Goal: Task Accomplishment & Management: Complete application form

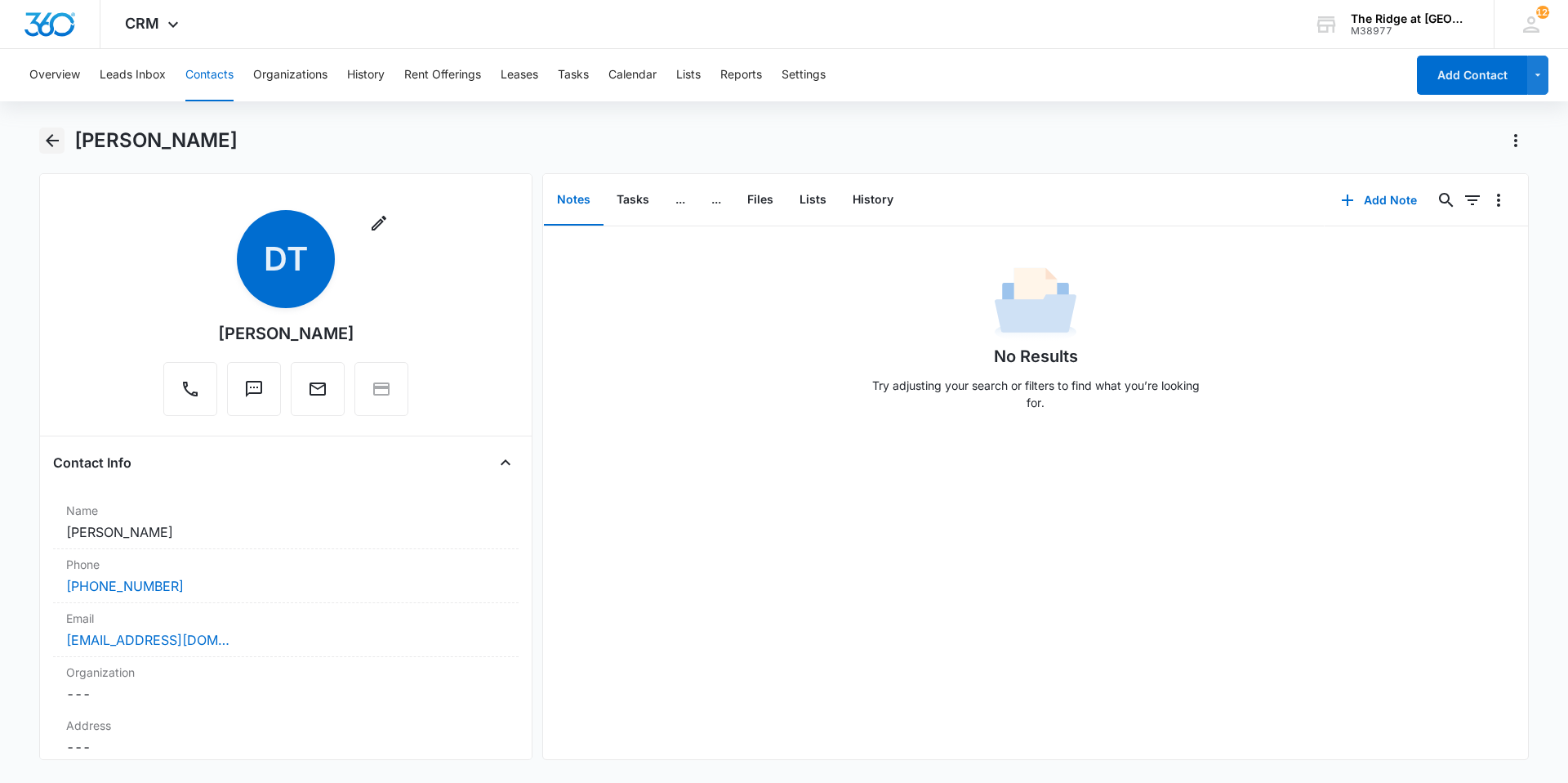
scroll to position [1389, 0]
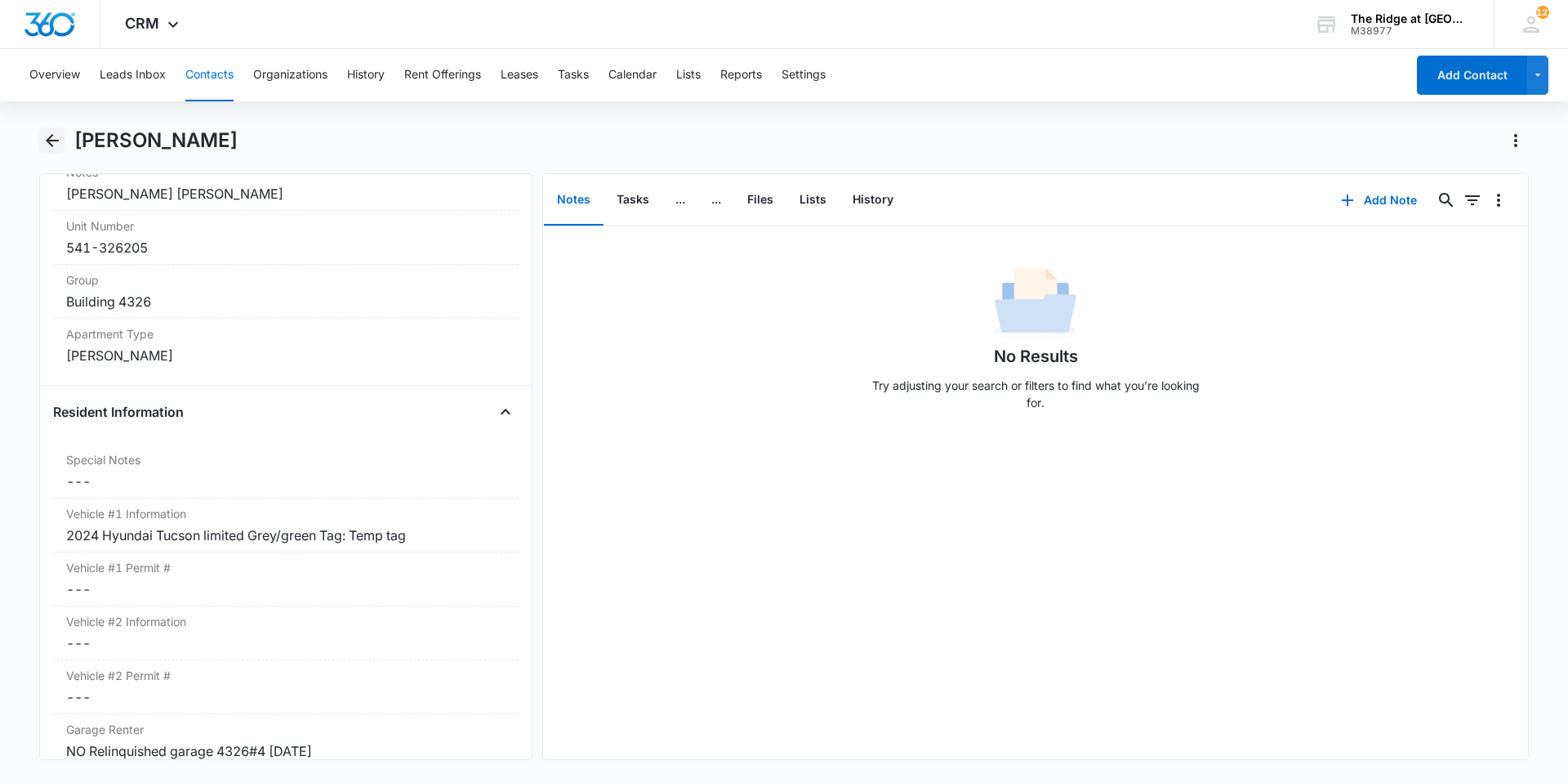
click at [53, 132] on icon "Back" at bounding box center [52, 140] width 20 height 20
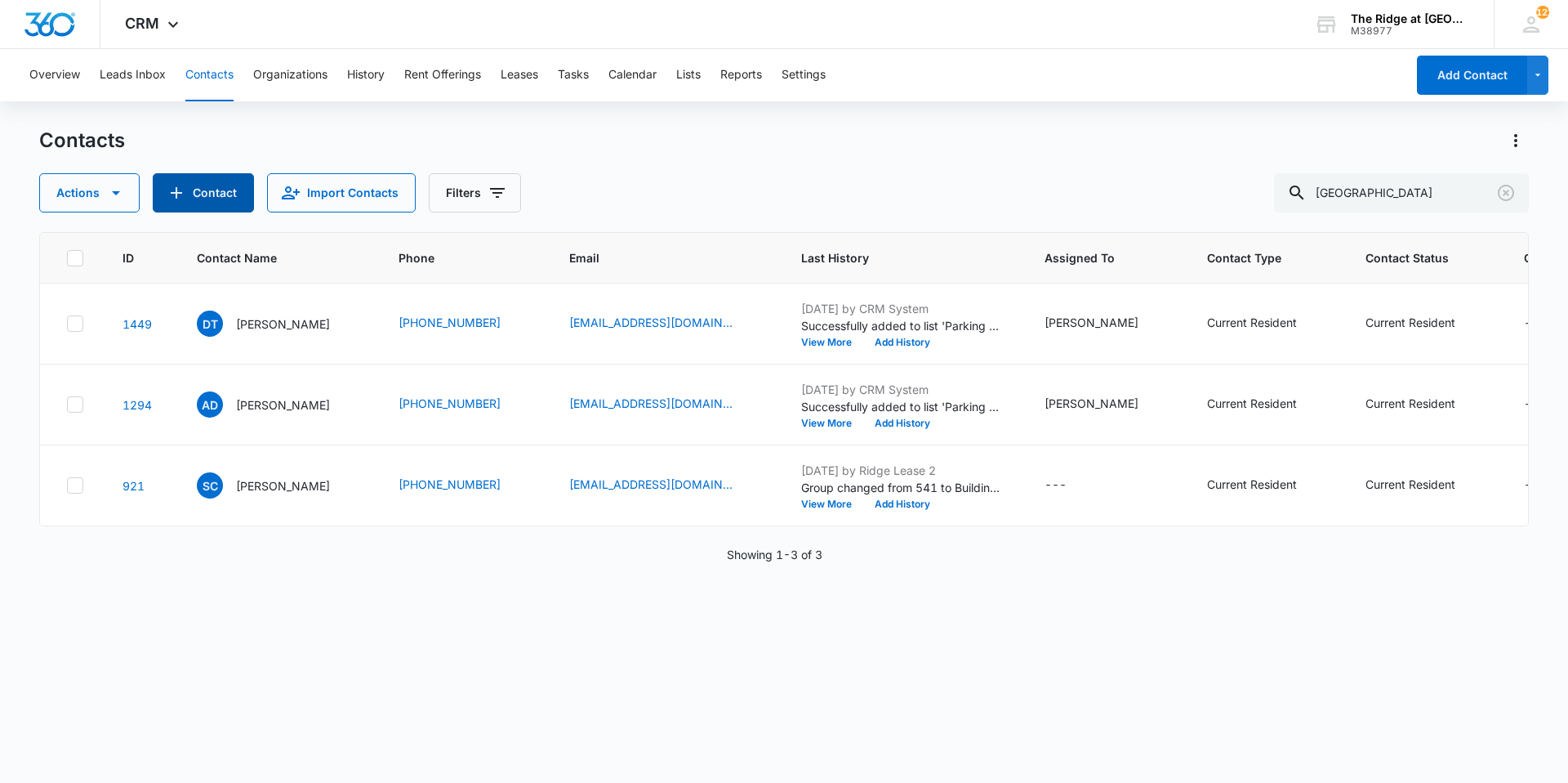
click at [202, 191] on button "Contact" at bounding box center [203, 193] width 101 height 39
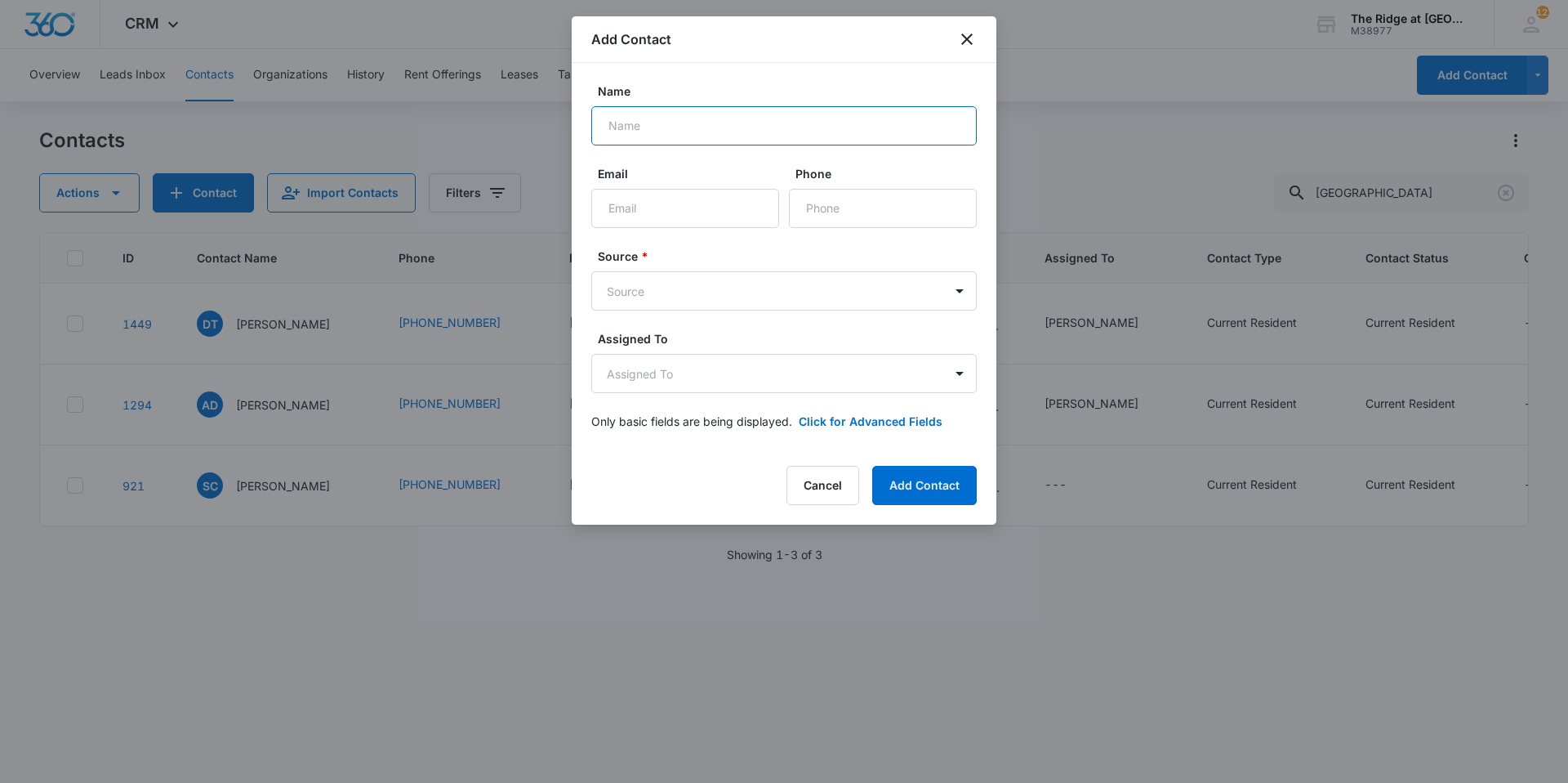
click at [708, 132] on input "Name" at bounding box center [784, 125] width 385 height 39
click at [843, 492] on button "Cancel" at bounding box center [823, 484] width 72 height 39
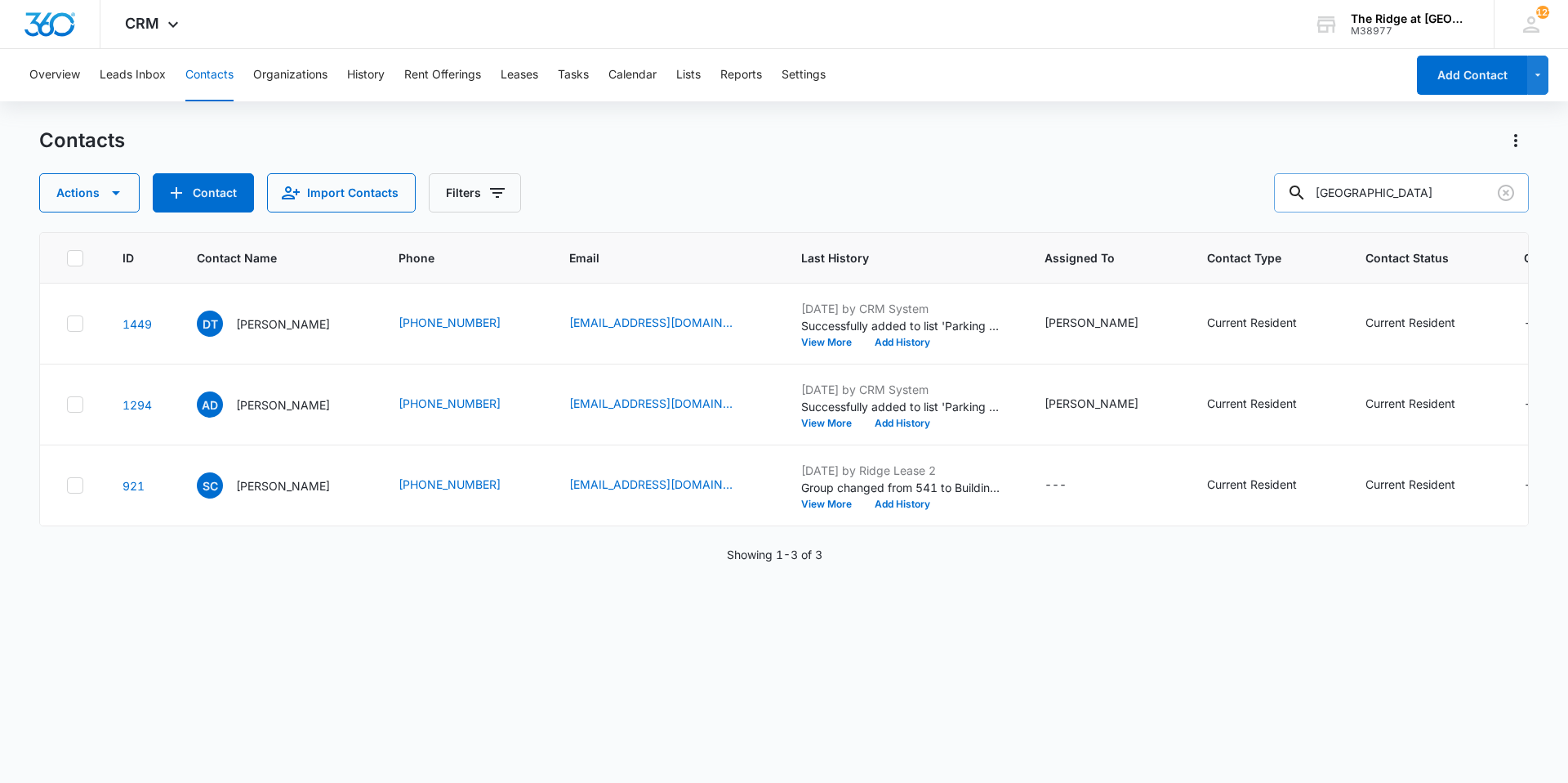
drag, startPoint x: 1409, startPoint y: 194, endPoint x: 1311, endPoint y: 202, distance: 98.3
click at [1311, 202] on div "tucson" at bounding box center [1400, 193] width 255 height 39
type input "judith"
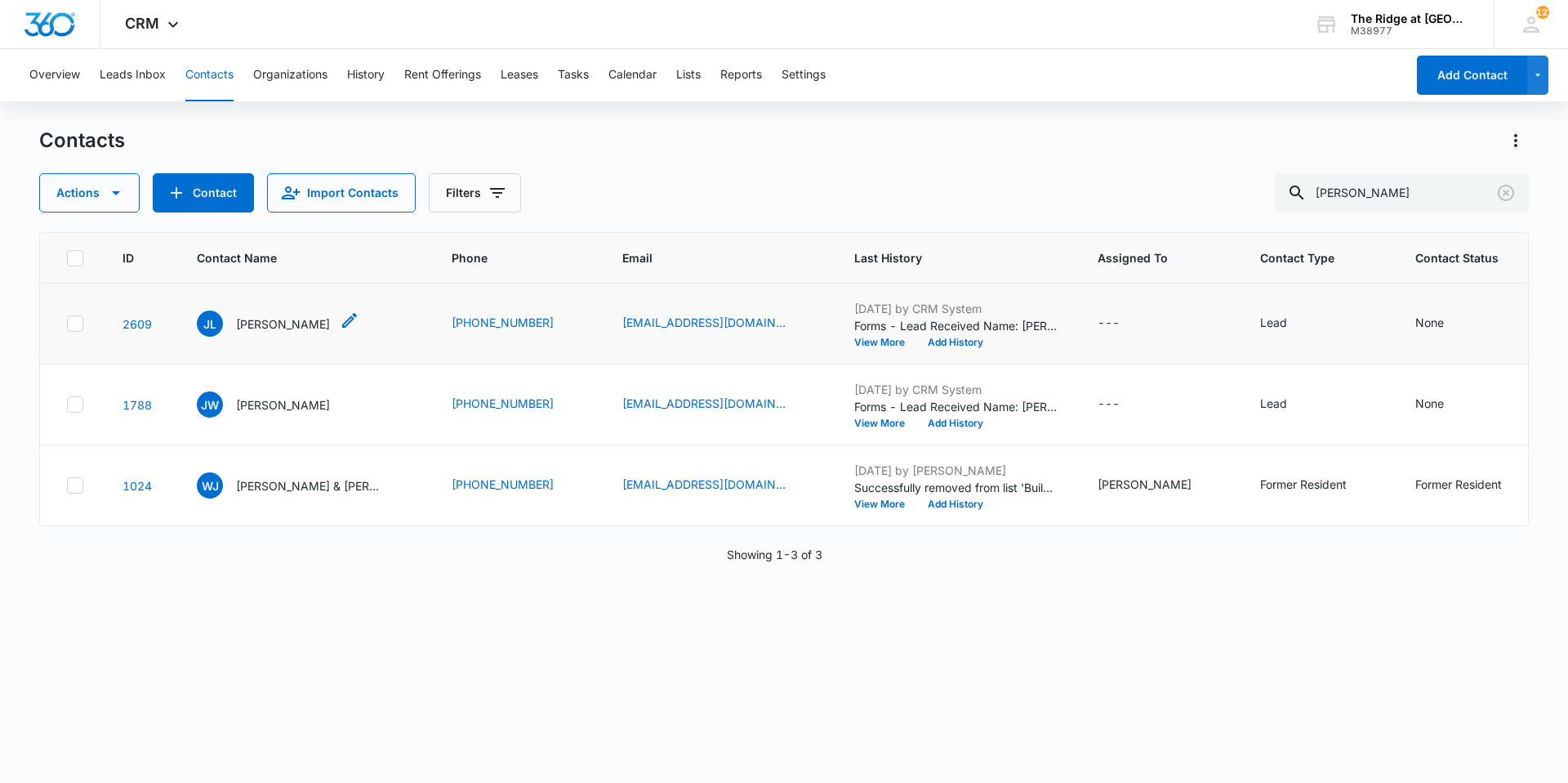
click at [256, 326] on p "Judith Luna" at bounding box center [283, 324] width 94 height 17
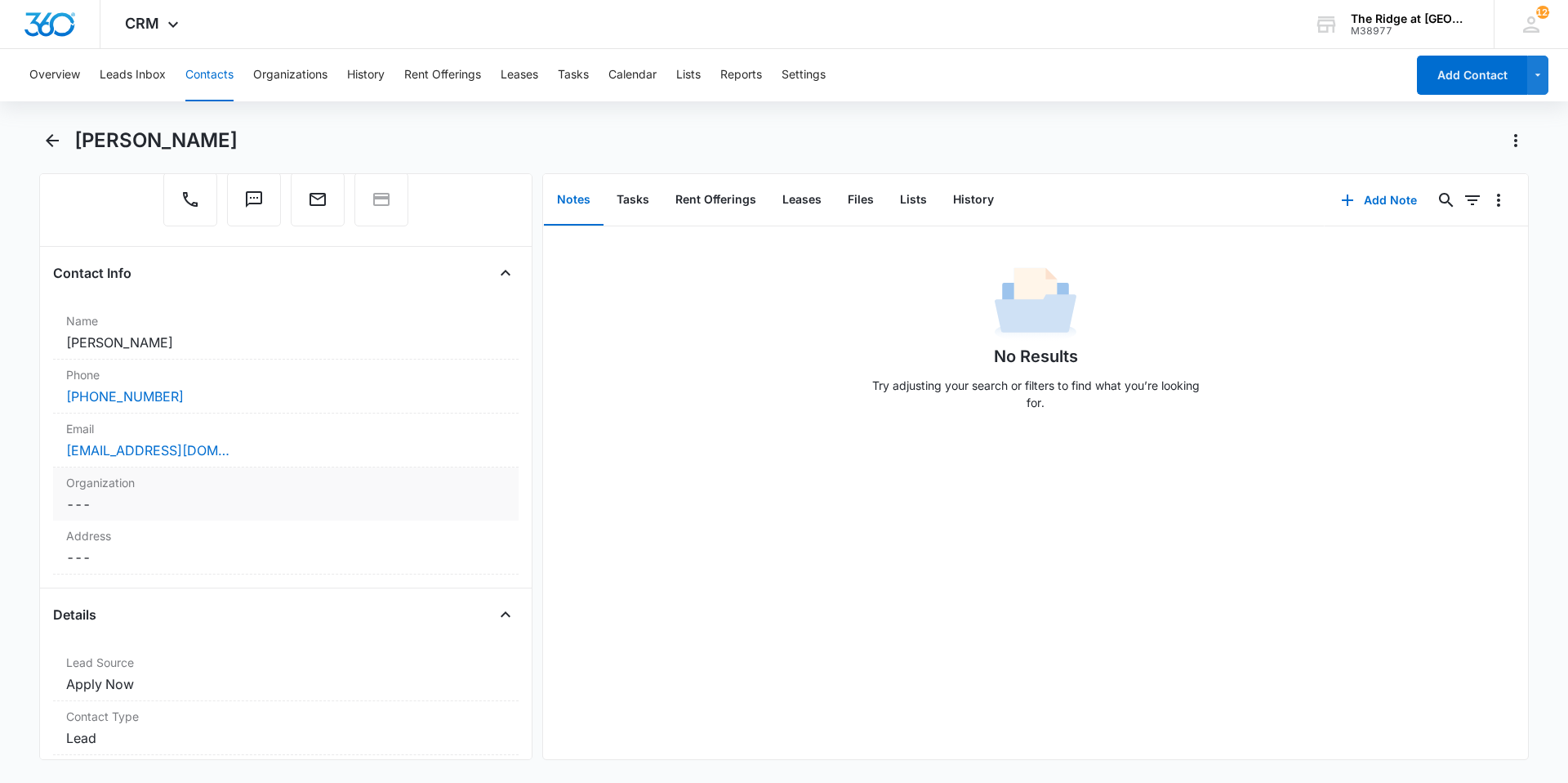
scroll to position [245, 0]
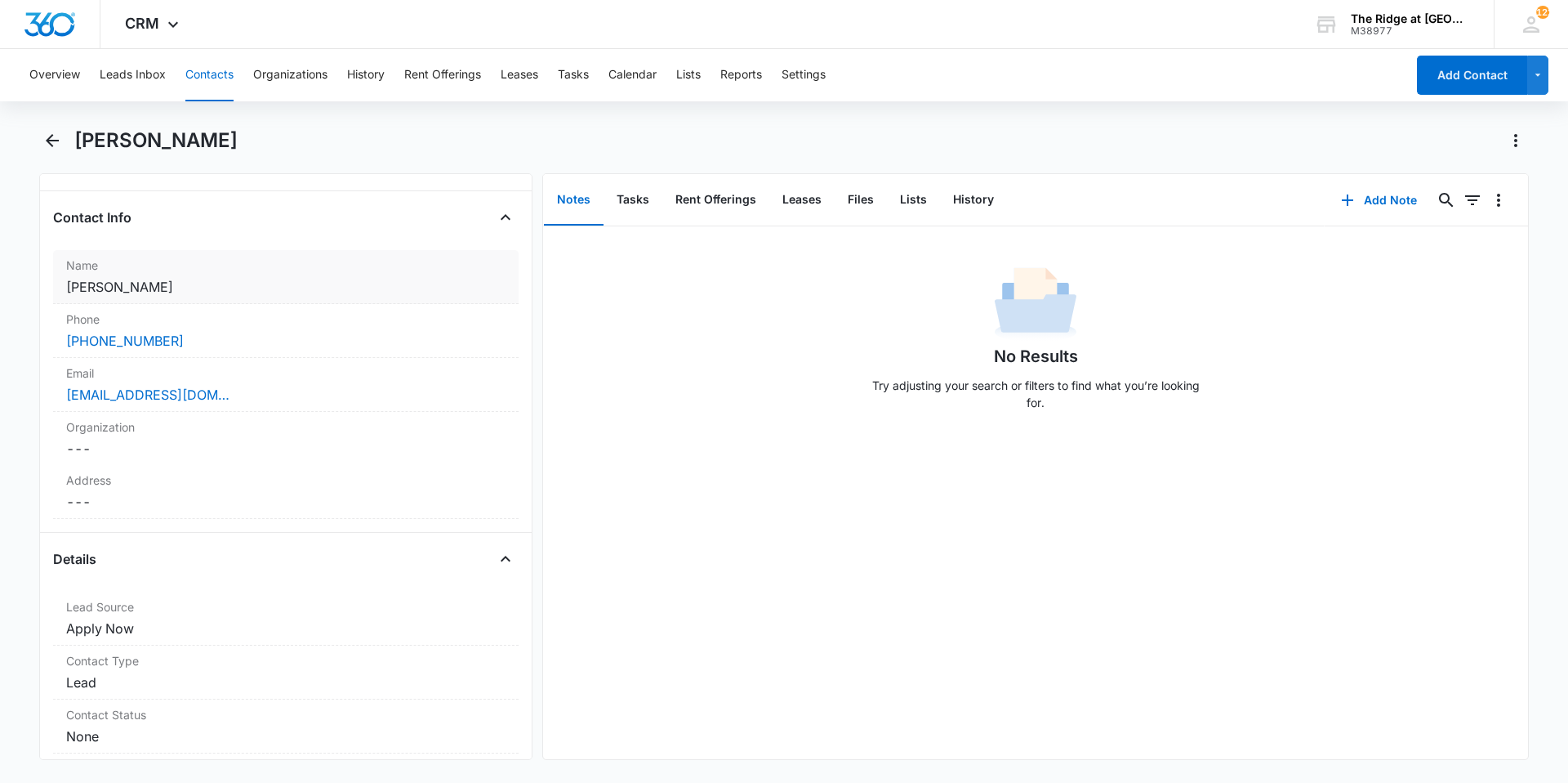
click at [207, 292] on dd "Cancel Save Changes Judith Luna" at bounding box center [285, 286] width 439 height 20
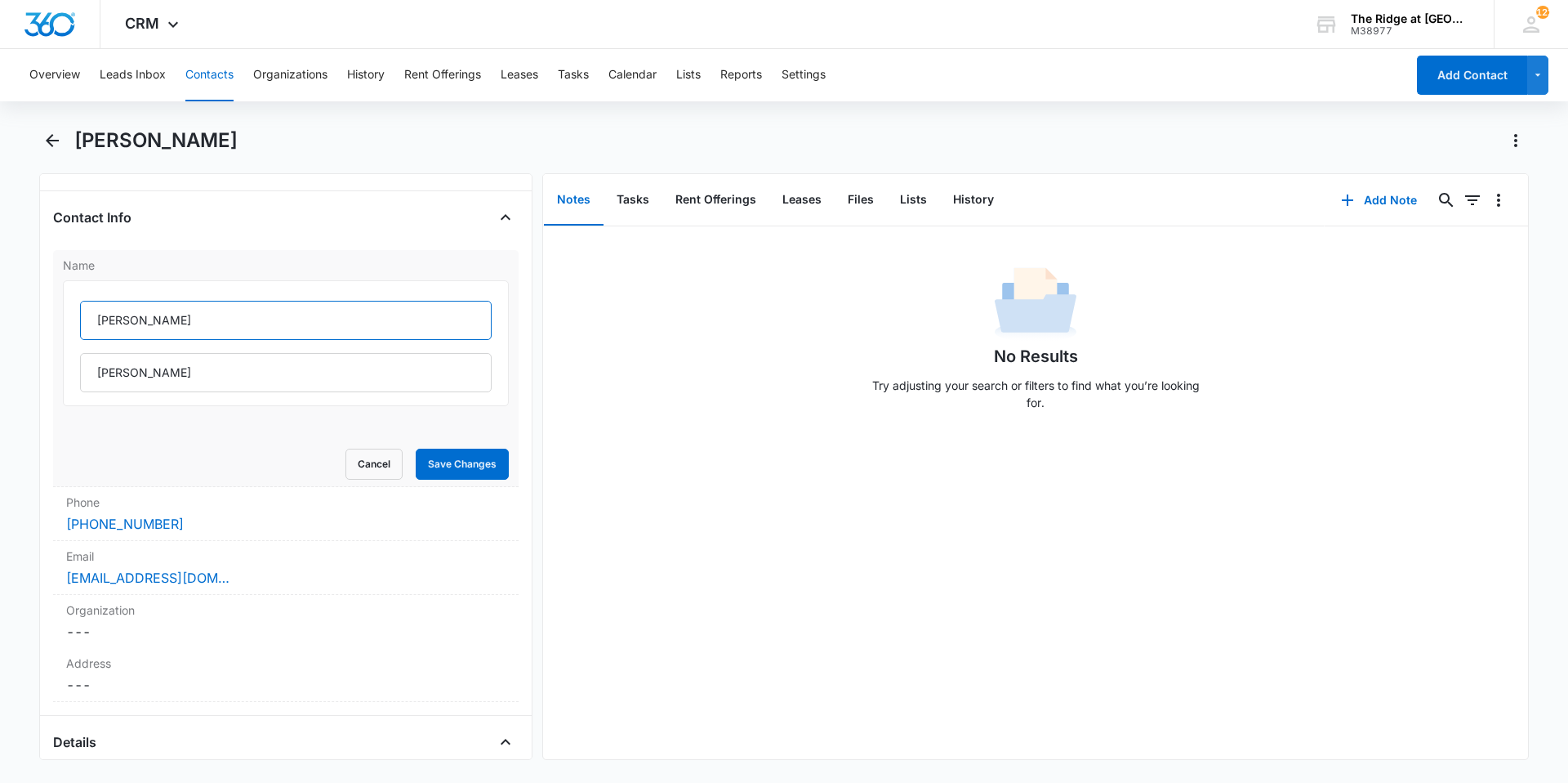
click at [195, 329] on input "Judith" at bounding box center [286, 319] width 412 height 39
type input "Judith Luna &"
click at [174, 370] on input "Luna" at bounding box center [286, 372] width 412 height 39
type input "L"
type input "Eyan Tsosie"
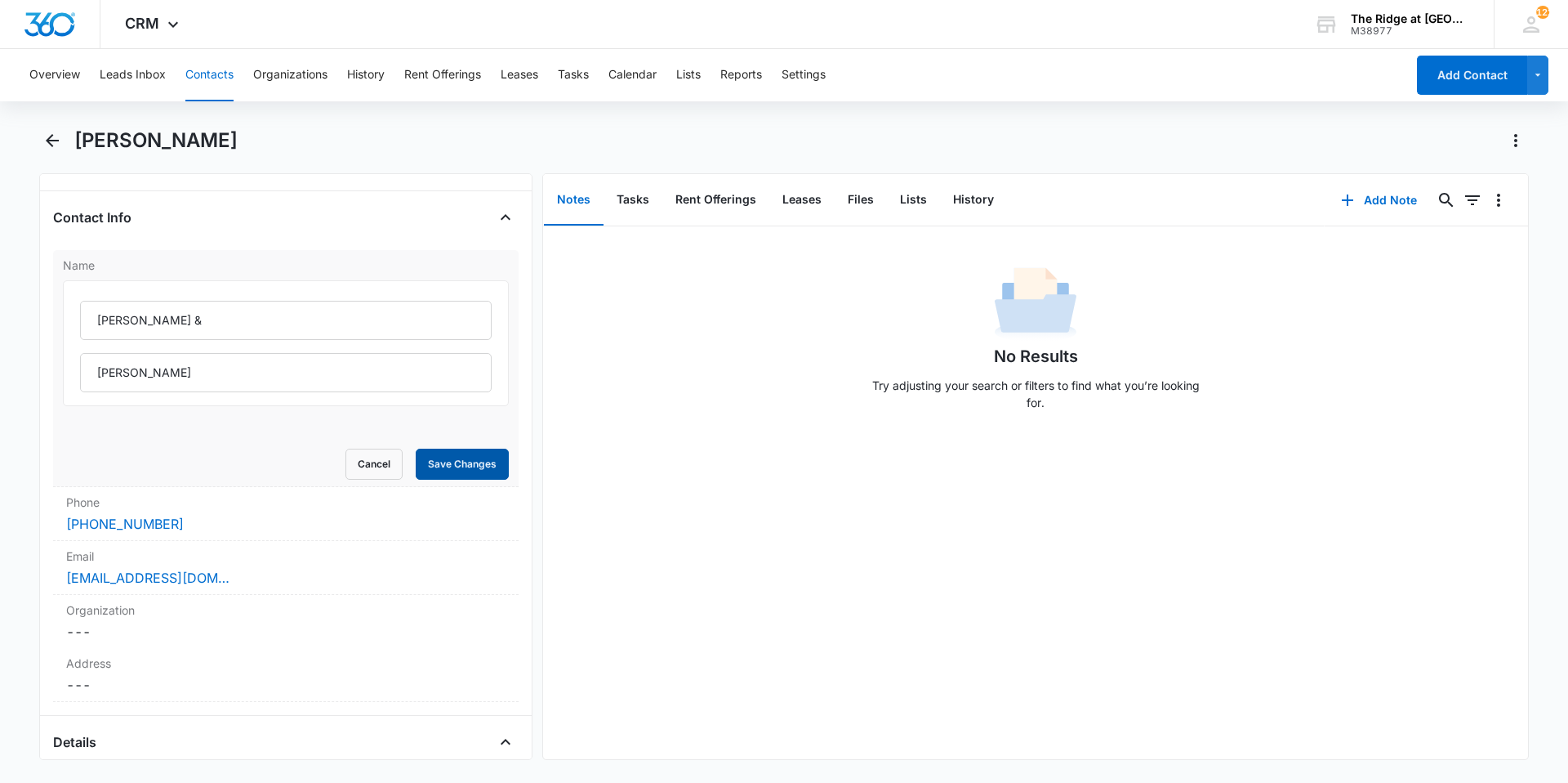
click at [425, 461] on button "Save Changes" at bounding box center [462, 464] width 93 height 31
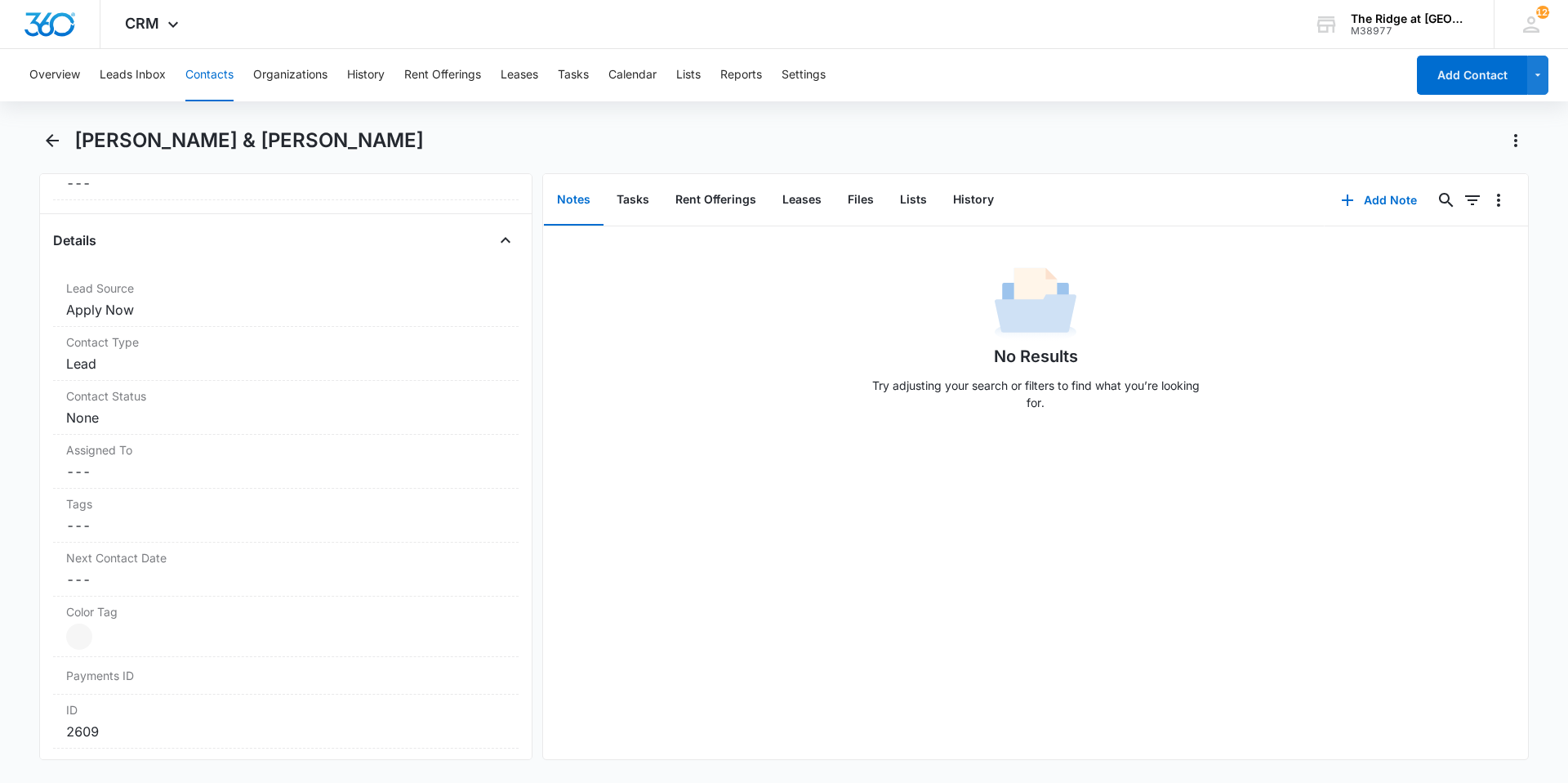
scroll to position [572, 0]
click at [212, 344] on div "Contact Type Cancel Save Changes Lead" at bounding box center [286, 345] width 465 height 54
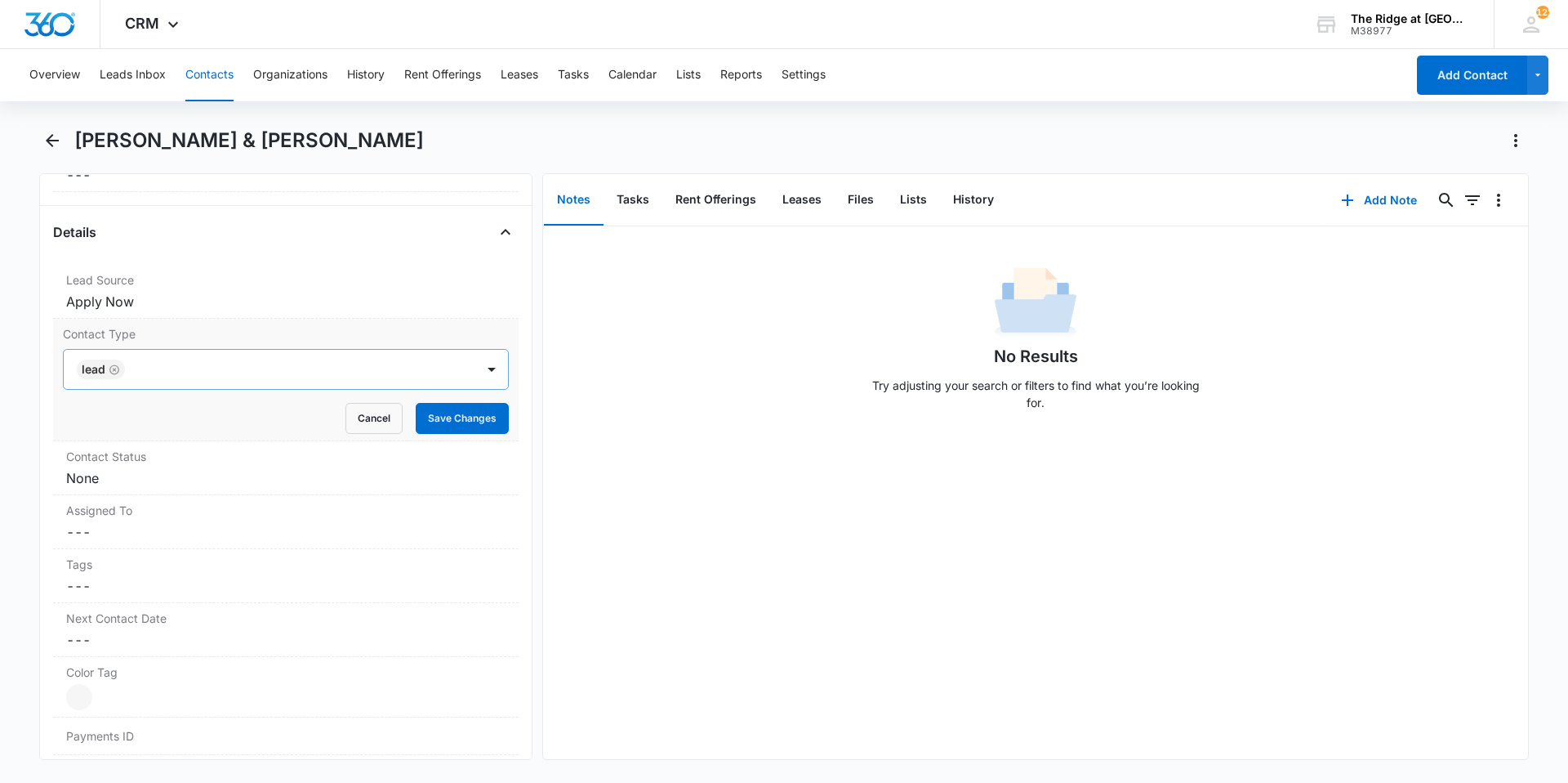
click at [114, 371] on icon "Remove Lead" at bounding box center [114, 369] width 11 height 12
click at [114, 371] on div at bounding box center [266, 369] width 376 height 23
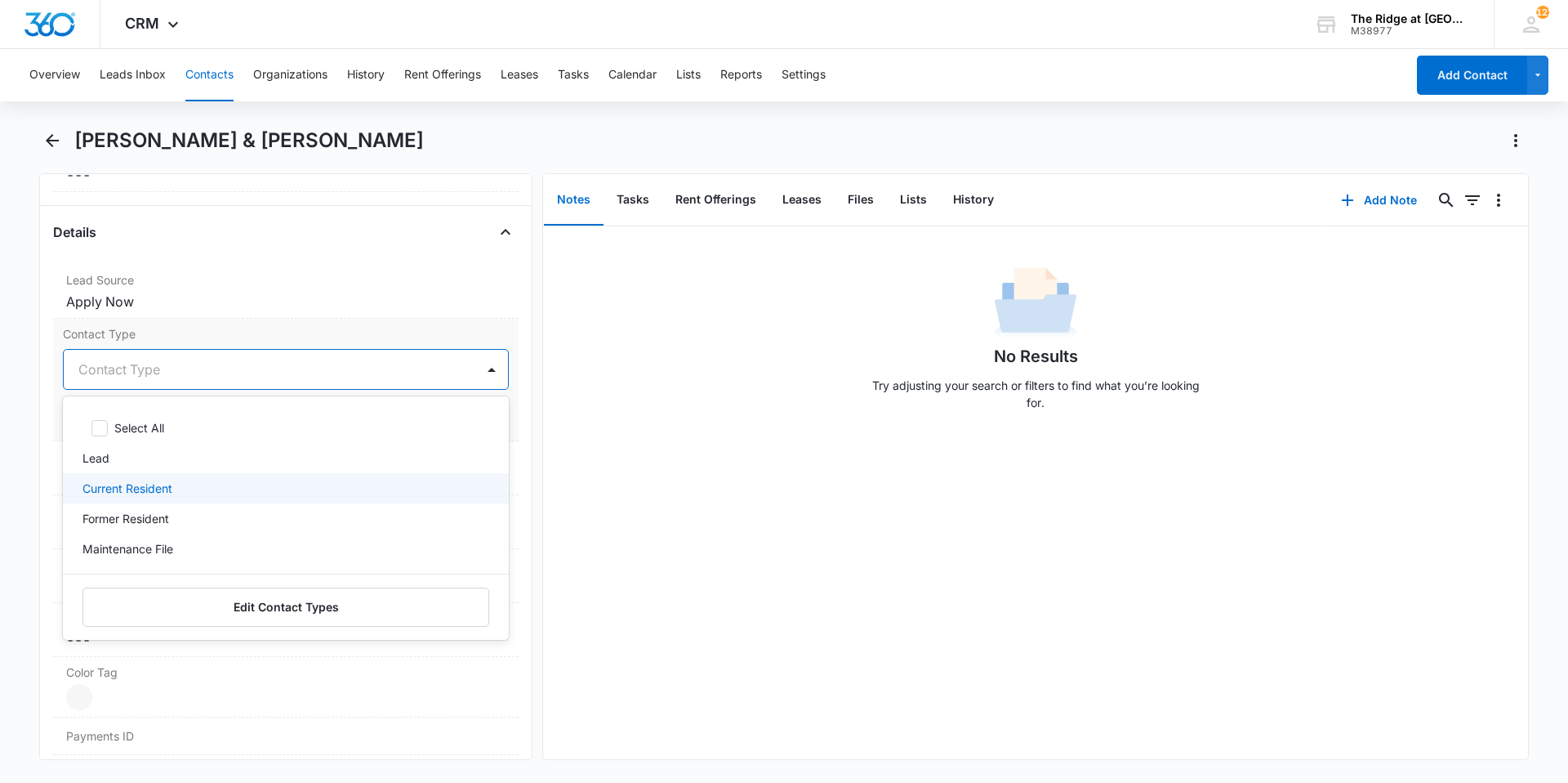
click at [126, 485] on p "Current Resident" at bounding box center [128, 488] width 90 height 17
click at [584, 485] on div "No Results Try adjusting your search or filters to find what you’re looking for." at bounding box center [1035, 492] width 985 height 532
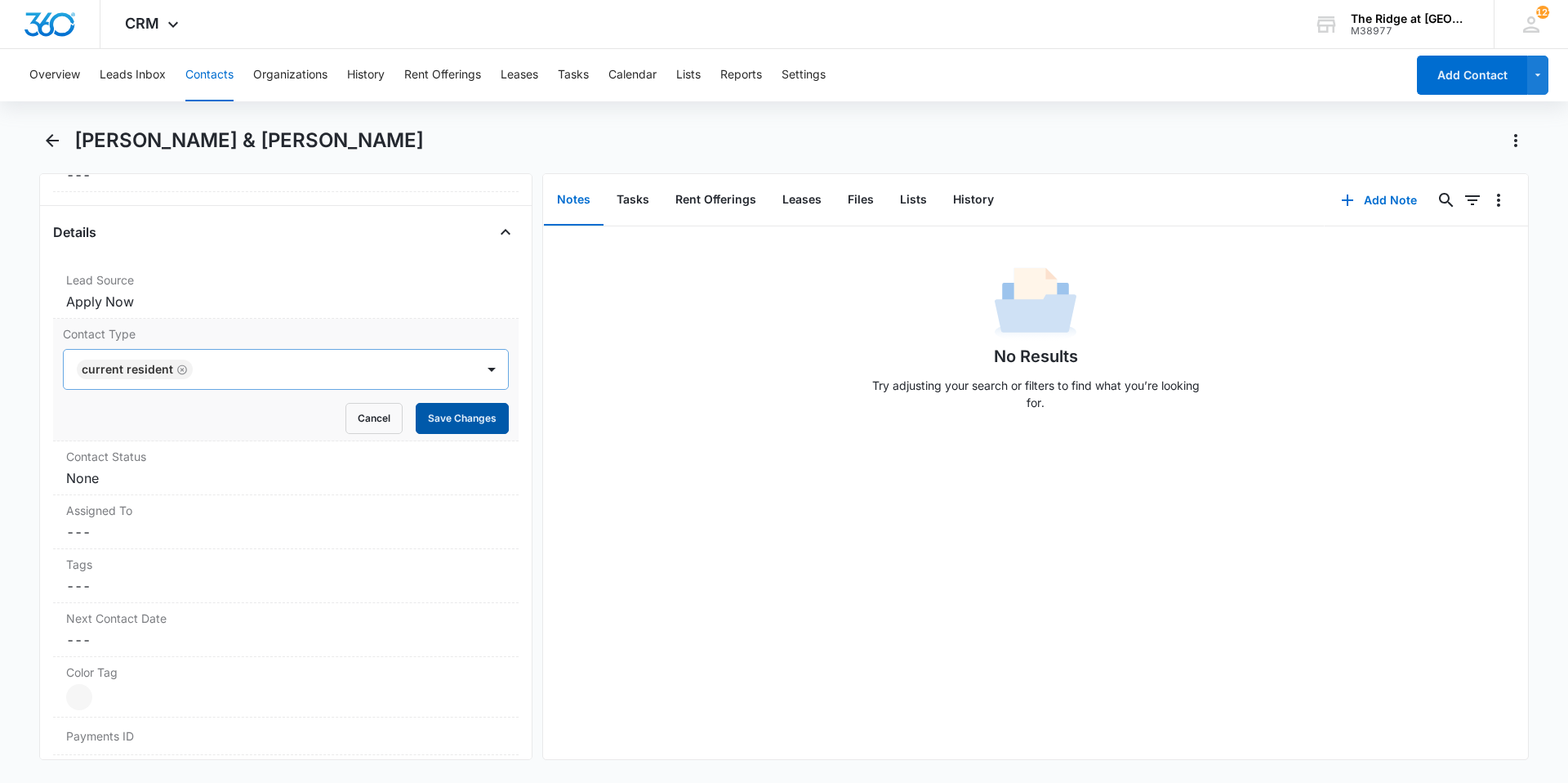
click at [463, 415] on button "Save Changes" at bounding box center [462, 418] width 93 height 31
click at [163, 487] on dd "Cancel Save Changes None" at bounding box center [285, 478] width 439 height 20
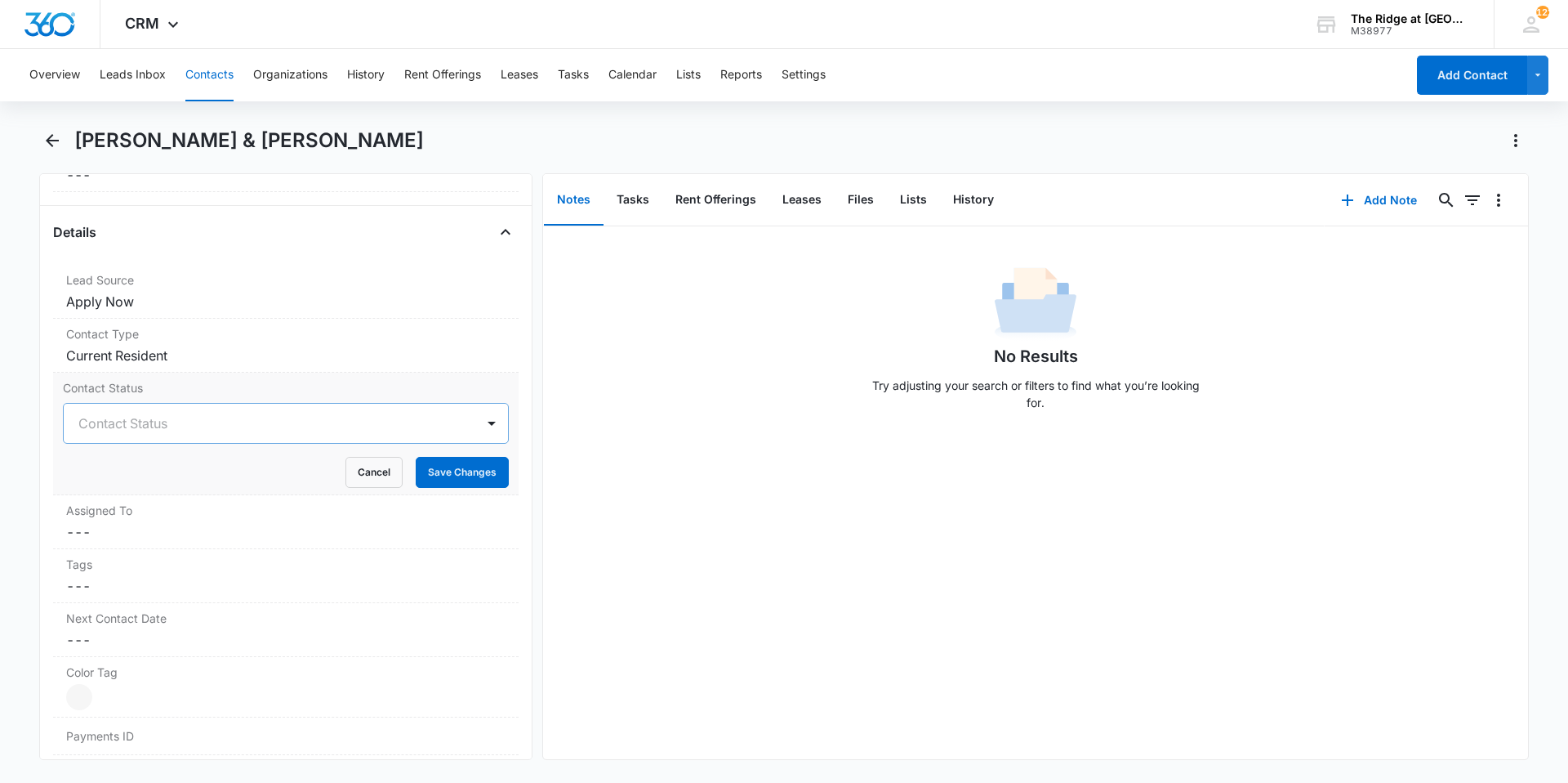
click at [128, 428] on div at bounding box center [266, 423] width 376 height 23
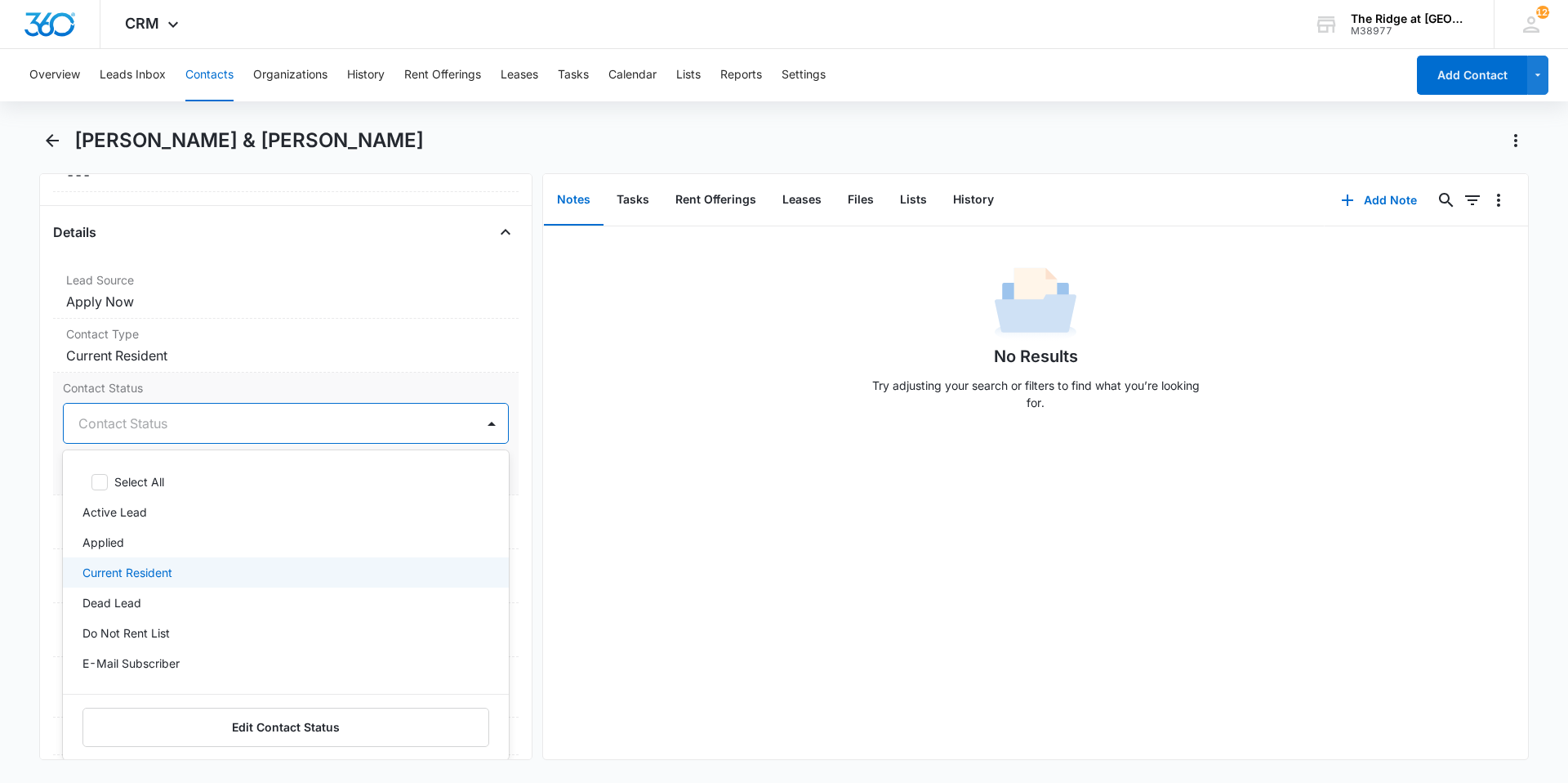
click at [132, 577] on p "Current Resident" at bounding box center [128, 572] width 90 height 17
click at [559, 482] on div "No Results Try adjusting your search or filters to find what you’re looking for." at bounding box center [1035, 492] width 985 height 532
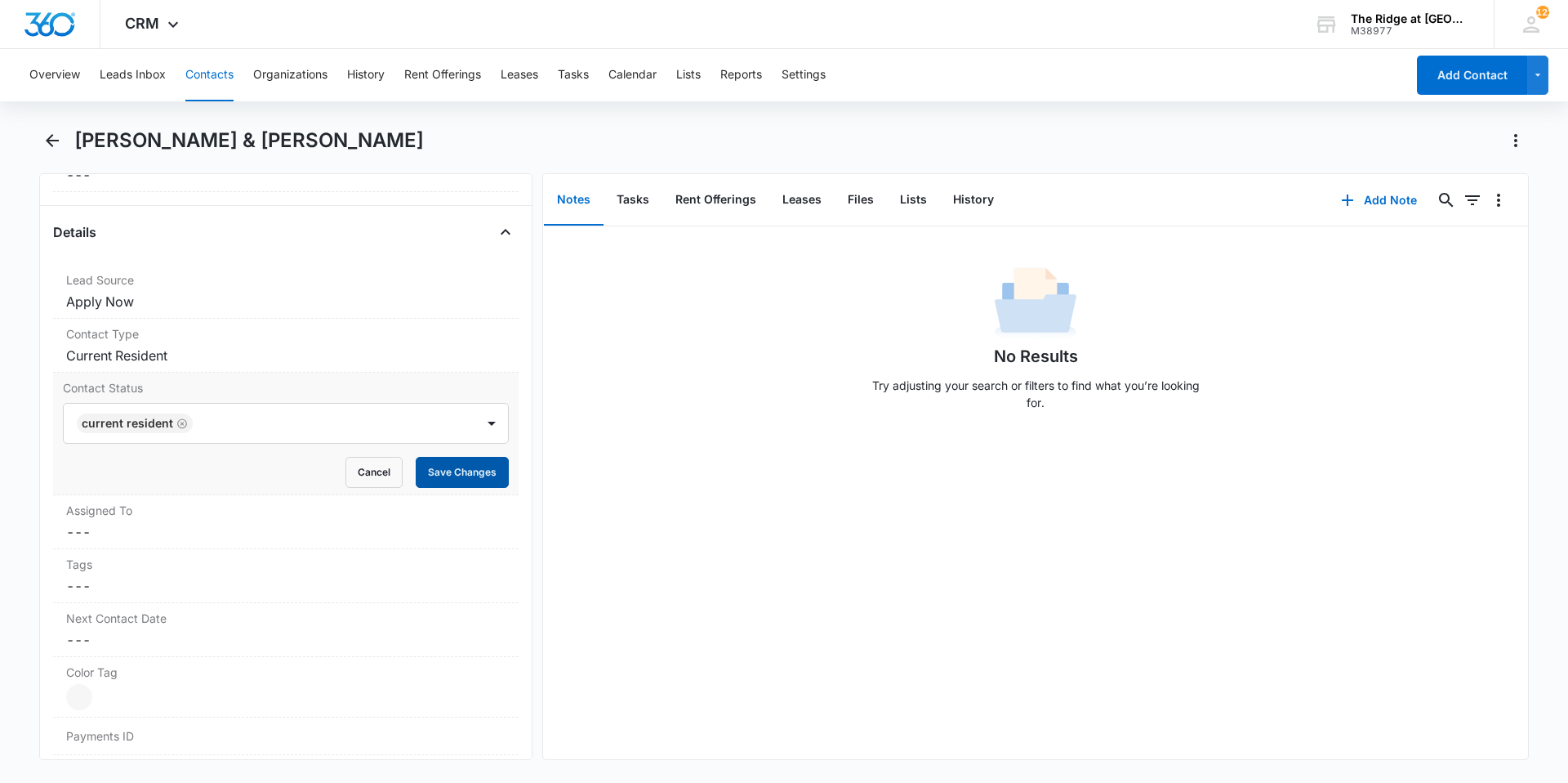
click at [446, 473] on button "Save Changes" at bounding box center [462, 472] width 93 height 31
click at [231, 472] on dd "Cancel Save Changes ---" at bounding box center [285, 463] width 439 height 20
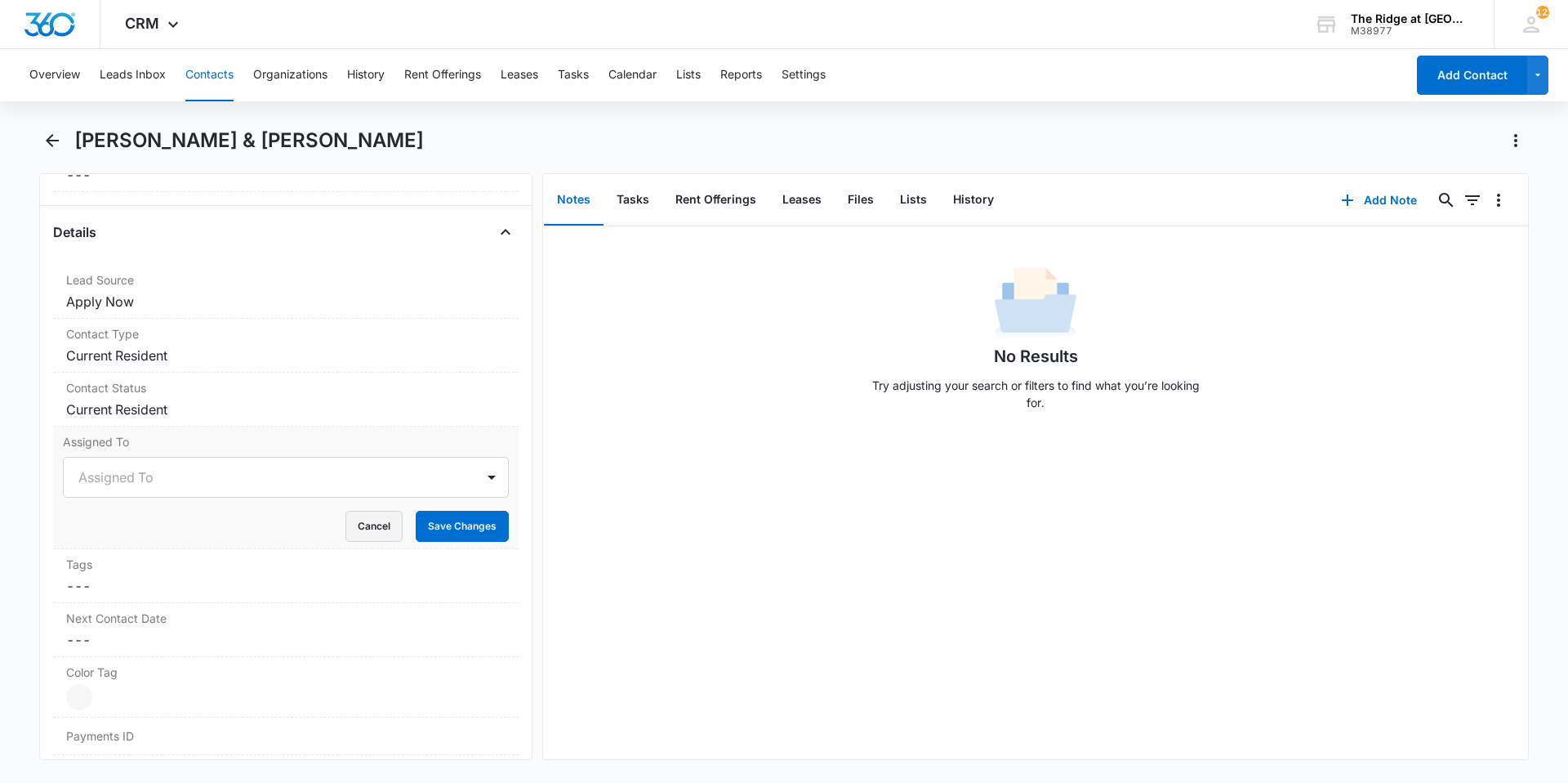
click at [359, 521] on button "Cancel" at bounding box center [374, 525] width 57 height 31
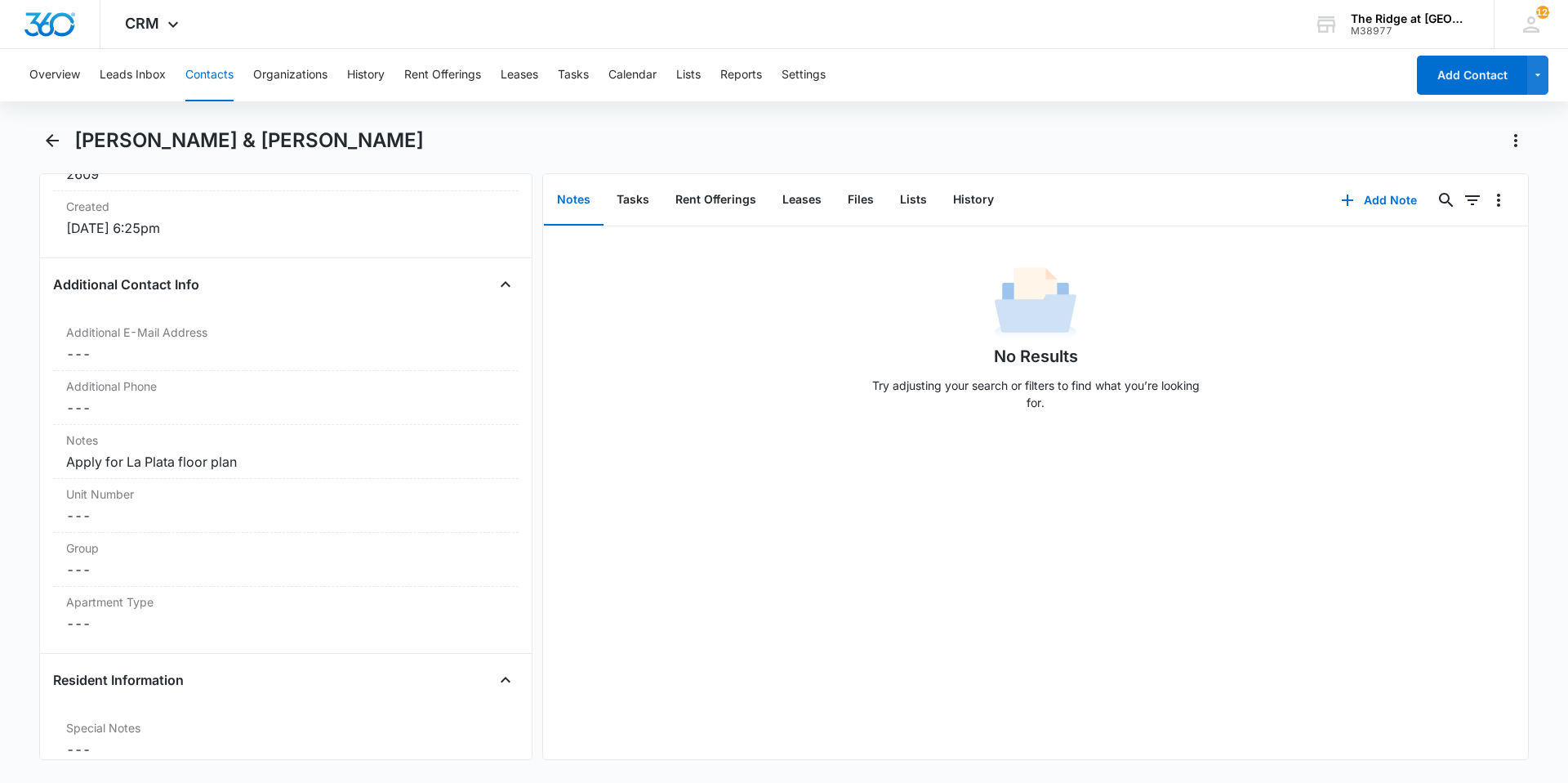
scroll to position [1144, 0]
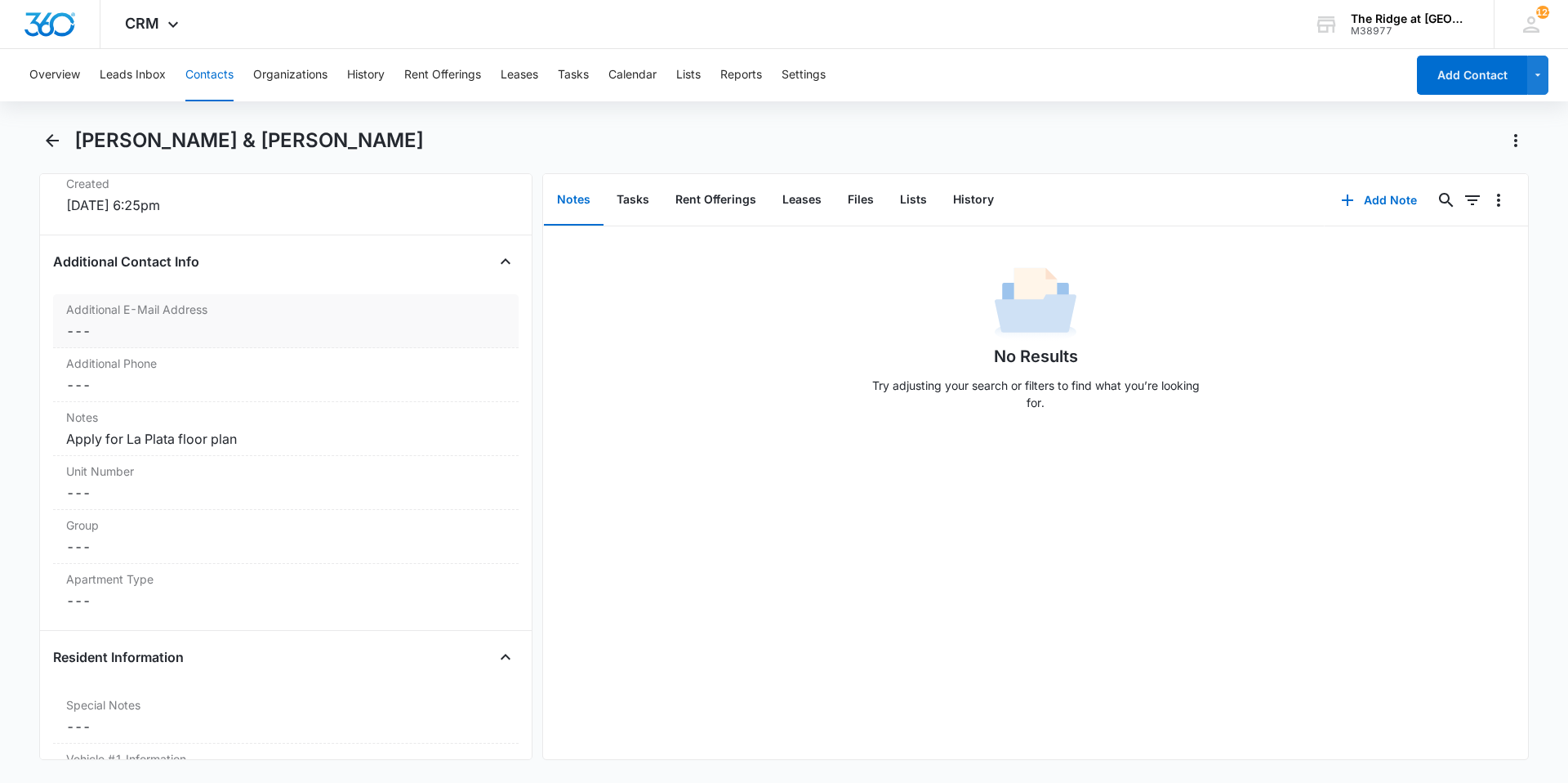
click at [187, 339] on dd "Cancel Save Changes ---" at bounding box center [285, 331] width 439 height 20
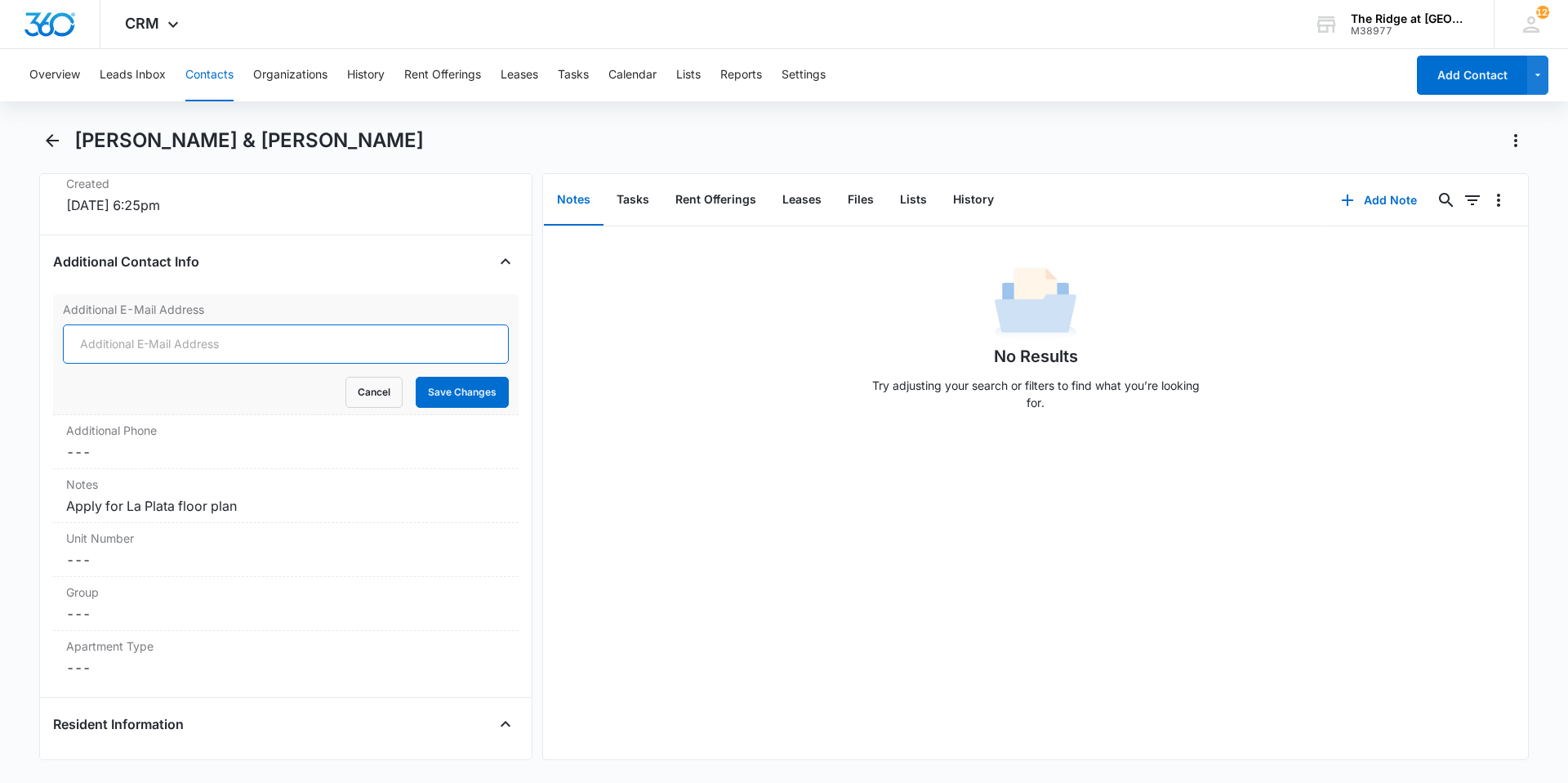
click at [187, 339] on input "Additional E-Mail Address" at bounding box center [286, 343] width 446 height 39
type input "tsosie.eyan@gmail.com"
click at [442, 397] on button "Save Changes" at bounding box center [462, 392] width 93 height 31
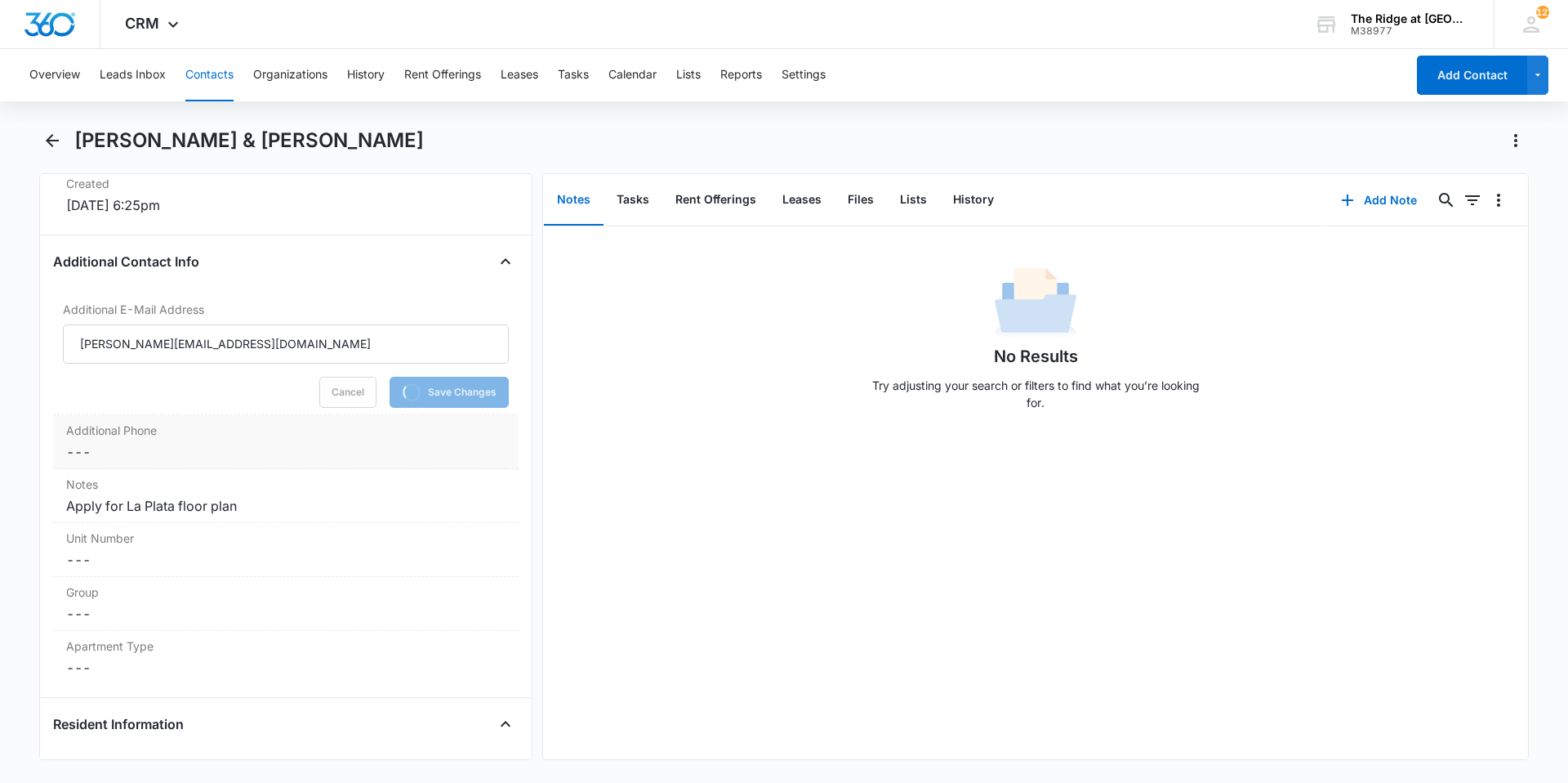
click at [296, 457] on dd "Cancel Save Changes ---" at bounding box center [285, 451] width 439 height 20
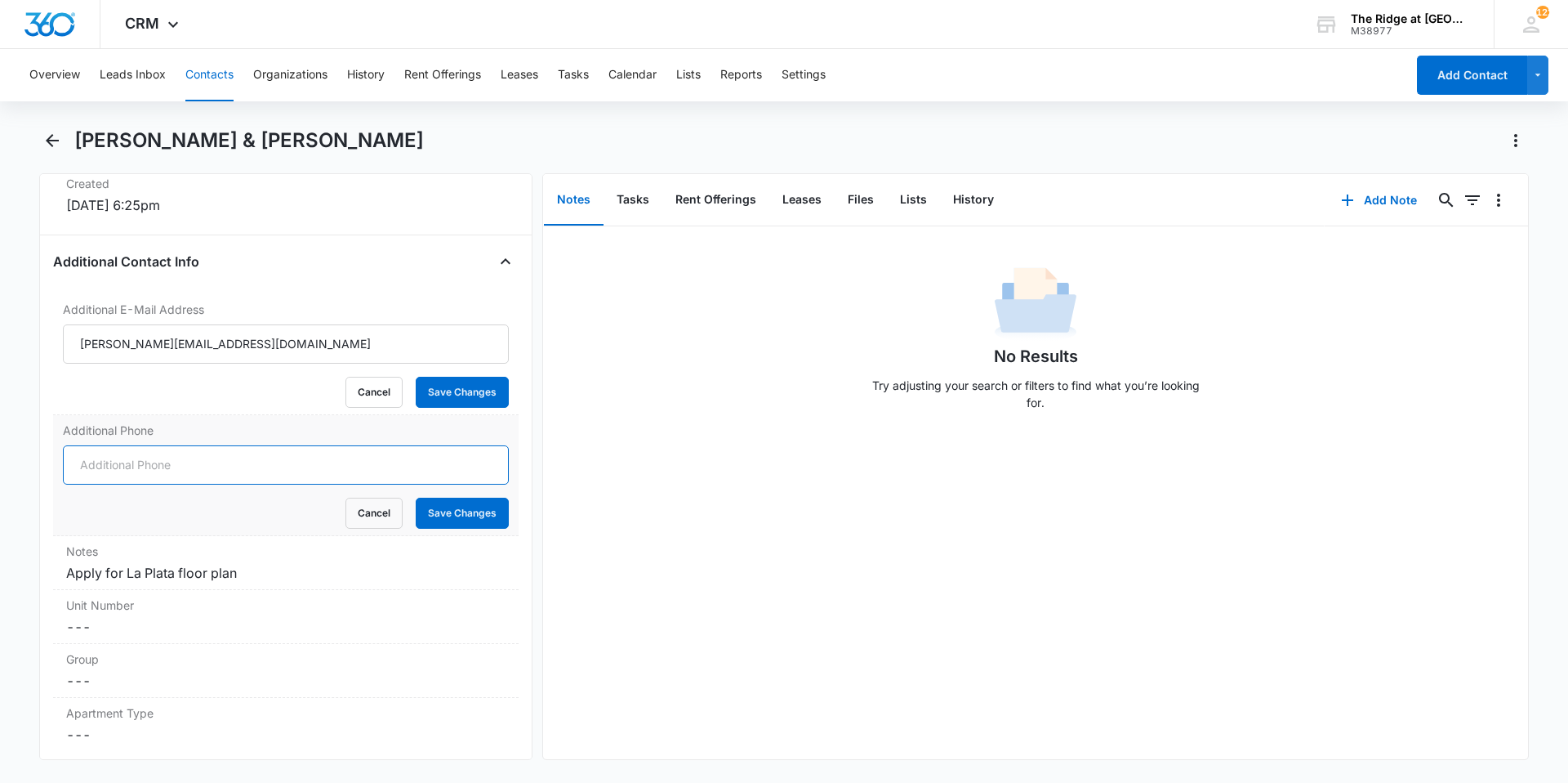
click at [294, 463] on input "Additional Phone" at bounding box center [286, 464] width 446 height 39
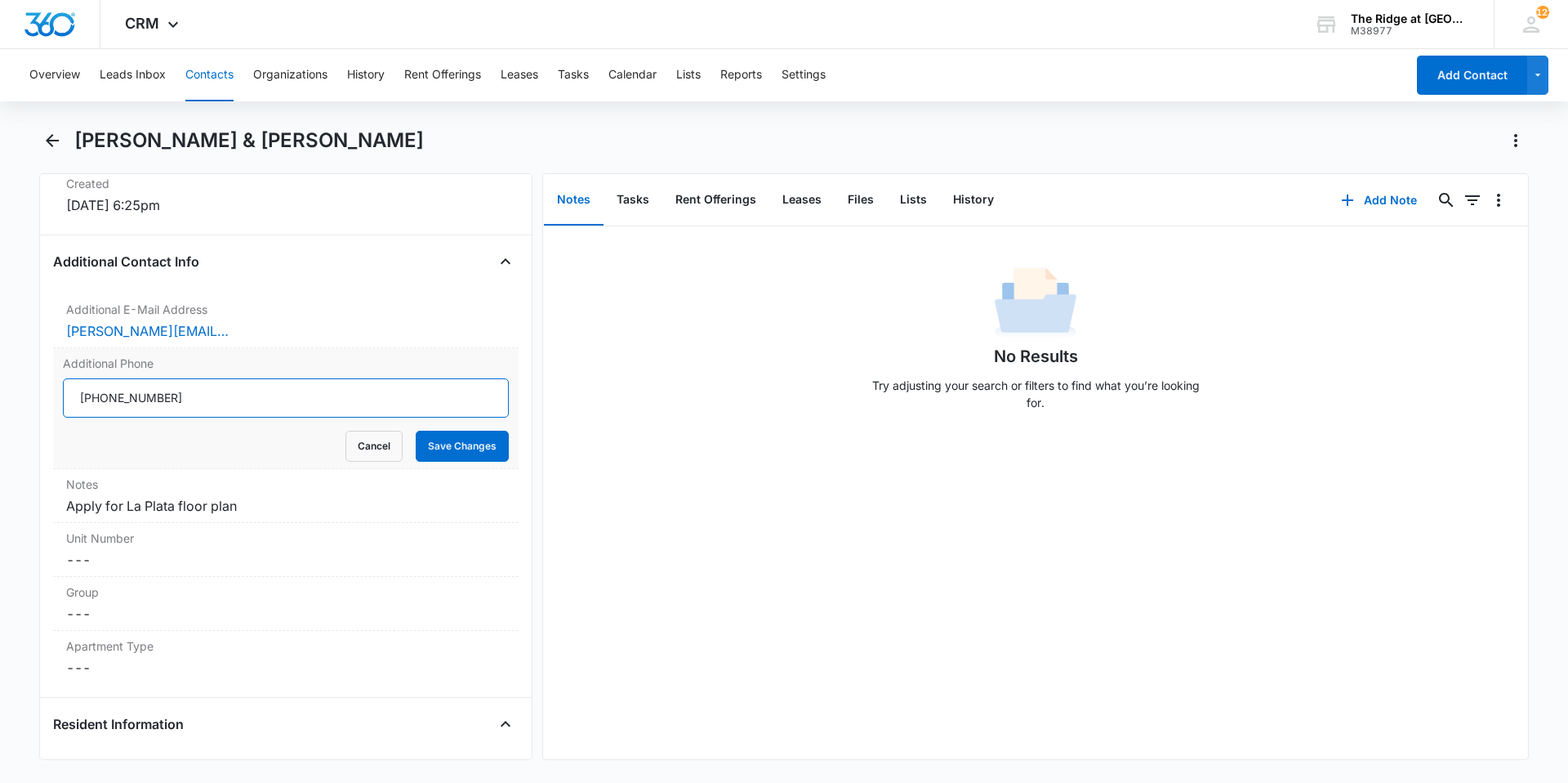
type input "(505) 870-0828"
click at [416, 430] on button "Save Changes" at bounding box center [462, 445] width 93 height 31
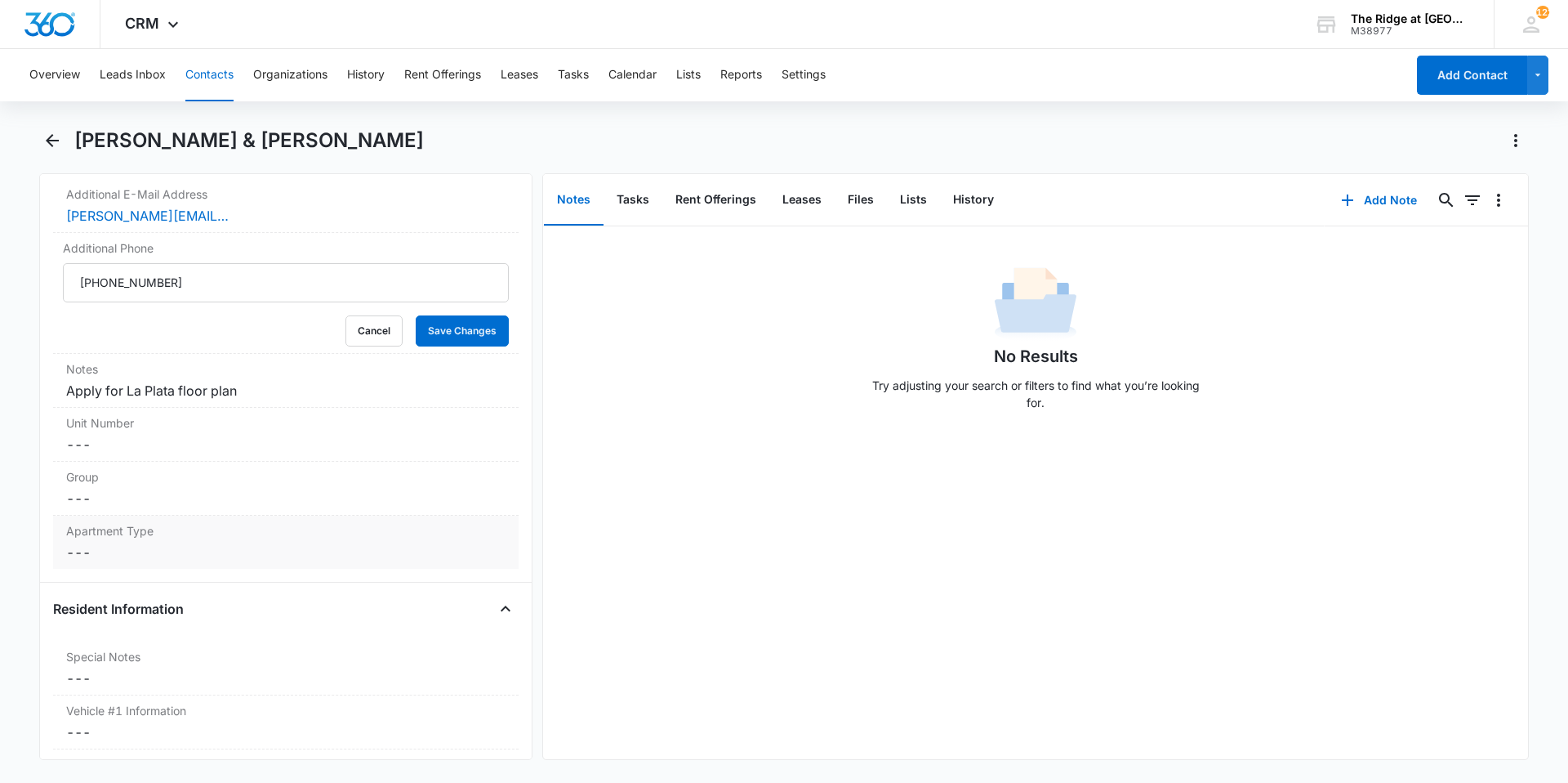
scroll to position [1307, 0]
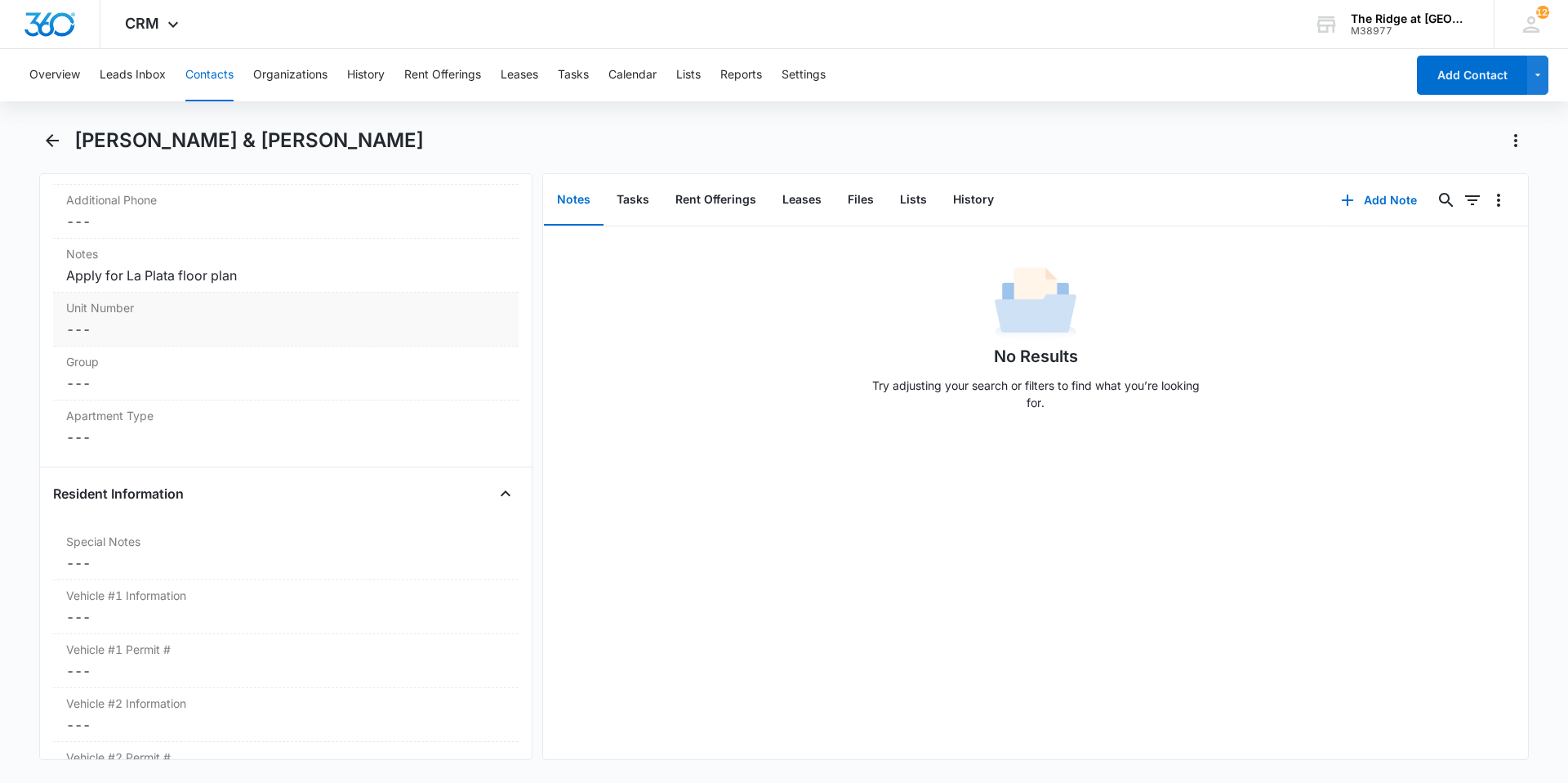
click at [161, 334] on dd "Cancel Save Changes ---" at bounding box center [285, 329] width 439 height 20
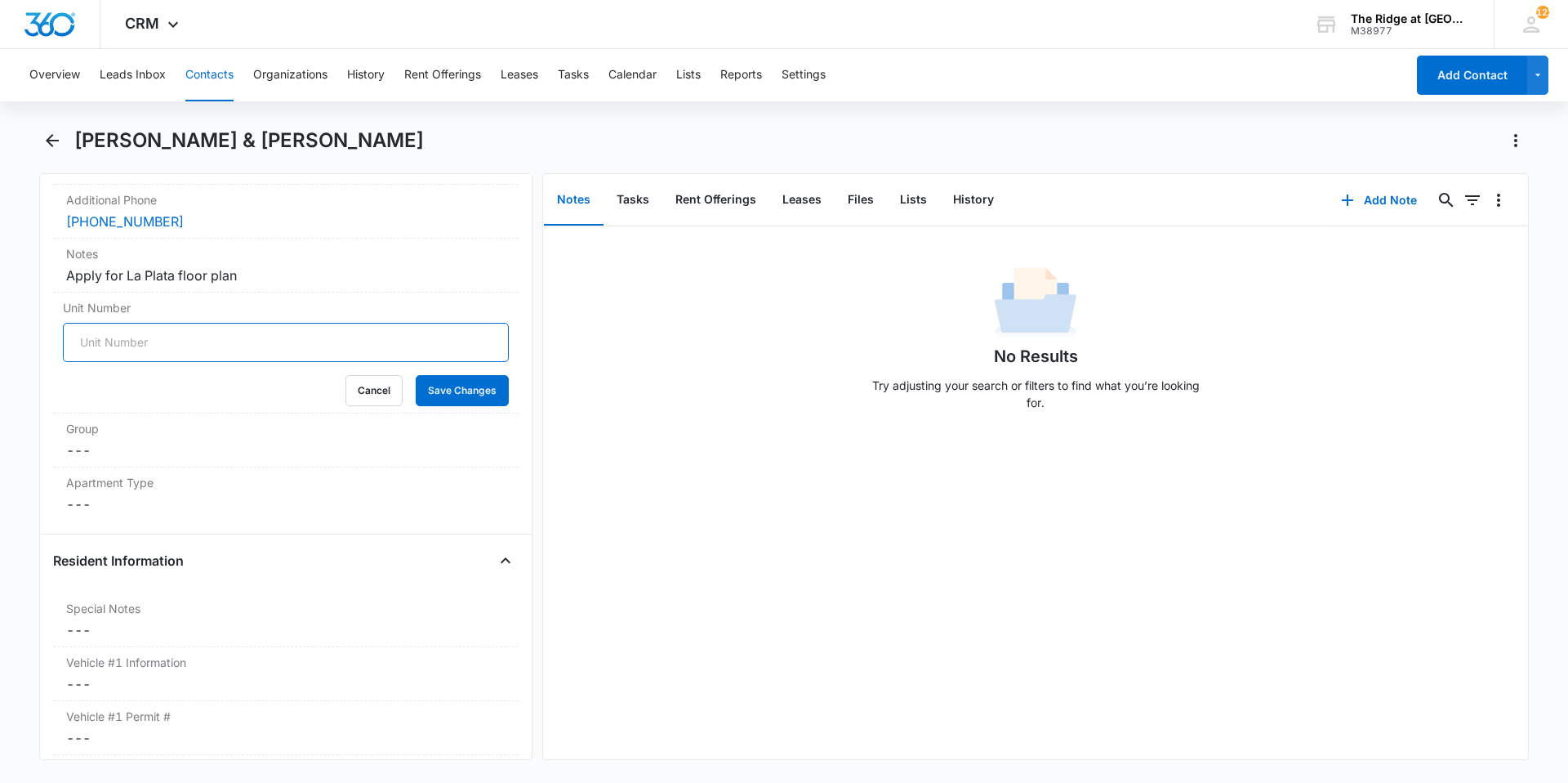
click at [159, 343] on input "Unit Number" at bounding box center [286, 341] width 446 height 39
type input "541-306205"
click at [416, 375] on button "Save Changes" at bounding box center [462, 390] width 93 height 31
click at [156, 460] on div "Group Cancel Save Changes ---" at bounding box center [286, 440] width 465 height 54
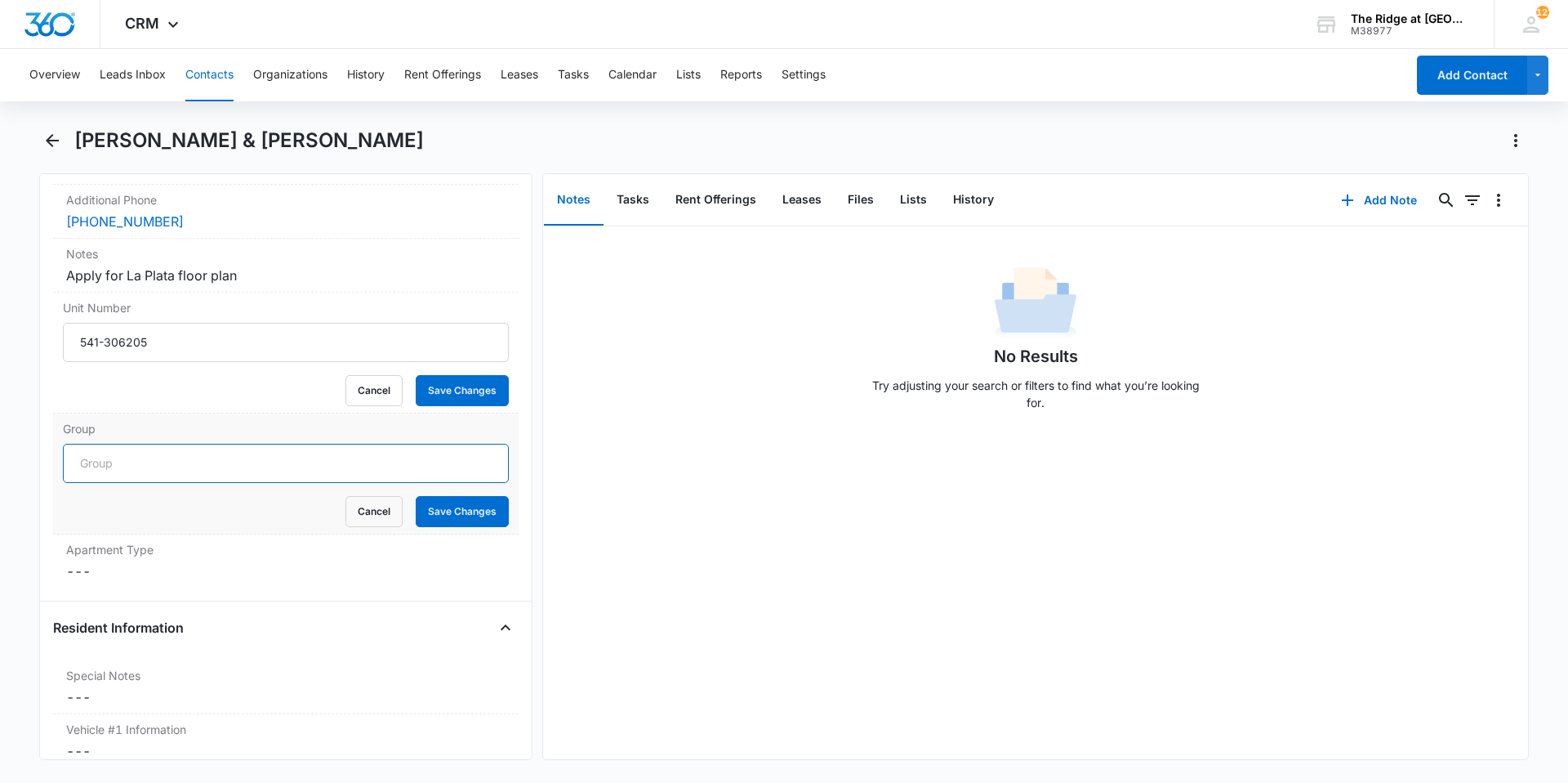
click at [156, 460] on input "Group" at bounding box center [286, 463] width 446 height 39
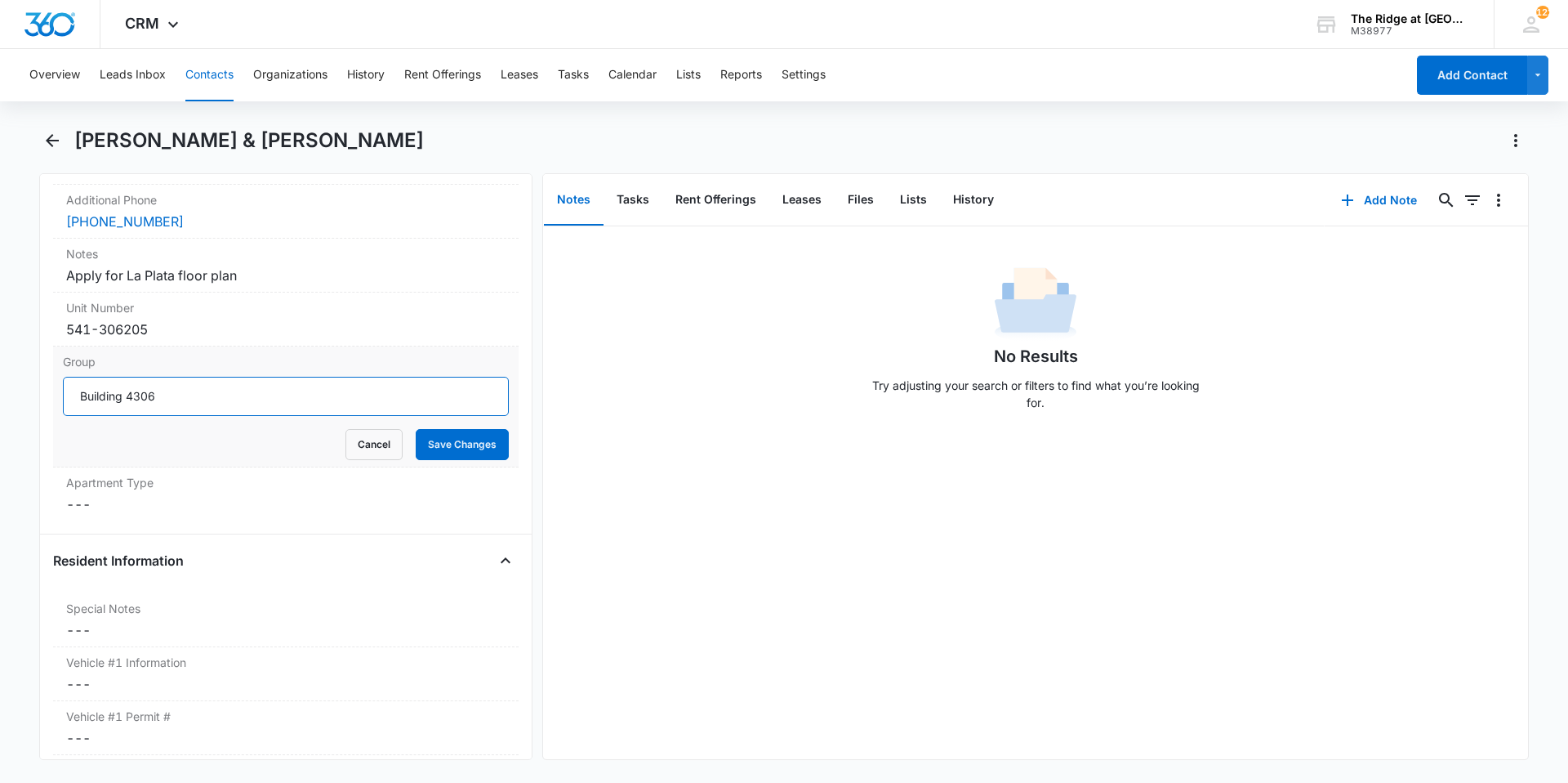
type input "Building 4306"
click at [416, 429] on button "Save Changes" at bounding box center [462, 444] width 93 height 31
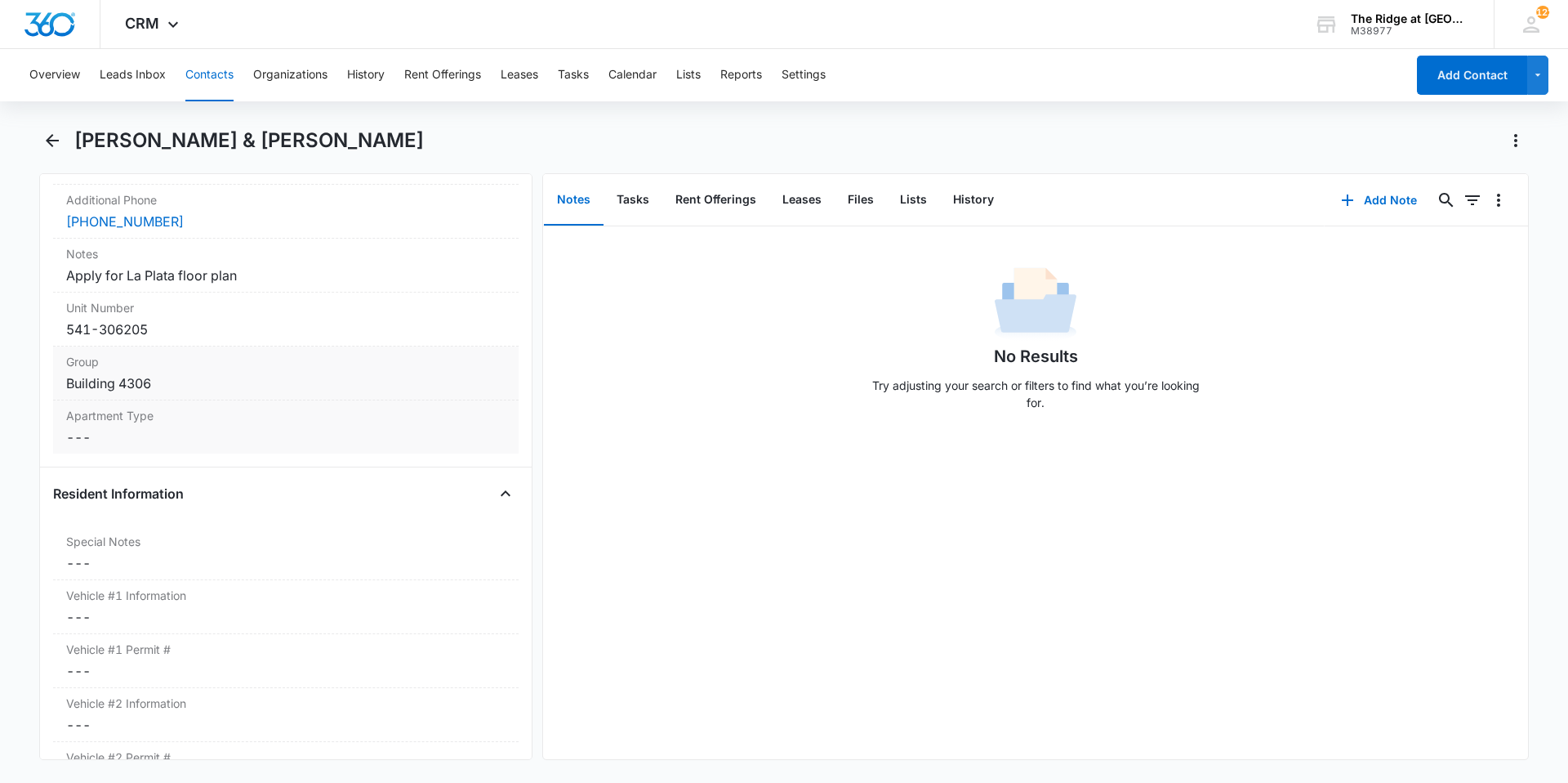
click at [156, 436] on dd "Cancel Save Changes ---" at bounding box center [285, 437] width 439 height 20
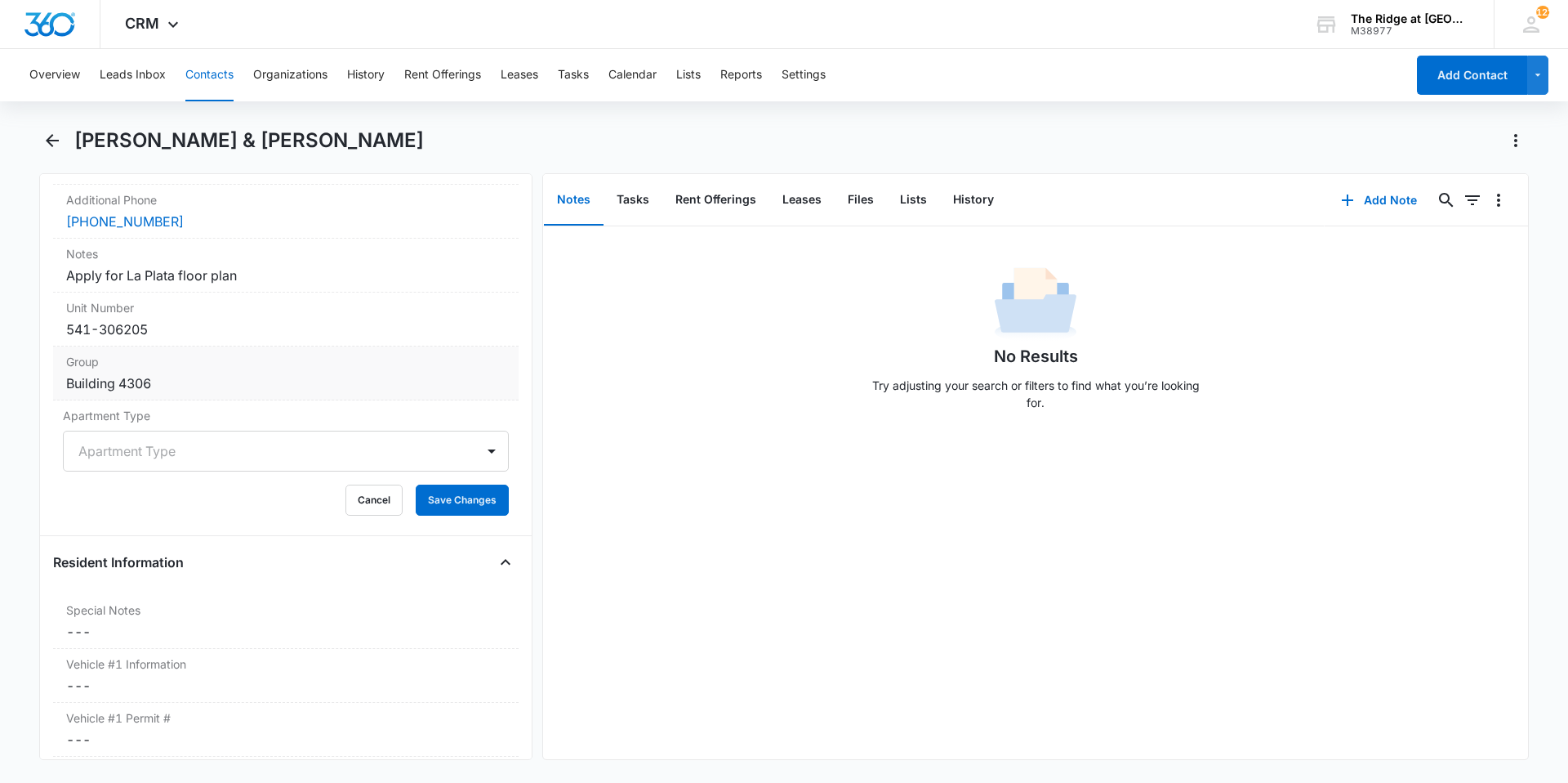
click at [153, 442] on div at bounding box center [266, 451] width 376 height 23
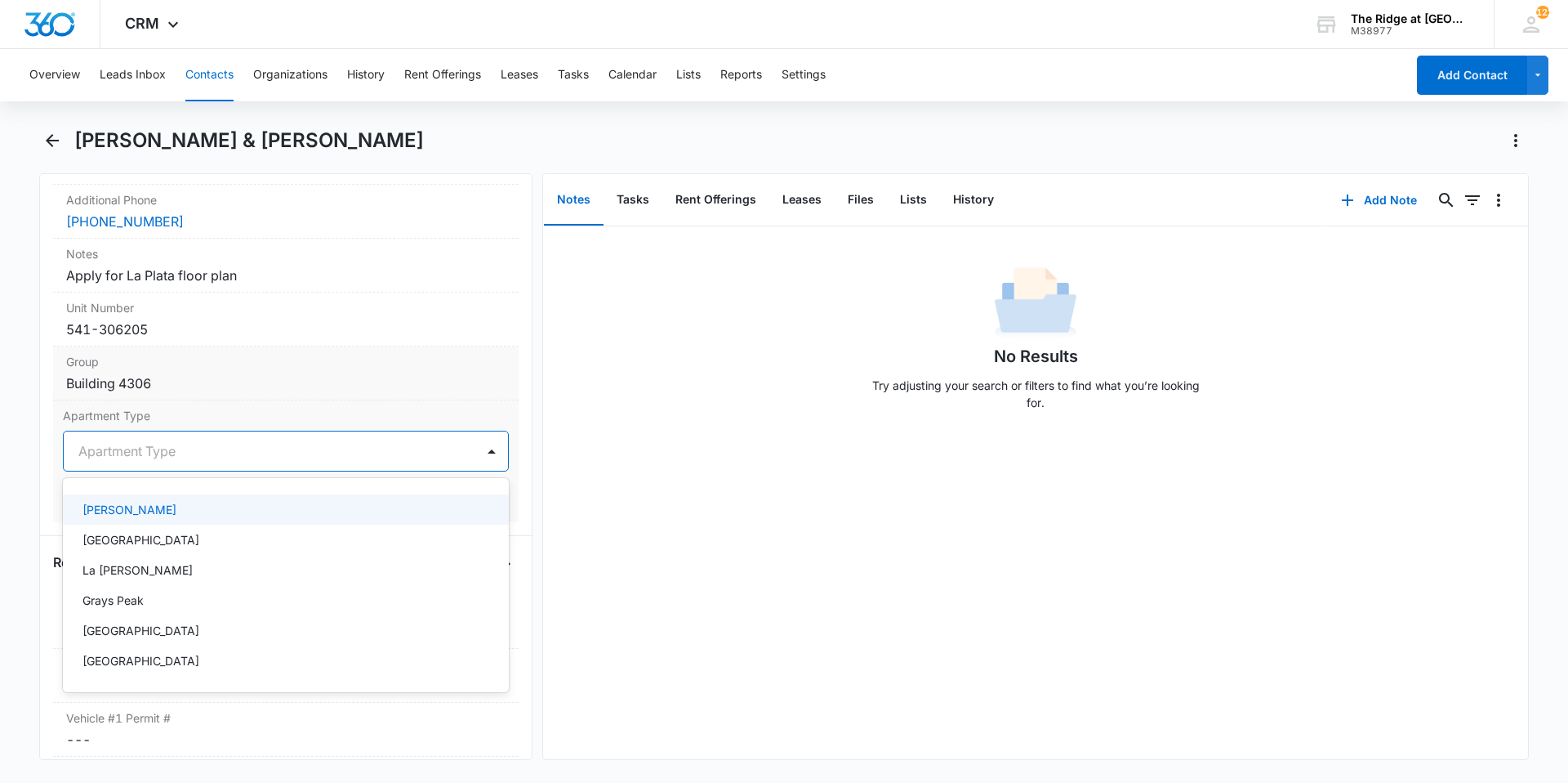
click at [145, 509] on div "Blanca" at bounding box center [284, 509] width 403 height 17
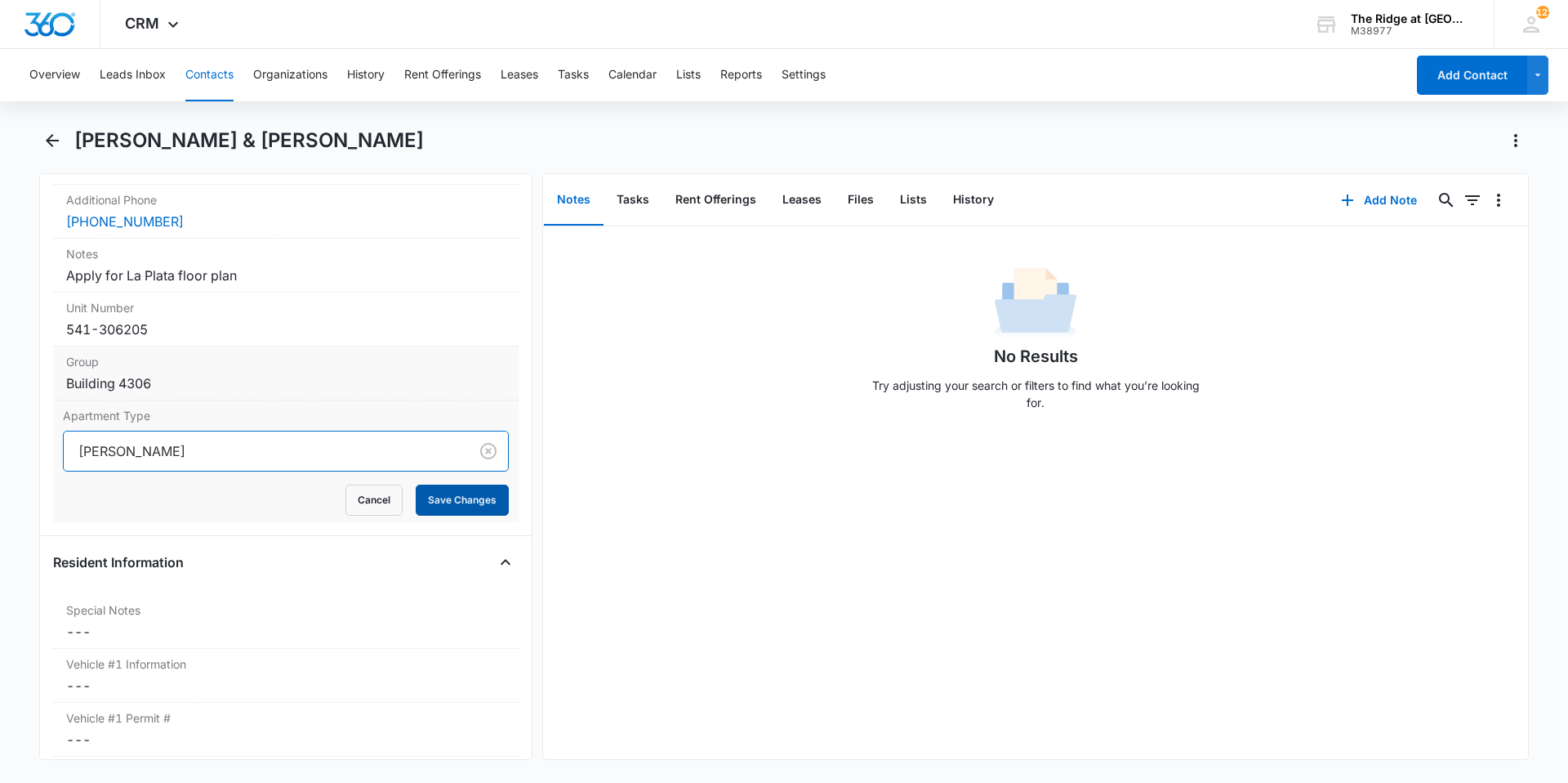
click at [433, 498] on button "Save Changes" at bounding box center [462, 500] width 93 height 31
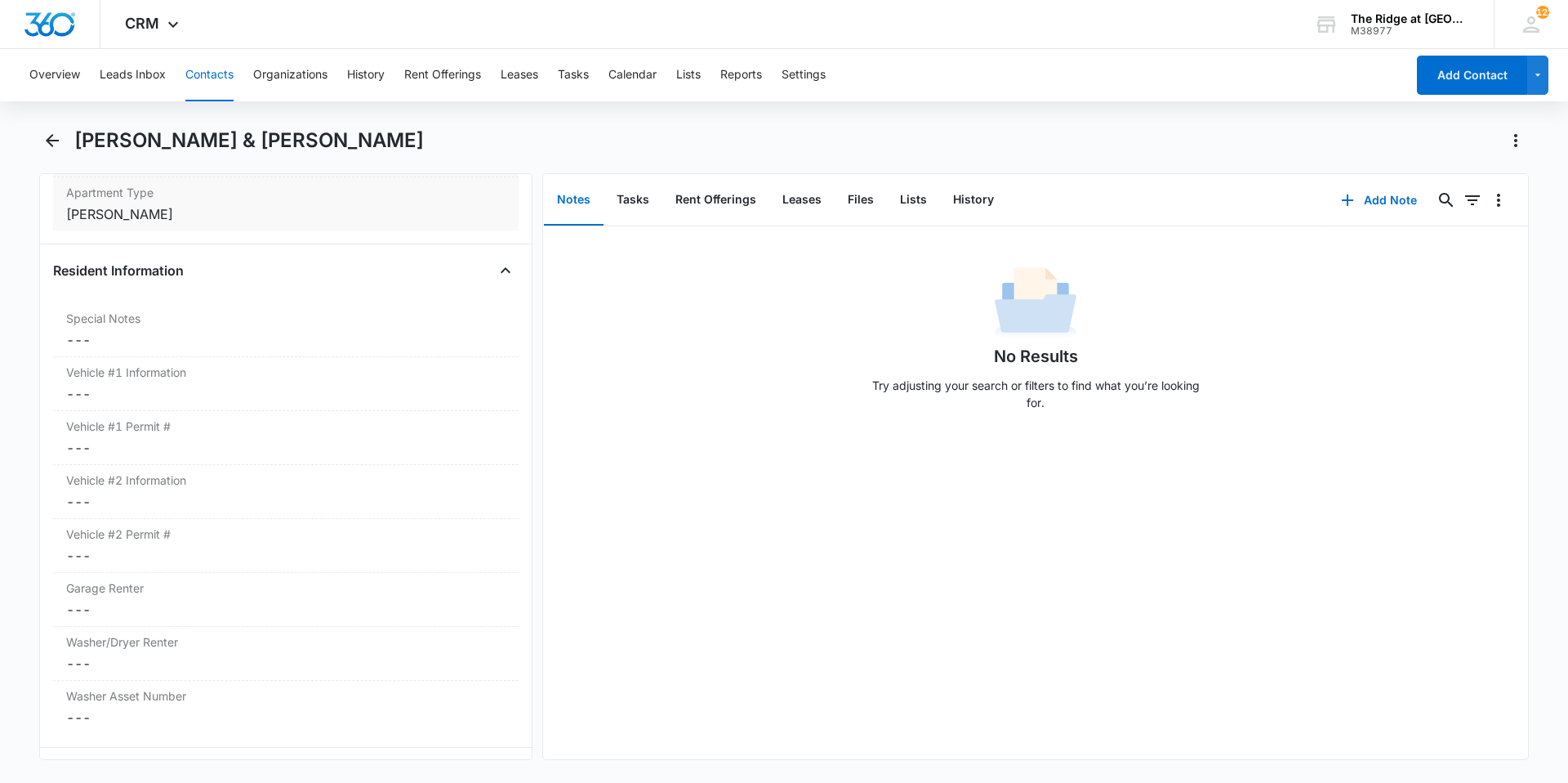
scroll to position [1552, 0]
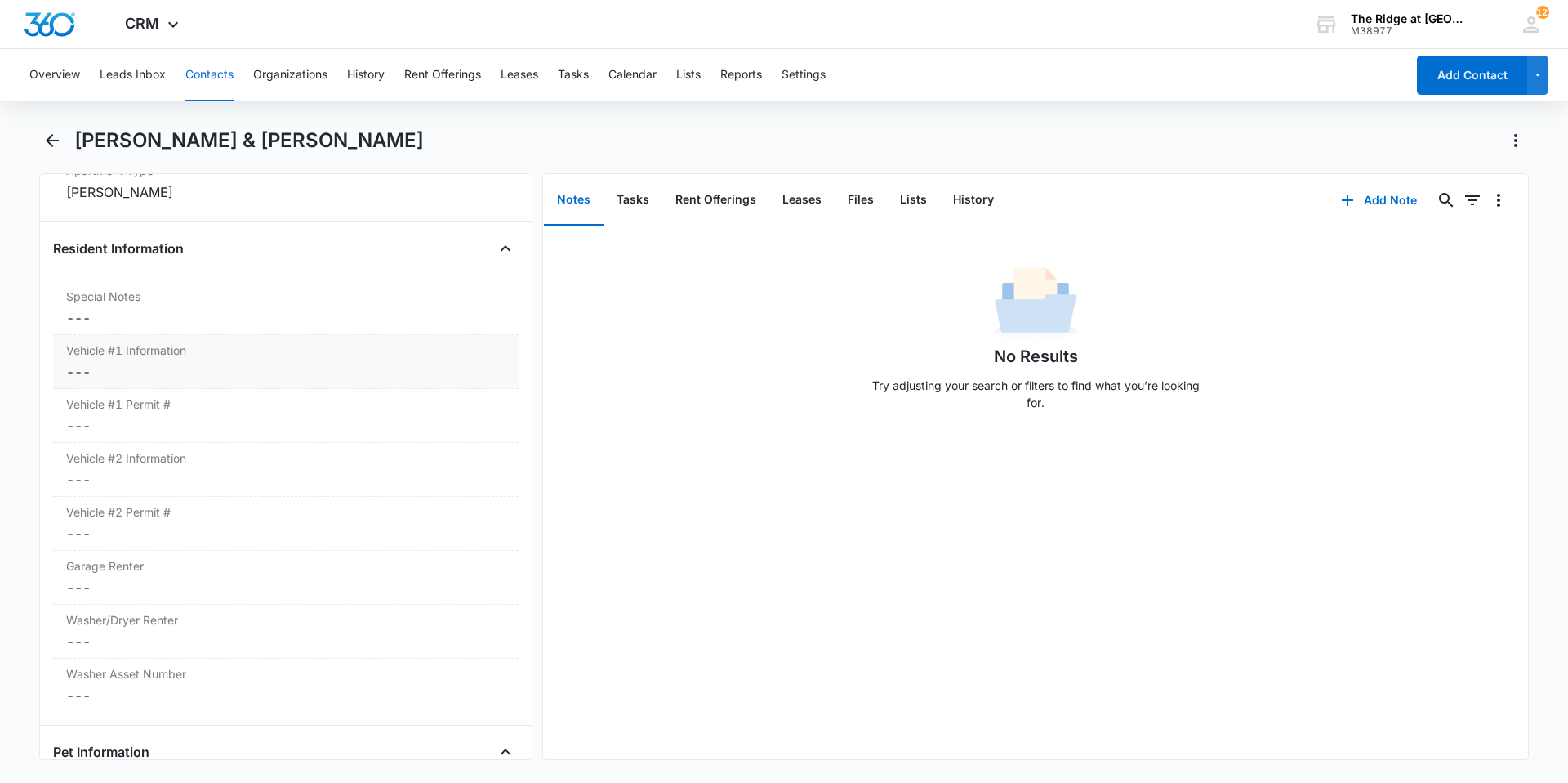
click at [190, 373] on dd "Cancel Save Changes ---" at bounding box center [285, 371] width 439 height 20
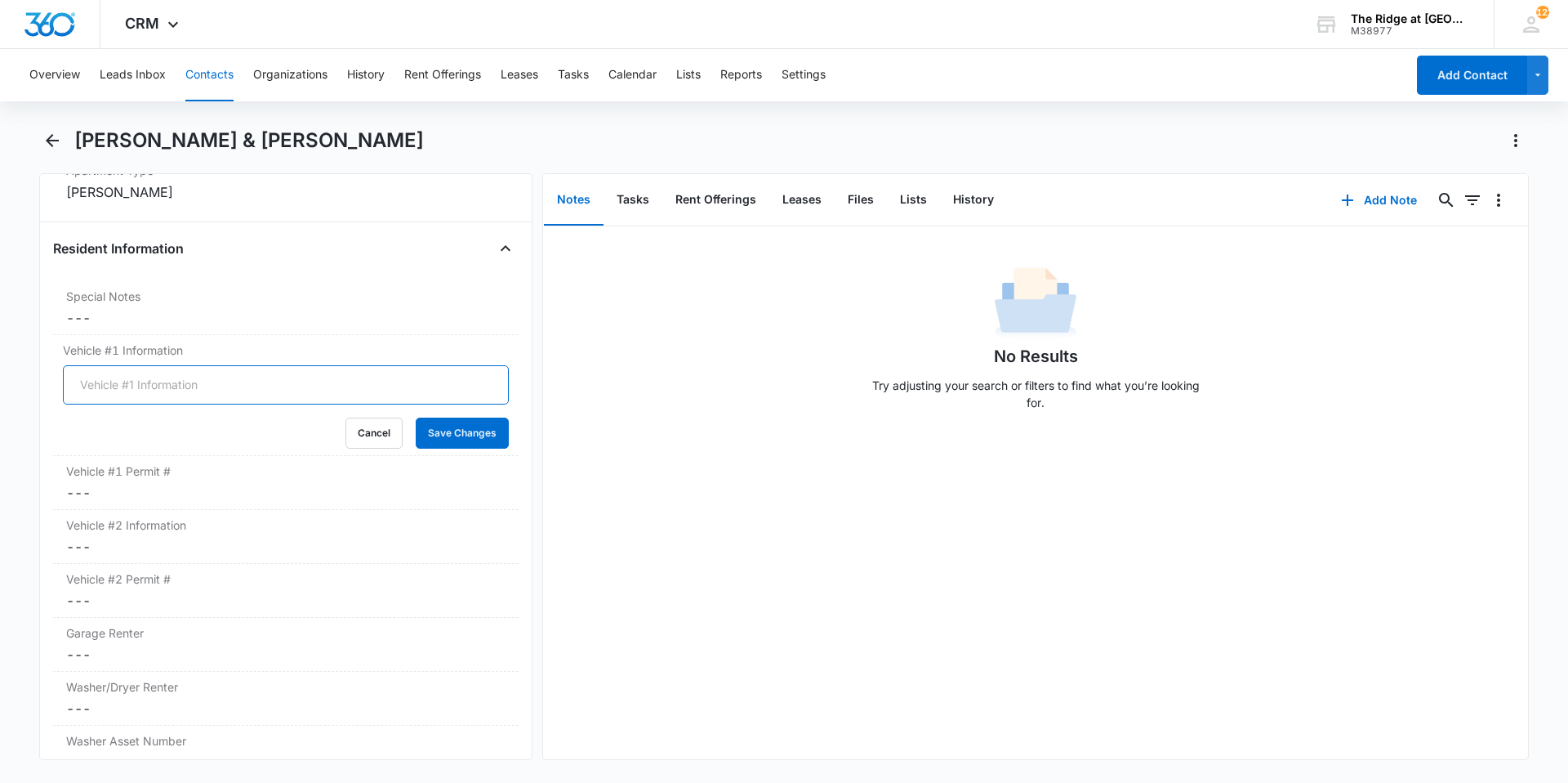
click at [191, 388] on input "Vehicle #1 Information" at bounding box center [286, 384] width 446 height 39
click at [246, 381] on input "2019 Honda Civic" at bounding box center [286, 384] width 446 height 39
type input "2019 Honda Civic White 8MqA595"
click at [458, 426] on button "Save Changes" at bounding box center [462, 433] width 93 height 31
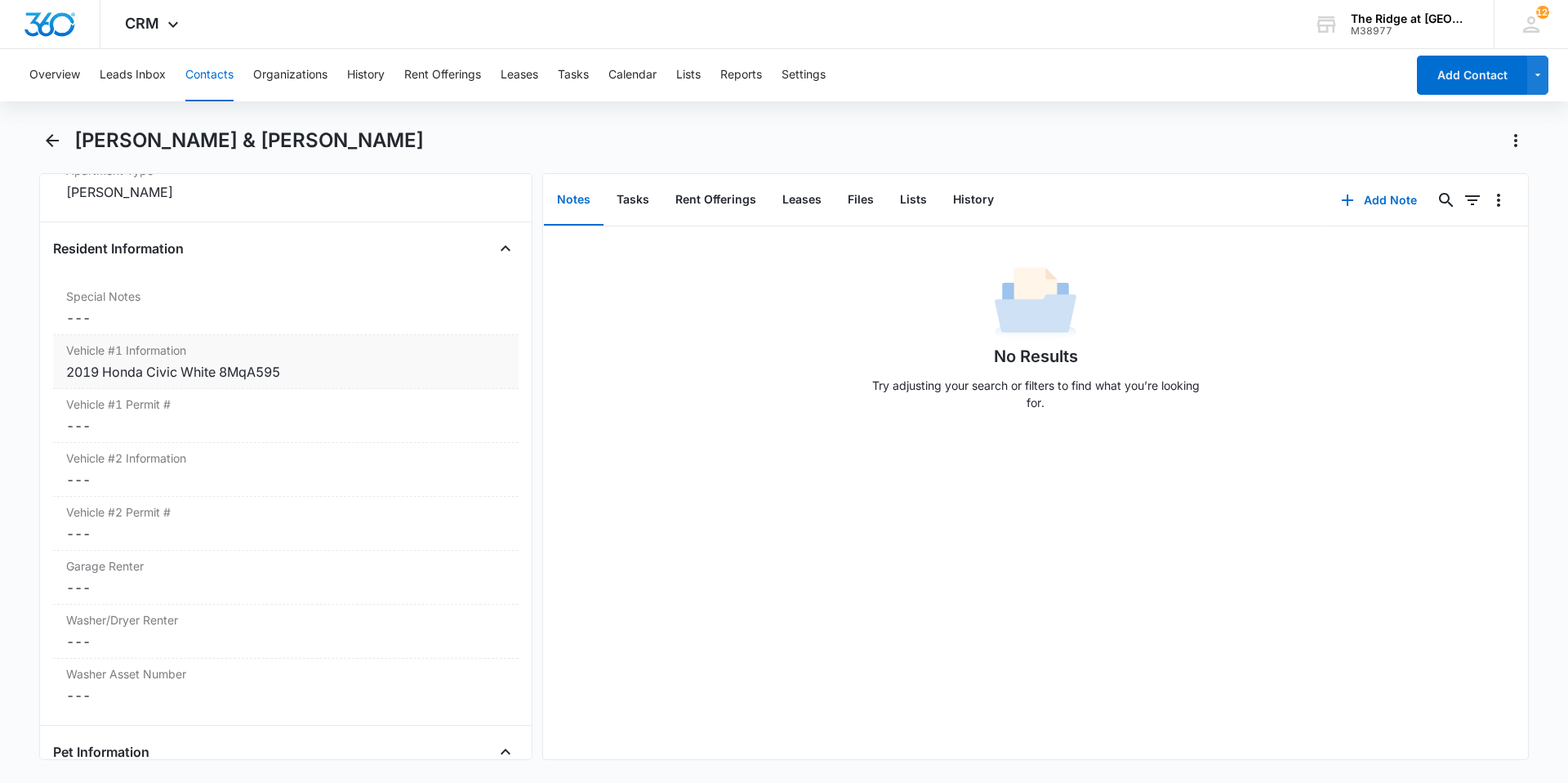
click at [248, 372] on div "2019 Honda Civic White 8MqA595" at bounding box center [285, 371] width 439 height 20
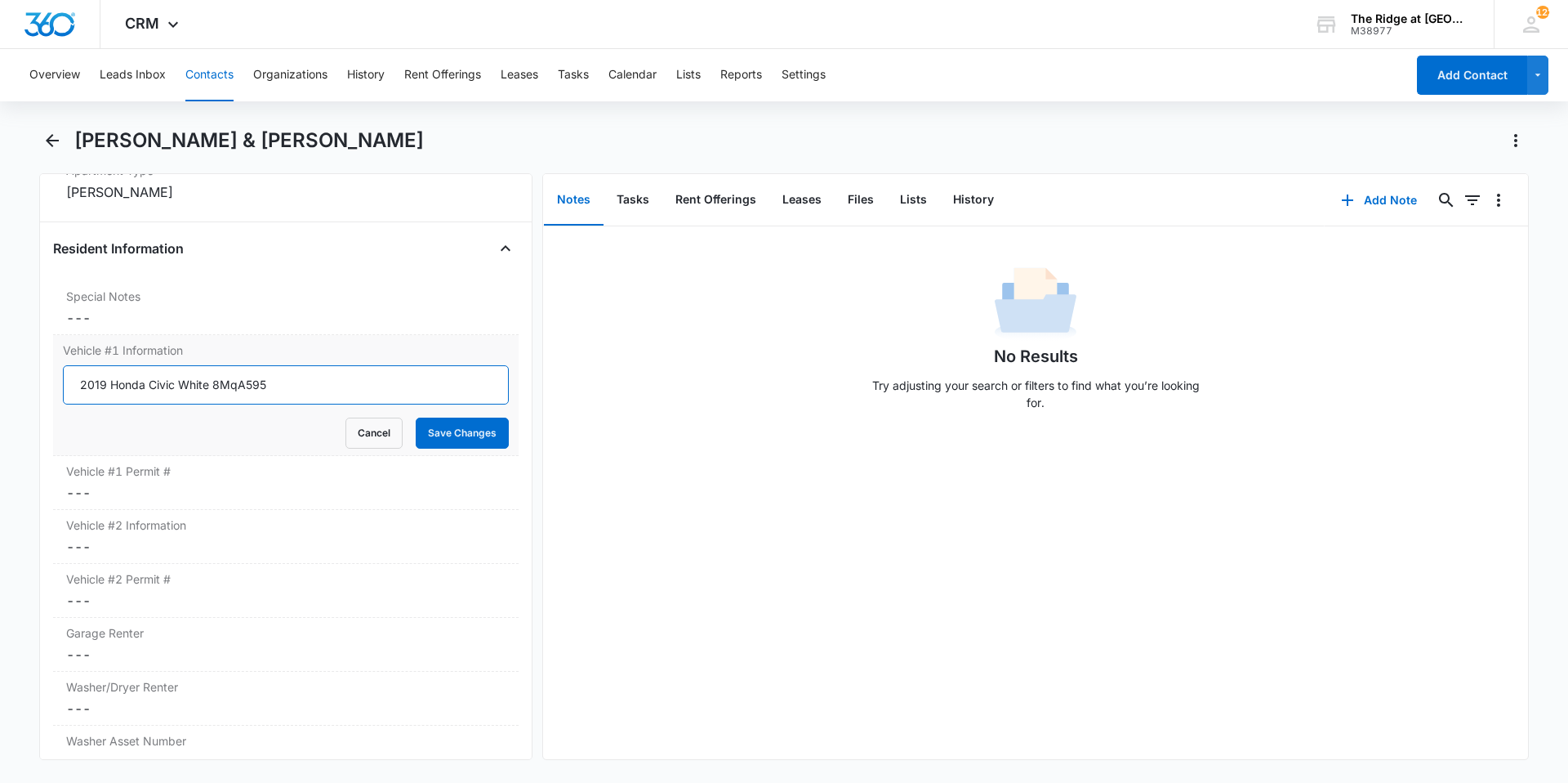
click at [237, 381] on input "2019 Honda Civic White 8MqA595" at bounding box center [286, 384] width 446 height 39
type input "2019 Honda Civic White 8MQA595"
click at [416, 418] on button "Save Changes" at bounding box center [462, 433] width 93 height 31
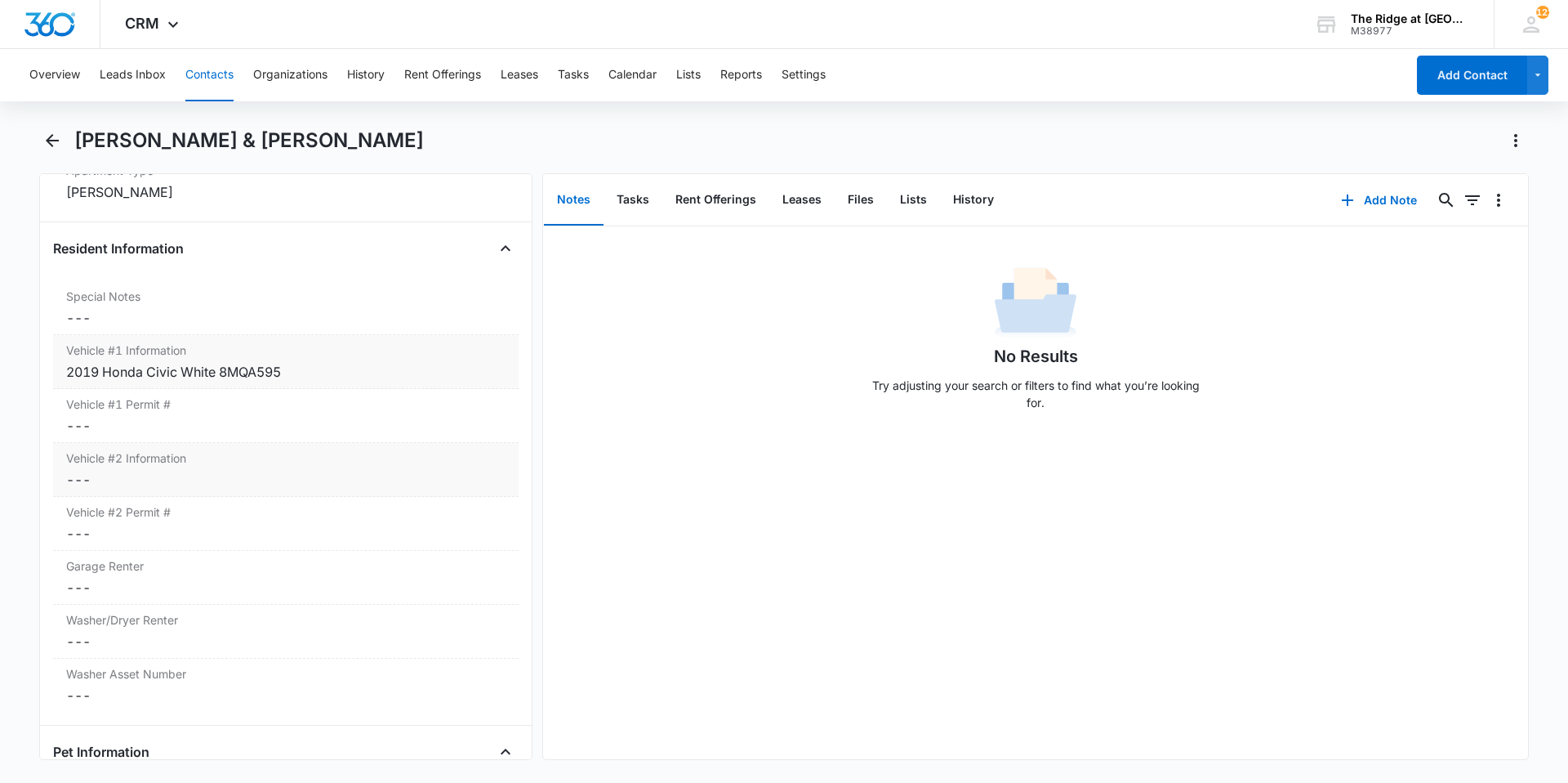
scroll to position [1634, 0]
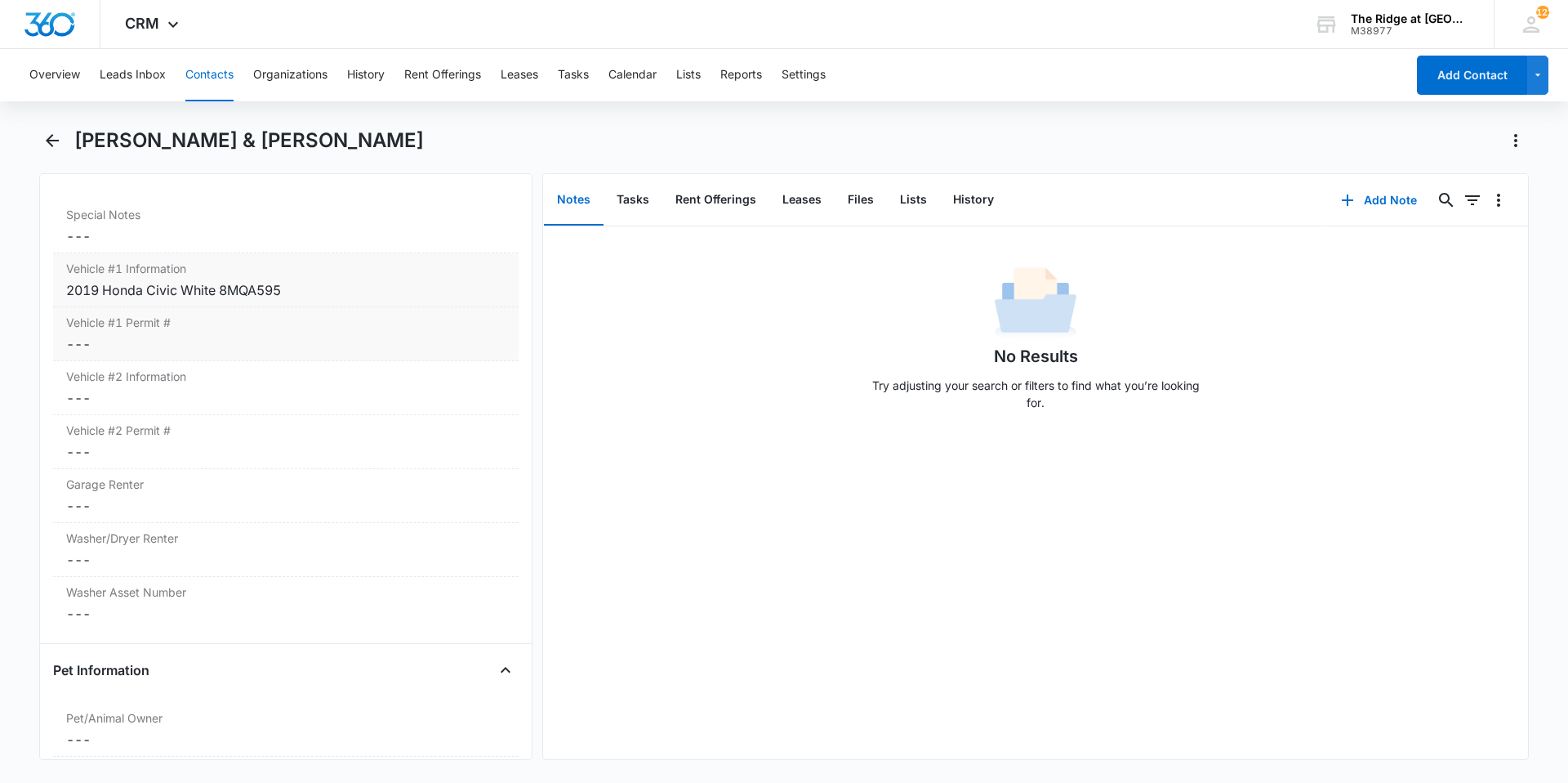
click at [202, 345] on dd "Cancel Save Changes ---" at bounding box center [285, 343] width 439 height 20
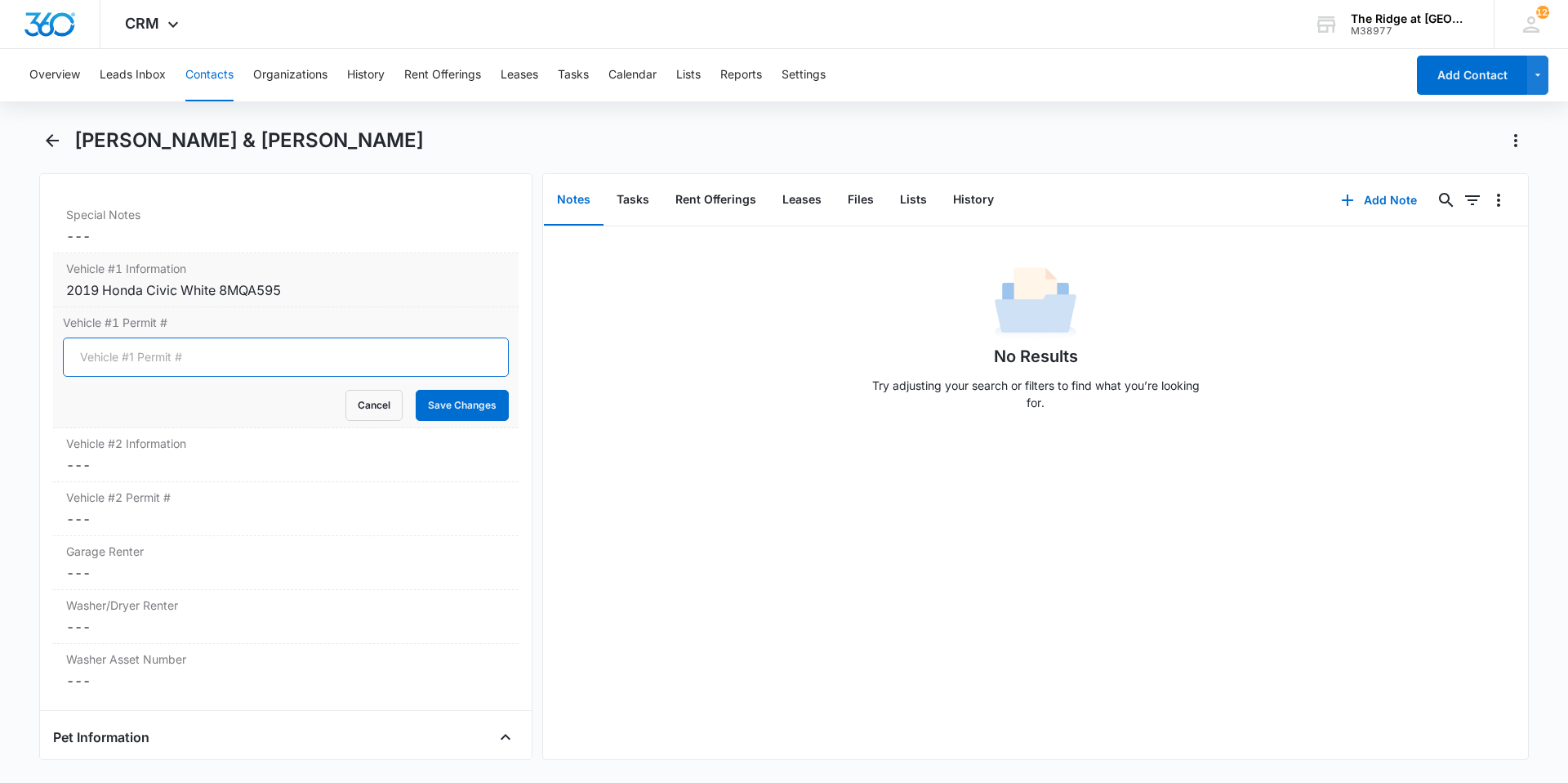
click at [199, 353] on input "Vehicle #1 Permit #" at bounding box center [286, 357] width 446 height 39
type input "1095"
click at [416, 390] on button "Save Changes" at bounding box center [462, 405] width 93 height 31
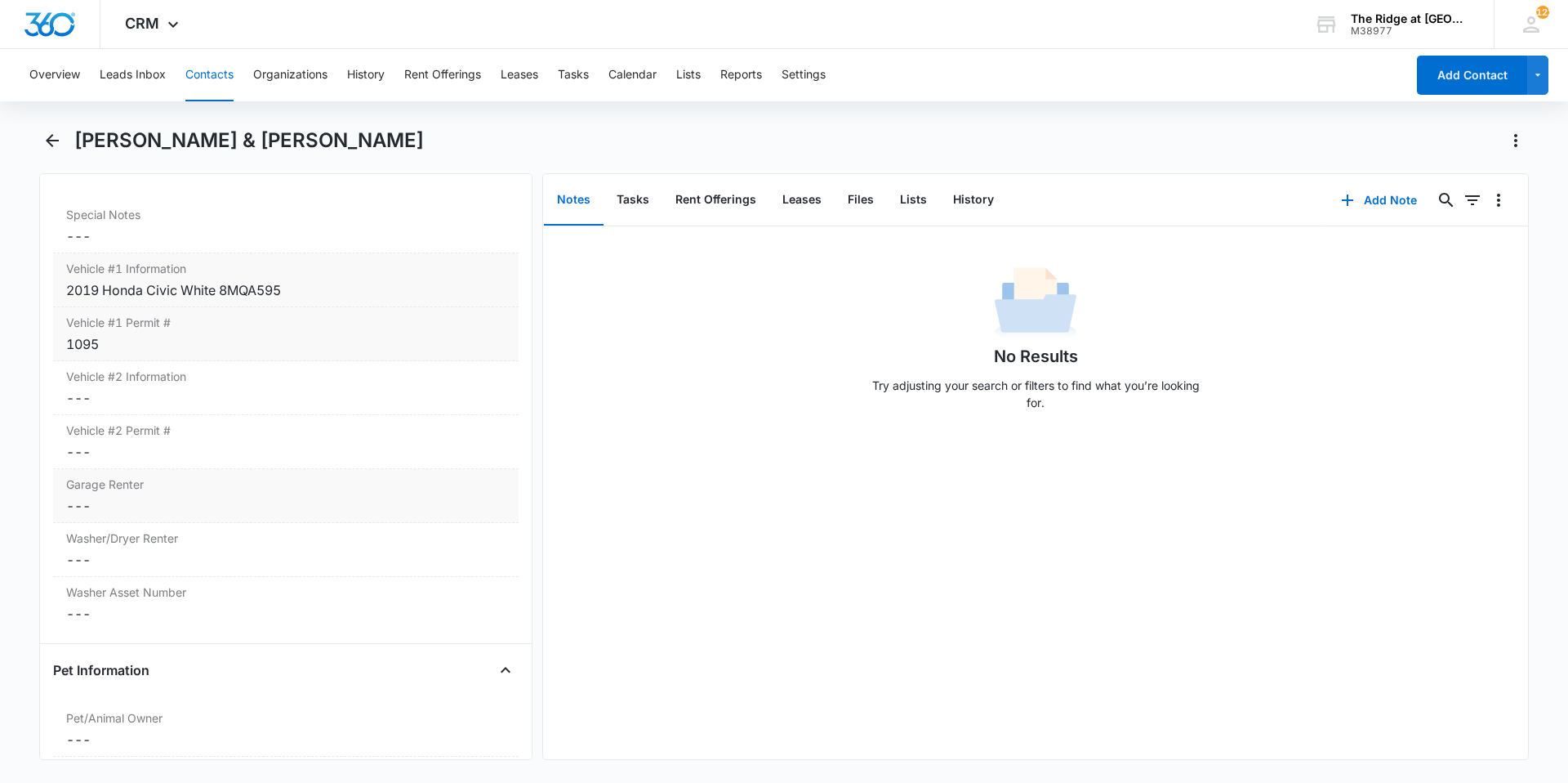
click at [193, 506] on dd "Cancel Save Changes ---" at bounding box center [285, 505] width 439 height 20
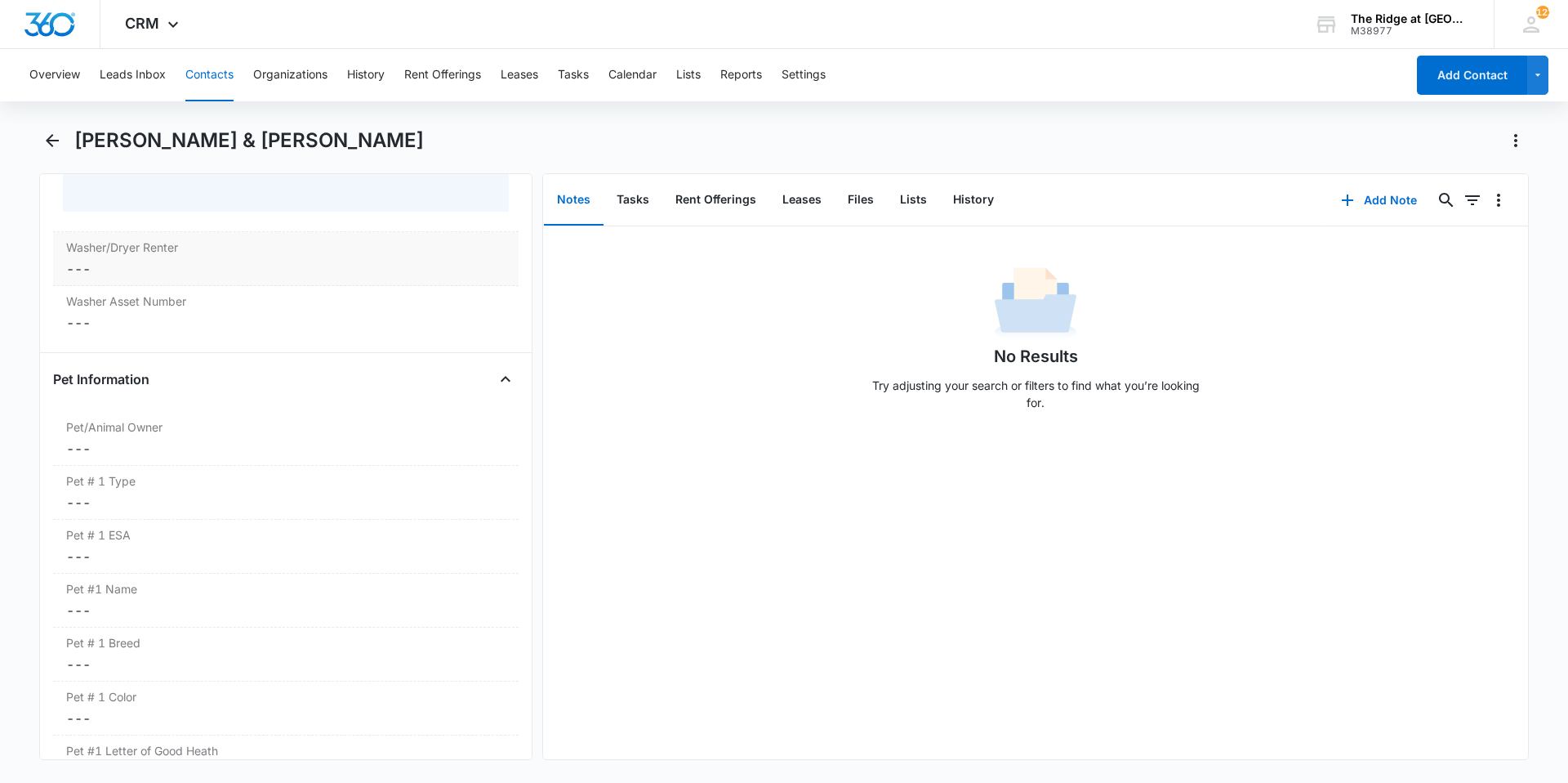
scroll to position [1797, 0]
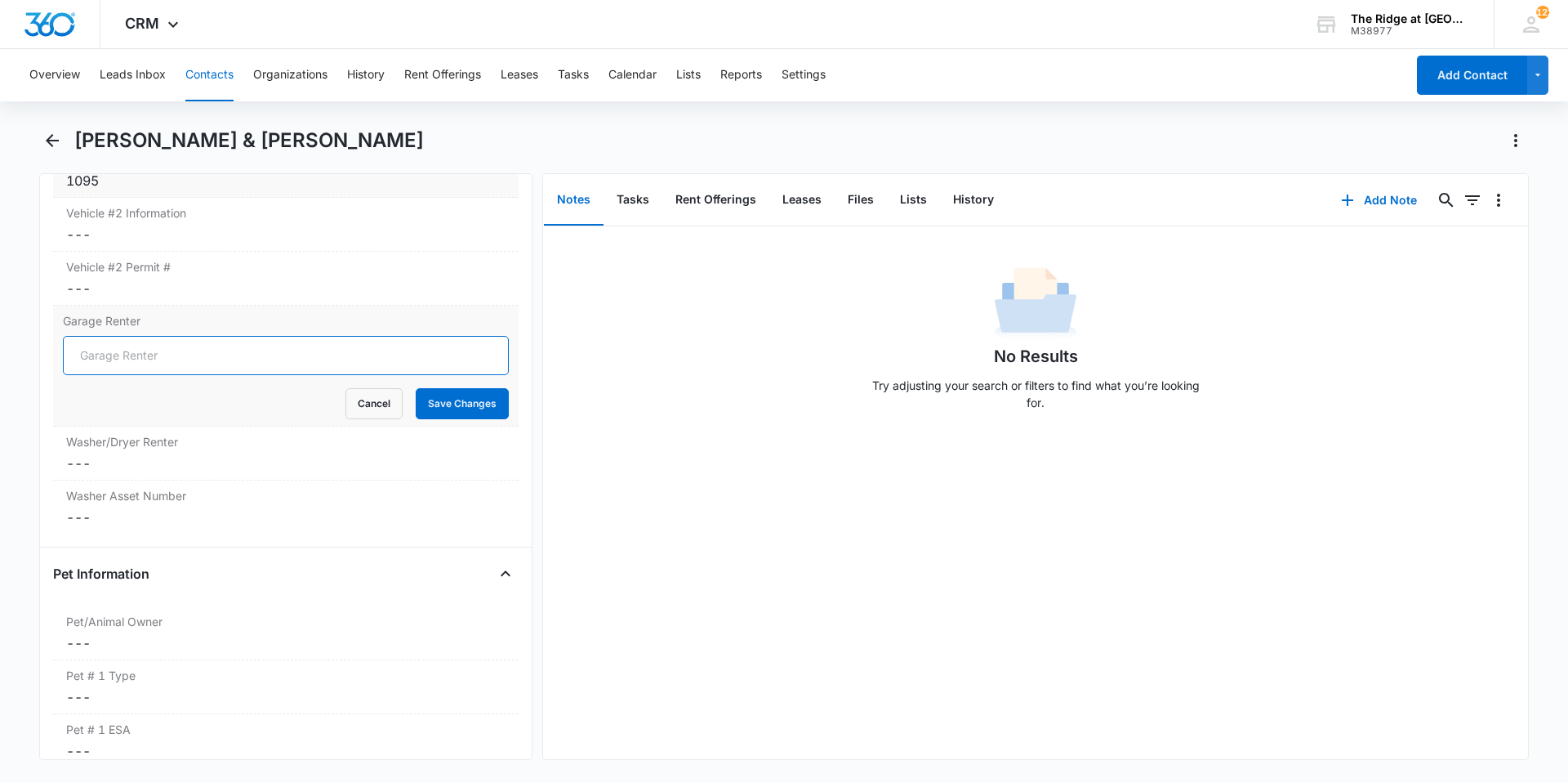
click at [173, 357] on input "Garage Renter" at bounding box center [286, 355] width 446 height 39
type input "No"
click at [435, 402] on button "Save Changes" at bounding box center [462, 403] width 93 height 31
click at [303, 459] on dd "Cancel Save Changes ---" at bounding box center [285, 463] width 439 height 20
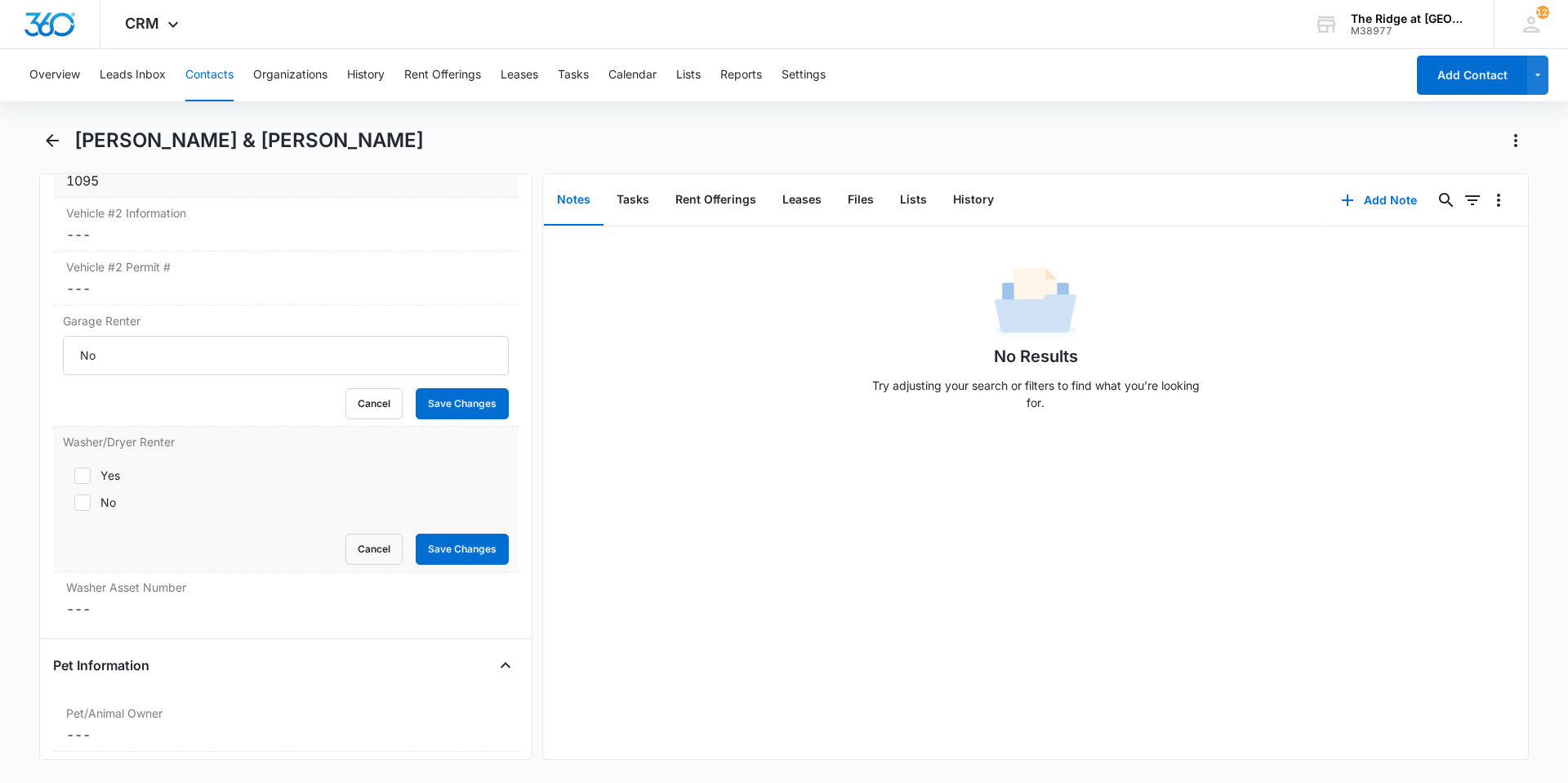
click at [68, 509] on form "Yes No Cancel Save Changes" at bounding box center [286, 510] width 446 height 108
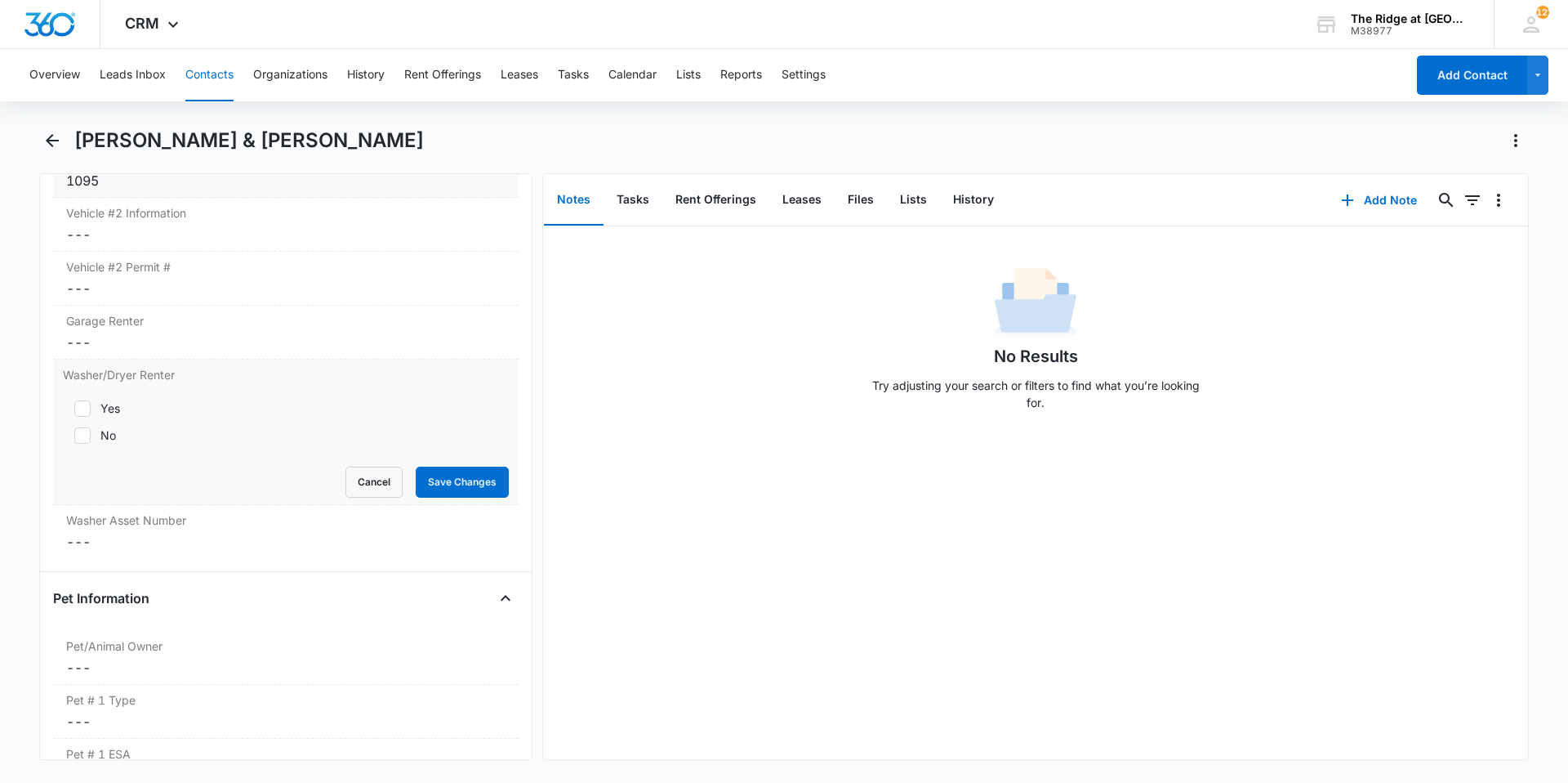
click at [83, 438] on icon at bounding box center [82, 435] width 14 height 14
click at [74, 438] on input "No" at bounding box center [69, 436] width 11 height 11
checkbox input "true"
click at [453, 485] on button "Save Changes" at bounding box center [462, 482] width 93 height 31
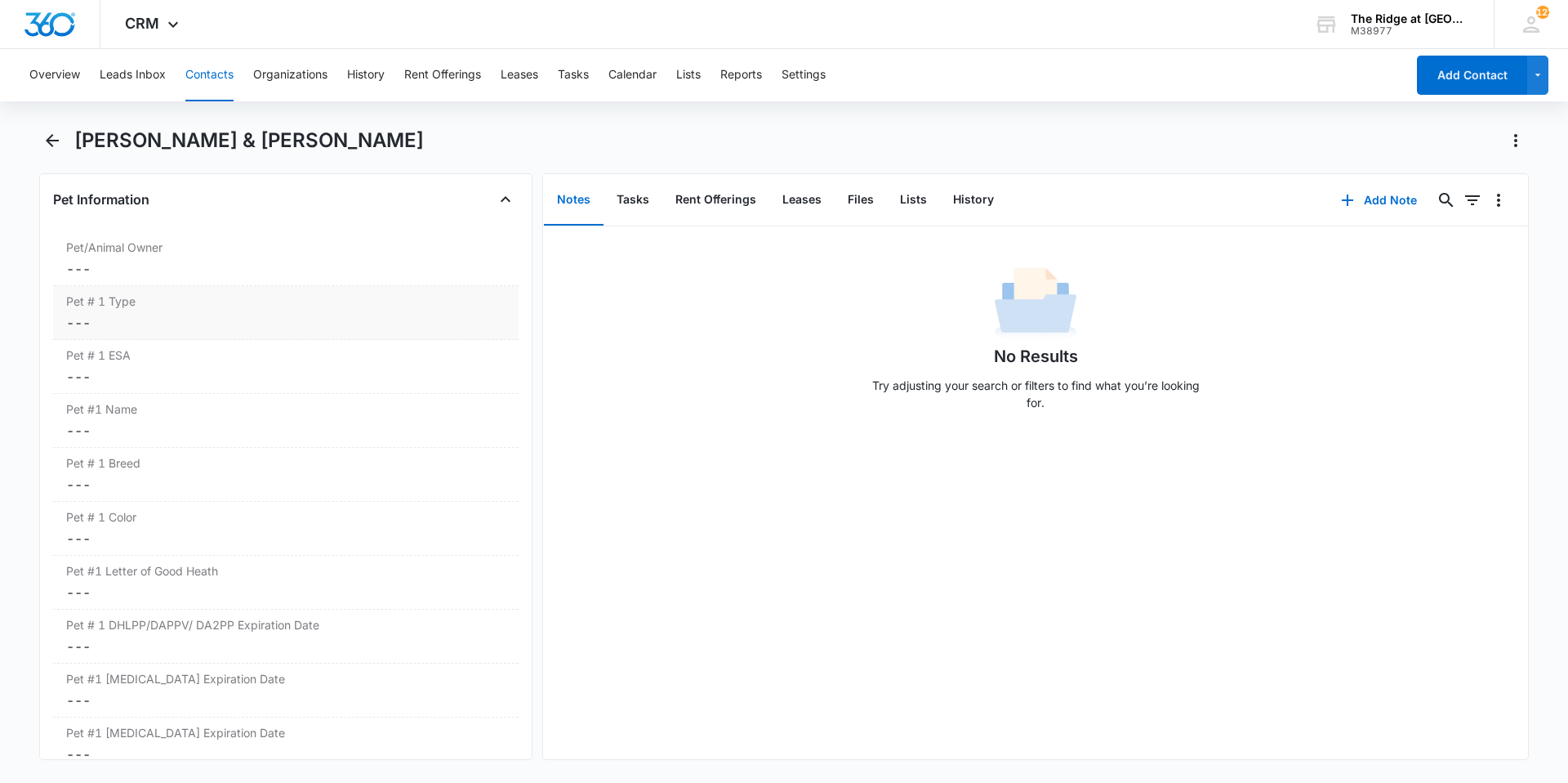
scroll to position [2124, 0]
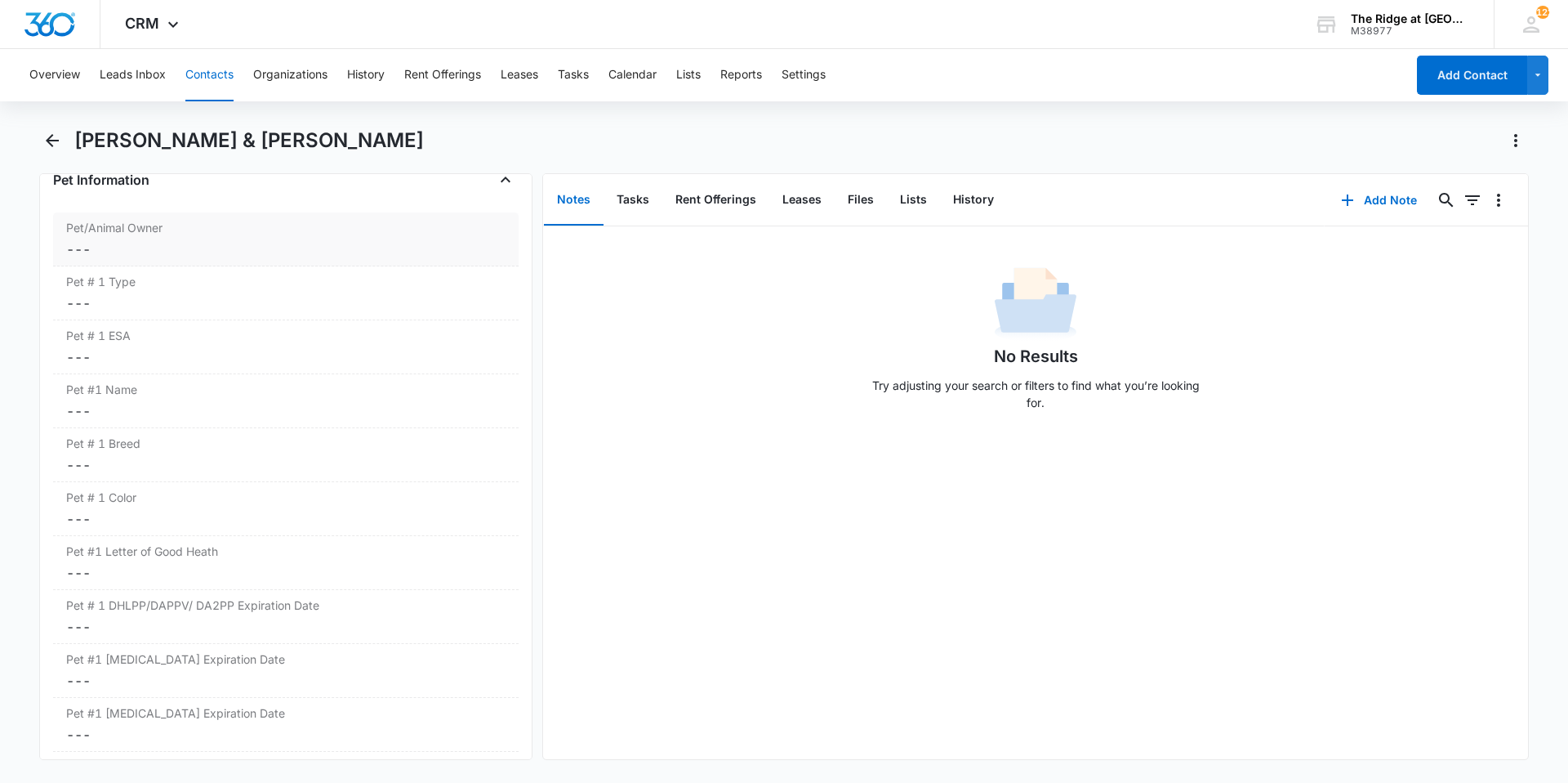
click at [143, 252] on dd "Cancel Save Changes ---" at bounding box center [285, 249] width 439 height 20
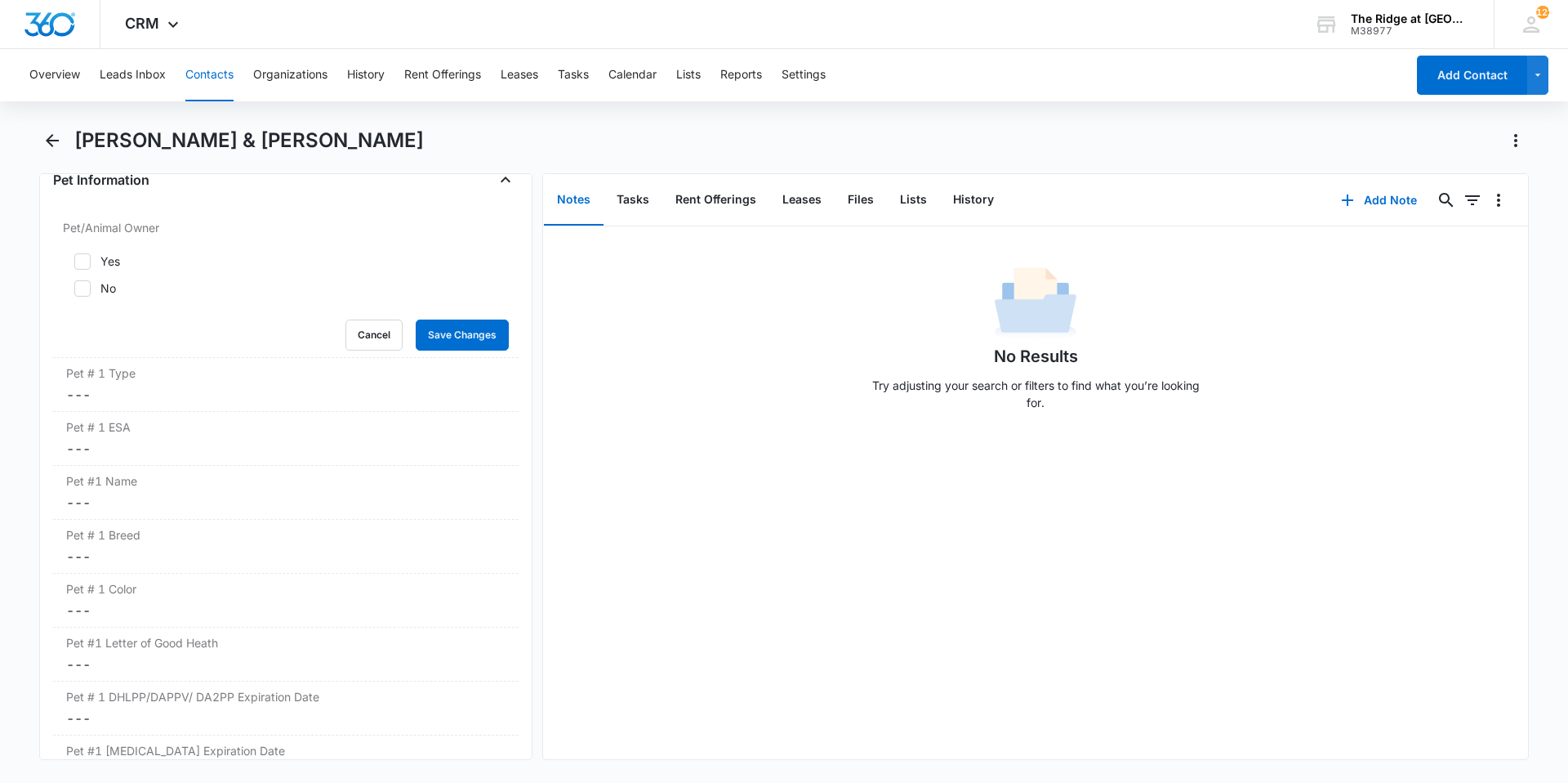
click at [128, 267] on label "Yes" at bounding box center [286, 261] width 446 height 17
click at [74, 267] on input "Yes" at bounding box center [69, 261] width 11 height 11
checkbox input "true"
click at [397, 328] on div "Cancel Save Changes" at bounding box center [286, 335] width 446 height 31
click at [433, 337] on button "Save Changes" at bounding box center [462, 335] width 93 height 31
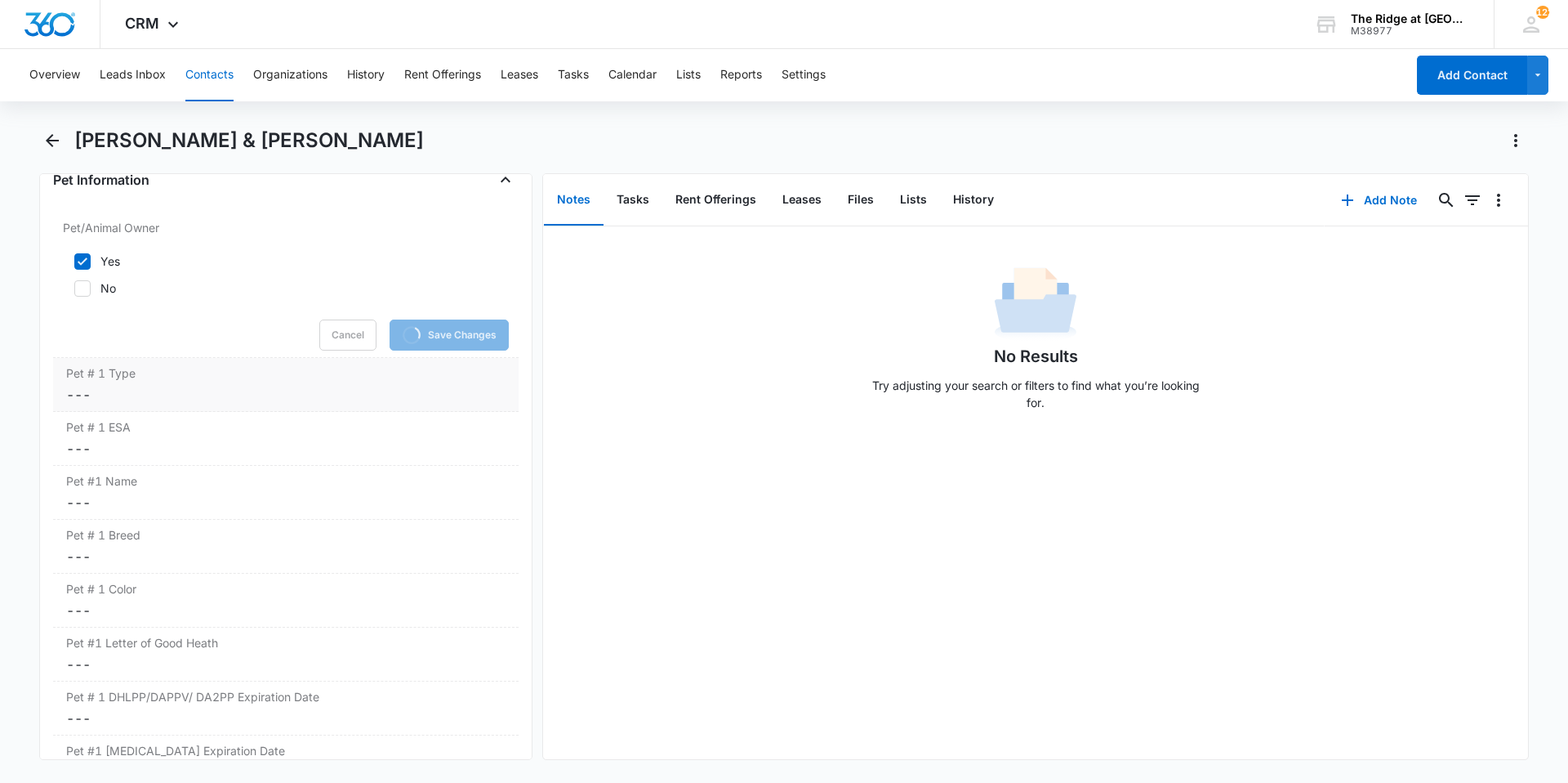
click at [151, 394] on dd "Cancel Save Changes ---" at bounding box center [285, 394] width 439 height 20
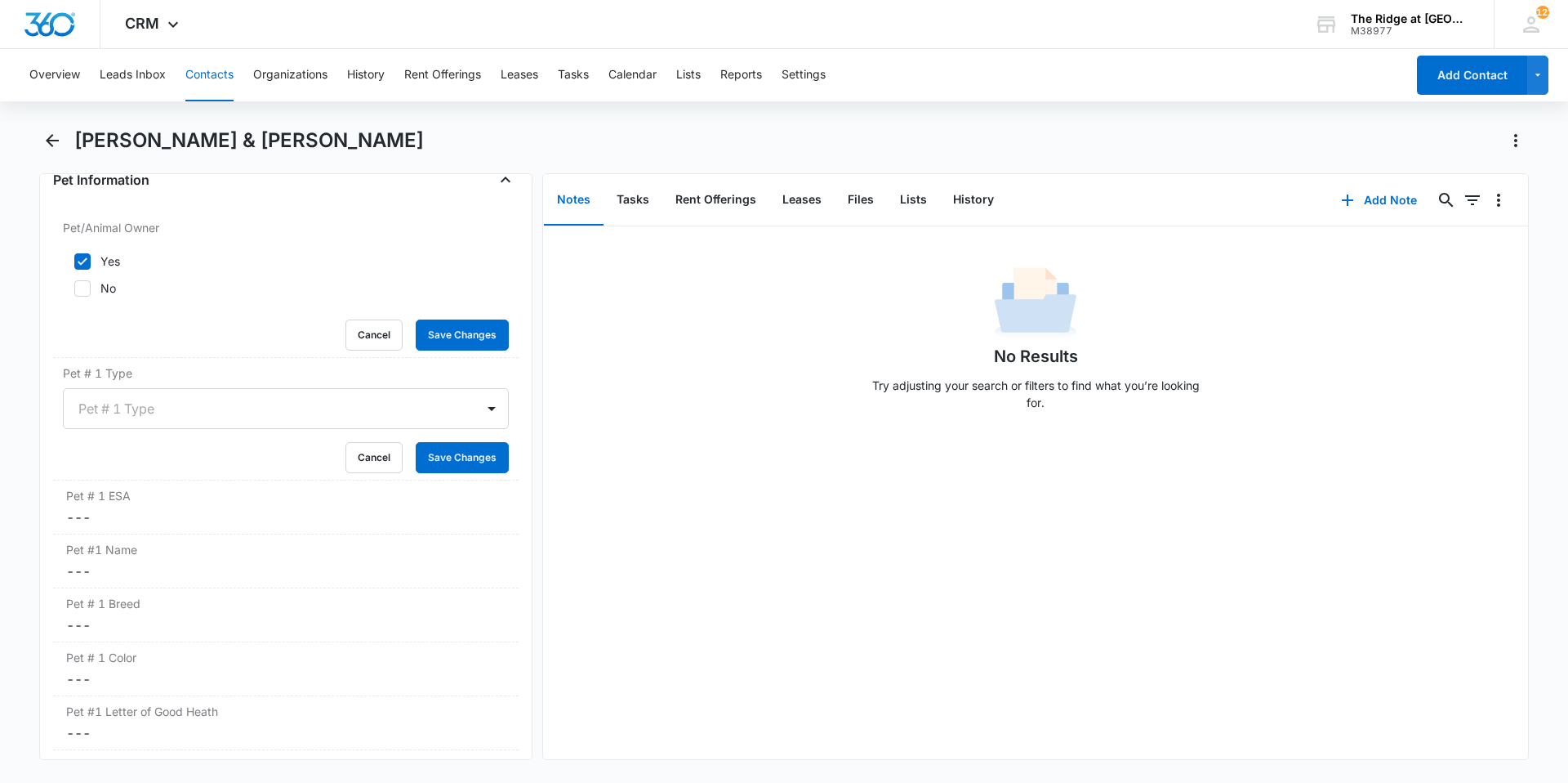
click at [145, 409] on div at bounding box center [266, 408] width 376 height 23
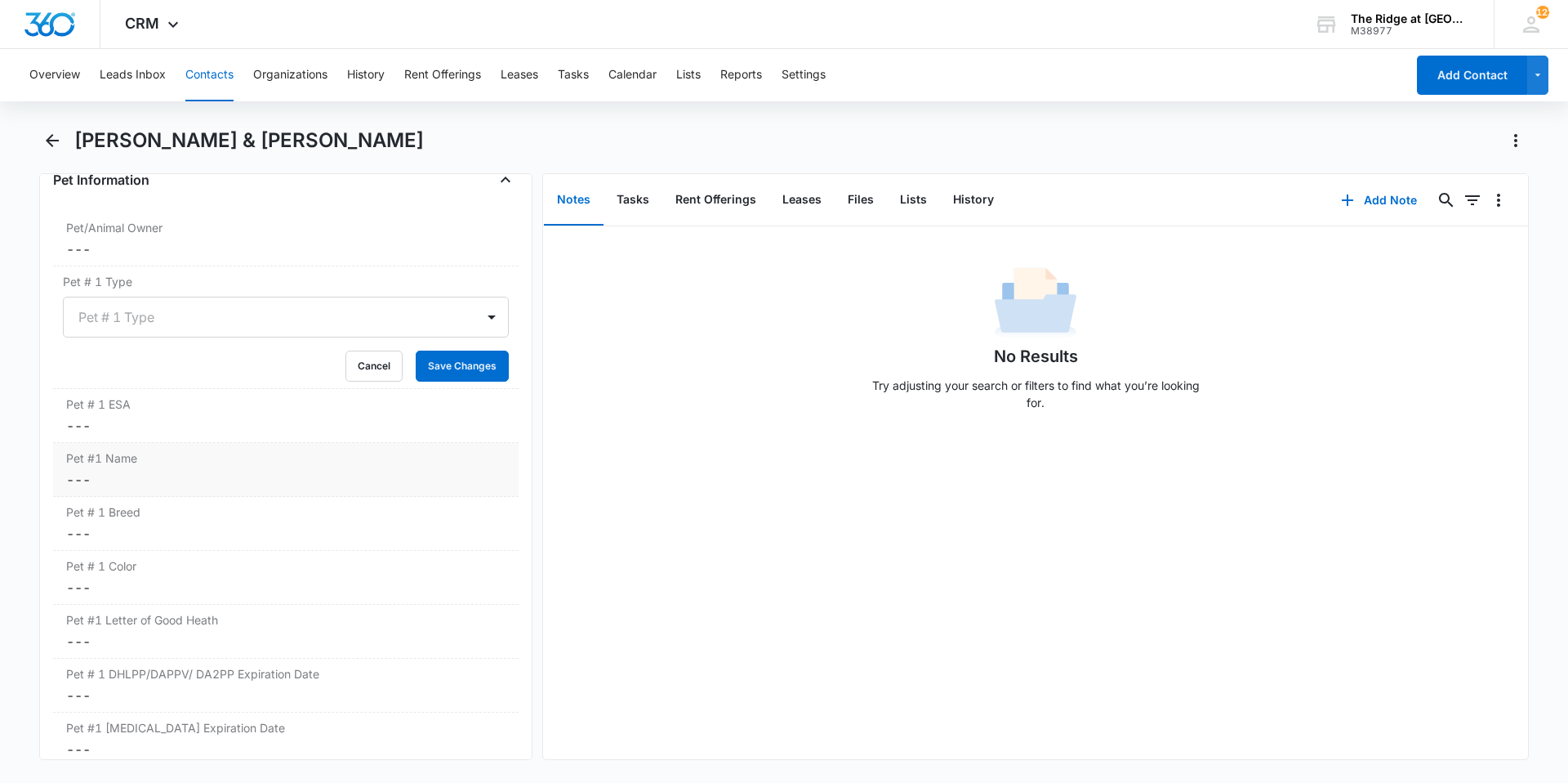
click at [141, 487] on dd "Cancel Save Changes ---" at bounding box center [285, 480] width 439 height 20
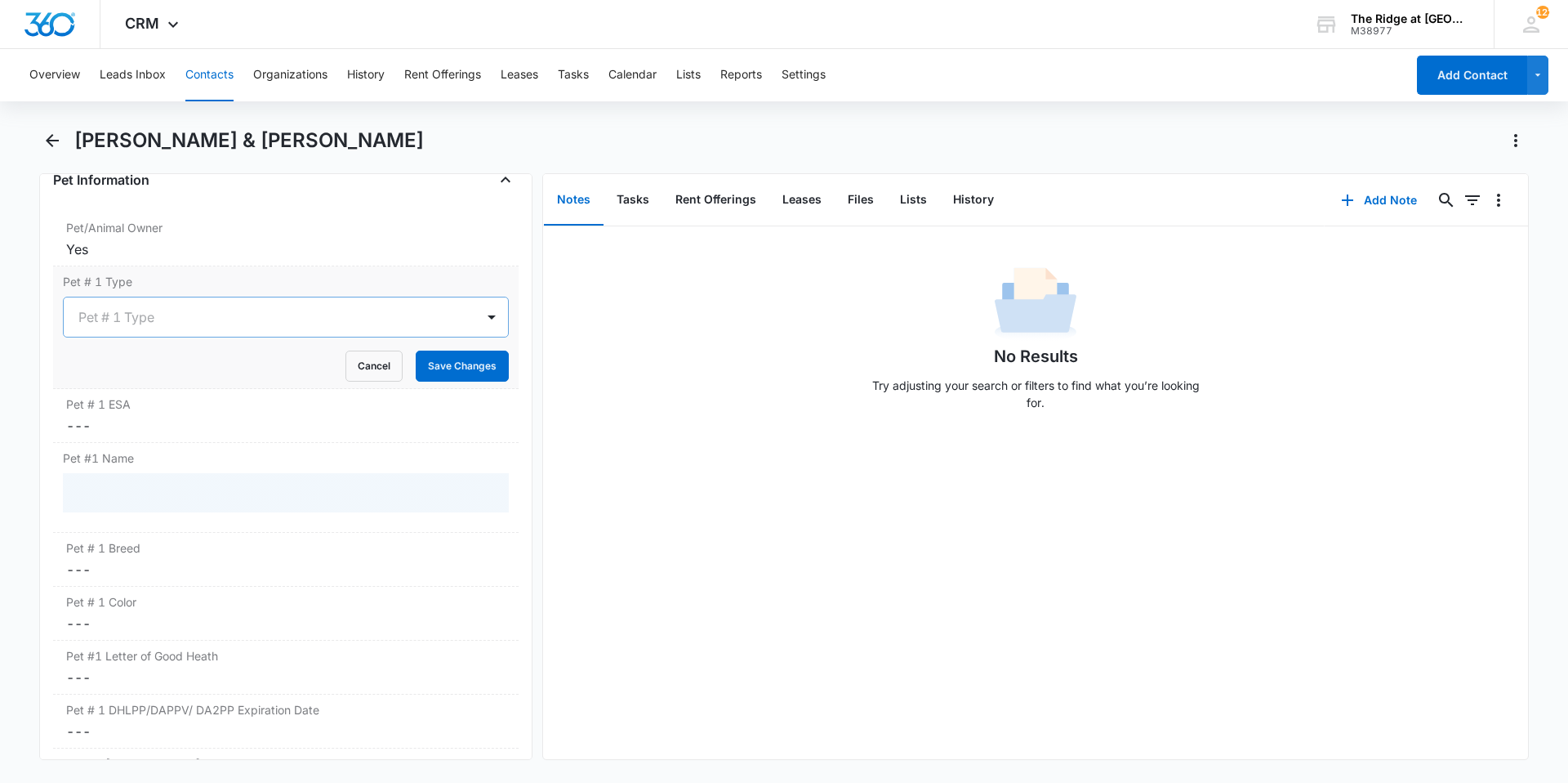
click at [155, 317] on div at bounding box center [266, 317] width 376 height 23
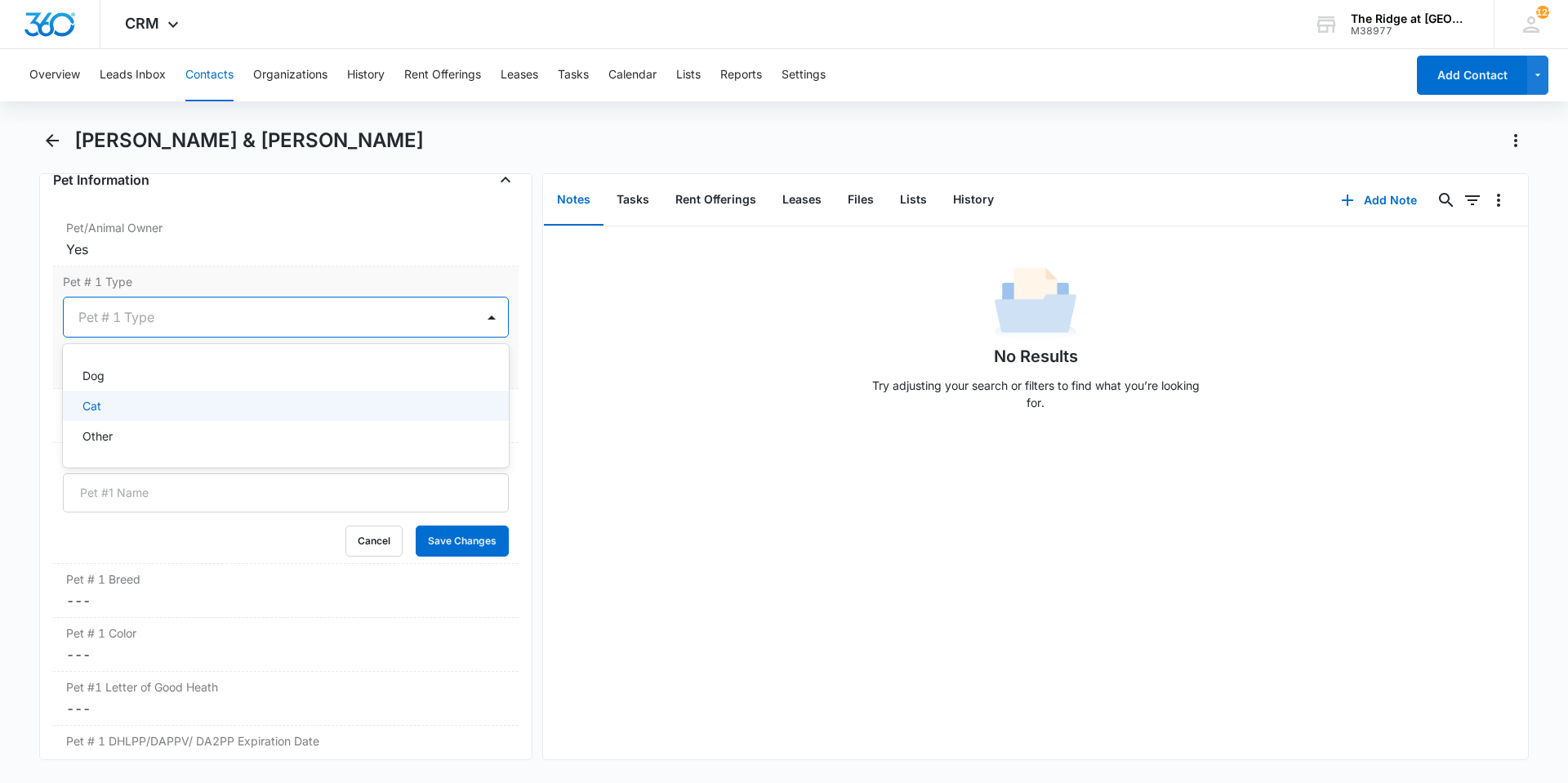
click at [150, 399] on div "Cat" at bounding box center [284, 405] width 403 height 17
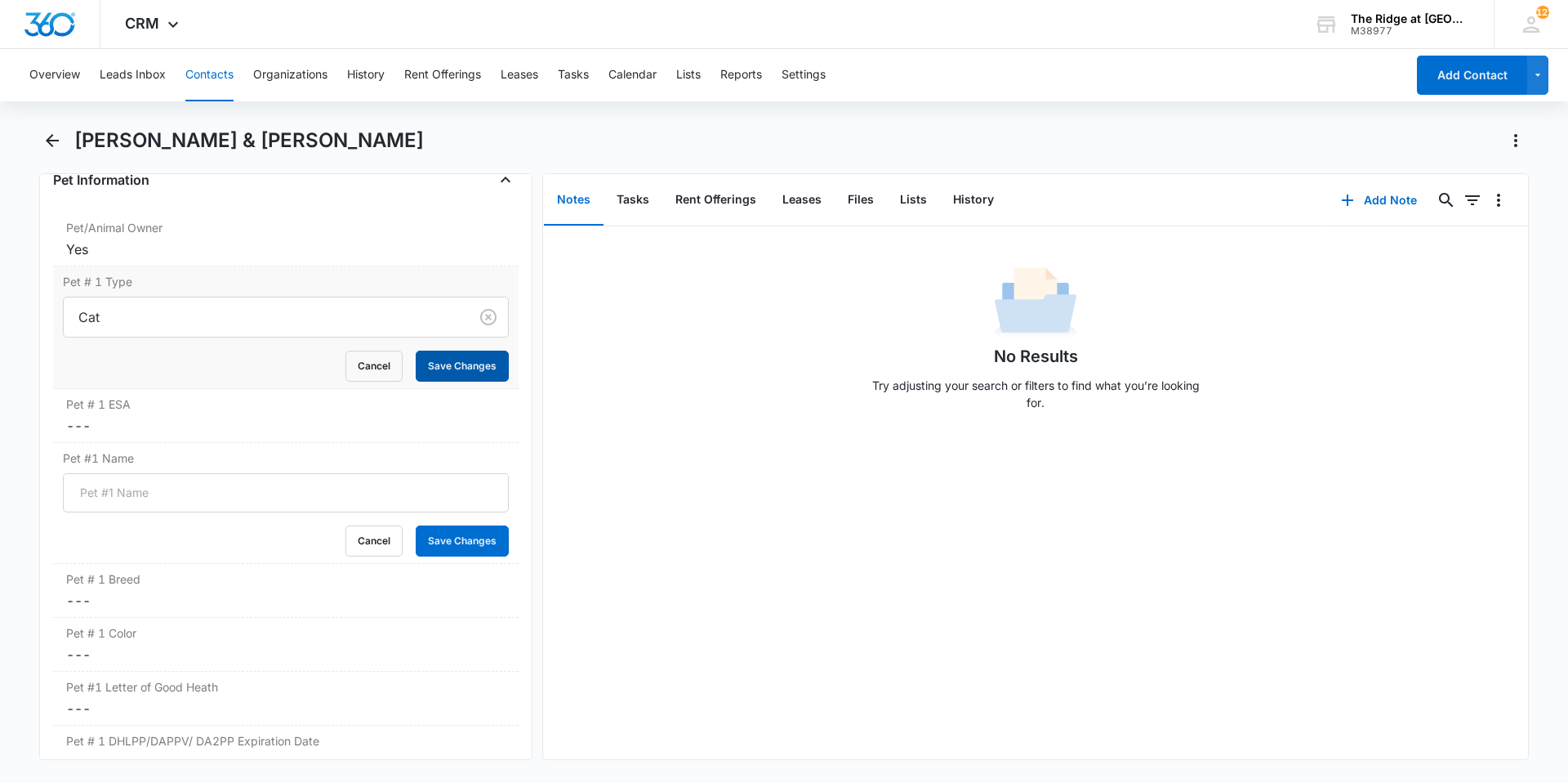
click at [453, 373] on button "Save Changes" at bounding box center [462, 365] width 93 height 31
click at [171, 421] on dd "Cancel Save Changes ---" at bounding box center [285, 425] width 439 height 20
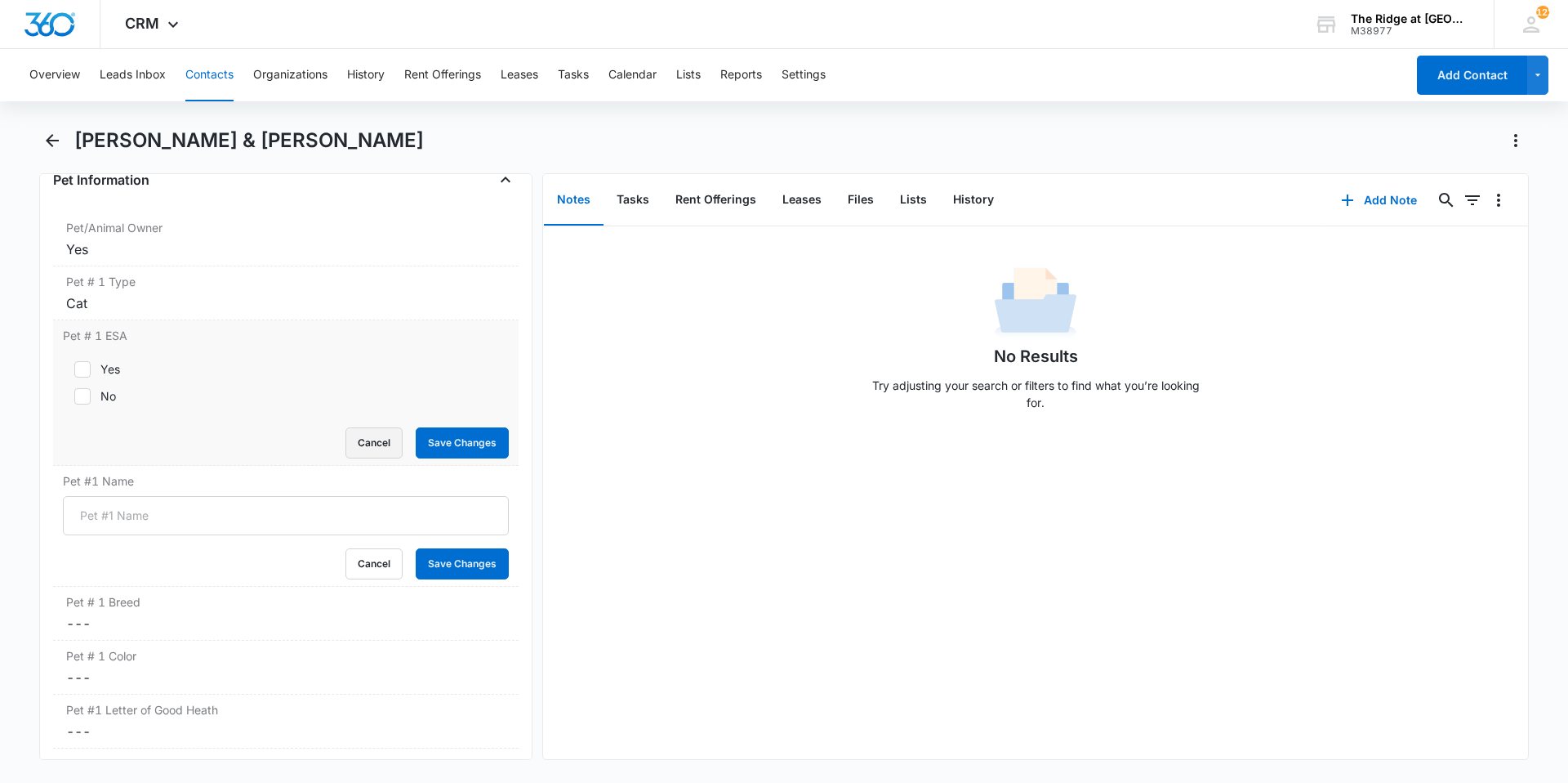
click at [345, 438] on button "Cancel" at bounding box center [374, 443] width 57 height 31
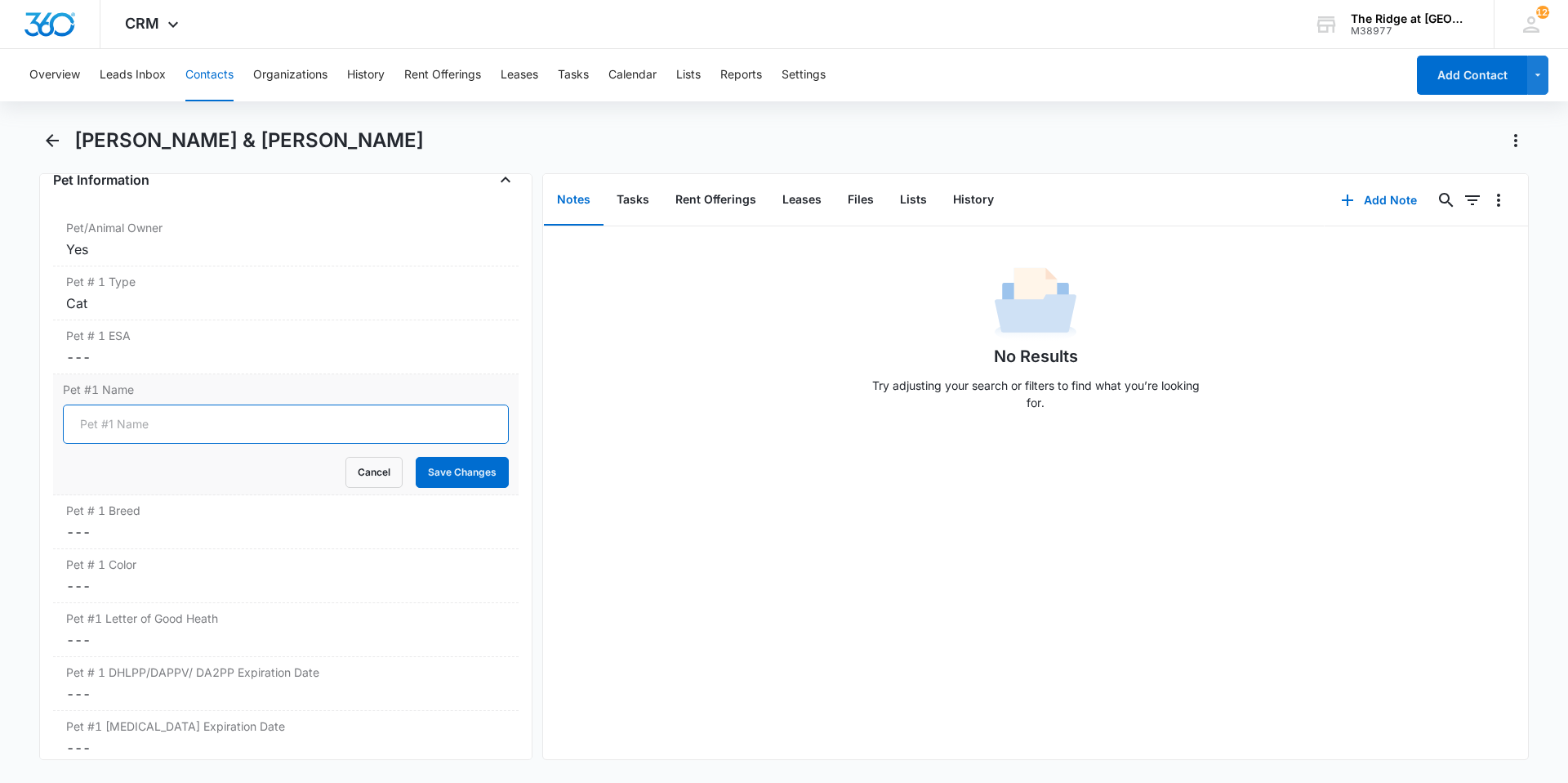
click at [224, 426] on input "Pet #1 Name" at bounding box center [286, 423] width 446 height 39
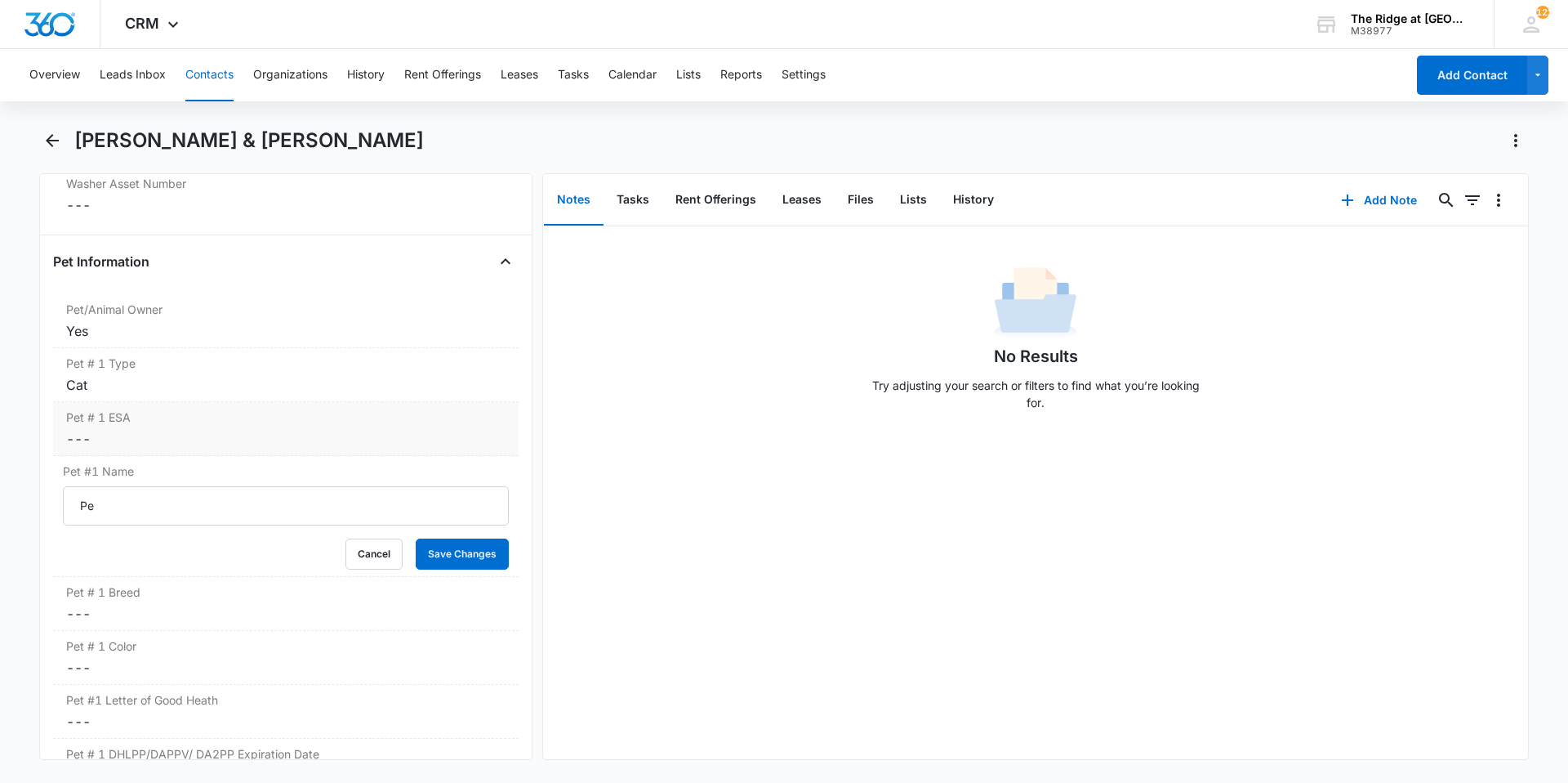
click at [222, 434] on dd "Cancel Save Changes ---" at bounding box center [285, 439] width 439 height 20
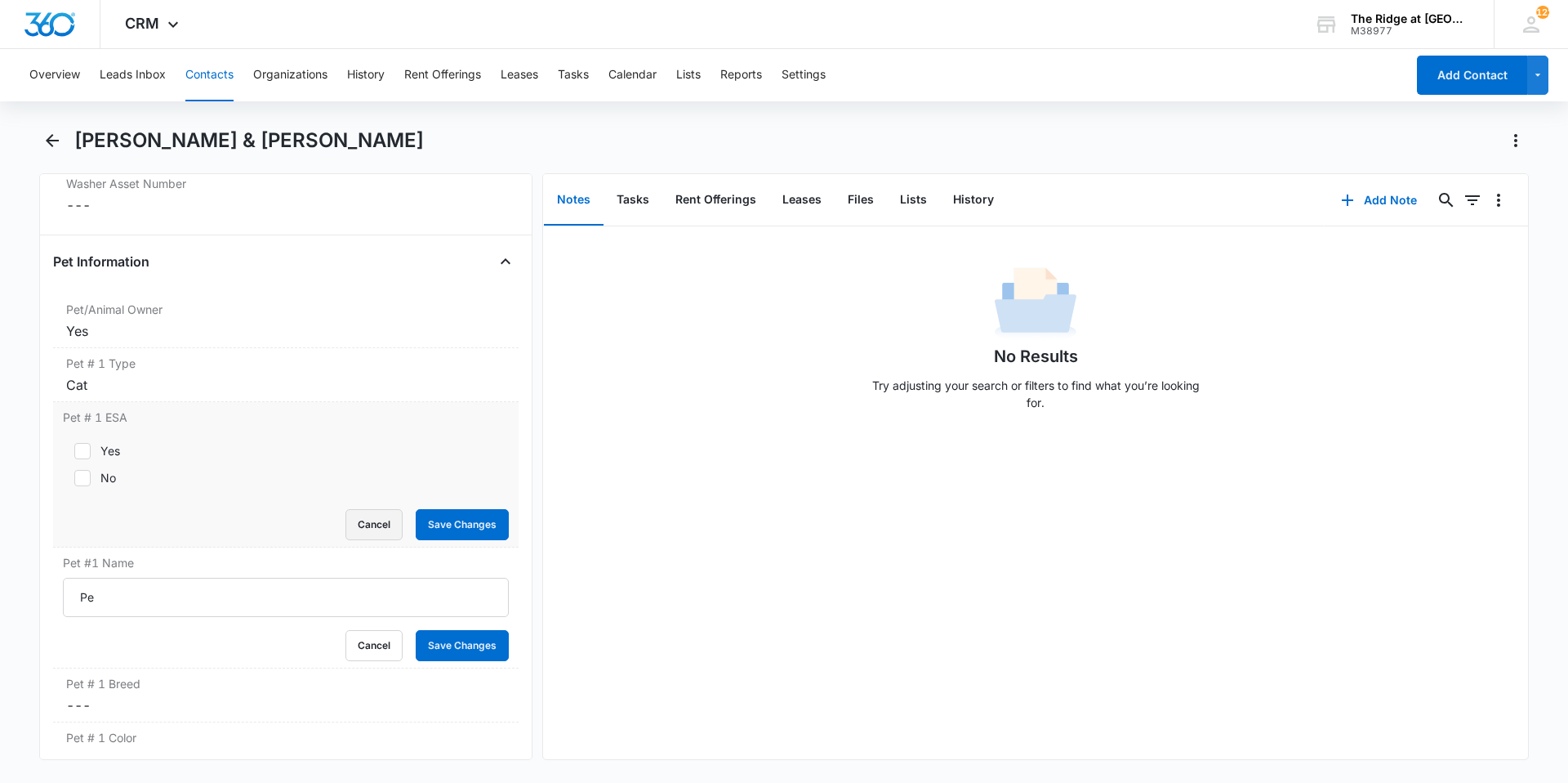
click at [354, 510] on button "Cancel" at bounding box center [374, 525] width 57 height 31
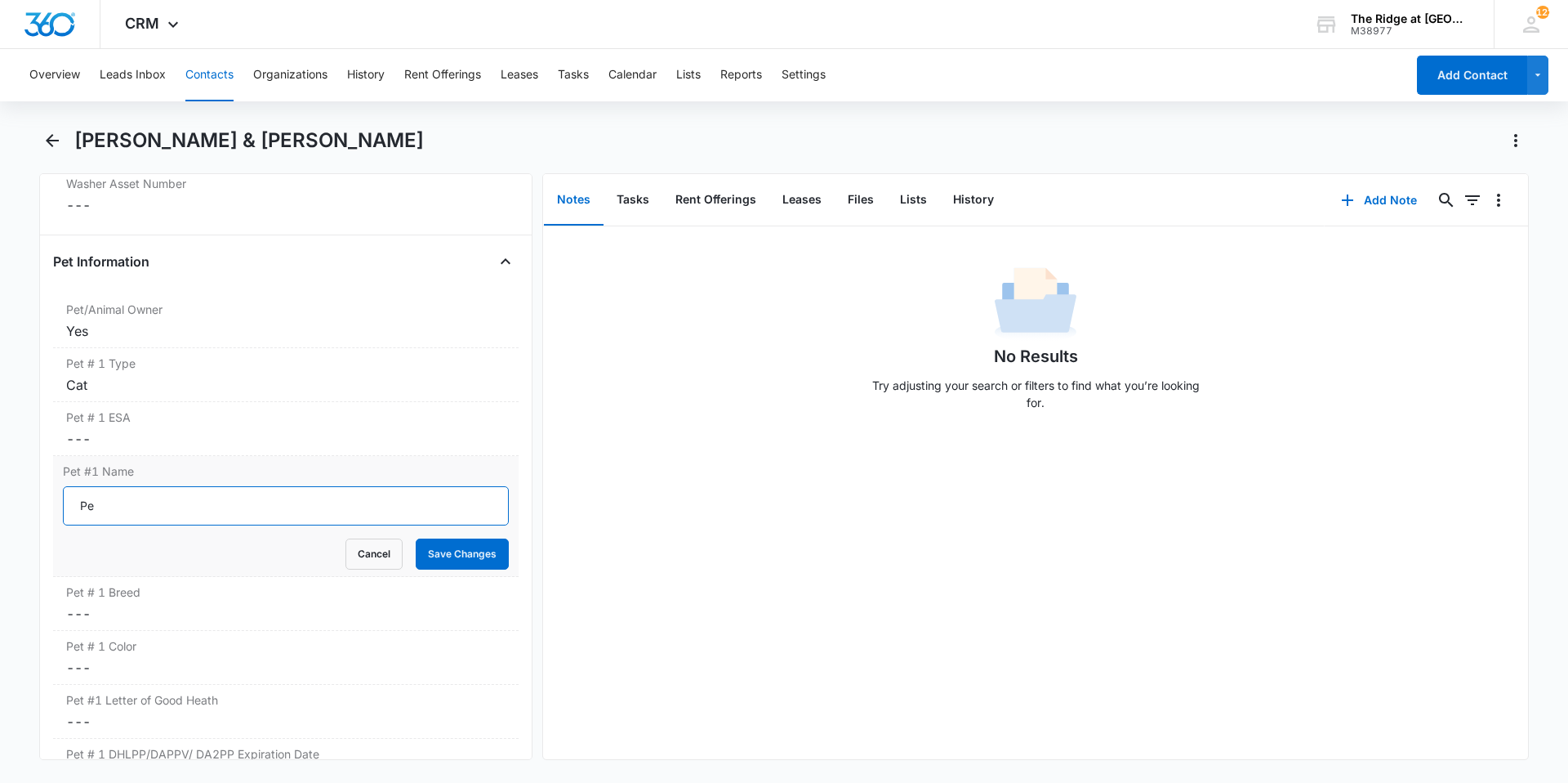
click at [181, 510] on input "Pe" at bounding box center [286, 505] width 446 height 39
type input "Penny"
click at [416, 538] on button "Save Changes" at bounding box center [462, 553] width 93 height 31
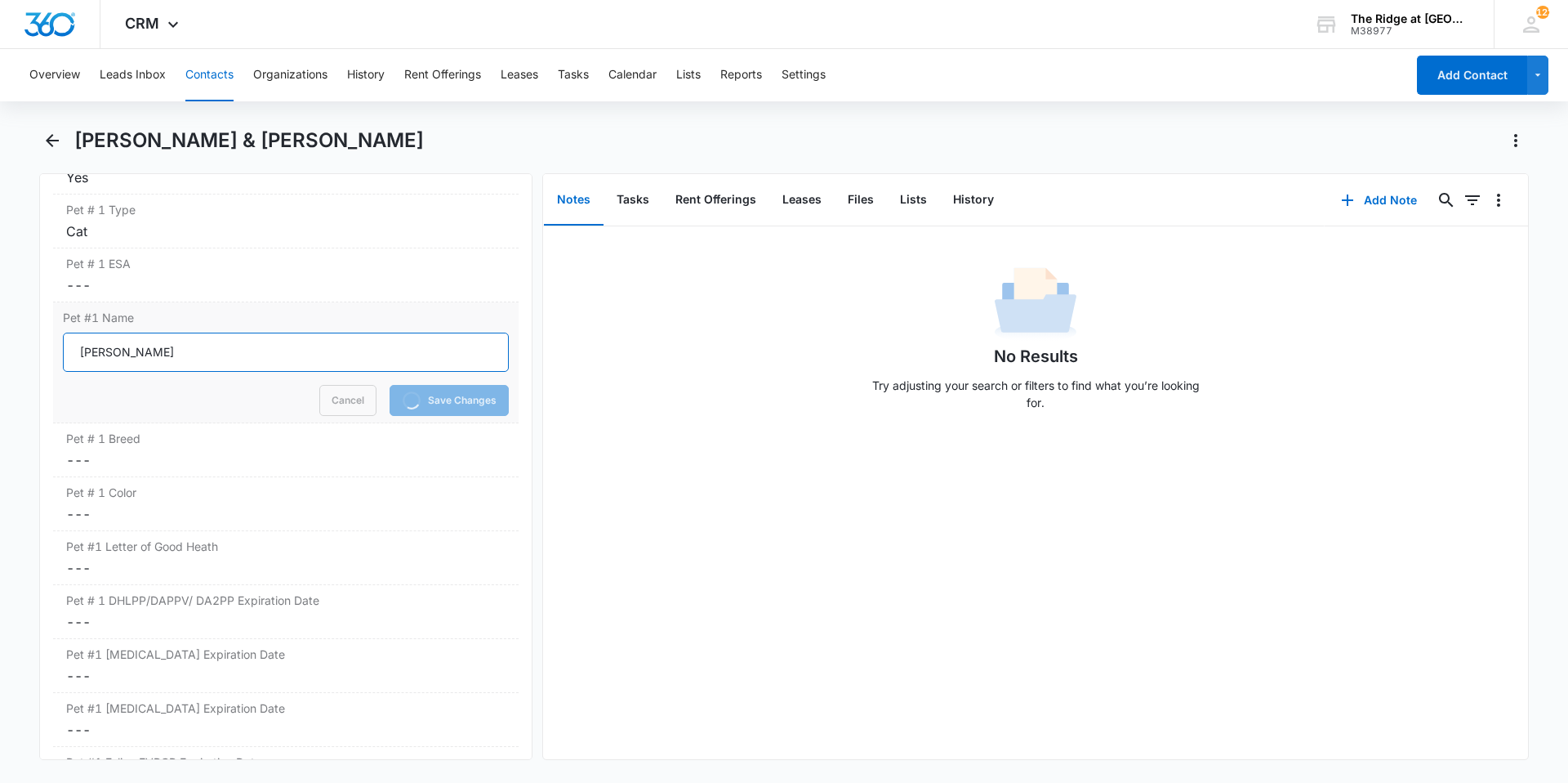
scroll to position [2369, 0]
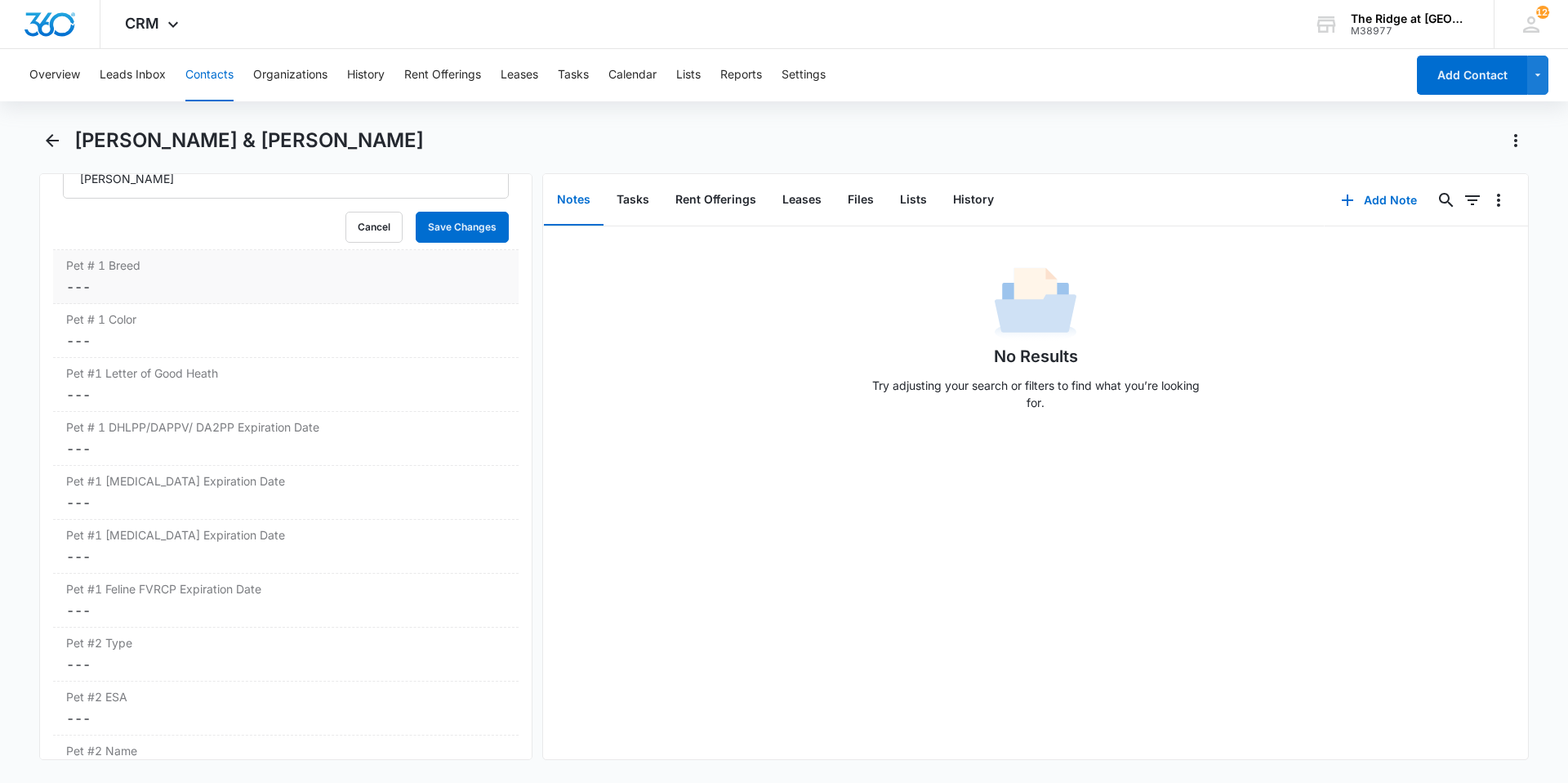
click at [145, 291] on dd "Cancel Save Changes ---" at bounding box center [285, 286] width 439 height 20
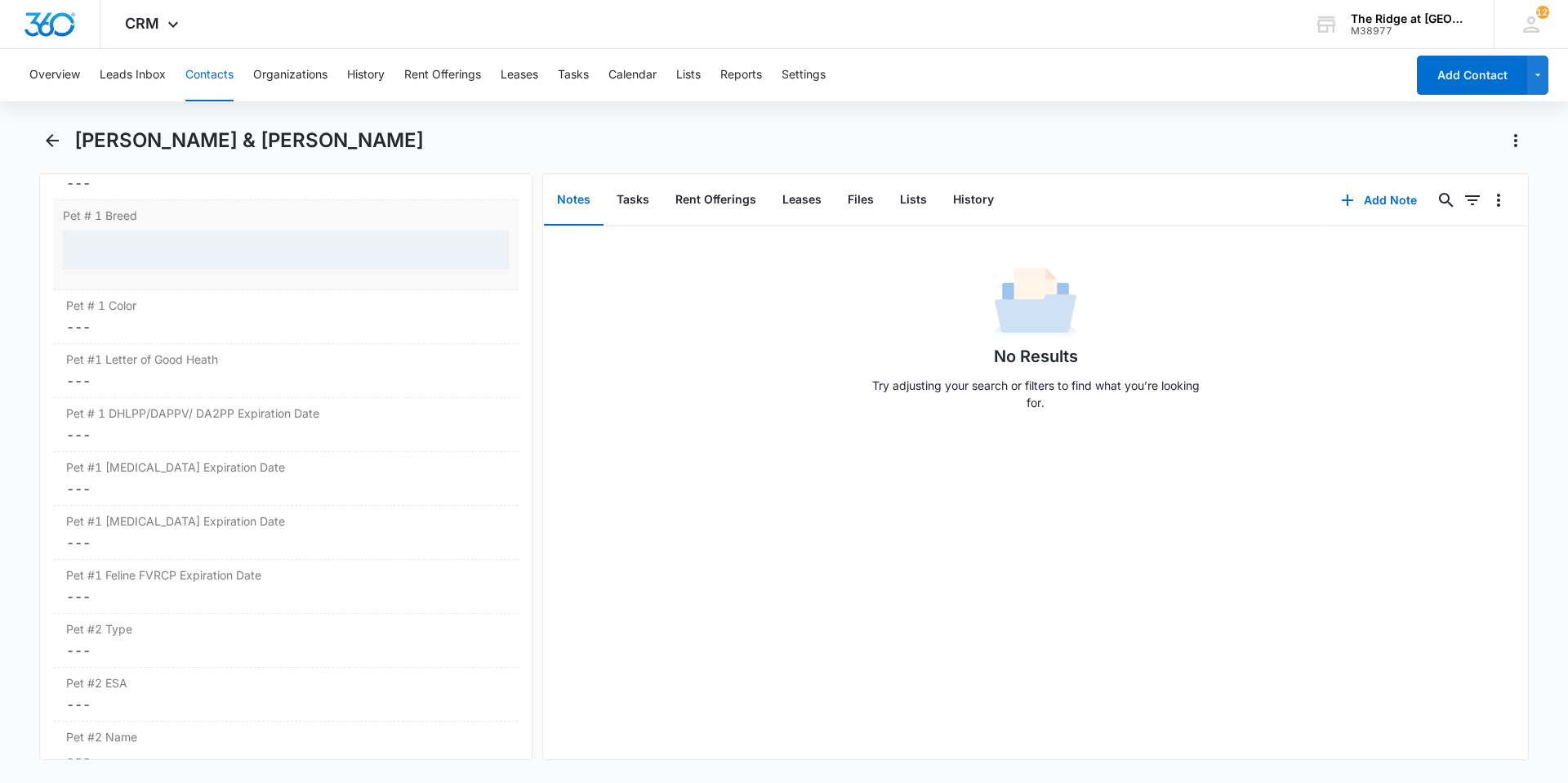
scroll to position [2351, 0]
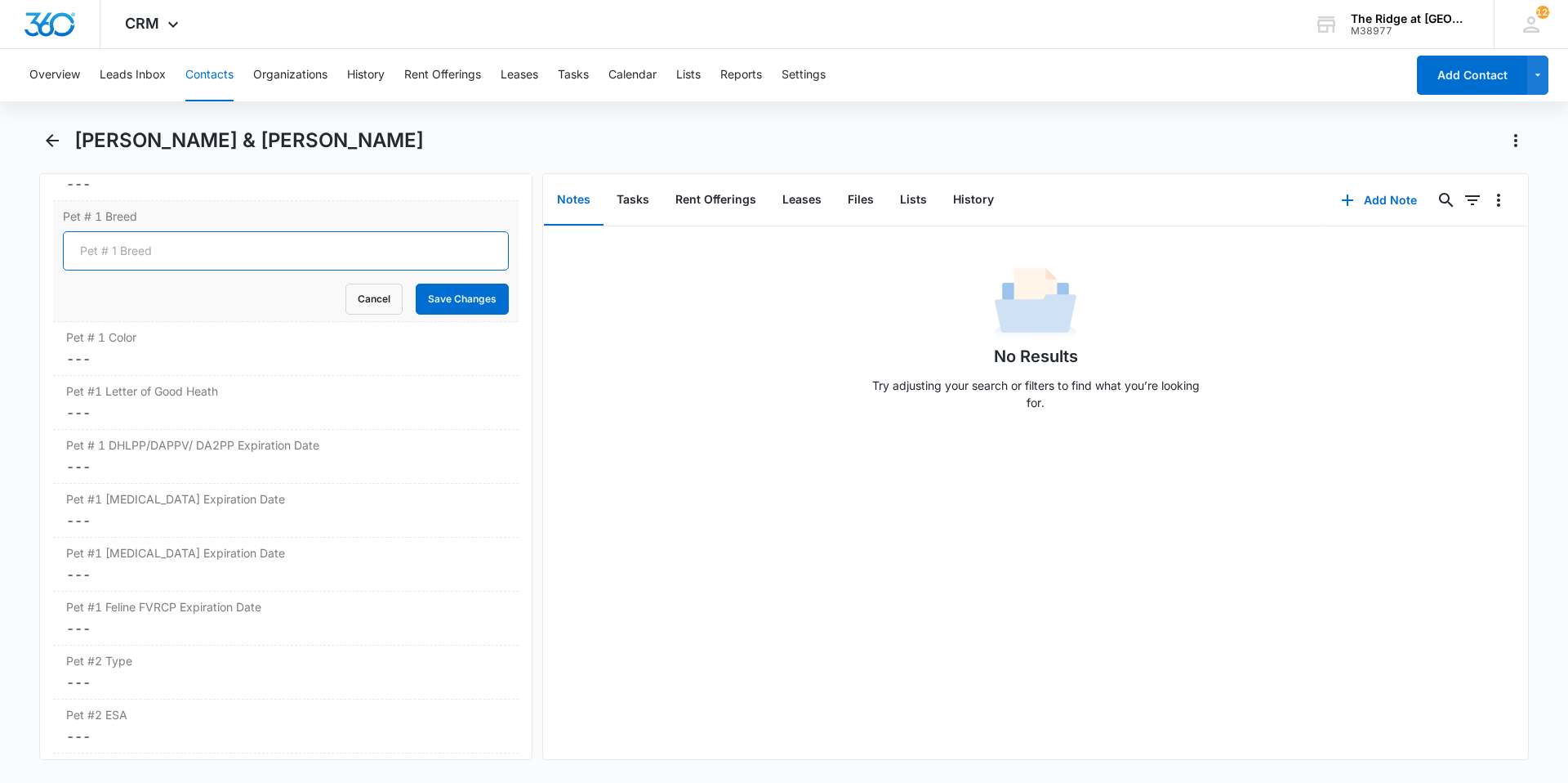
click at [134, 260] on input "Pet # 1 Breed" at bounding box center [286, 250] width 446 height 39
type input "Domestic Shorthair"
click at [476, 310] on button "Save Changes" at bounding box center [462, 299] width 93 height 31
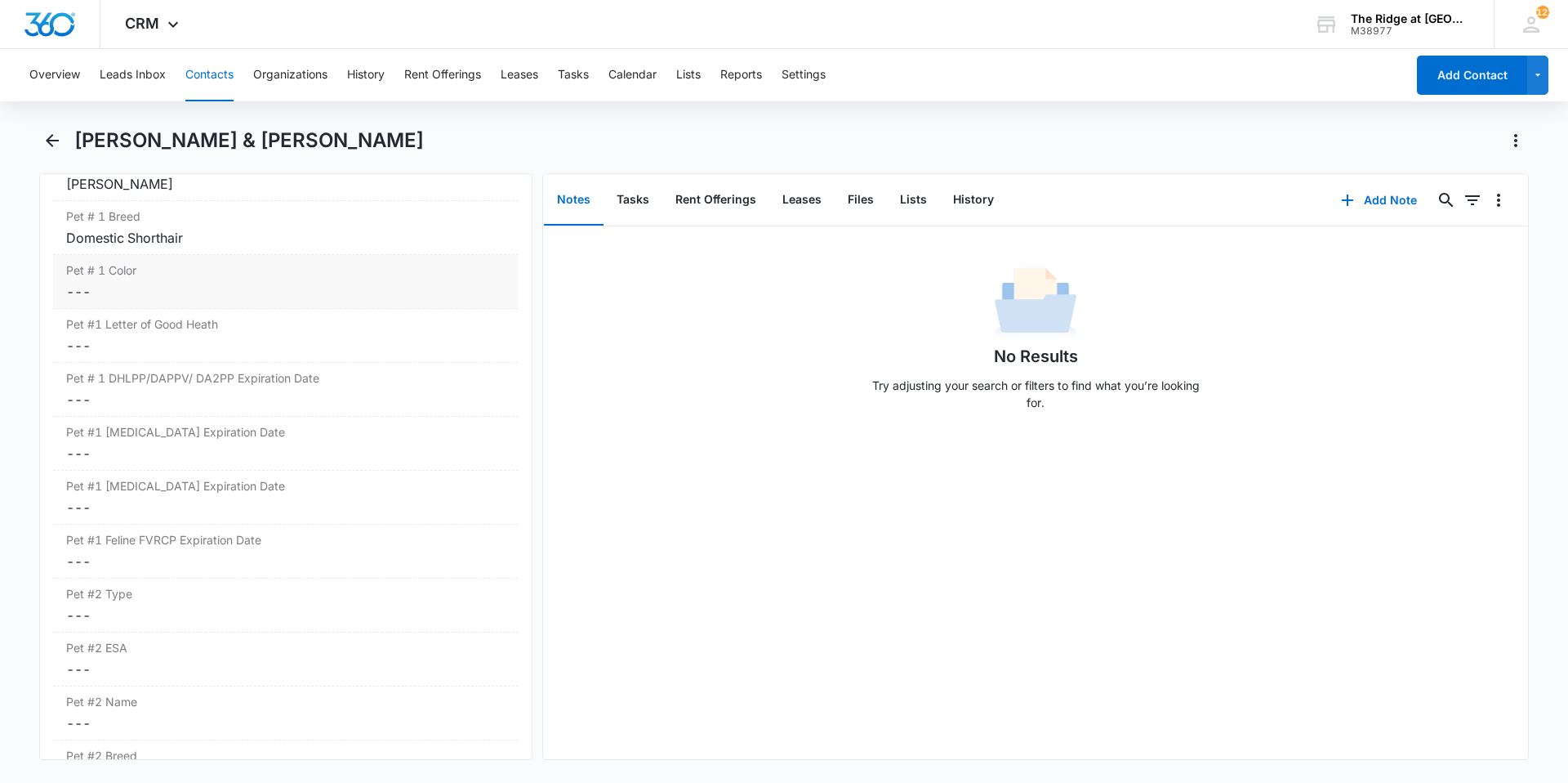
click at [156, 290] on dd "Cancel Save Changes ---" at bounding box center [285, 292] width 439 height 20
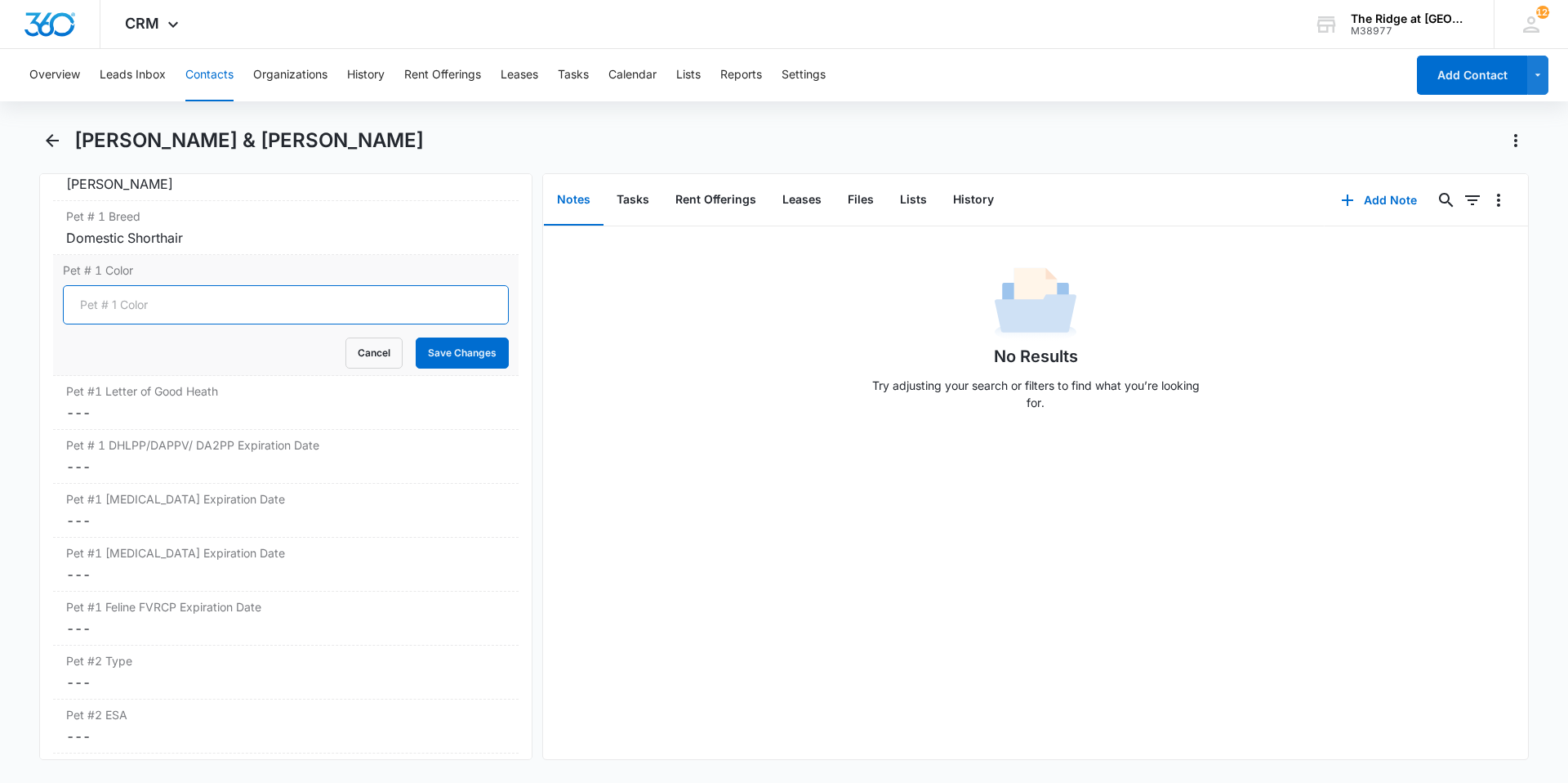
click at [153, 308] on input "Pet # 1 Color" at bounding box center [286, 304] width 446 height 39
click at [212, 302] on input "Multi" at bounding box center [286, 304] width 446 height 39
click at [178, 308] on input "Multi" at bounding box center [286, 304] width 446 height 39
click at [162, 307] on input "Multi" at bounding box center [286, 304] width 446 height 39
type input "Multi grey"
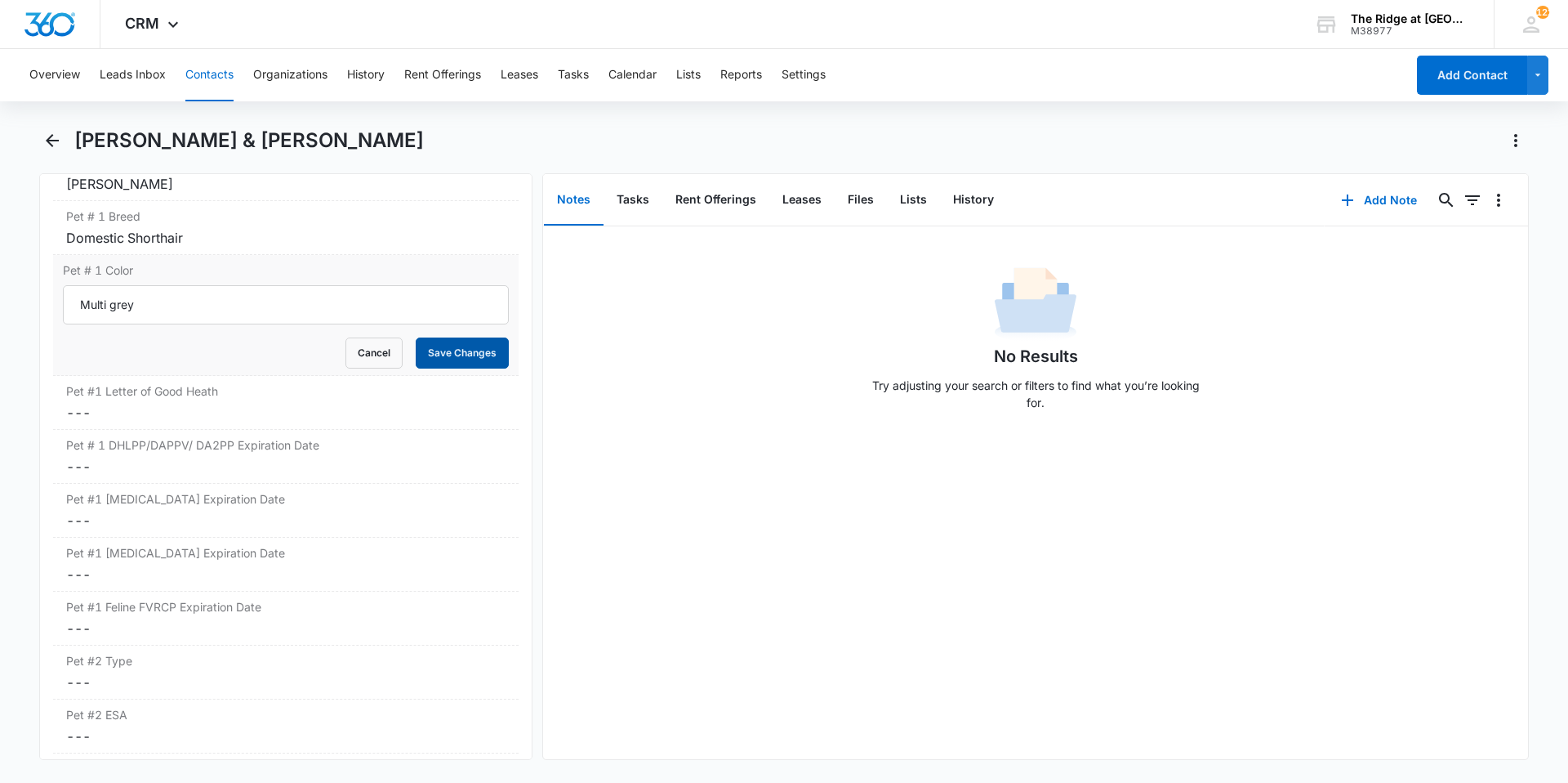
click at [449, 353] on button "Save Changes" at bounding box center [462, 353] width 93 height 31
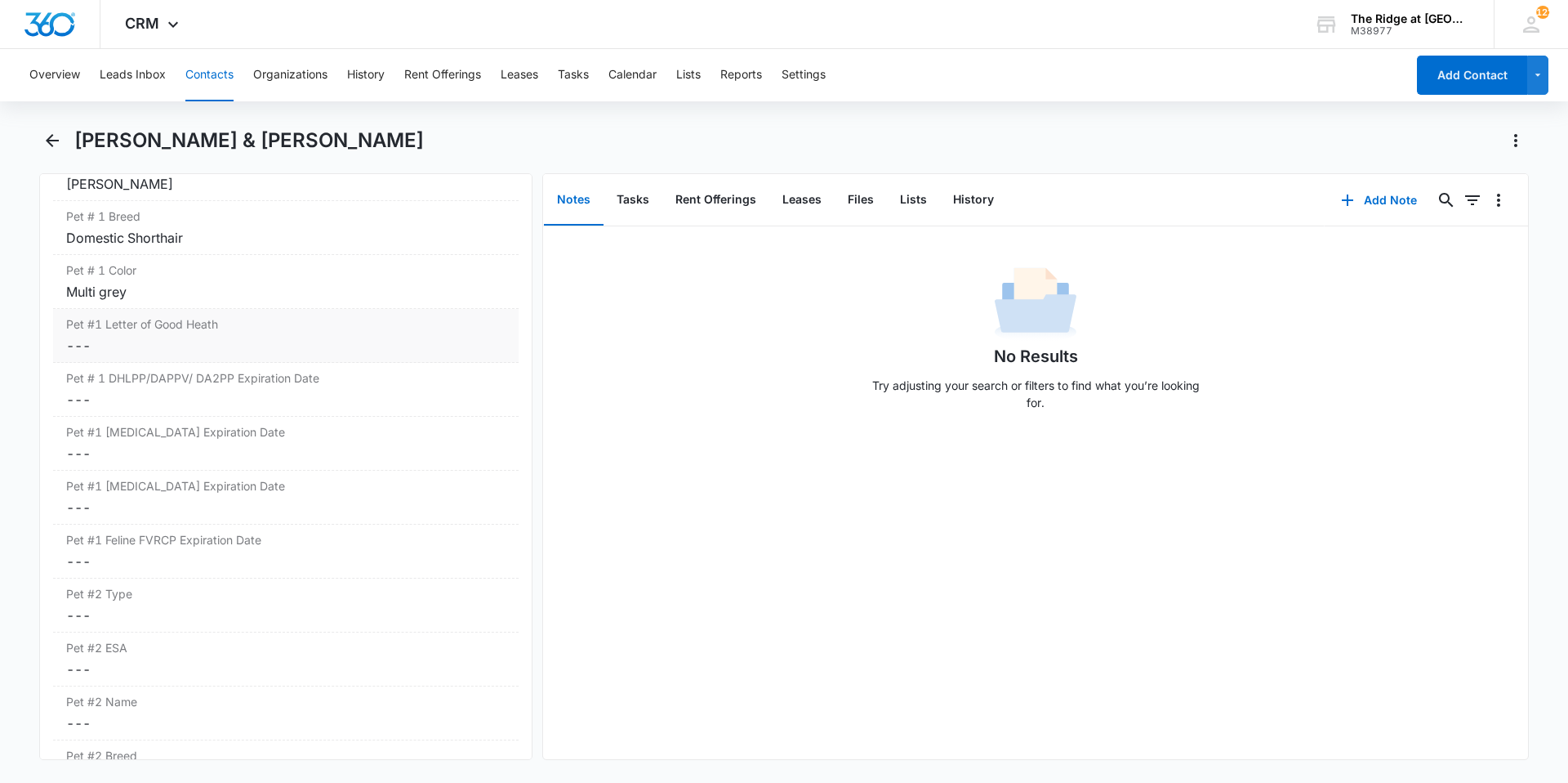
click at [210, 358] on div "Pet #1 Letter of Good Heath Cancel Save Changes ---" at bounding box center [286, 336] width 465 height 54
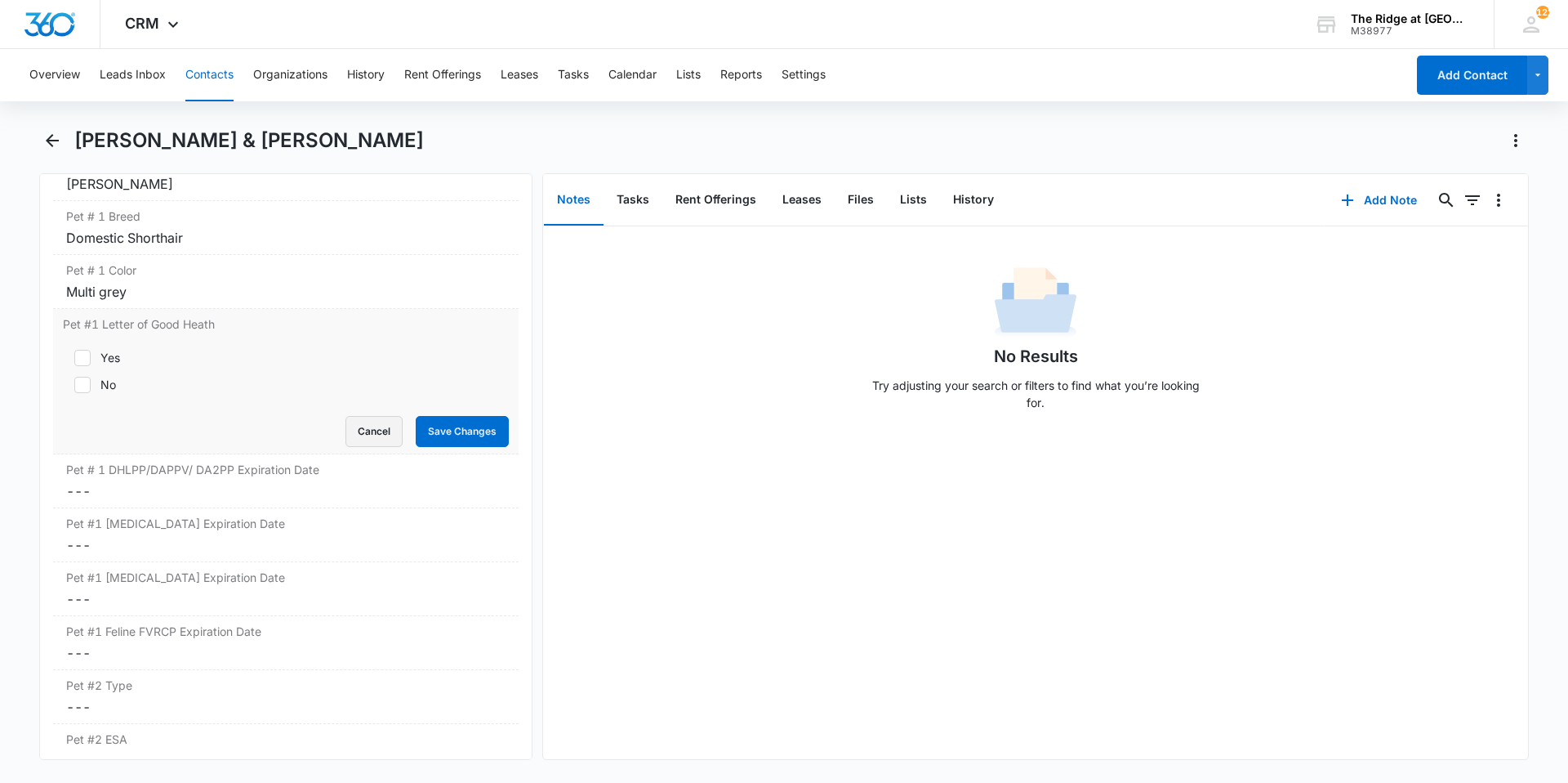
click at [356, 435] on button "Cancel" at bounding box center [374, 431] width 57 height 31
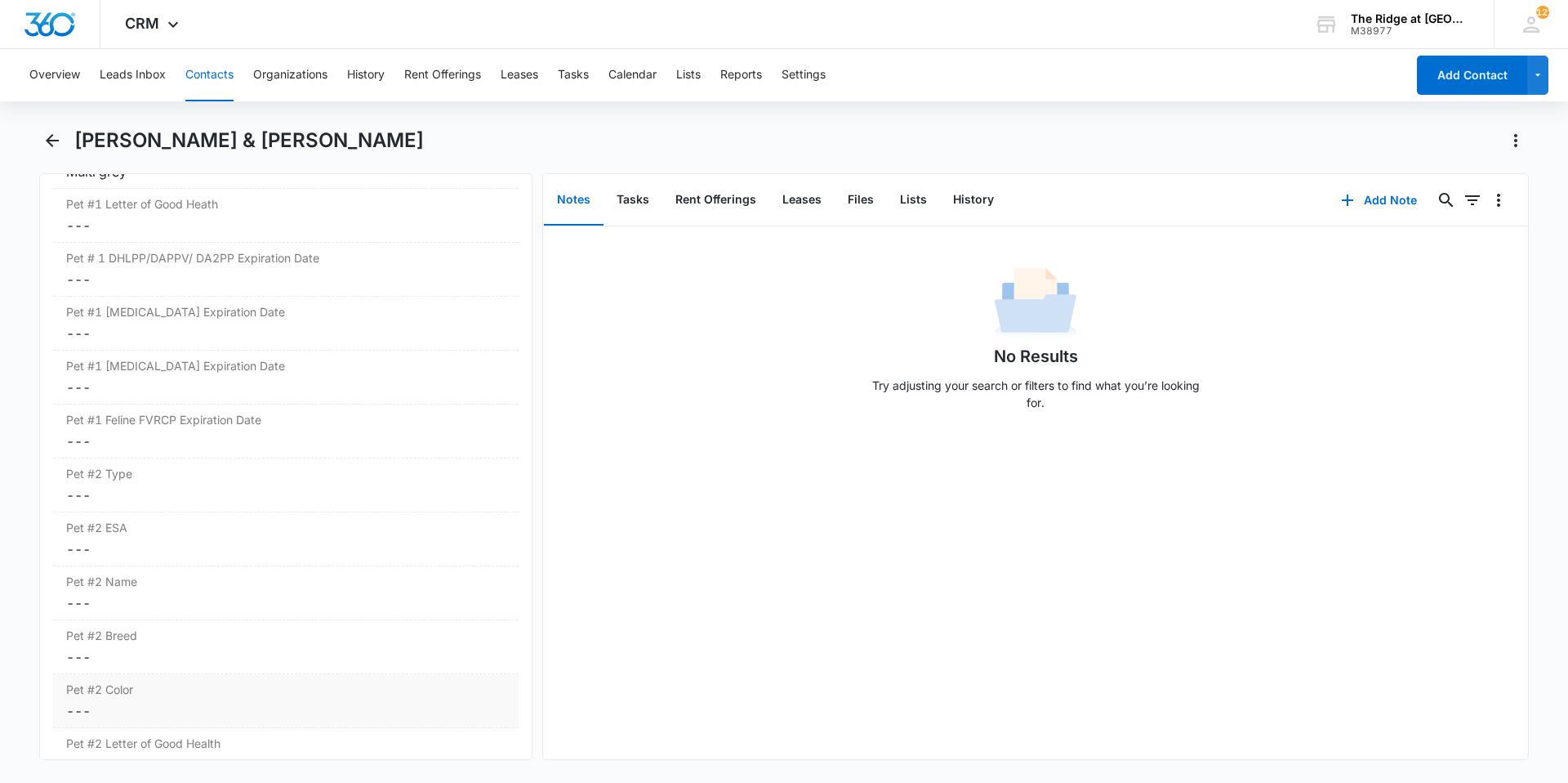
scroll to position [2433, 0]
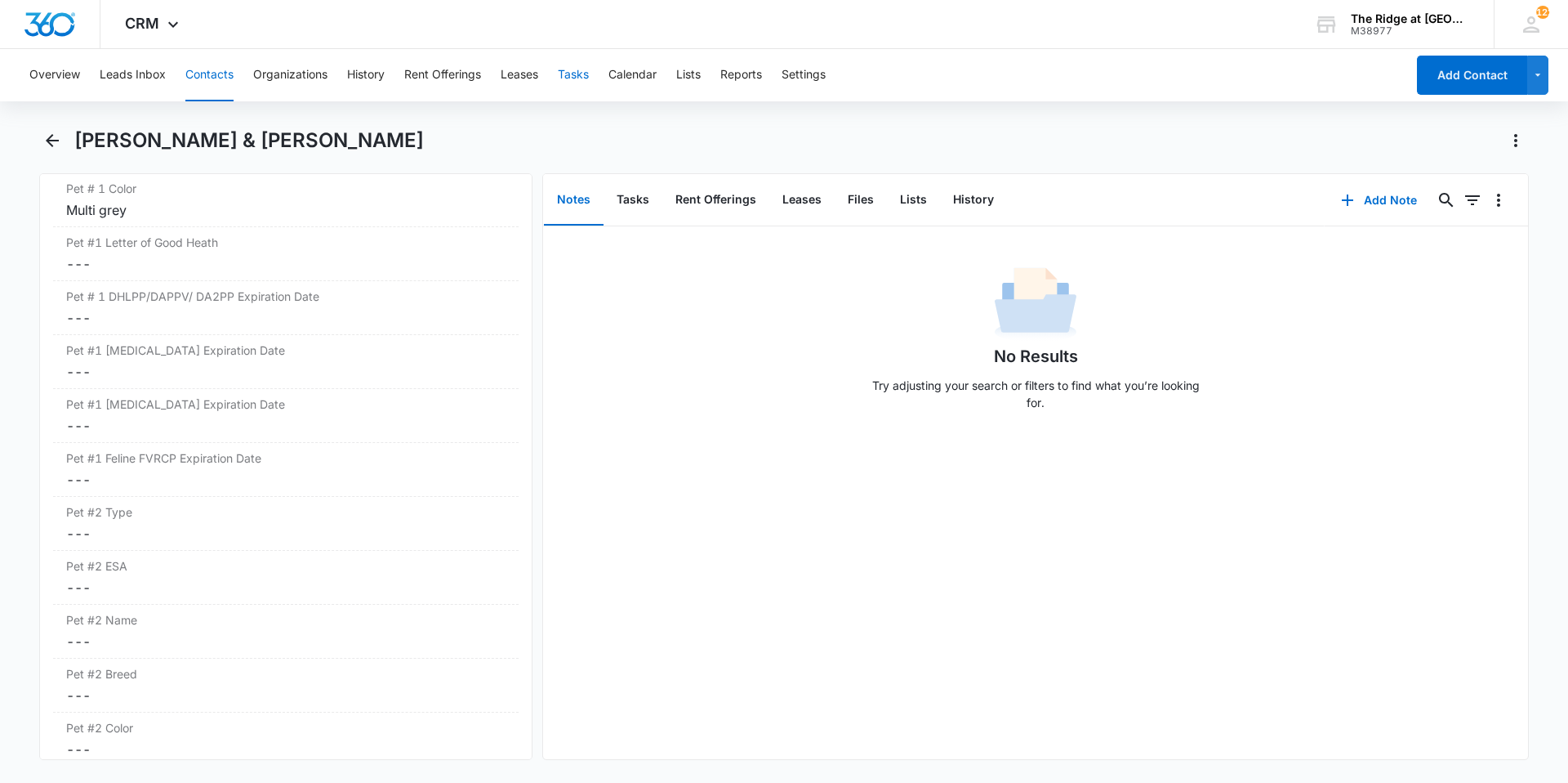
click at [572, 83] on button "Tasks" at bounding box center [573, 74] width 31 height 52
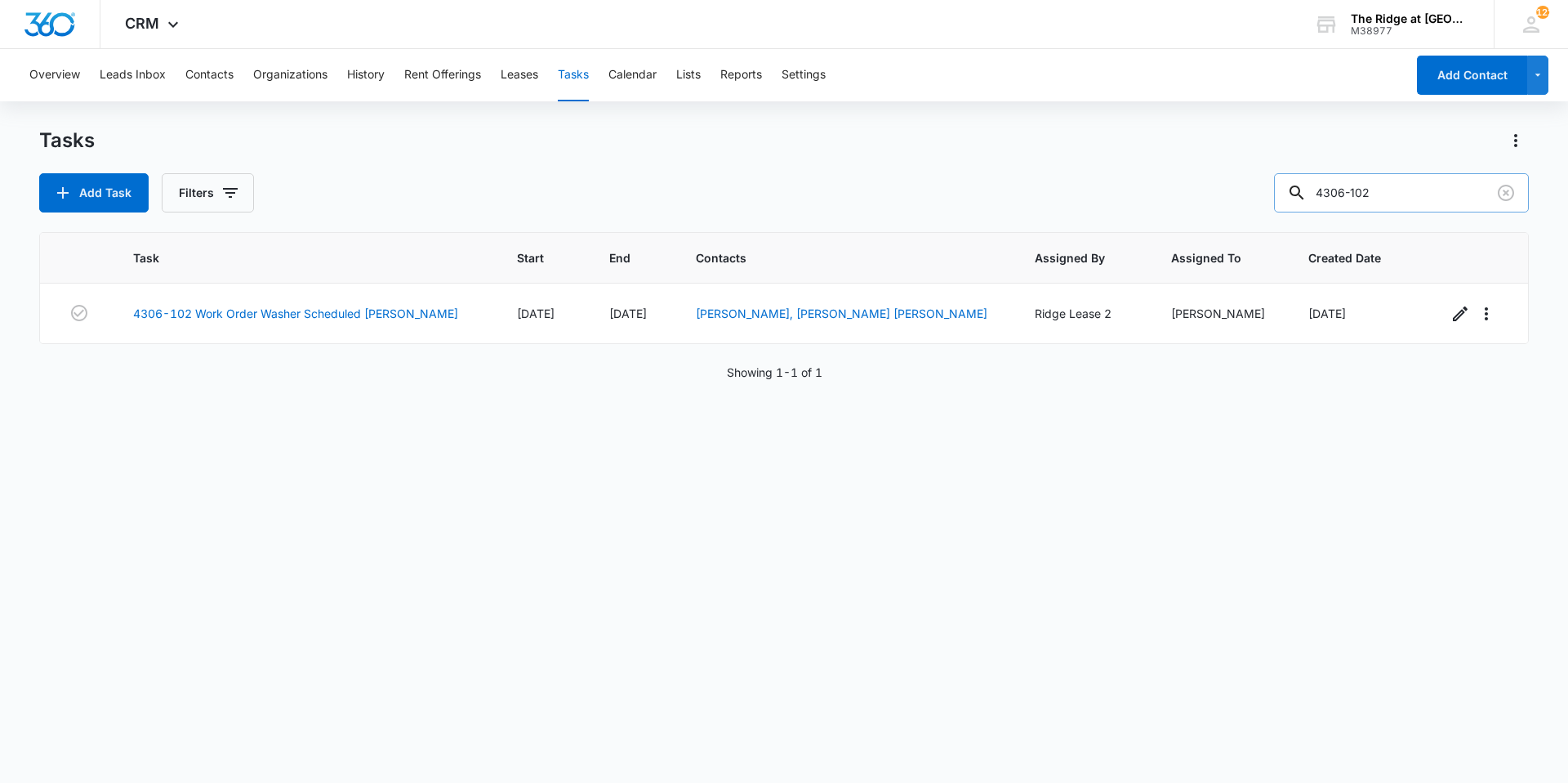
drag, startPoint x: 1397, startPoint y: 191, endPoint x: 1319, endPoint y: 179, distance: 78.9
click at [1319, 179] on div "4306-102" at bounding box center [1400, 193] width 255 height 39
click at [209, 67] on button "Contacts" at bounding box center [209, 74] width 49 height 52
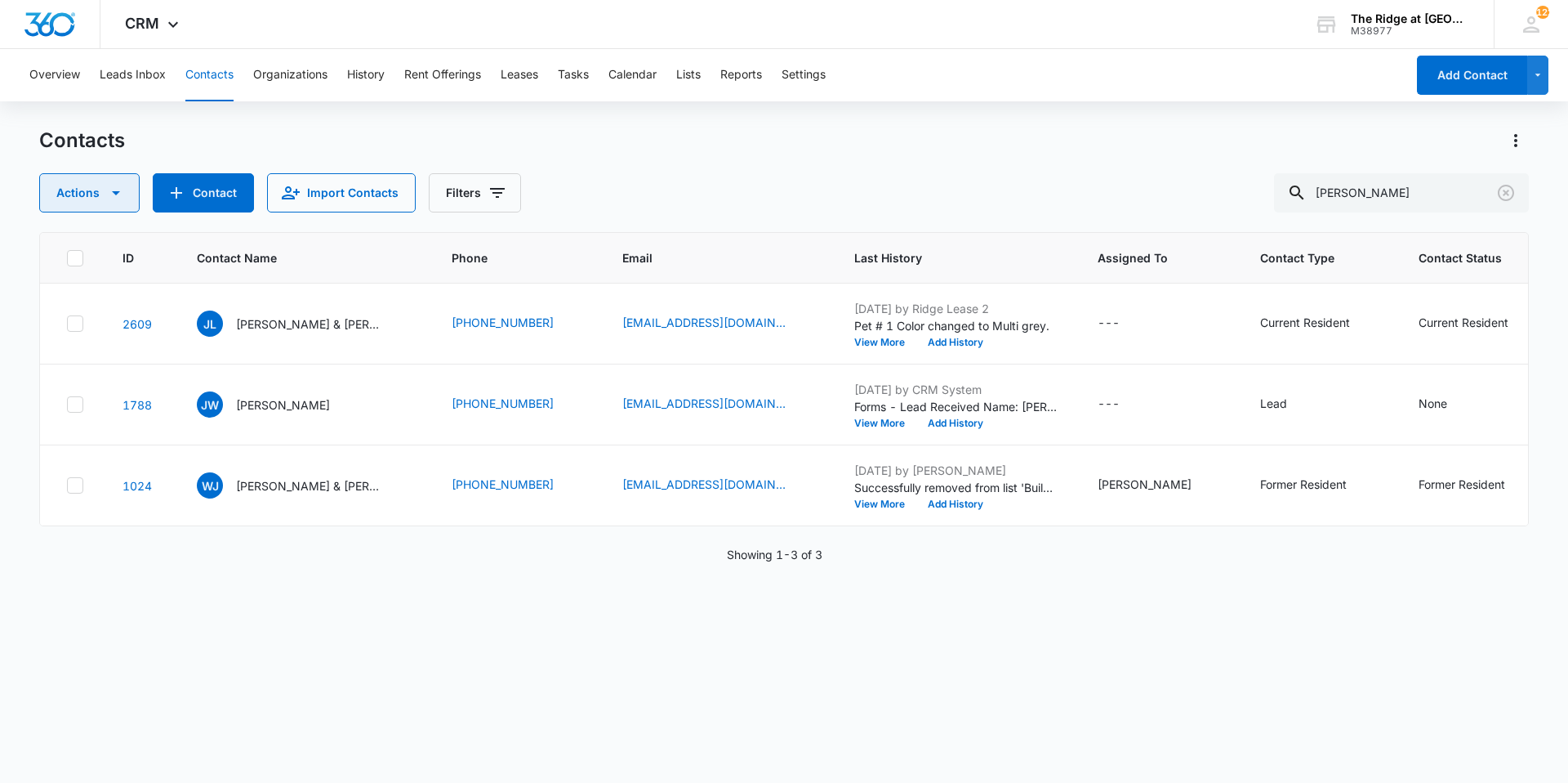
click at [119, 185] on icon "button" at bounding box center [115, 193] width 20 height 20
click at [238, 142] on div "Contacts" at bounding box center [784, 140] width 1489 height 26
drag, startPoint x: 1385, startPoint y: 199, endPoint x: 1322, endPoint y: 191, distance: 63.5
click at [1322, 191] on div "judith" at bounding box center [1400, 193] width 255 height 39
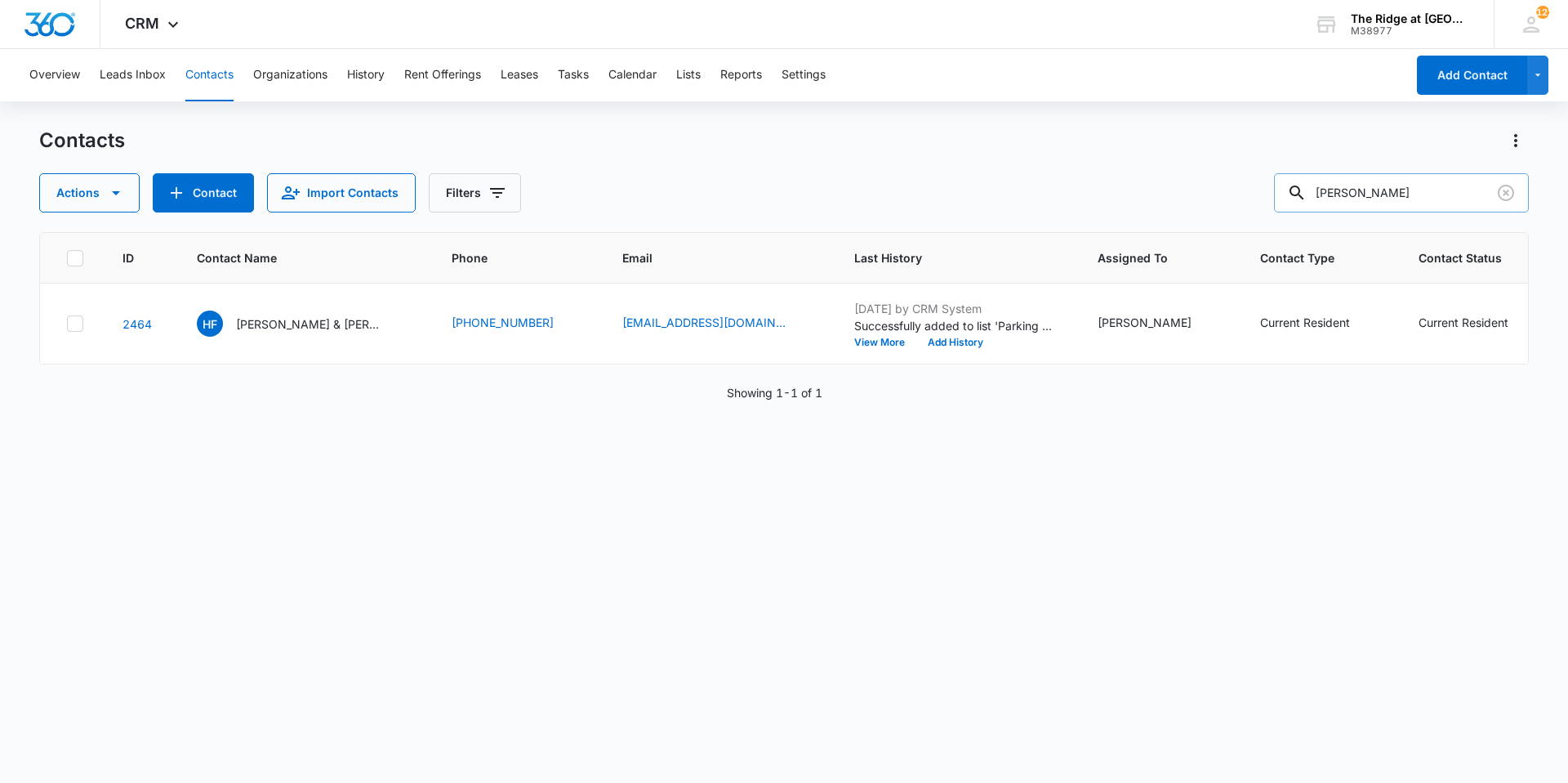
type input "[PERSON_NAME]"
click at [209, 203] on button "Contact" at bounding box center [203, 193] width 101 height 39
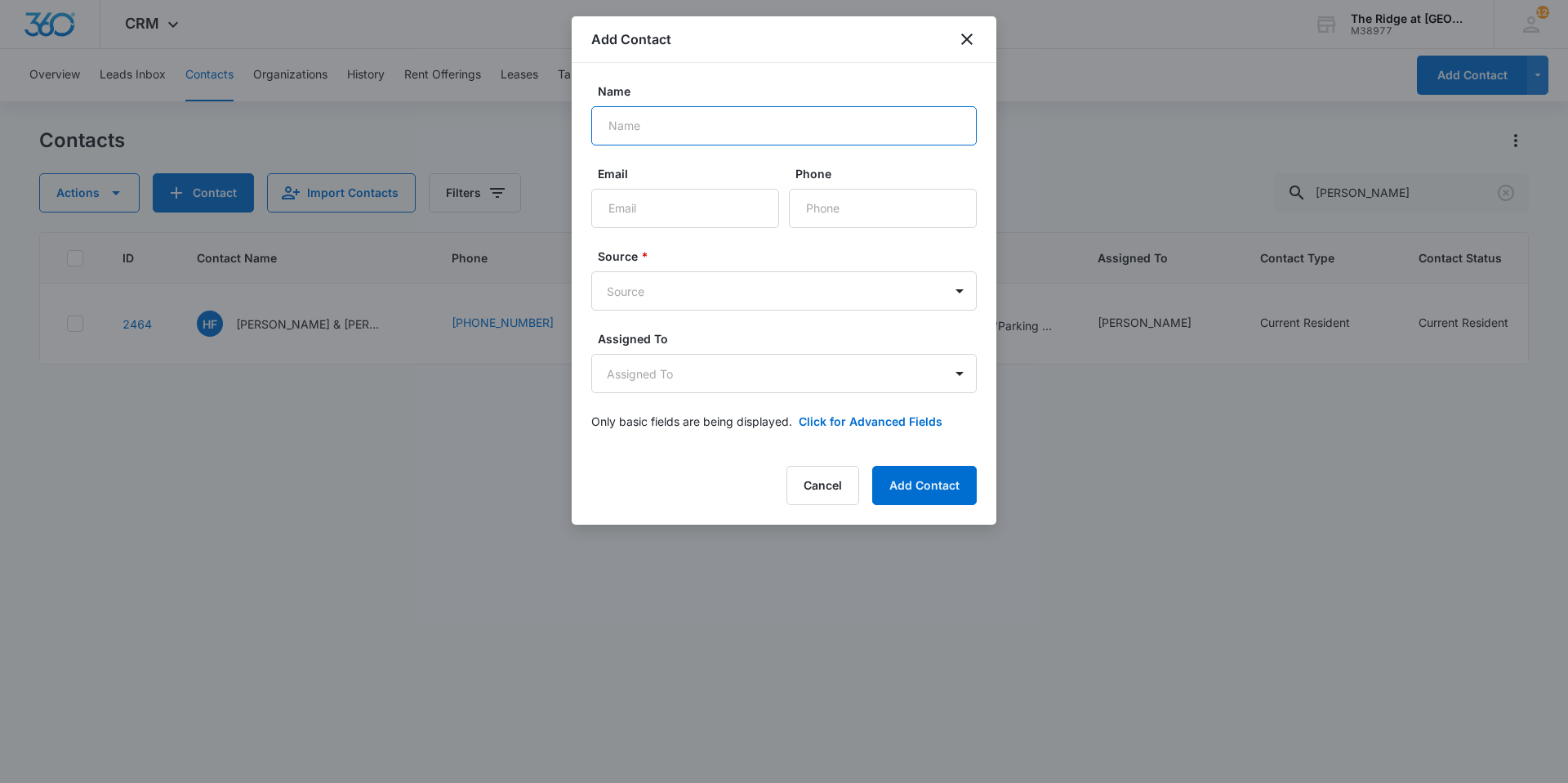
click at [635, 128] on input "Name" at bounding box center [784, 125] width 385 height 39
type input "Braxxton"
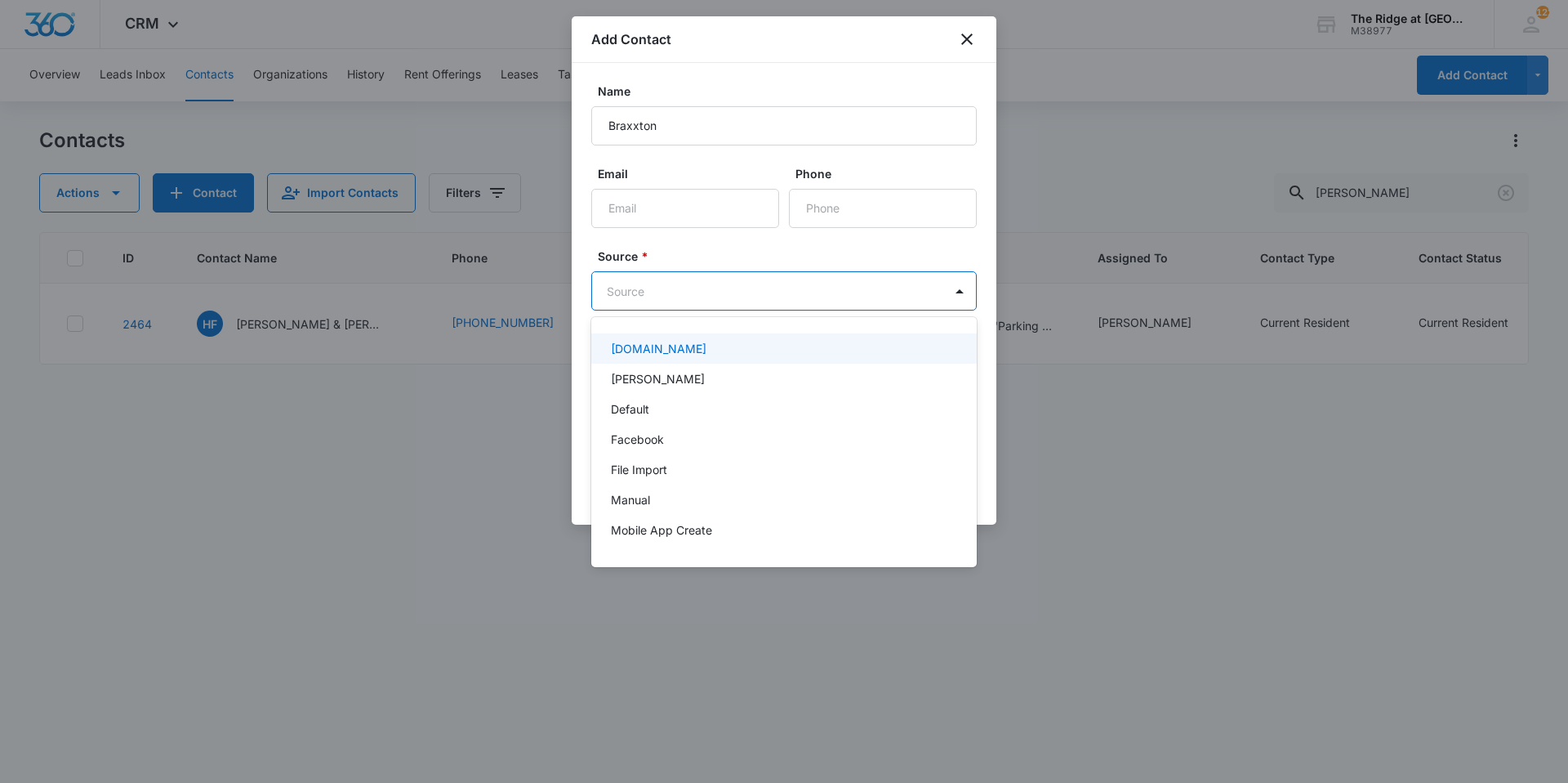
click at [781, 297] on body "CRM Apps Reputation Websites Forms CRM Email Social Content Ads Intelligence Fi…" at bounding box center [784, 391] width 1568 height 783
click at [738, 495] on div "Manual" at bounding box center [783, 500] width 343 height 17
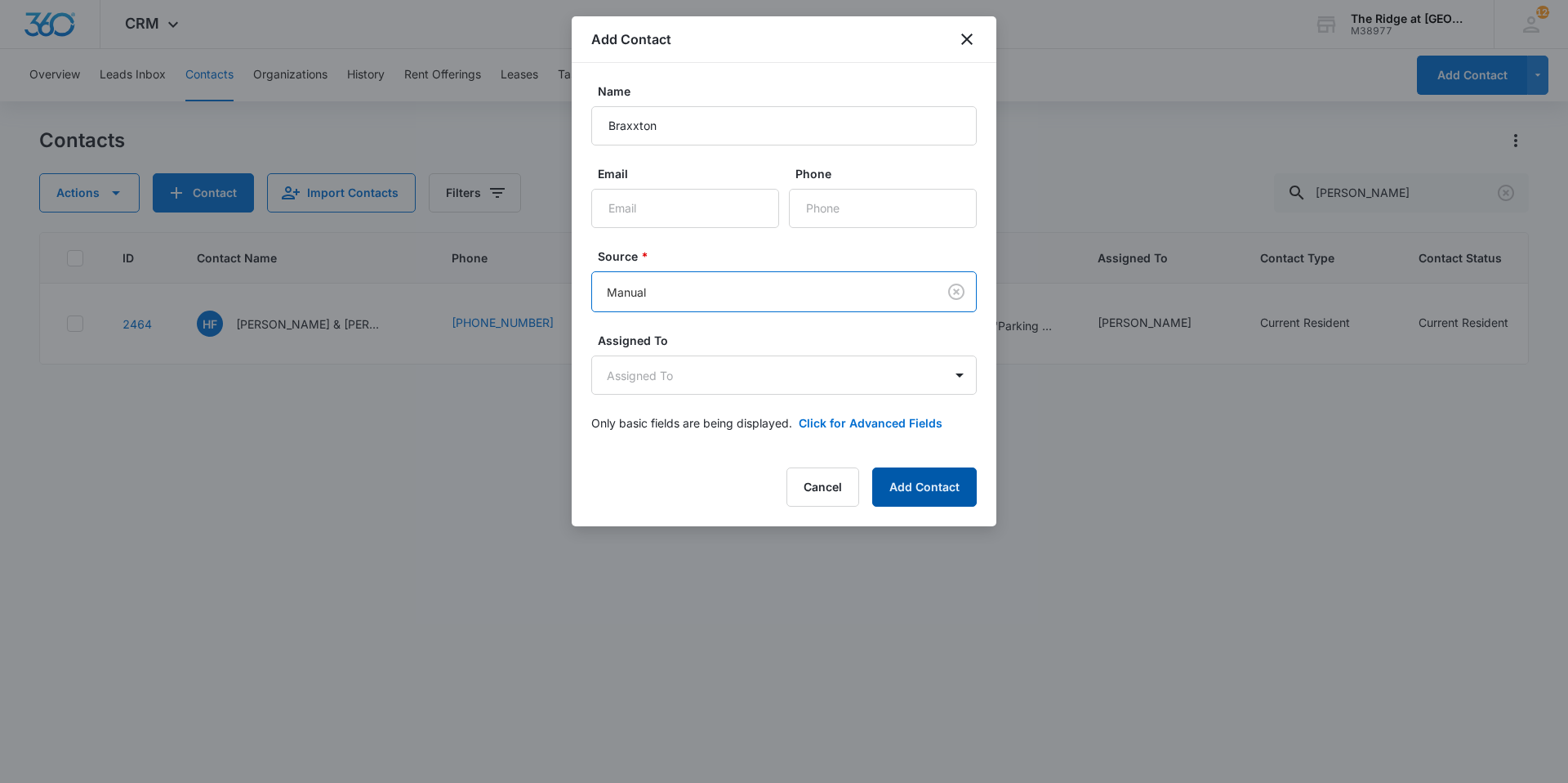
click at [924, 478] on button "Add Contact" at bounding box center [925, 486] width 105 height 39
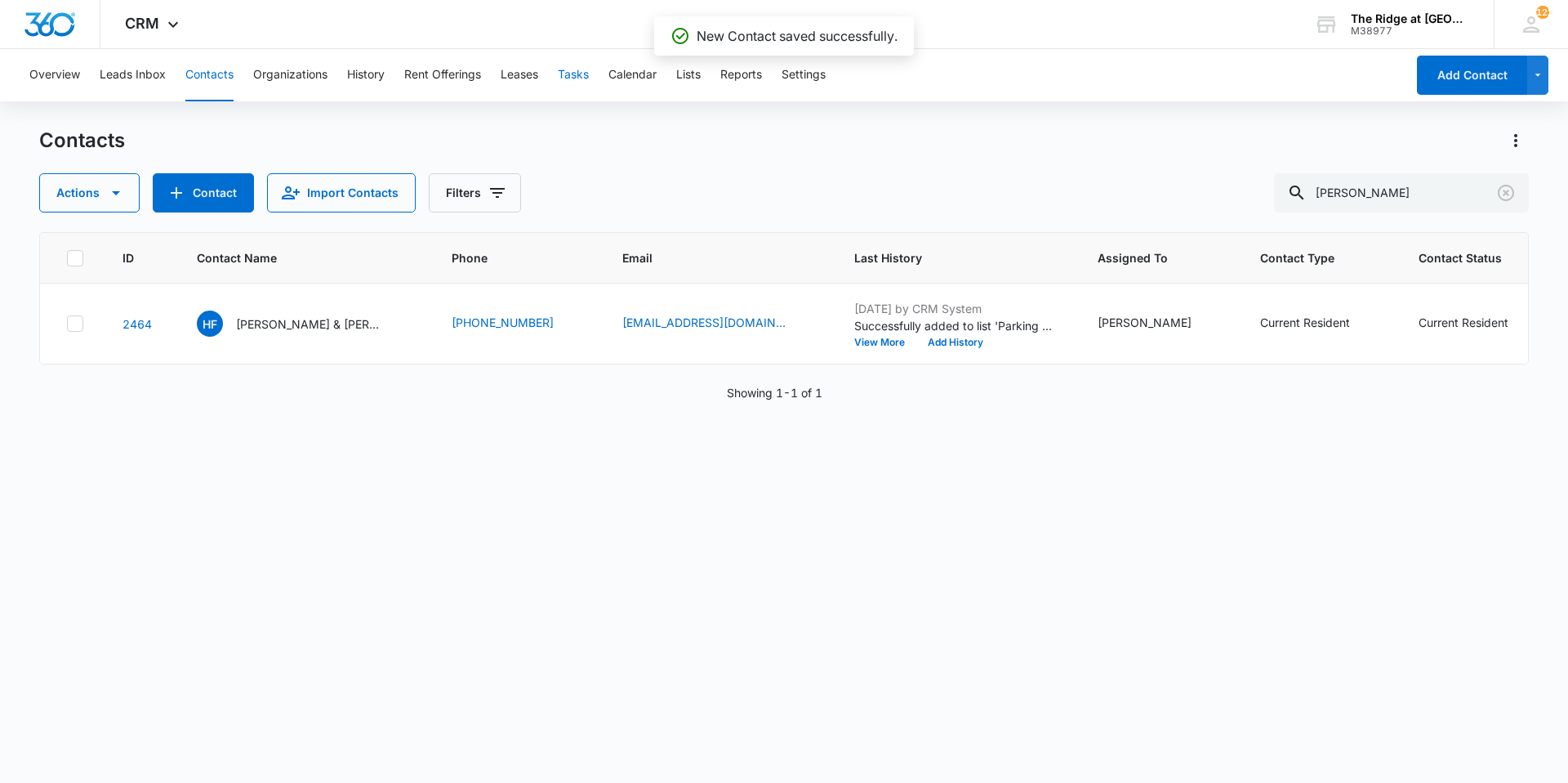
click at [574, 72] on button "Tasks" at bounding box center [573, 74] width 31 height 52
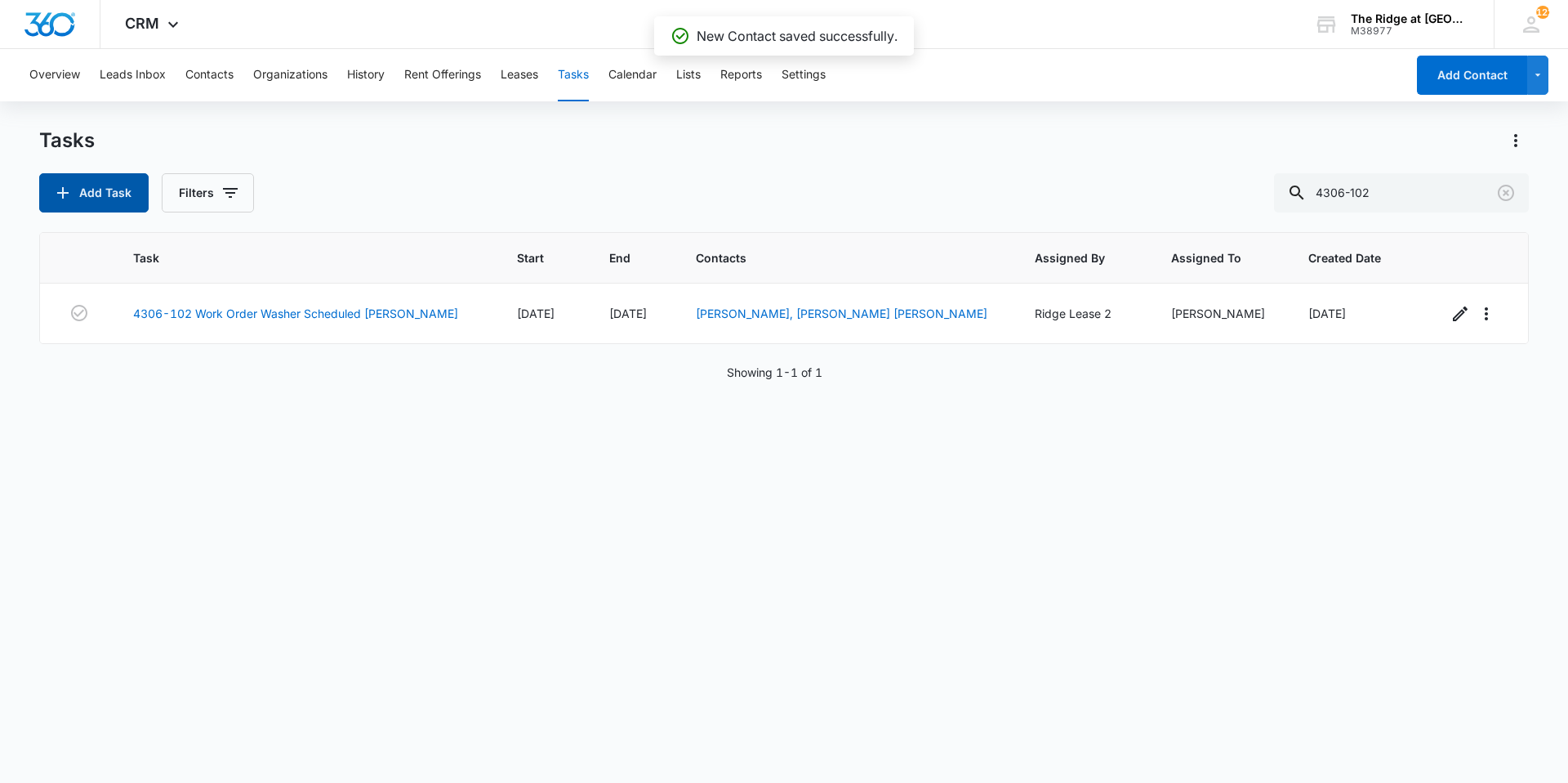
click at [111, 190] on button "Add Task" at bounding box center [93, 193] width 110 height 39
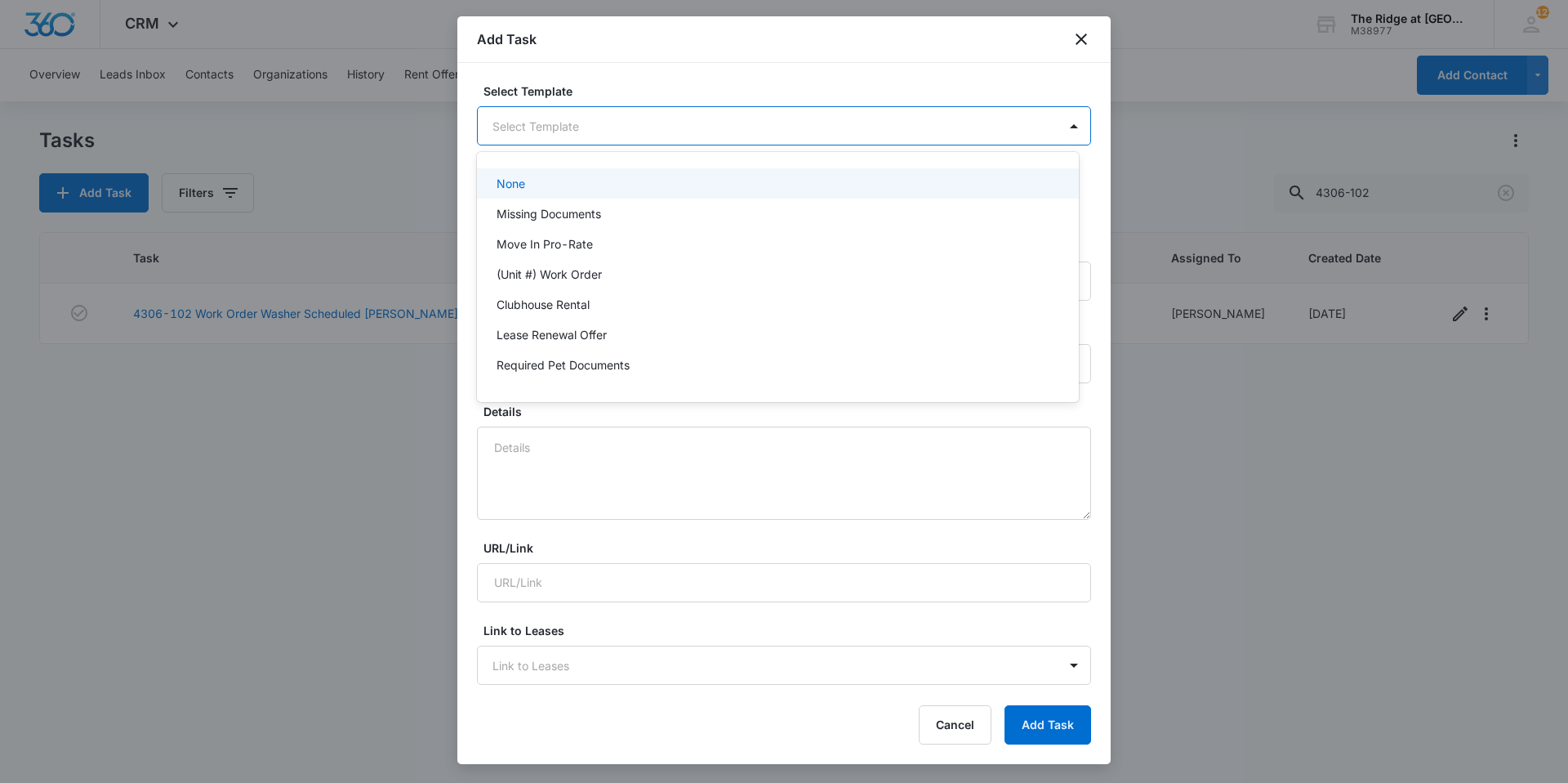
click at [670, 124] on body "CRM Apps Reputation Websites Forms CRM Email Social Content Ads Intelligence Fi…" at bounding box center [784, 391] width 1568 height 783
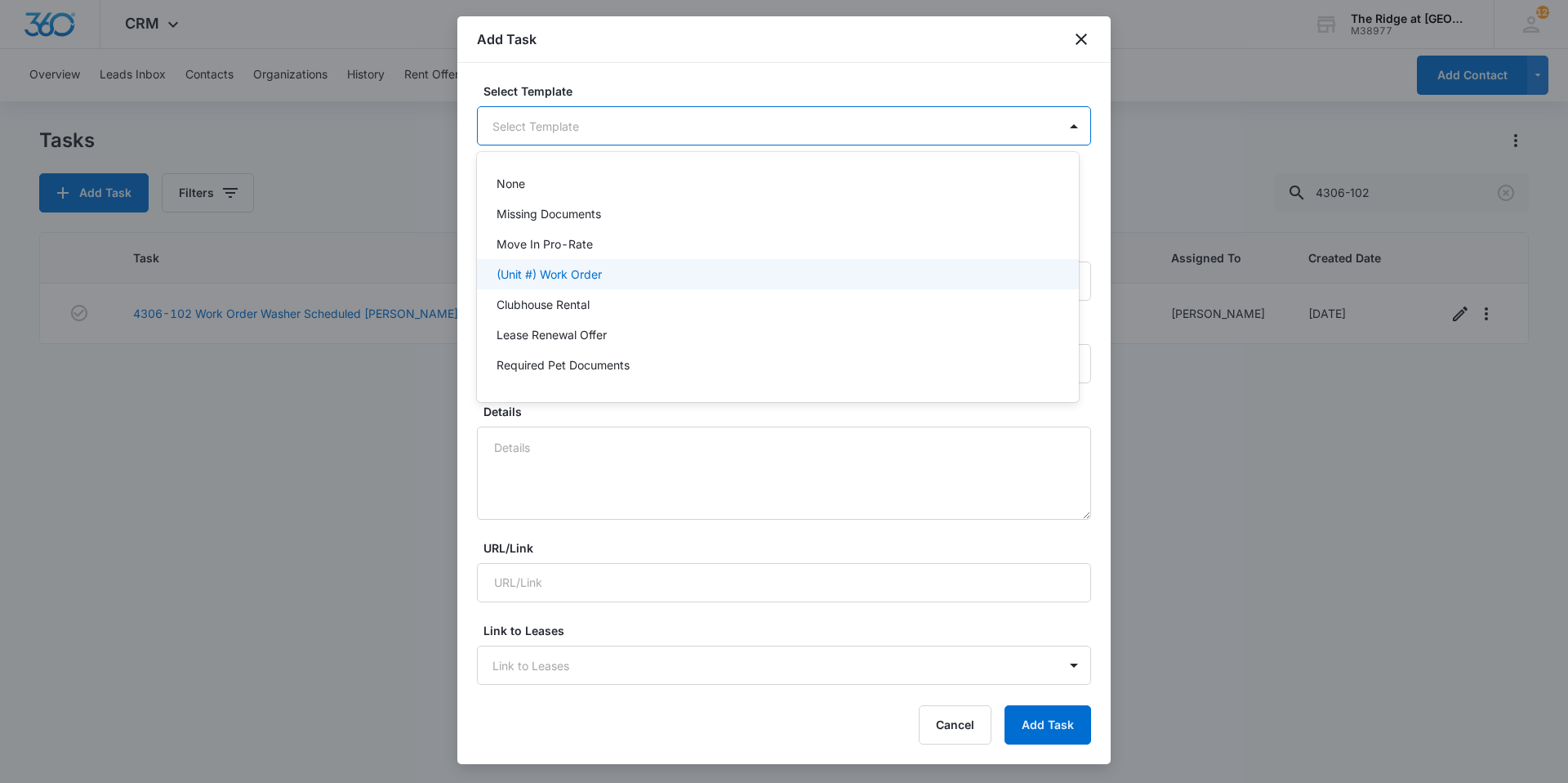
click at [593, 270] on p "(Unit #) Work Order" at bounding box center [549, 274] width 105 height 17
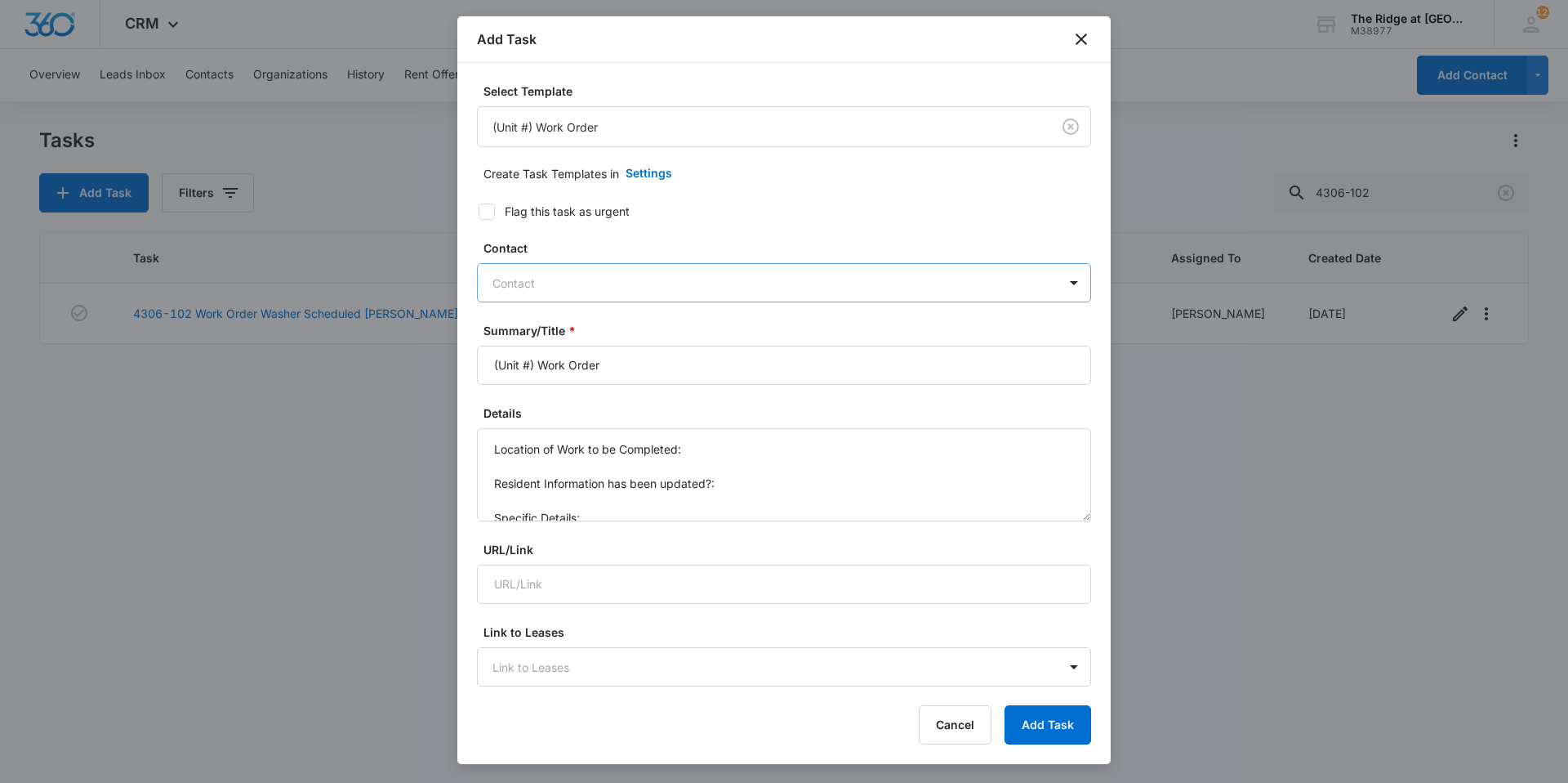
click at [561, 274] on div at bounding box center [773, 282] width 563 height 20
type input "braxx"
click at [547, 345] on p "Braxxton (ID:2654)" at bounding box center [548, 340] width 104 height 17
click at [579, 259] on div "Contact Braxxton (ID:2654)" at bounding box center [784, 272] width 614 height 65
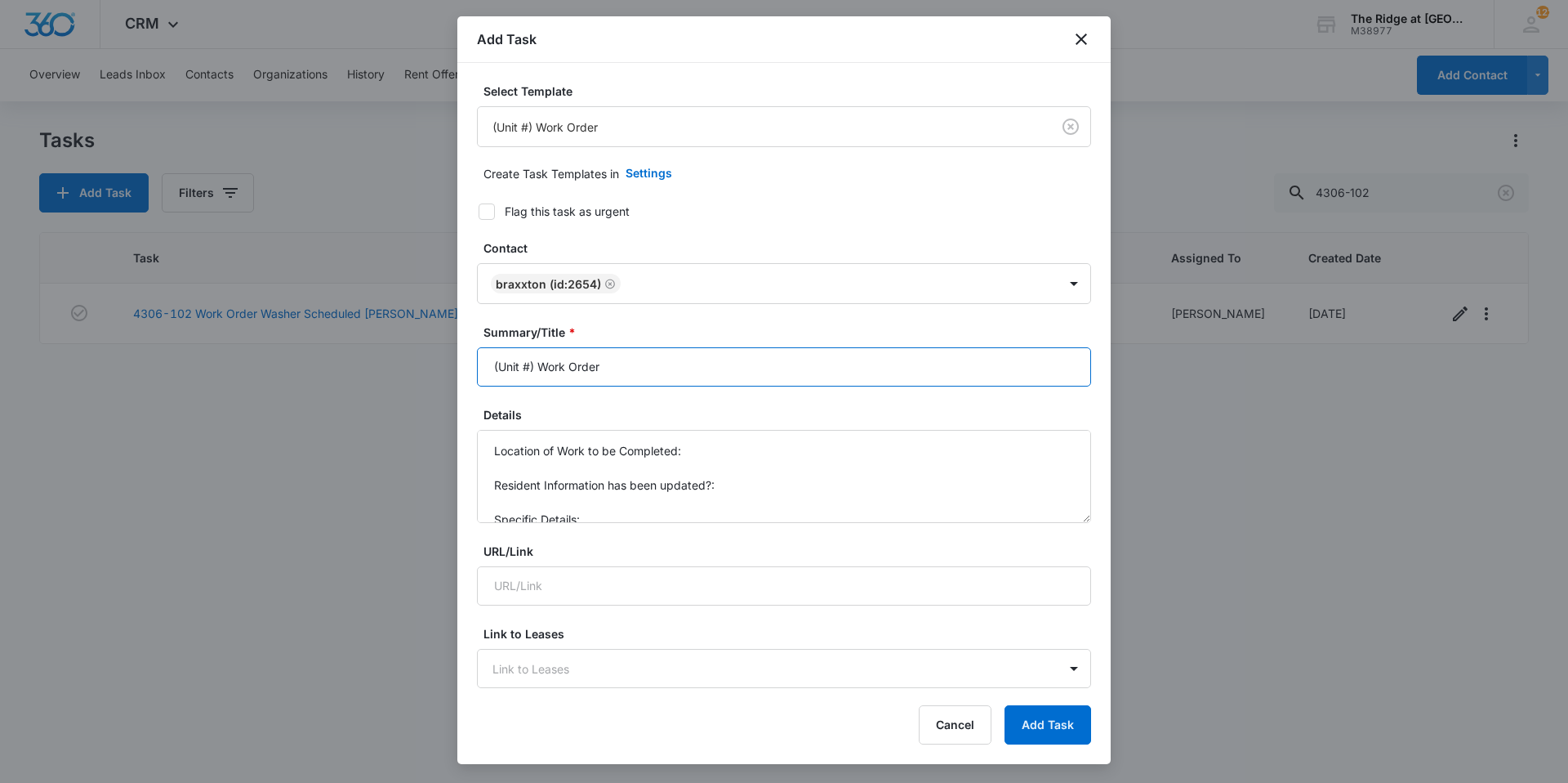
drag, startPoint x: 538, startPoint y: 371, endPoint x: 477, endPoint y: 370, distance: 61.0
click at [477, 370] on input "(Unit #) Work Order" at bounding box center [784, 366] width 614 height 39
click at [734, 368] on input "4456-105 Work Order" at bounding box center [784, 366] width 614 height 39
type input "4456-105 Work Order Multiple"
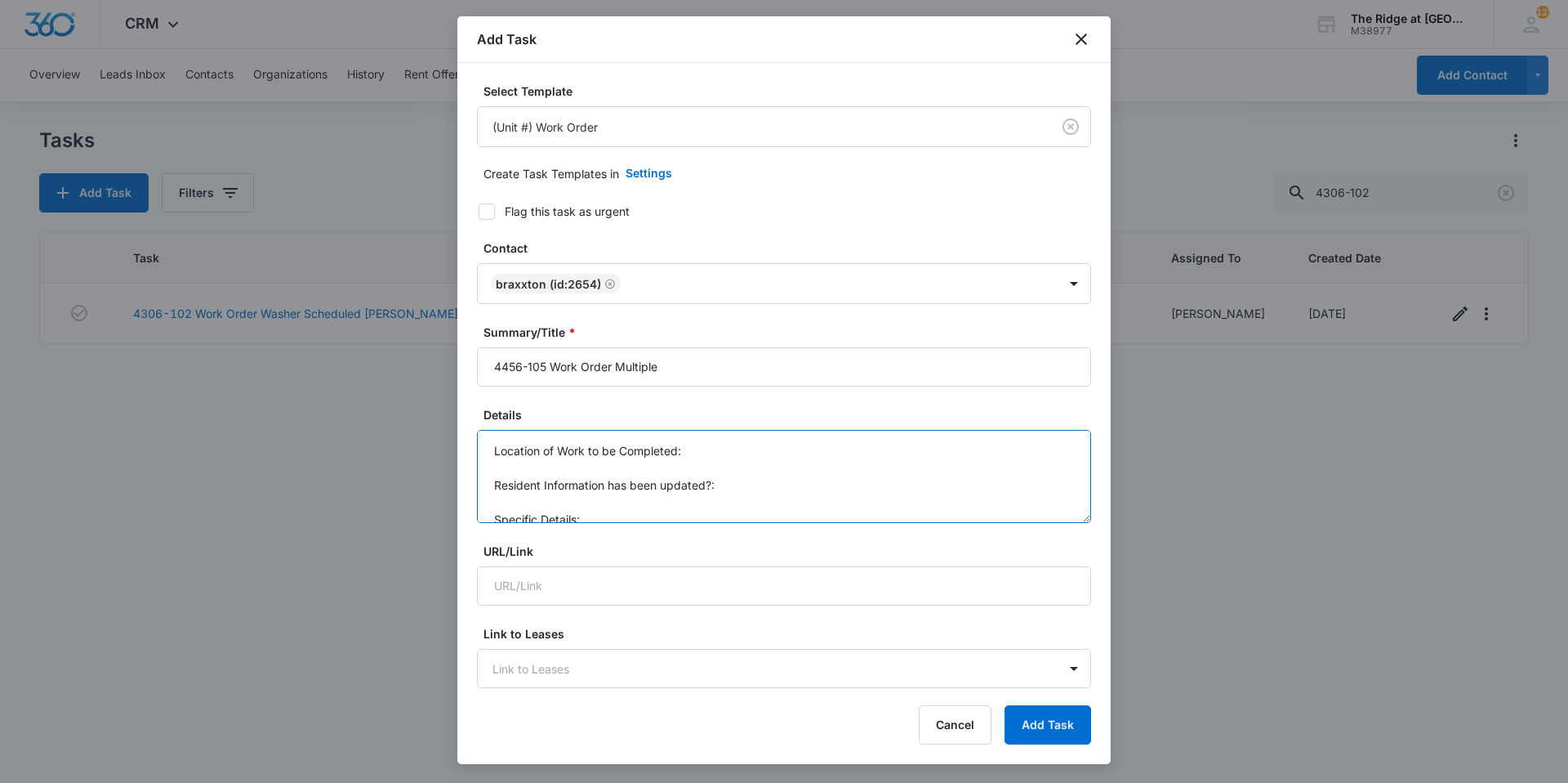
scroll to position [17, 0]
drag, startPoint x: 488, startPoint y: 453, endPoint x: 614, endPoint y: 532, distance: 148.7
click at [614, 532] on form "Select Template (Unit #) Work Order Create Task Templates in Settings Flag this…" at bounding box center [784, 798] width 614 height 1431
click at [549, 452] on textarea "Blind stick is broken master bedroom" at bounding box center [784, 477] width 614 height 93
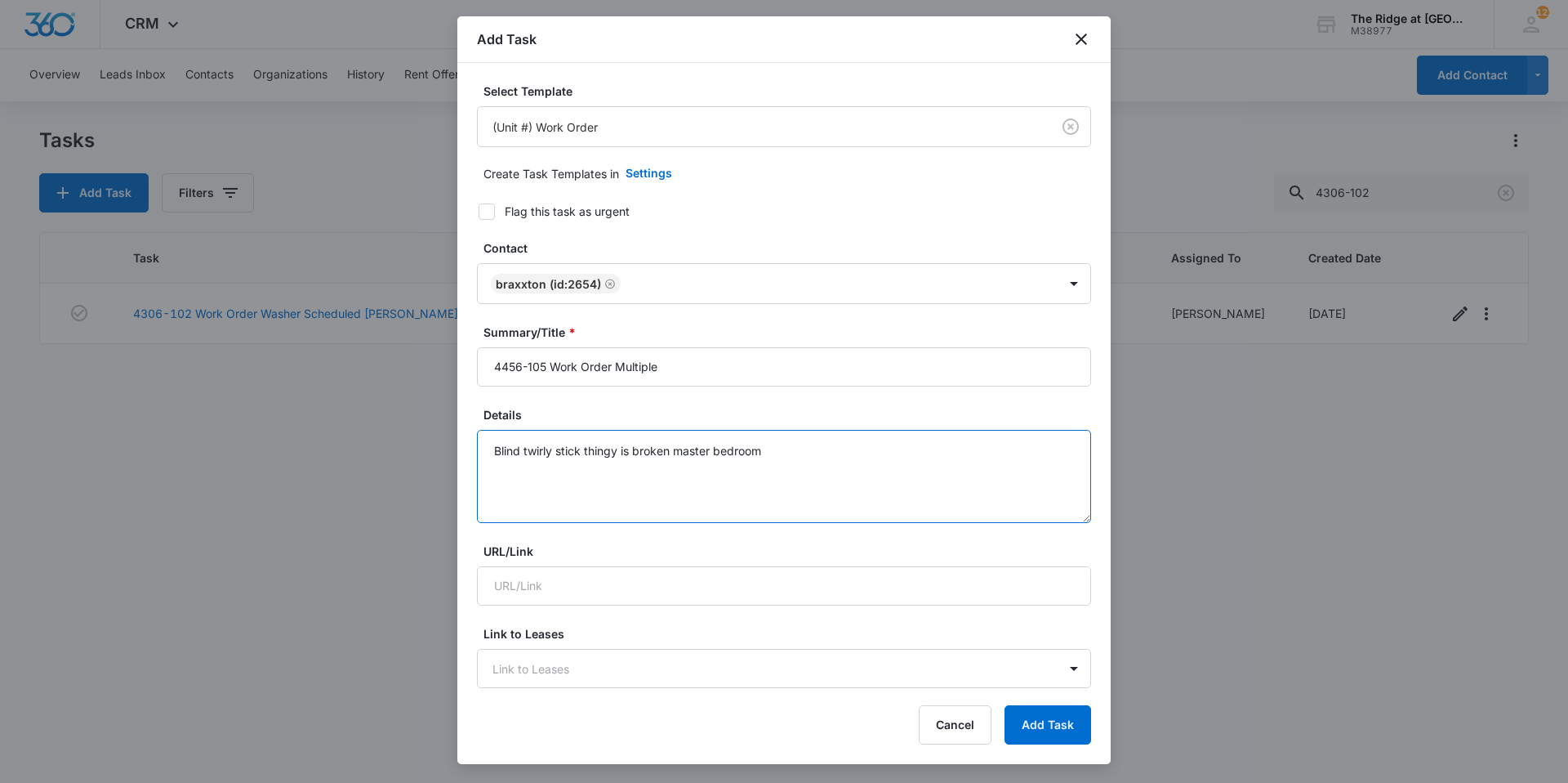
click at [670, 454] on textarea "Blind twirly stick thingy is broken master bedroom" at bounding box center [784, 477] width 614 height 93
click at [803, 453] on textarea "Blind twirly stick thingy is broken in master bedroom" at bounding box center [784, 477] width 614 height 93
click at [497, 483] on textarea "Blind twirly stick thingy is broken in master bedroom Ceiling fan glass dome is…" at bounding box center [784, 477] width 614 height 93
click at [779, 486] on textarea "Blind twirly stick thingy is broken in master bedroom Living room ceiling fan g…" at bounding box center [784, 477] width 614 height 93
click at [682, 483] on textarea "Blind twirly stick thingy is broken in master bedroom Living room ceiling fan g…" at bounding box center [784, 477] width 614 height 93
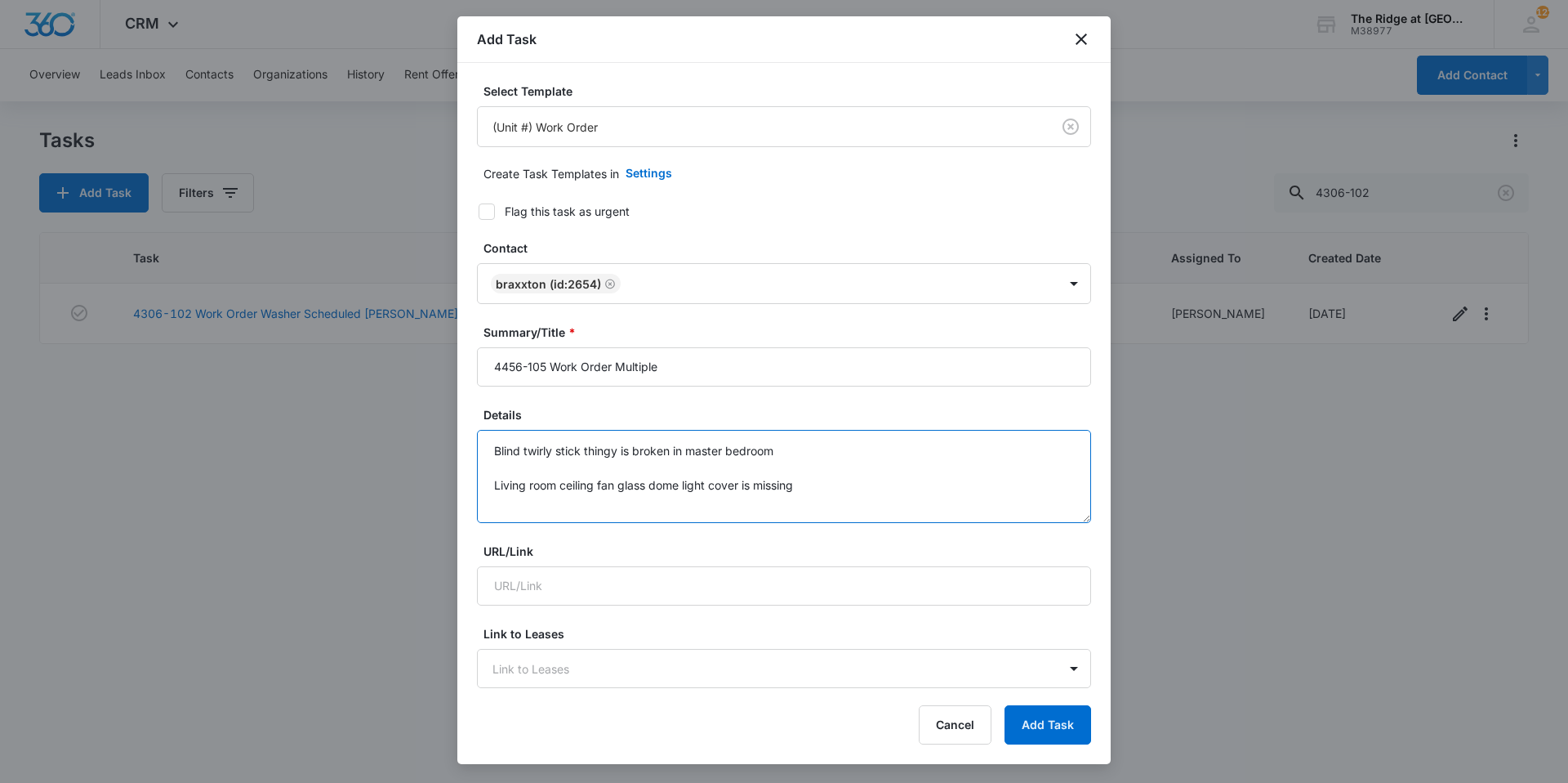
click at [842, 494] on textarea "Blind twirly stick thingy is broken in master bedroom Living room ceiling fan g…" at bounding box center [784, 477] width 614 height 93
click at [839, 504] on textarea "Blind twirly stick thingy is broken in master bedroom Living room ceiling fan g…" at bounding box center [784, 477] width 614 height 93
click at [839, 512] on textarea "Blind twirly stick thingy is broken in master bedroom Living room ceiling fan g…" at bounding box center [784, 477] width 614 height 93
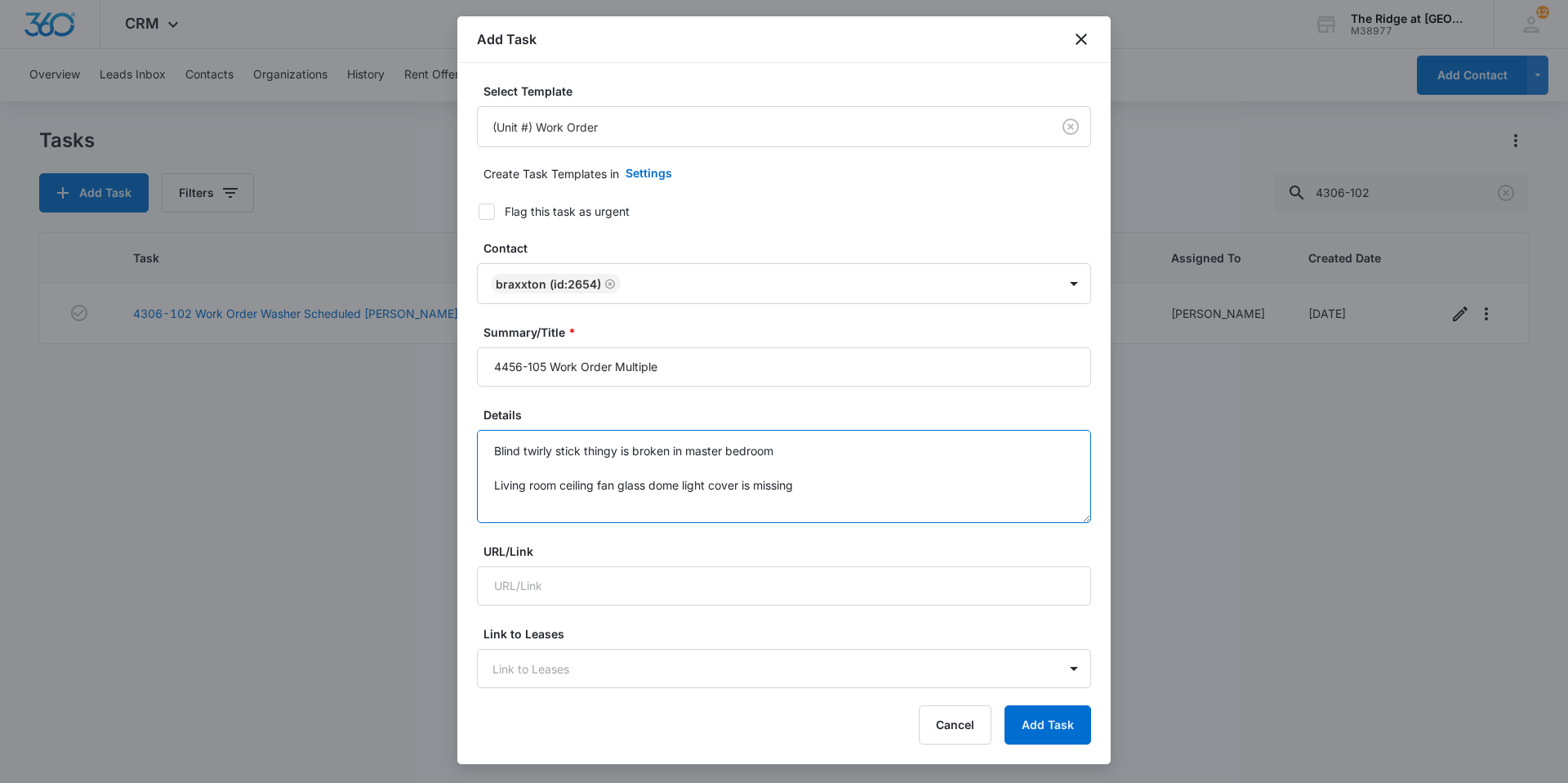
click at [826, 484] on textarea "Blind twirly stick thingy is broken in master bedroom Living room ceiling fan g…" at bounding box center [784, 477] width 614 height 93
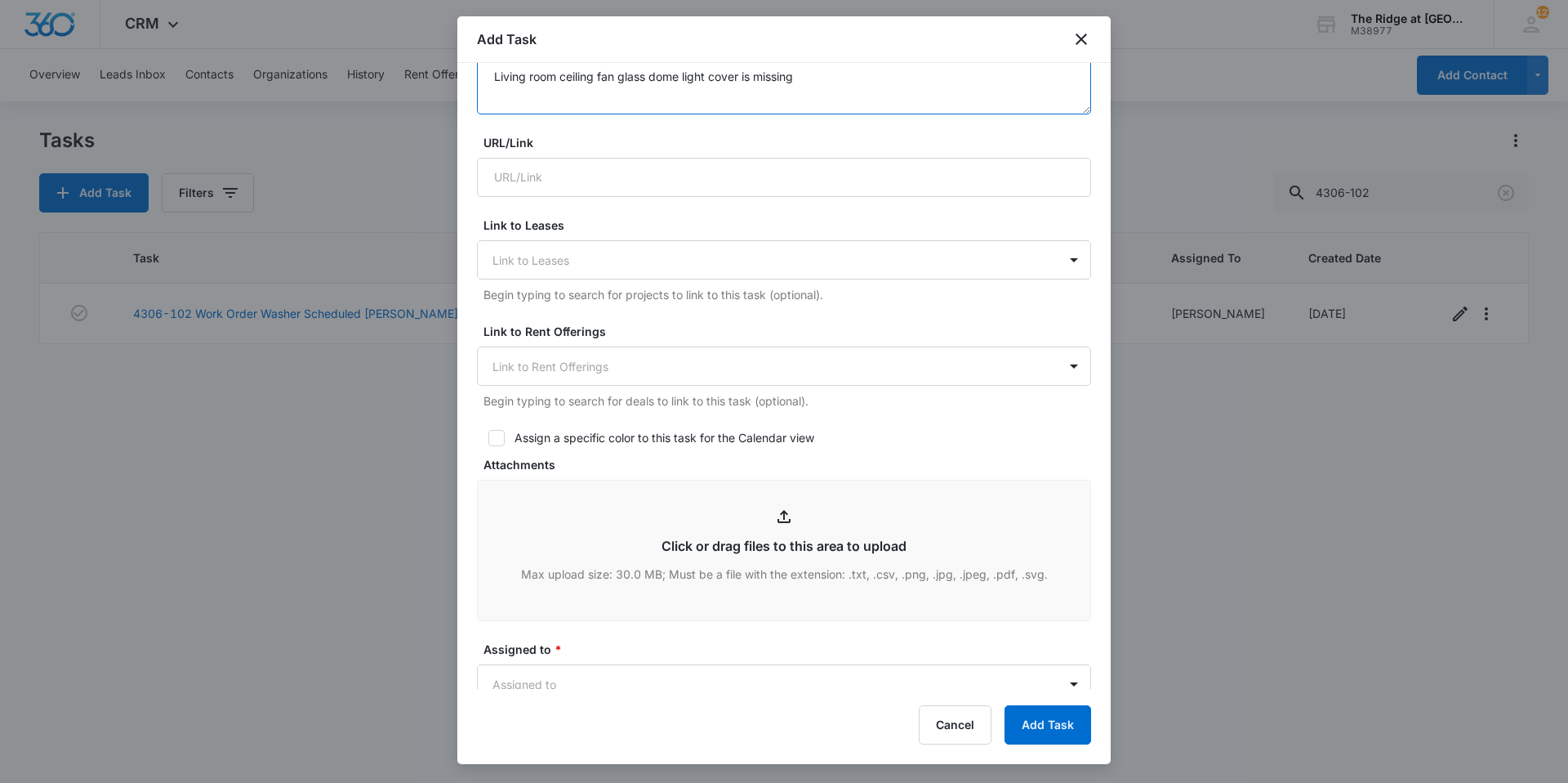
scroll to position [735, 0]
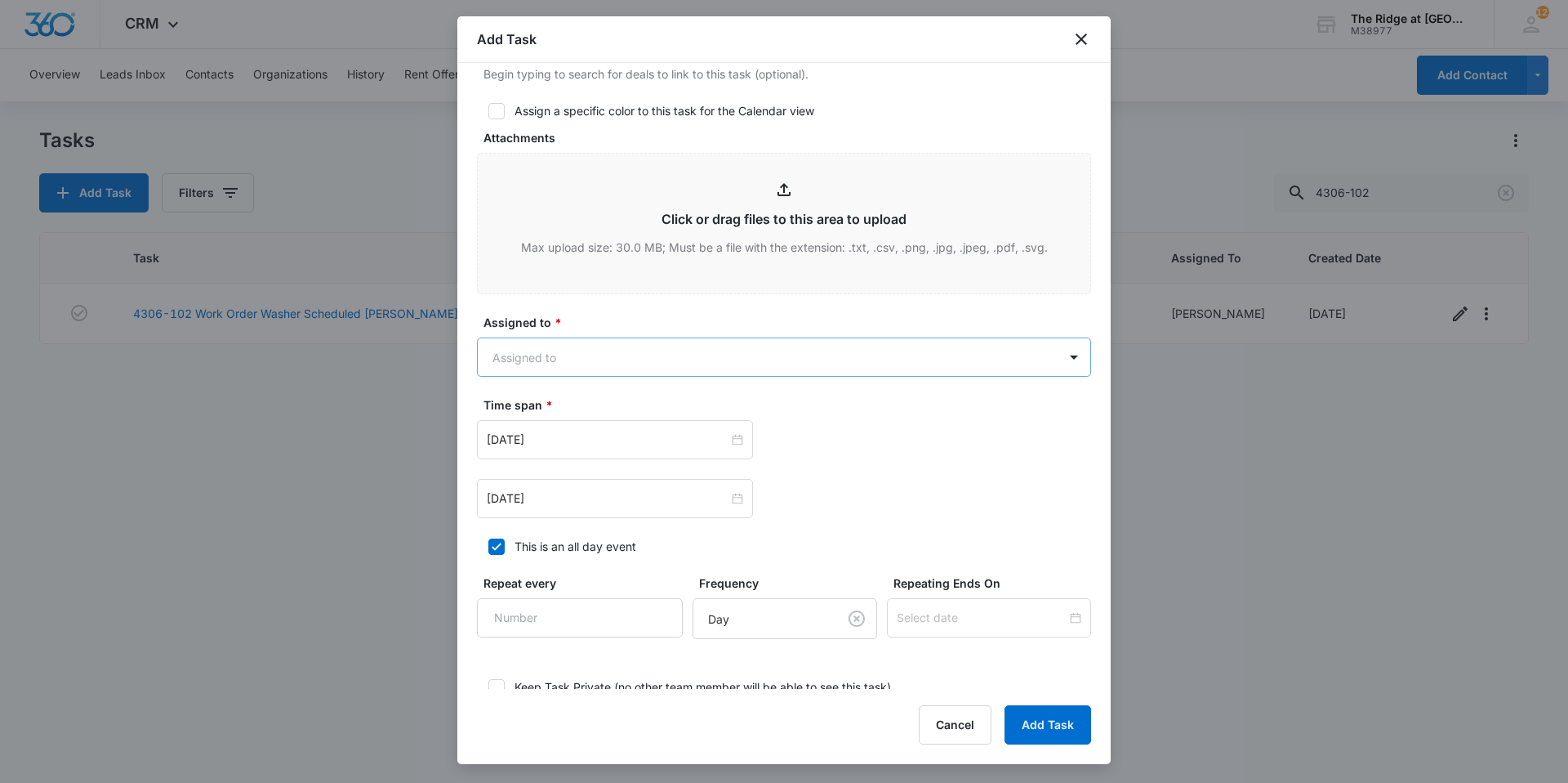
type textarea "Blind twirly stick thingy is broken in master bedroom Living room ceiling fan g…"
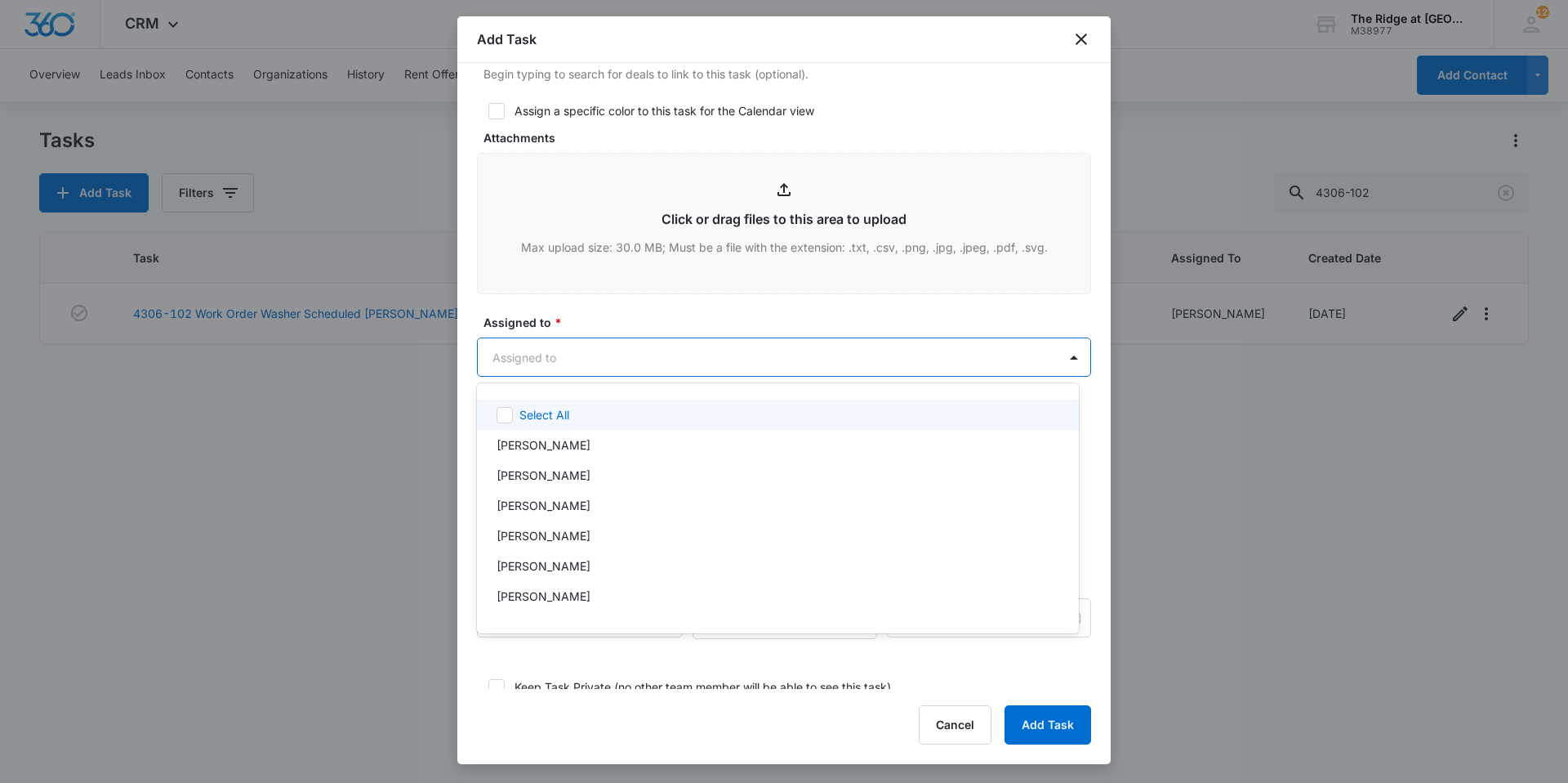
click at [580, 340] on body "CRM Apps Reputation Websites Forms CRM Email Social Content Ads Intelligence Fi…" at bounding box center [784, 391] width 1568 height 783
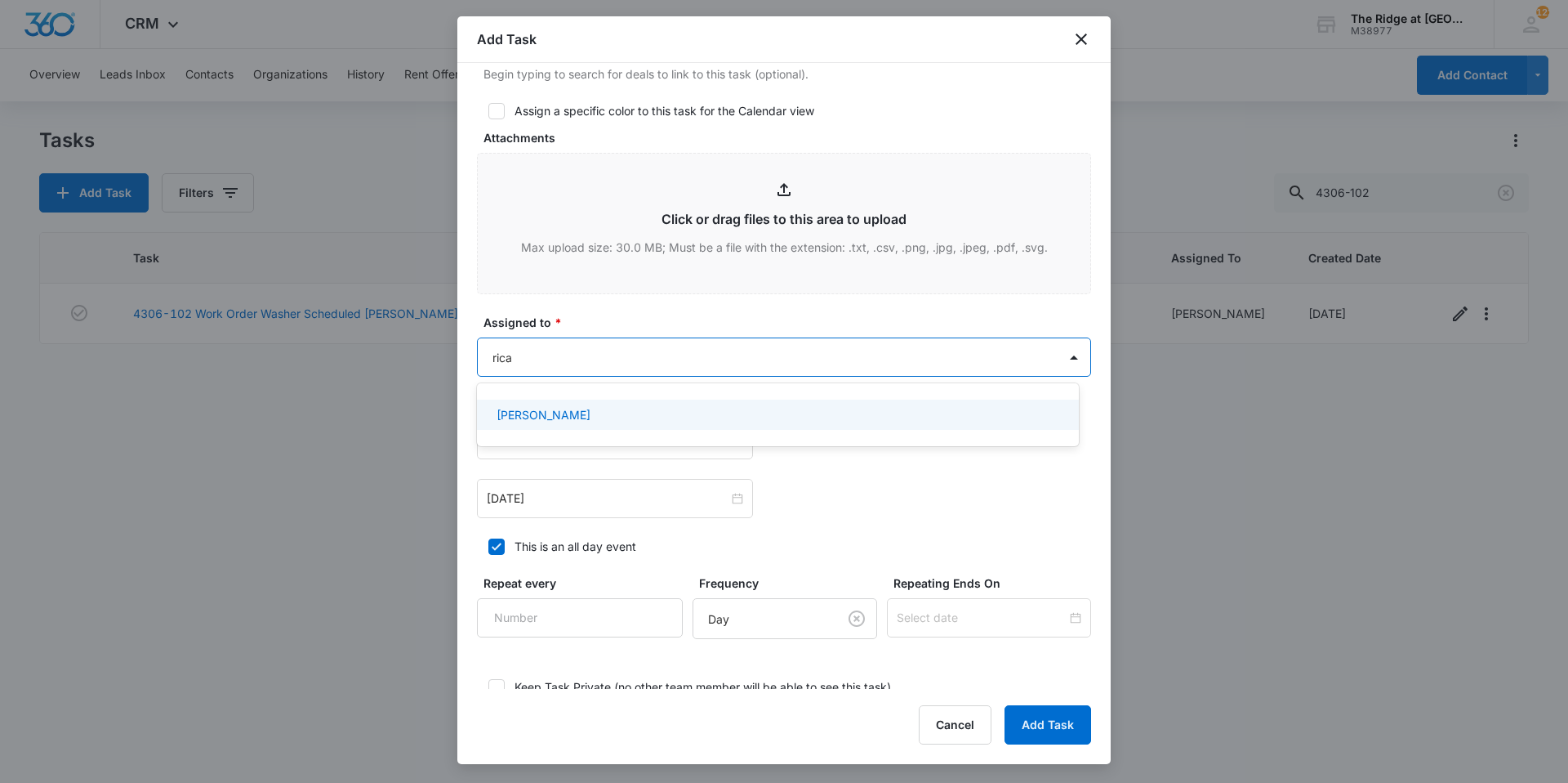
type input "ricar"
click at [558, 403] on div "Ricardo Marin" at bounding box center [777, 415] width 601 height 31
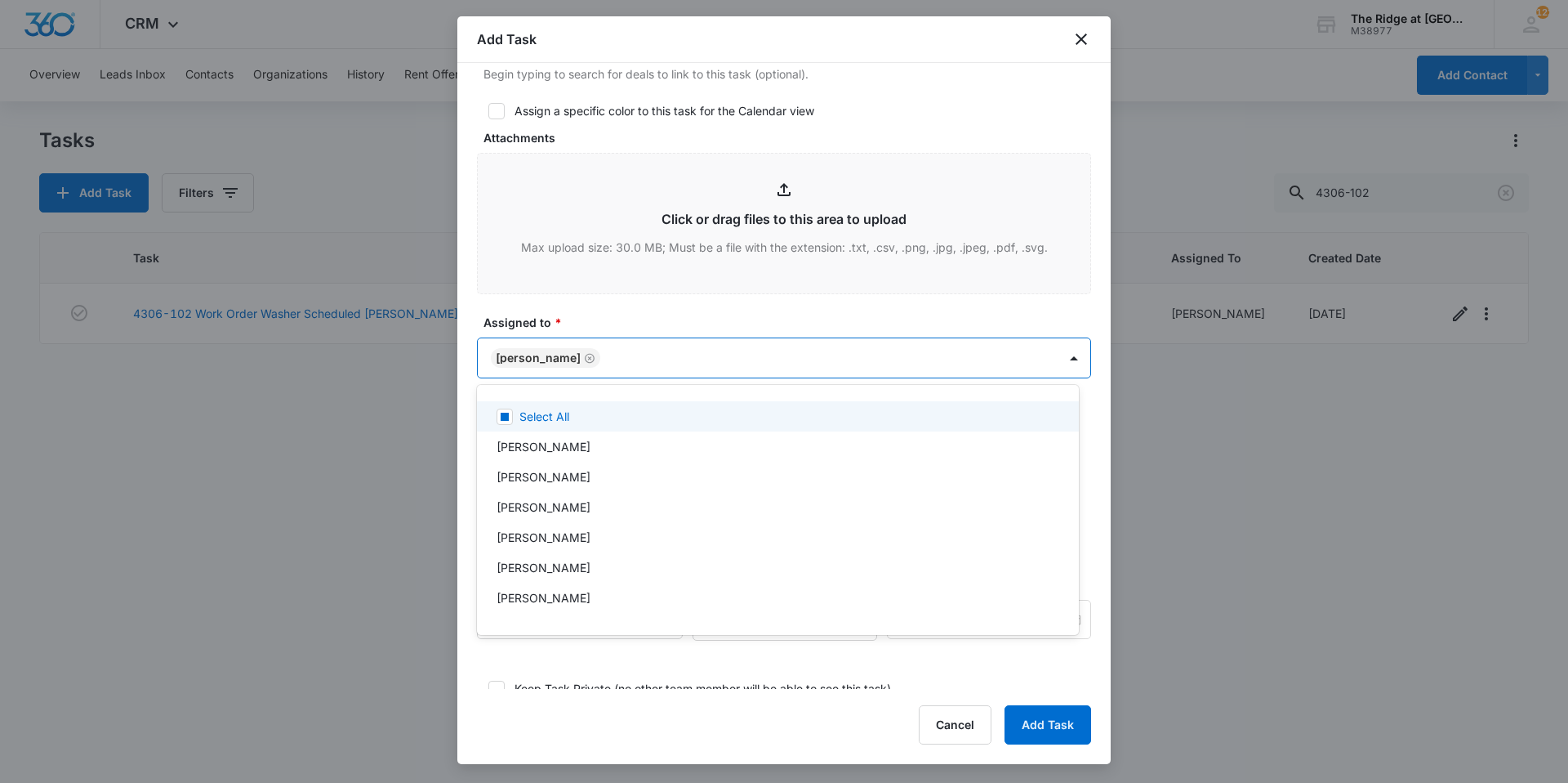
click at [573, 321] on div at bounding box center [784, 391] width 1568 height 783
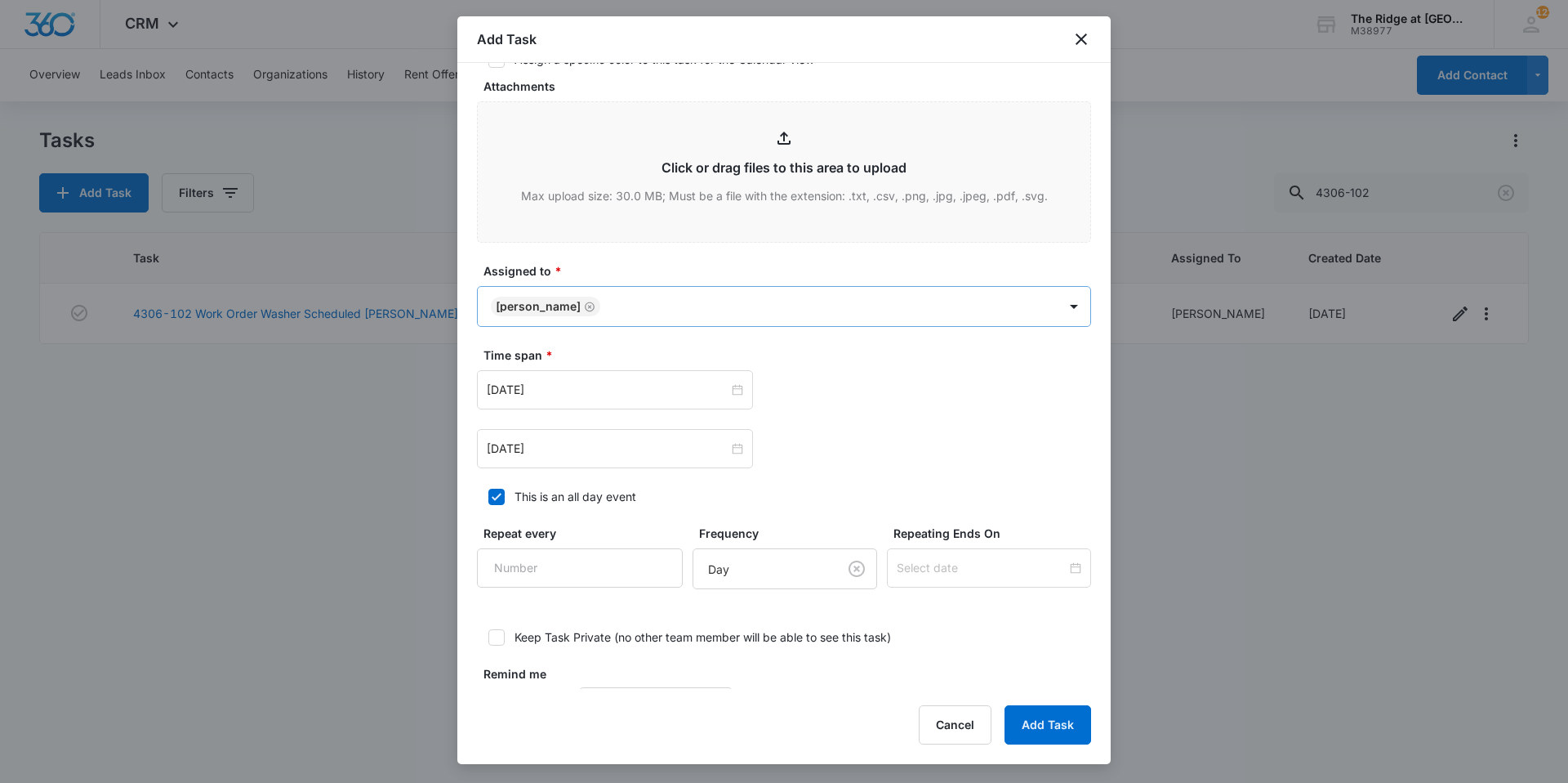
scroll to position [846, 0]
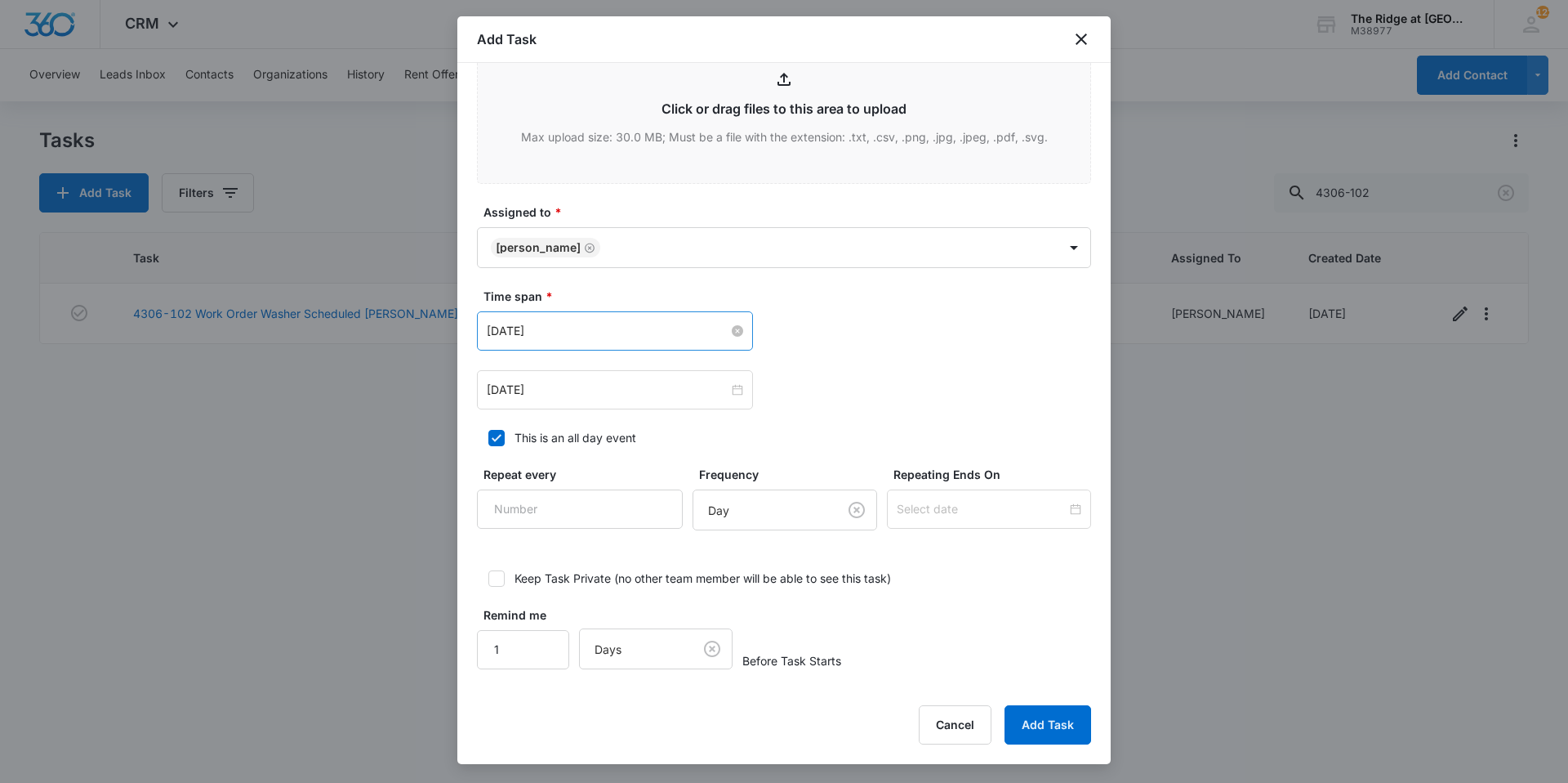
click at [591, 333] on input "Aug 1, 2023" at bounding box center [608, 330] width 242 height 18
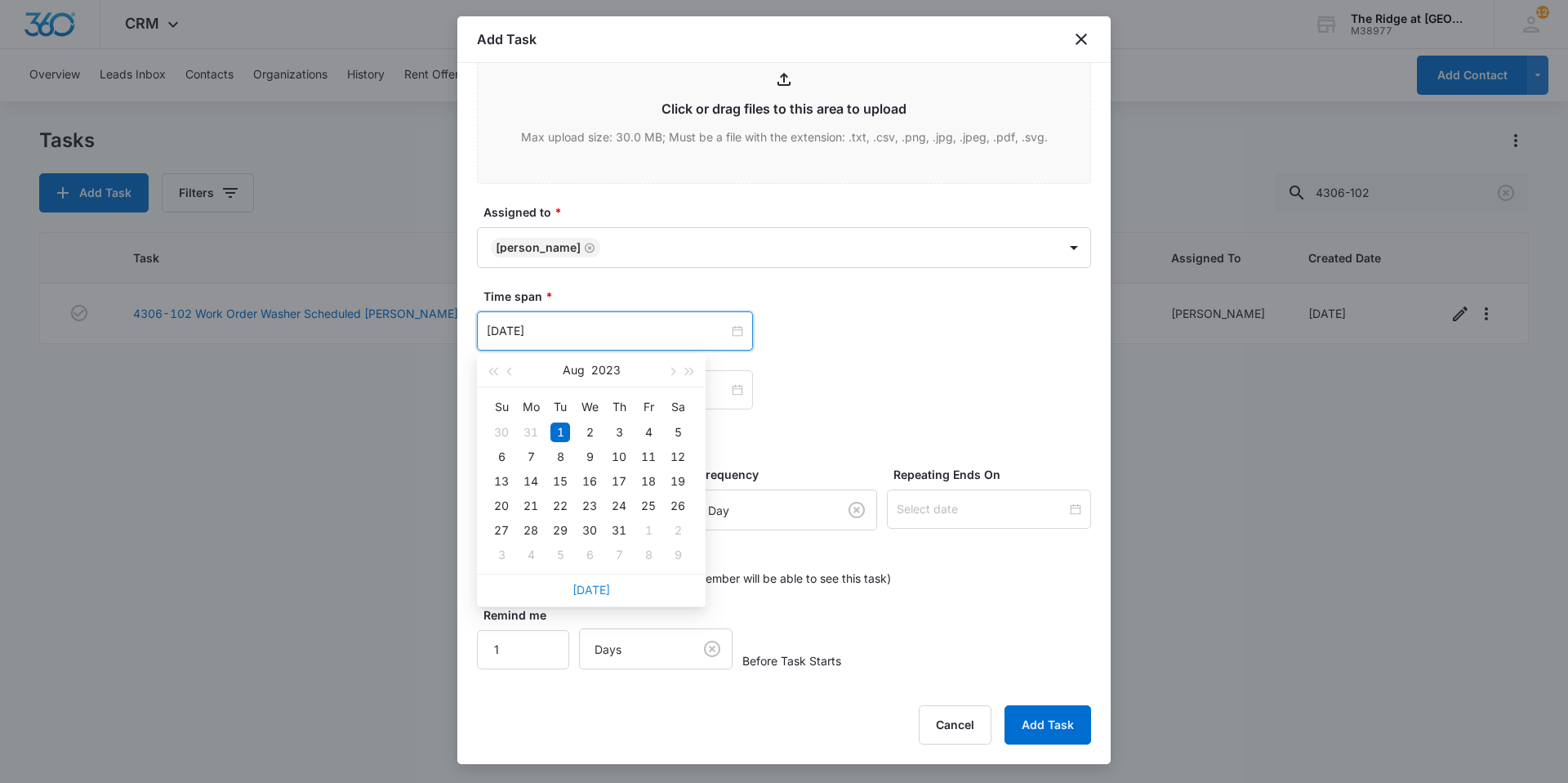
click at [601, 589] on link "Today" at bounding box center [590, 589] width 37 height 14
type input "Sep 6, 2025"
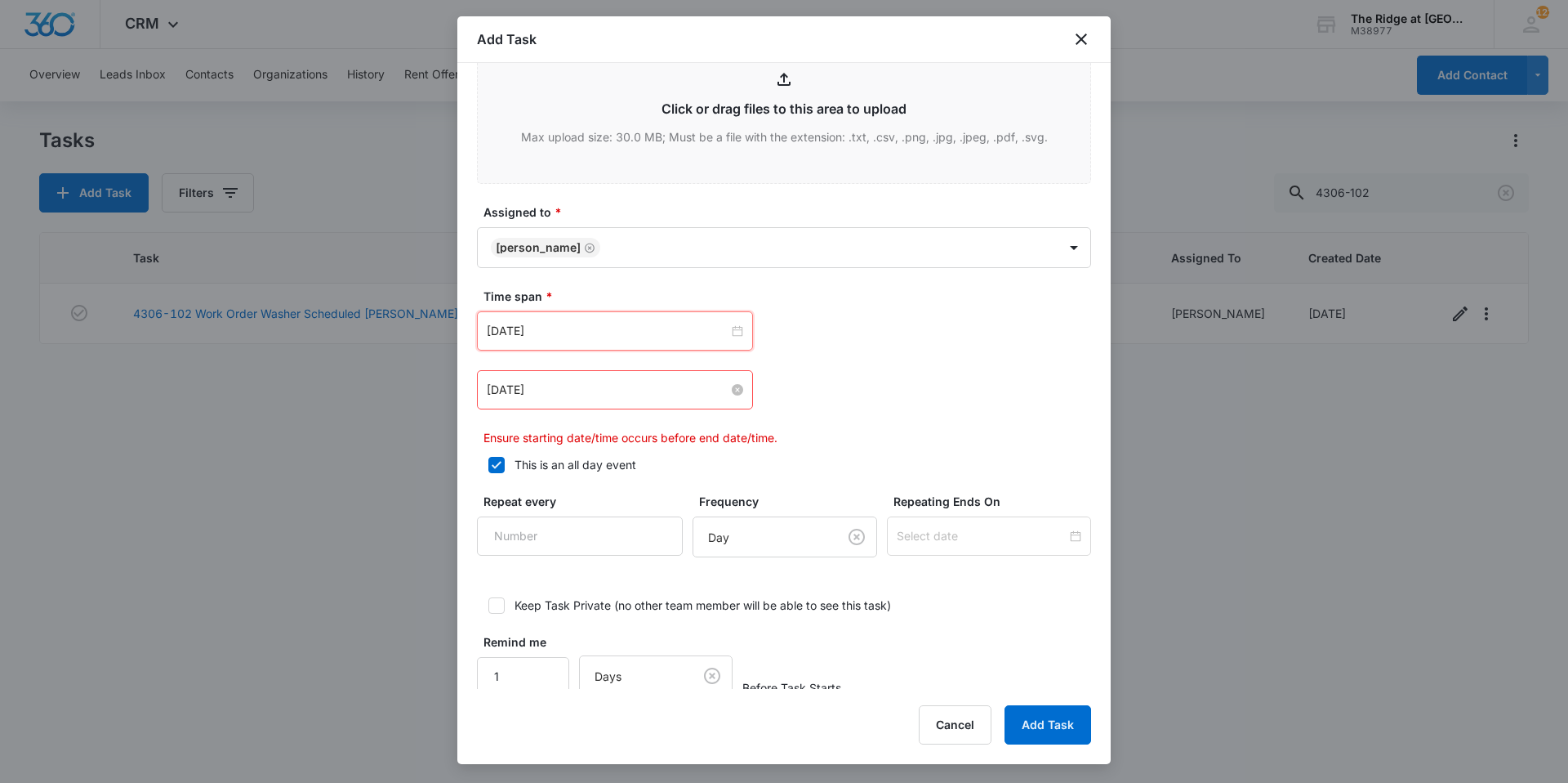
click at [571, 395] on input "Aug 2, 2023" at bounding box center [608, 389] width 242 height 18
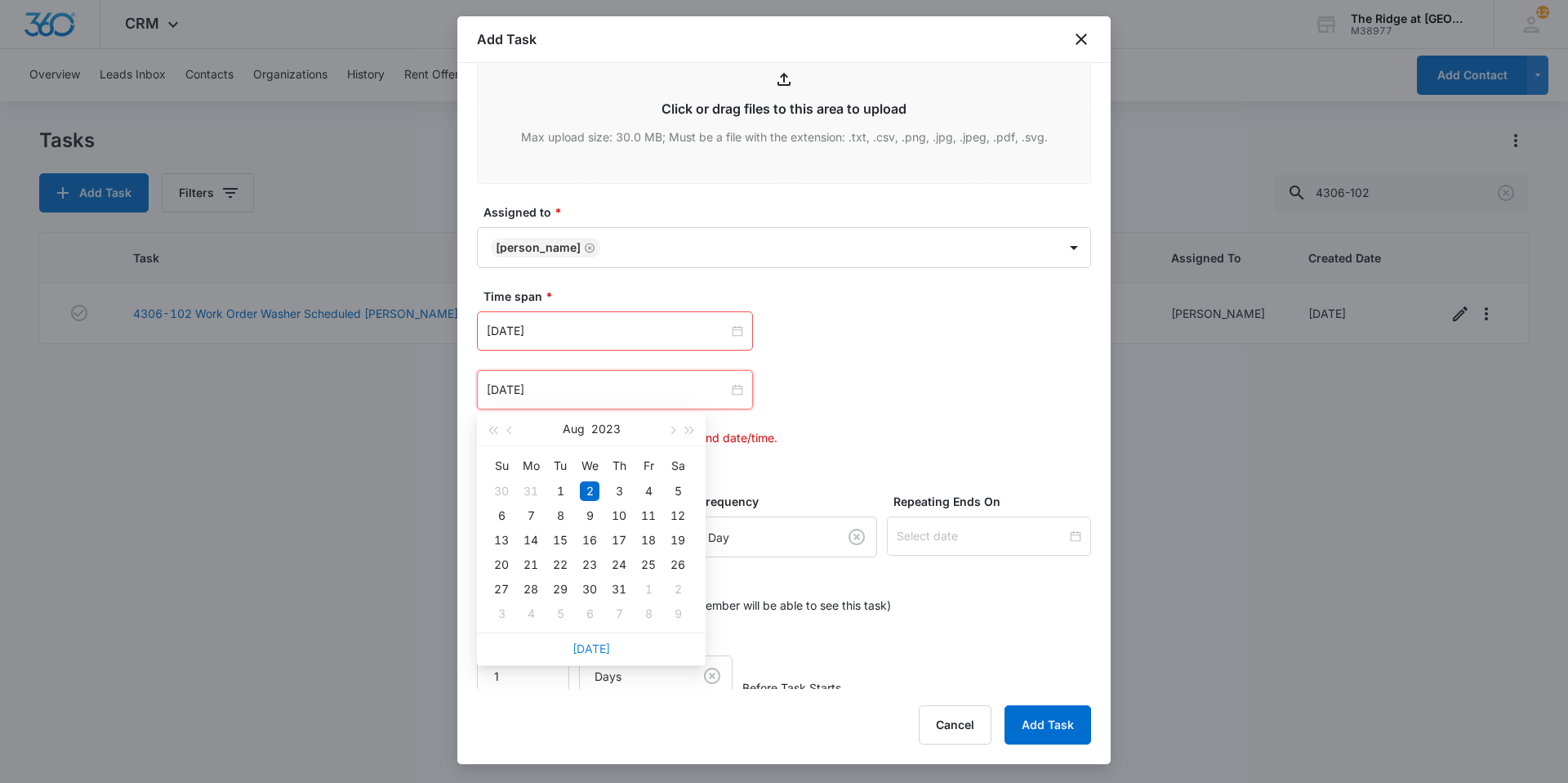
click at [586, 654] on link "Today" at bounding box center [590, 648] width 37 height 14
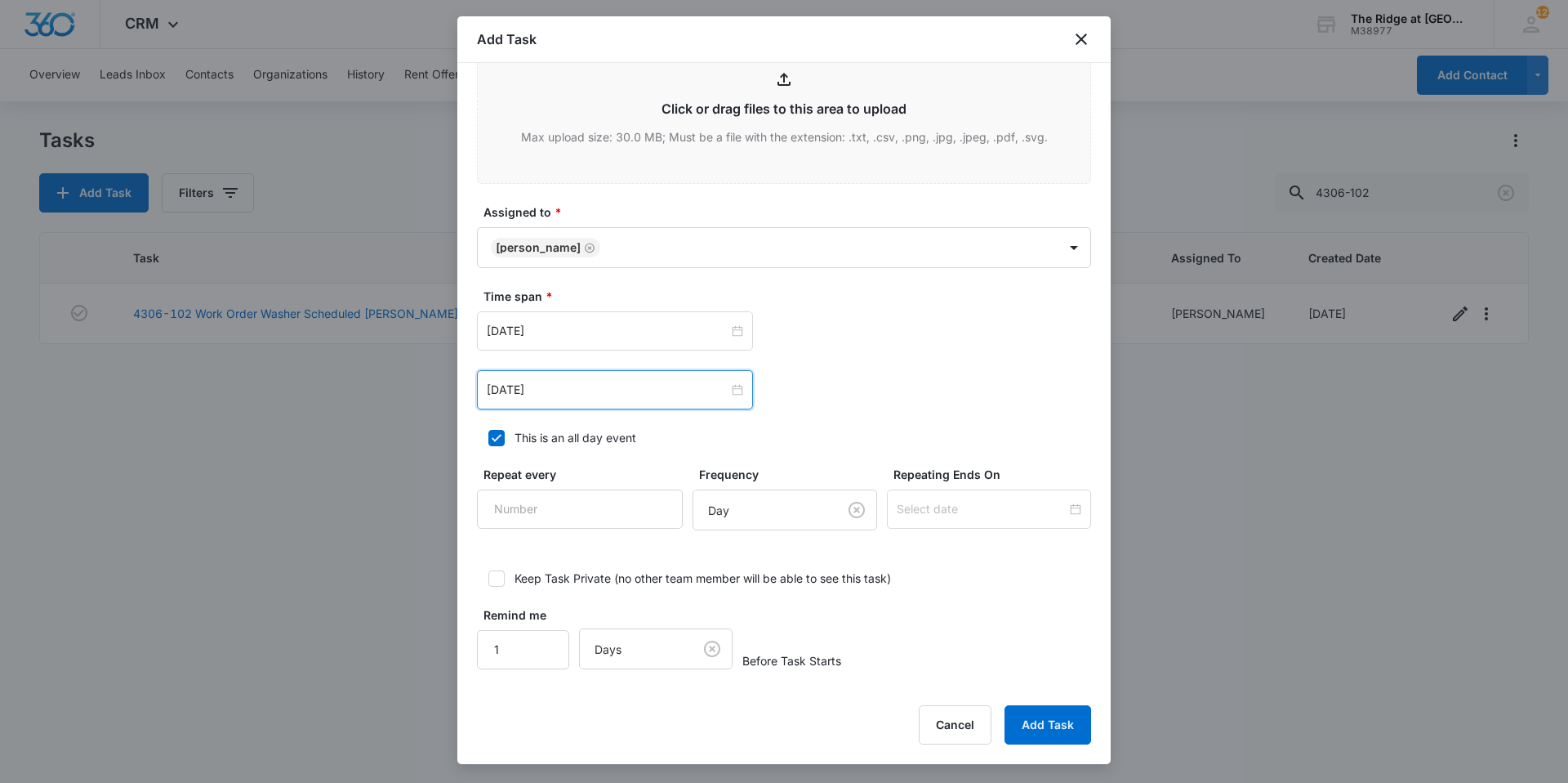
click at [577, 402] on div "Sep 6, 2025" at bounding box center [615, 389] width 276 height 39
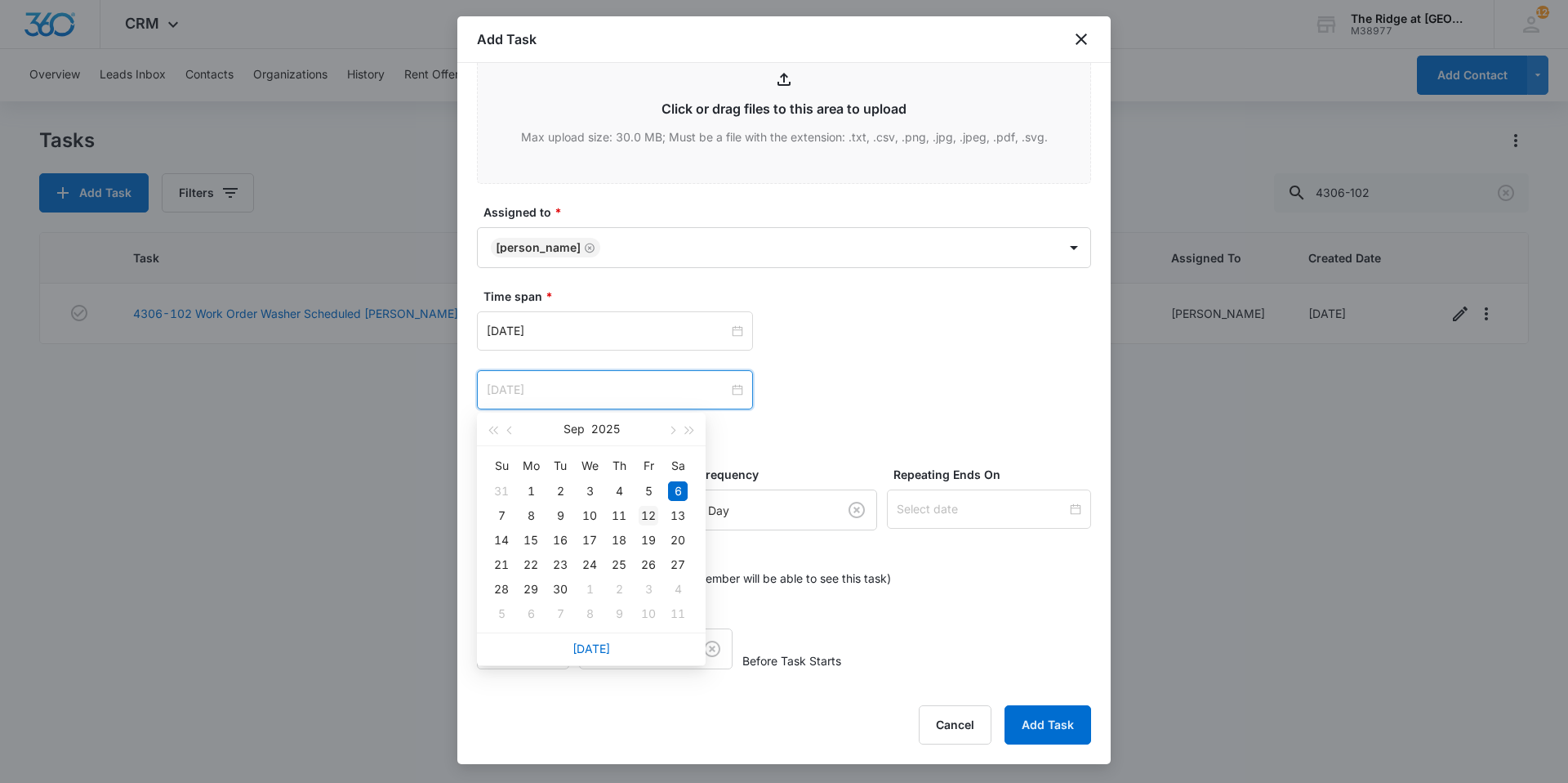
type input "Sep 12, 2025"
click at [646, 521] on div "12" at bounding box center [648, 515] width 20 height 20
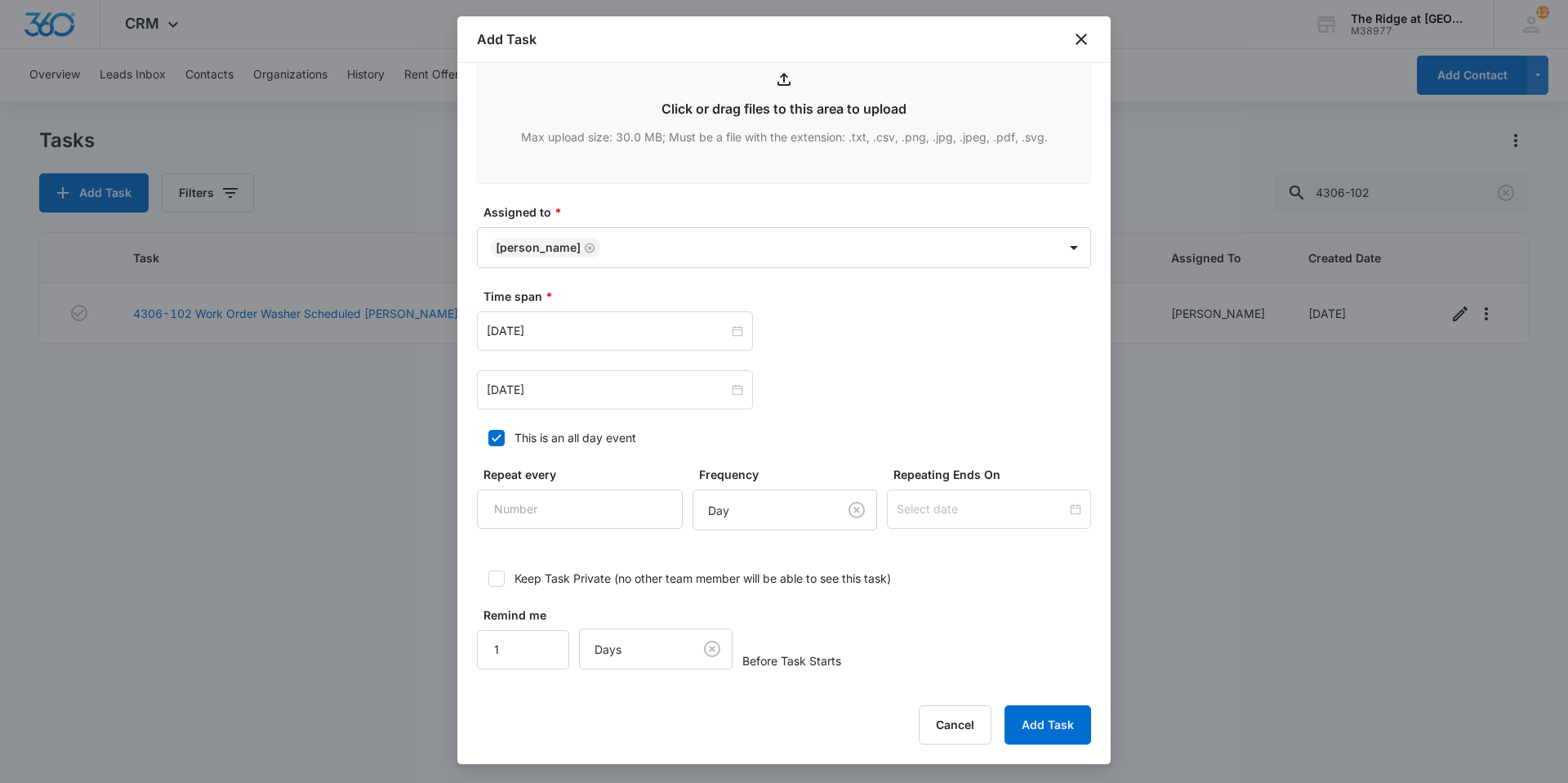
click at [828, 369] on div "Sep 6, 2025 Sep 2025 Su Mo Tu We Th Fr Sa 31 1 2 3 4 5 6 7 8 9 10 11 12 13 14 1…" at bounding box center [784, 360] width 614 height 98
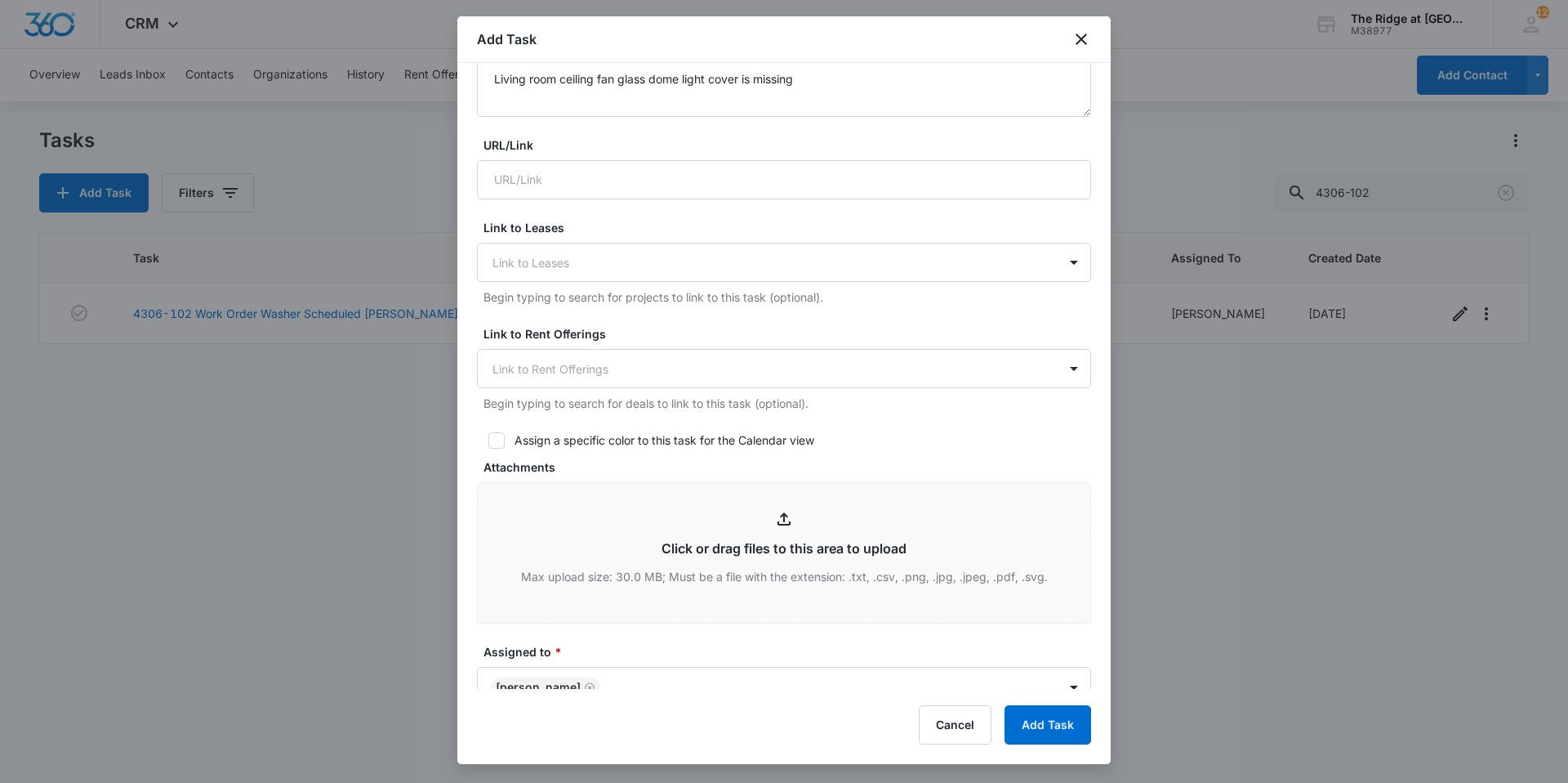
scroll to position [274, 0]
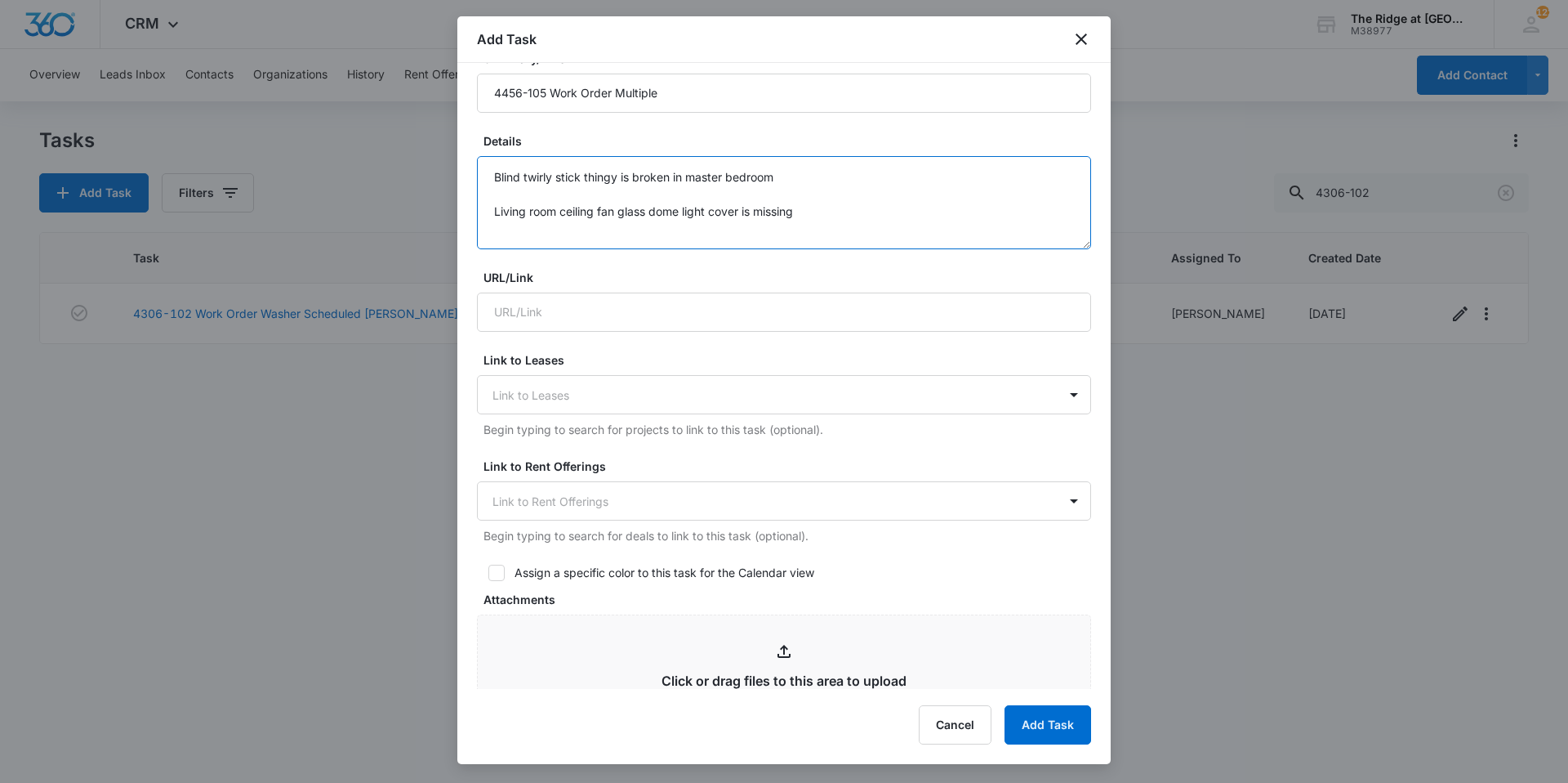
click at [835, 207] on textarea "Blind twirly stick thingy is broken in master bedroom Living room ceiling fan g…" at bounding box center [784, 203] width 614 height 93
click at [833, 201] on textarea "Blind twirly stick thingy is broken in master bedroom Living room ceiling fan g…" at bounding box center [784, 203] width 614 height 93
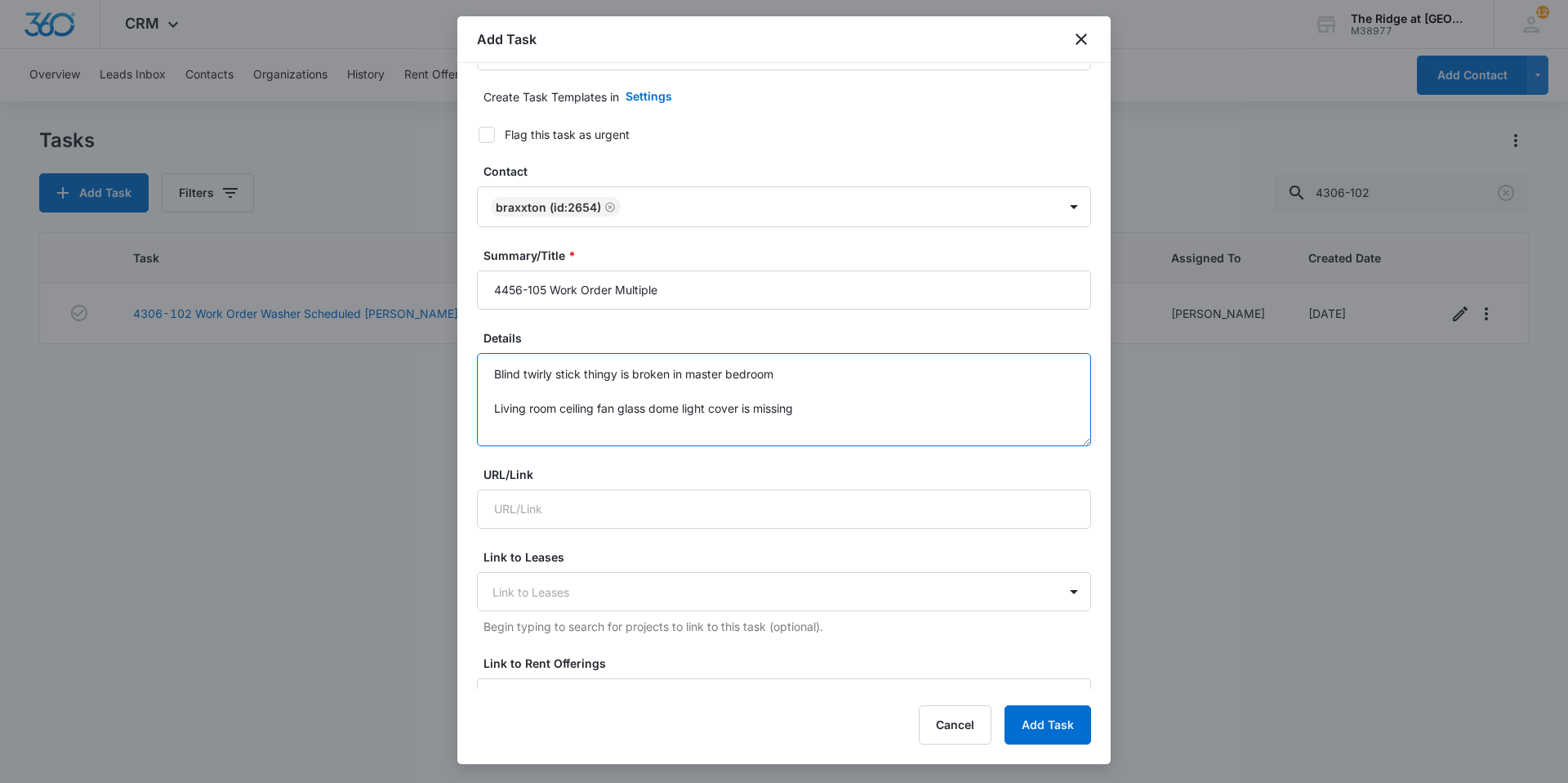
scroll to position [29, 0]
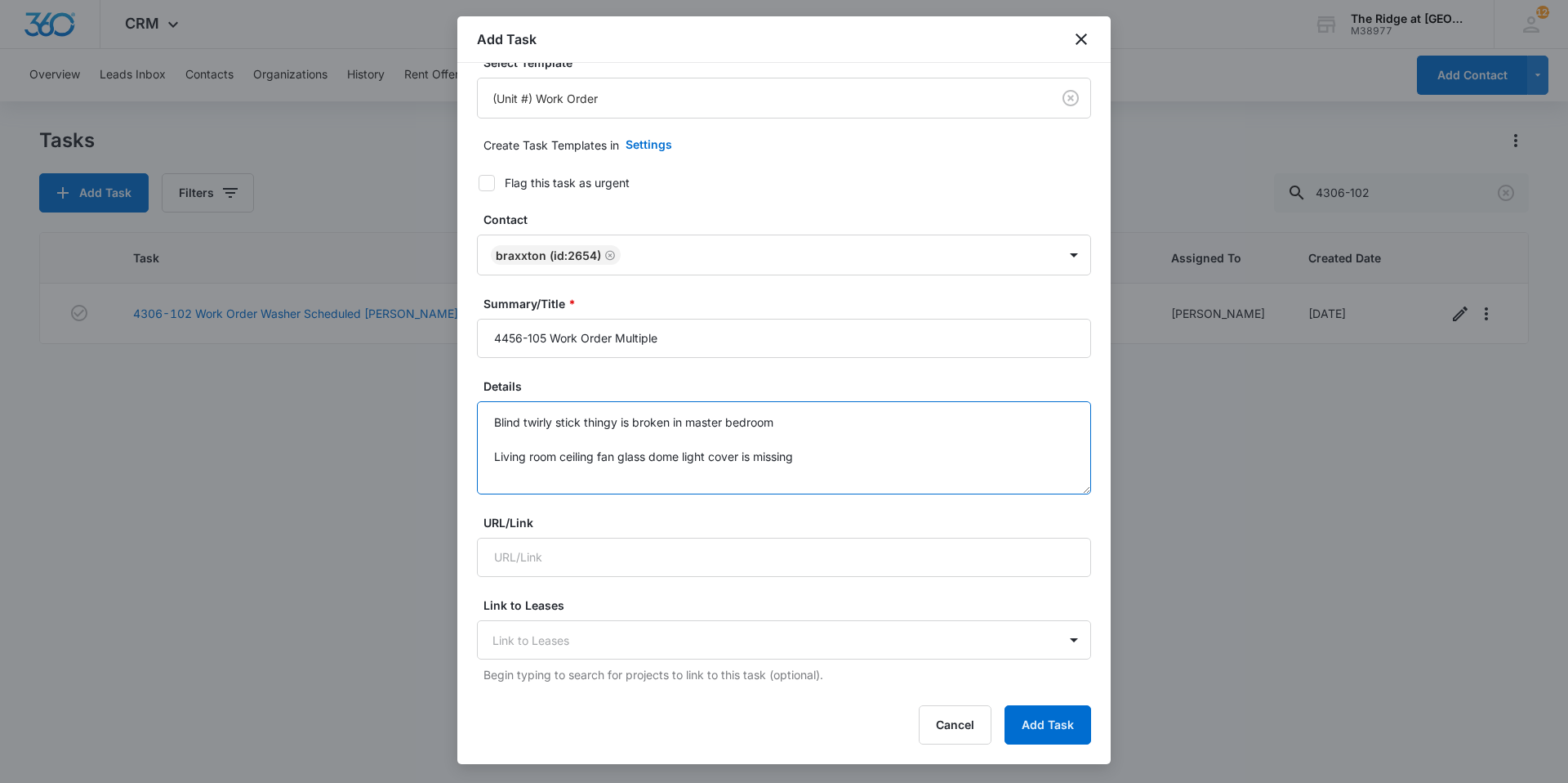
type textarea "Blind twirly stick thingy is broken in master bedroom Living room ceiling fan g…"
click at [605, 256] on icon "Remove Braxxton (ID:2654)" at bounding box center [610, 255] width 10 height 10
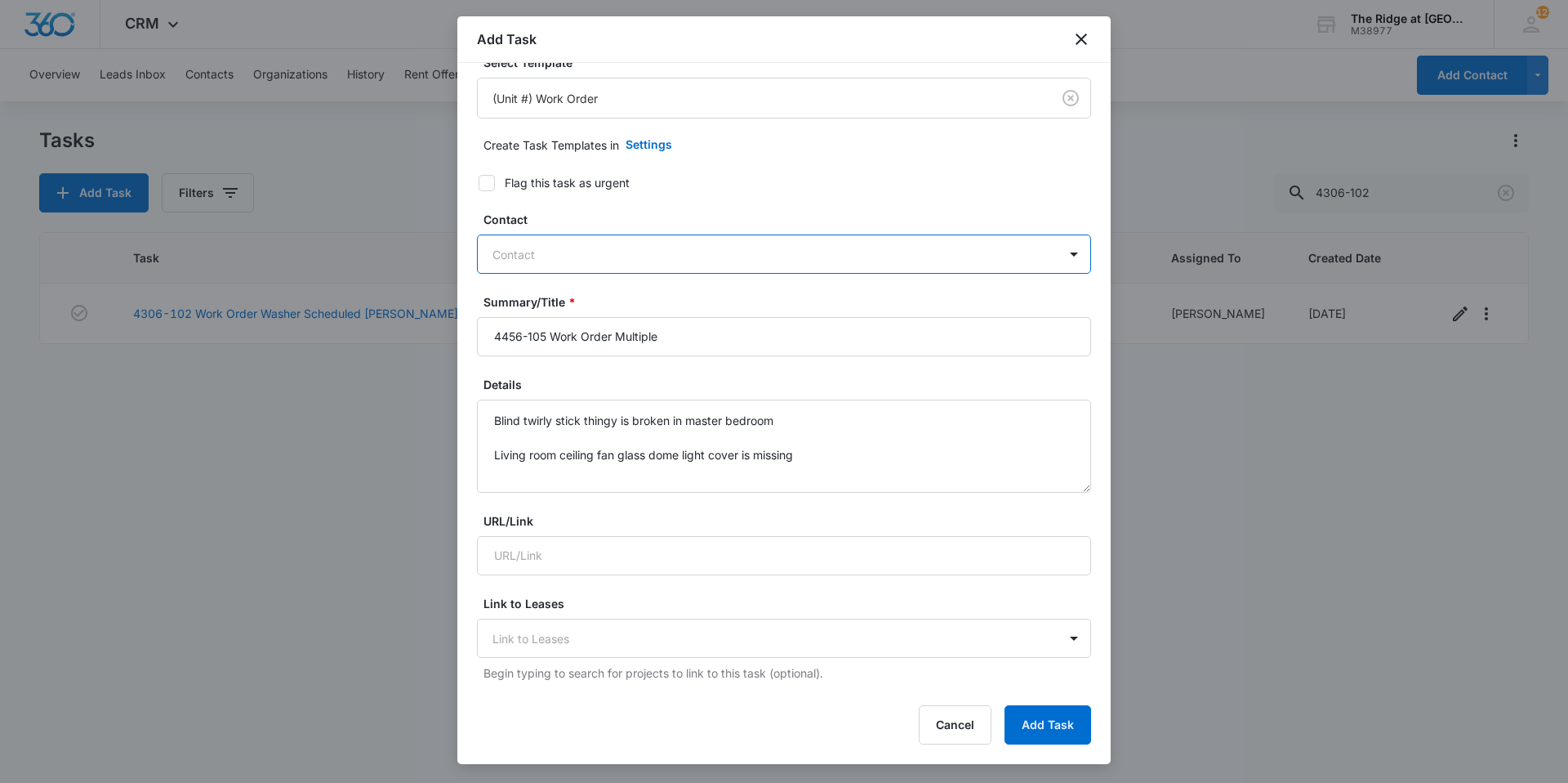
click at [635, 263] on div at bounding box center [773, 254] width 563 height 20
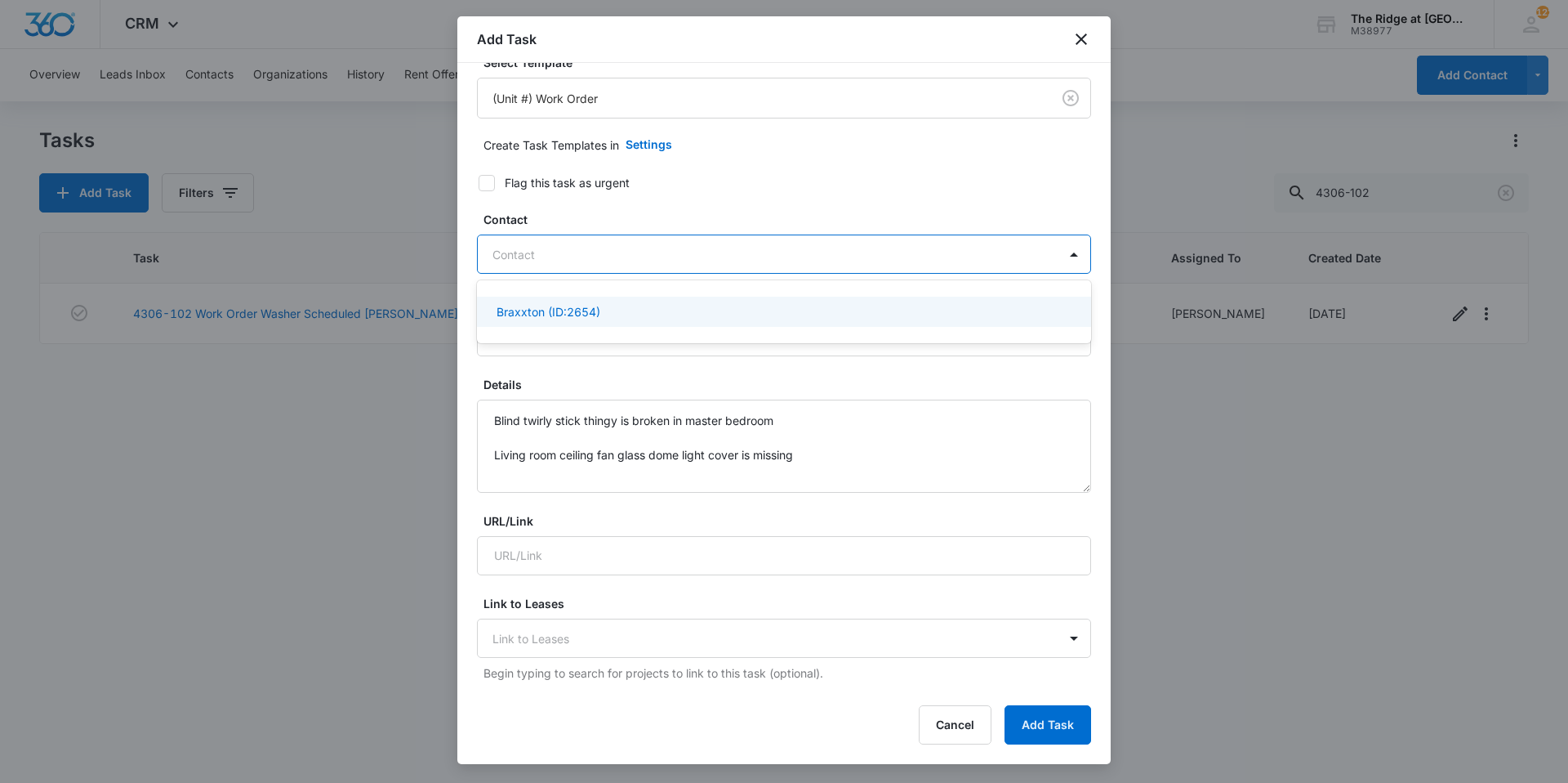
click at [635, 263] on div at bounding box center [773, 254] width 563 height 20
type input "ivory"
click at [599, 306] on p "Braxxton Burroughs & Ivory Burroughs (ID:2654; (970) 988-0834)" at bounding box center [674, 312] width 356 height 17
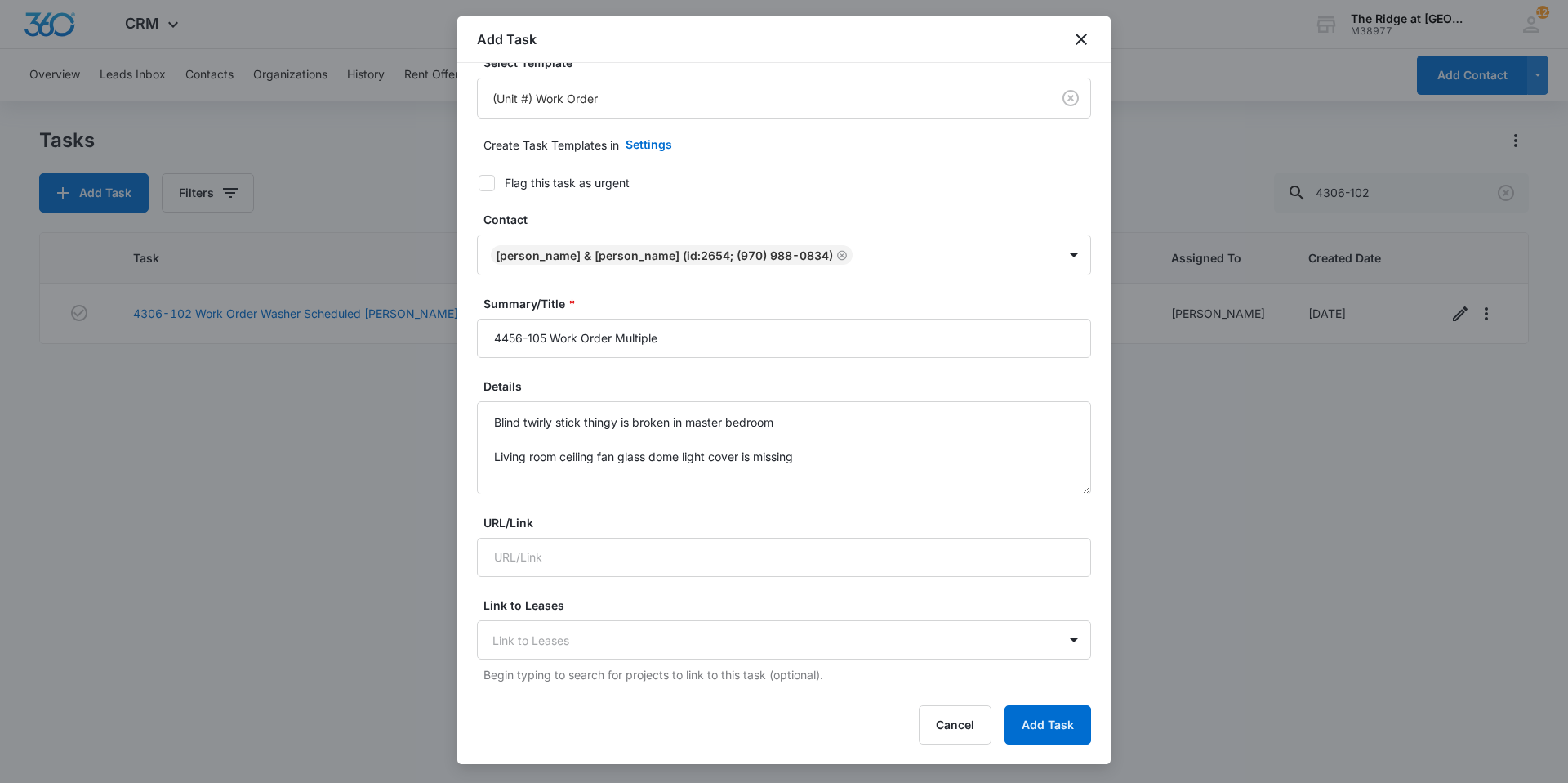
click at [622, 211] on label "Contact" at bounding box center [790, 219] width 614 height 17
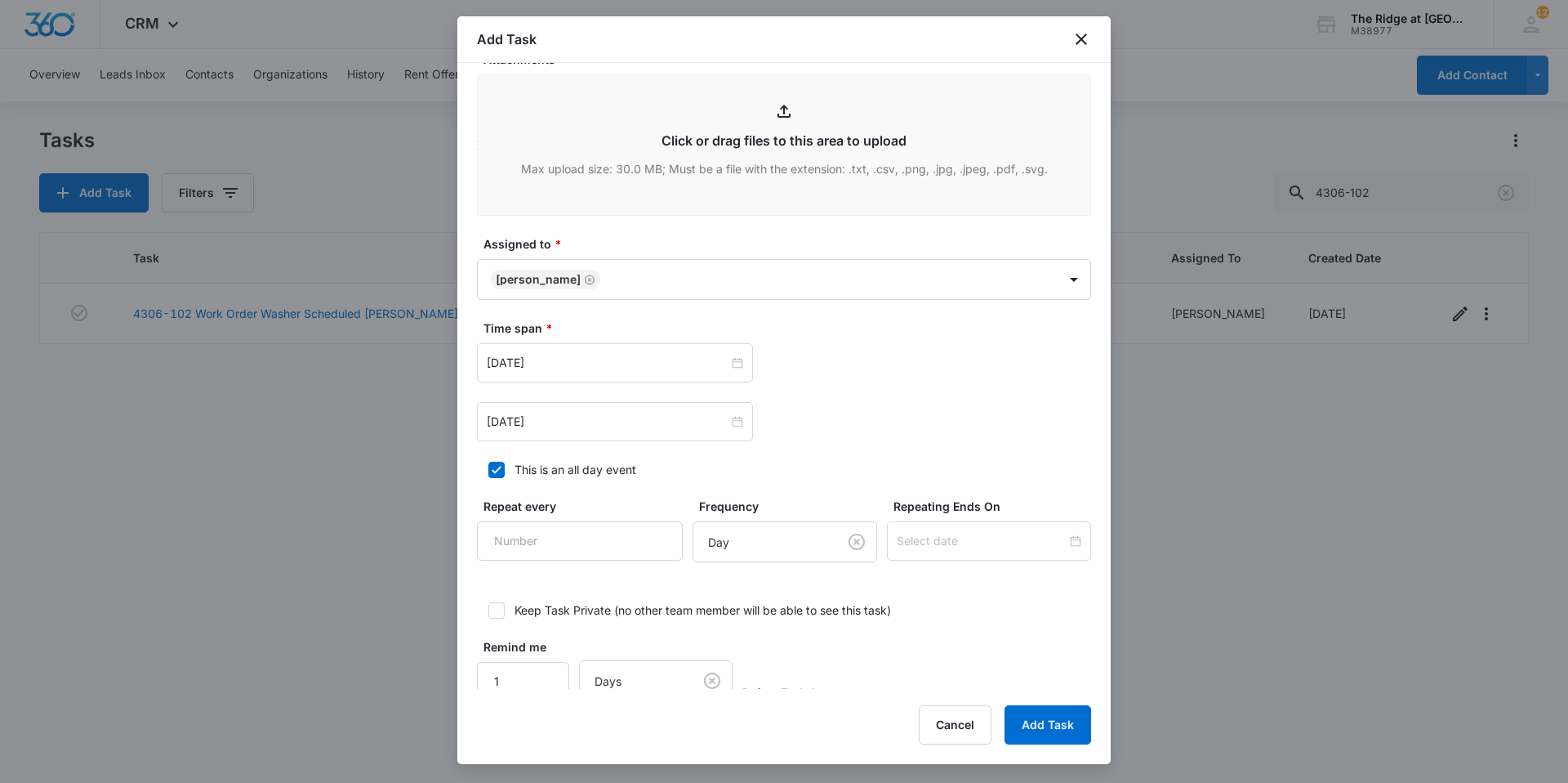
scroll to position [846, 0]
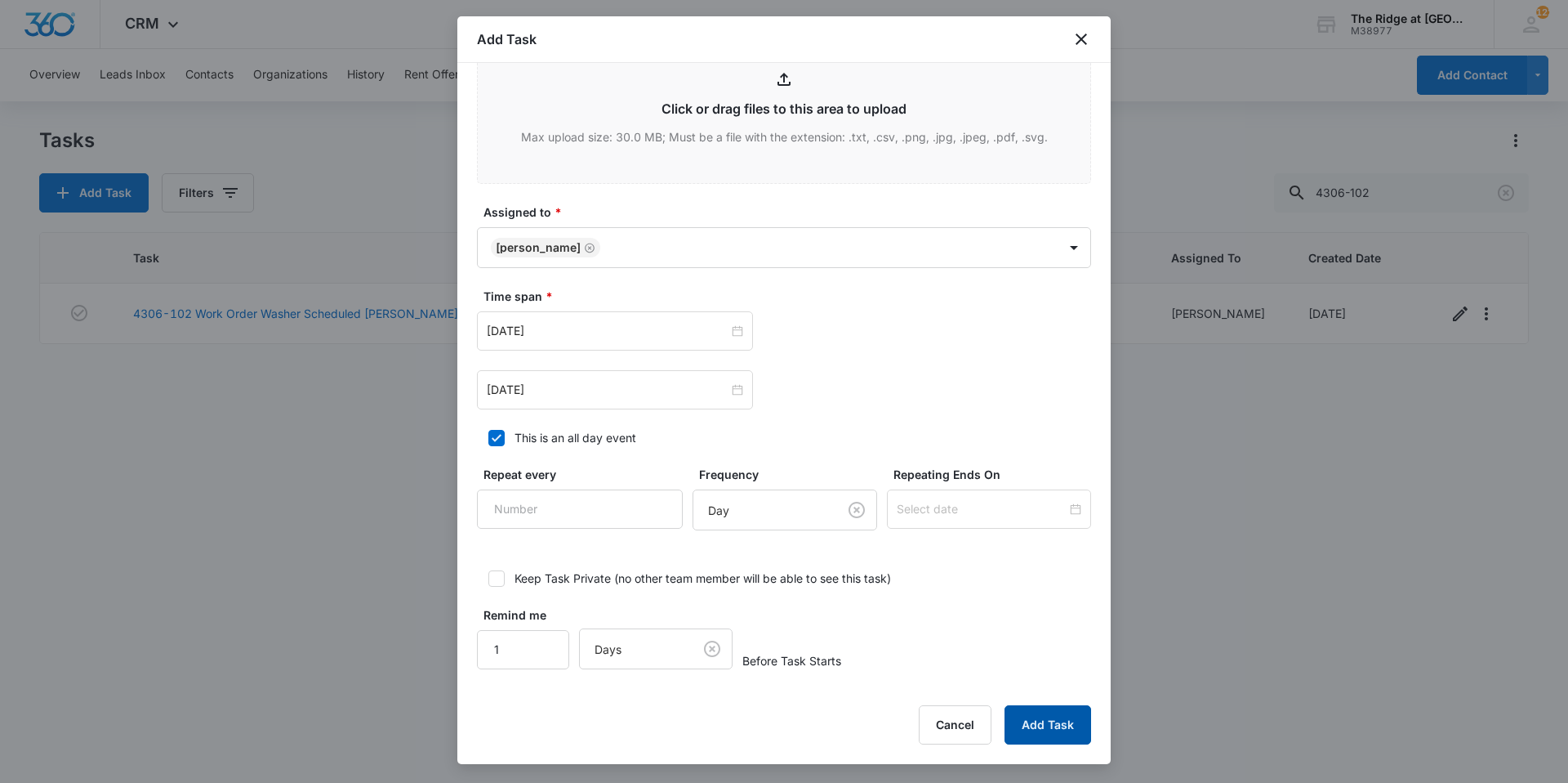
click at [1038, 716] on button "Add Task" at bounding box center [1048, 724] width 87 height 39
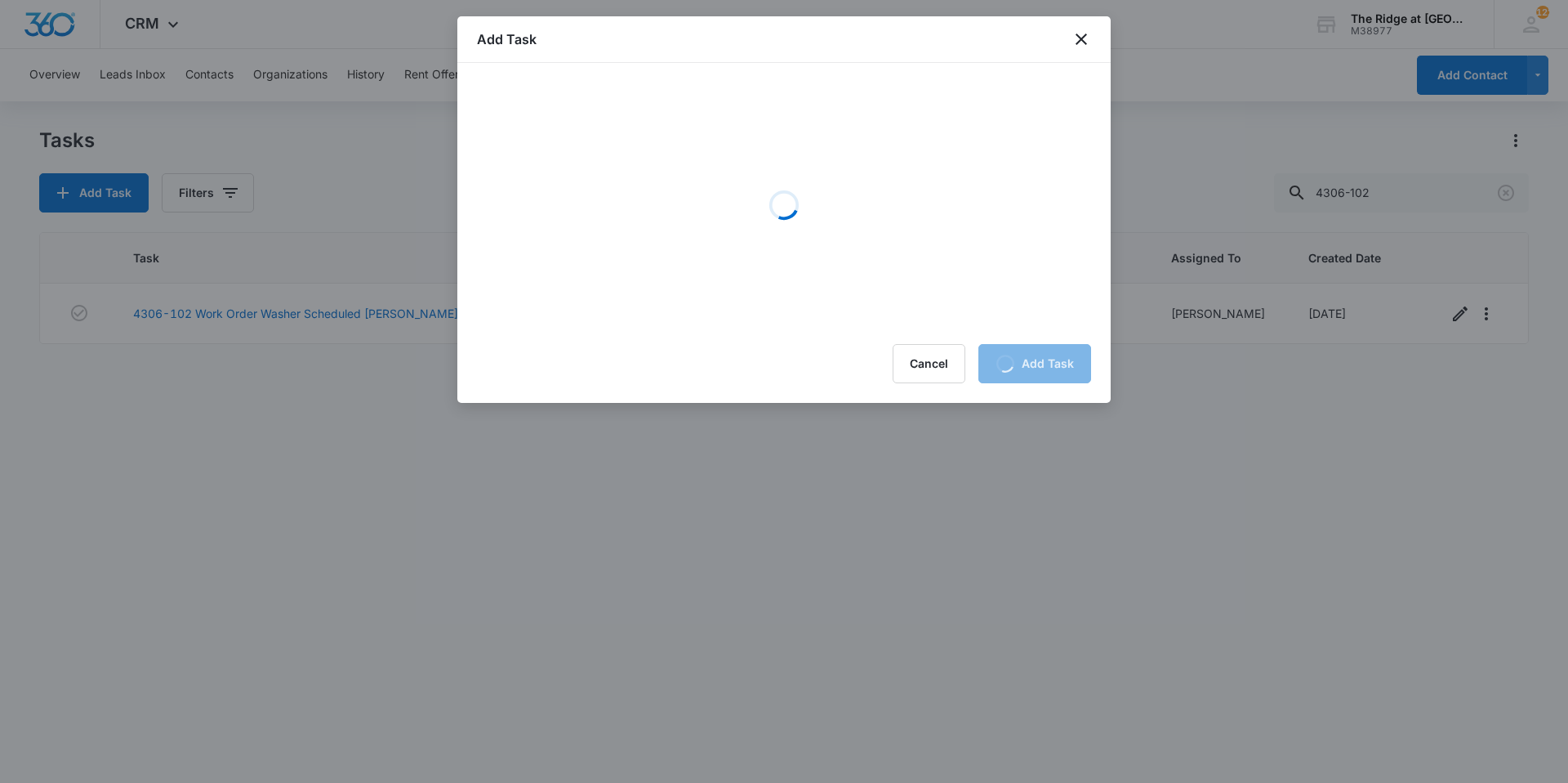
scroll to position [0, 0]
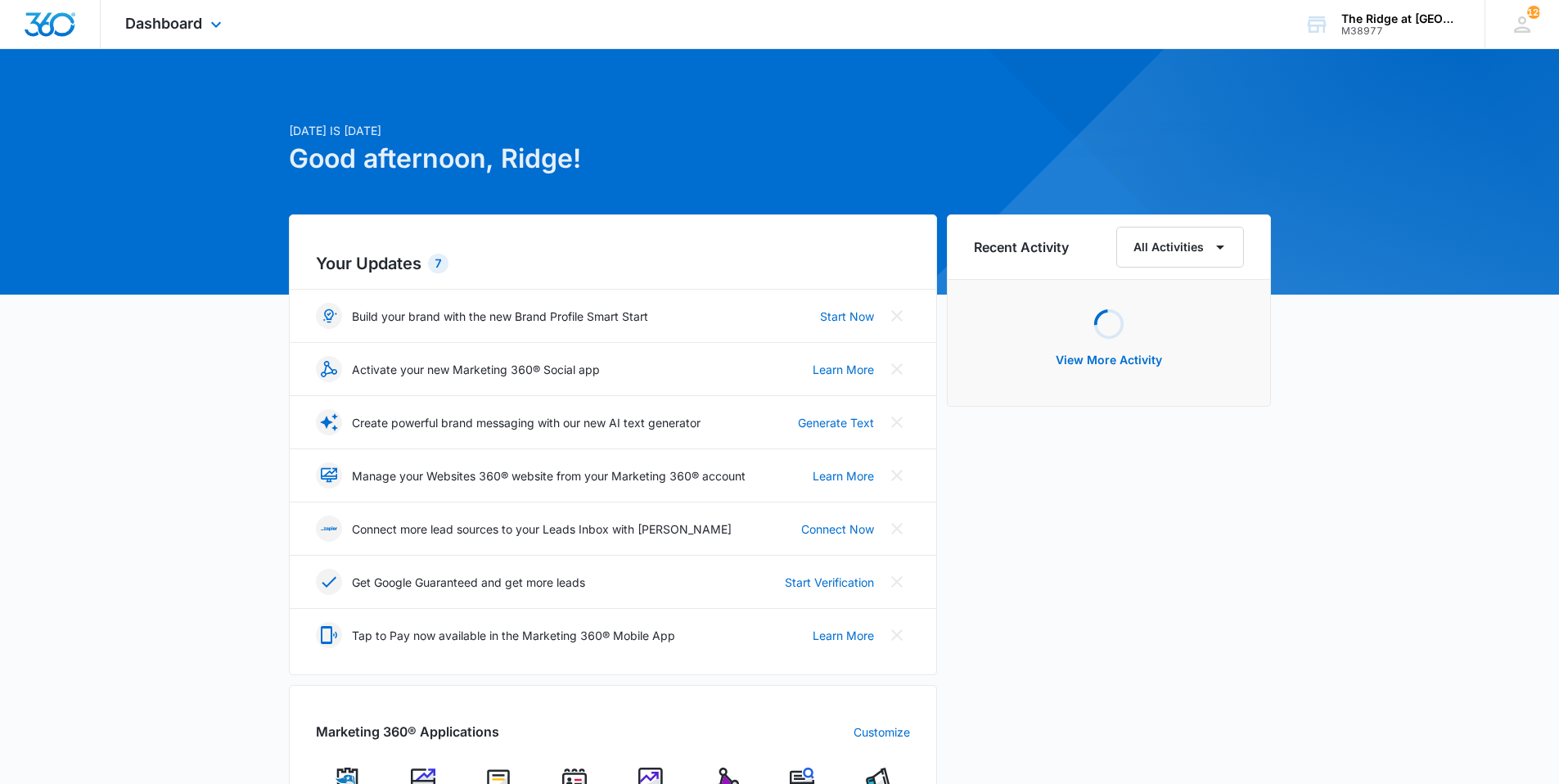
click at [182, 32] on div "Dashboard Apps Reputation Websites Forms CRM Email Social Content Ads Intellige…" at bounding box center [175, 24] width 150 height 49
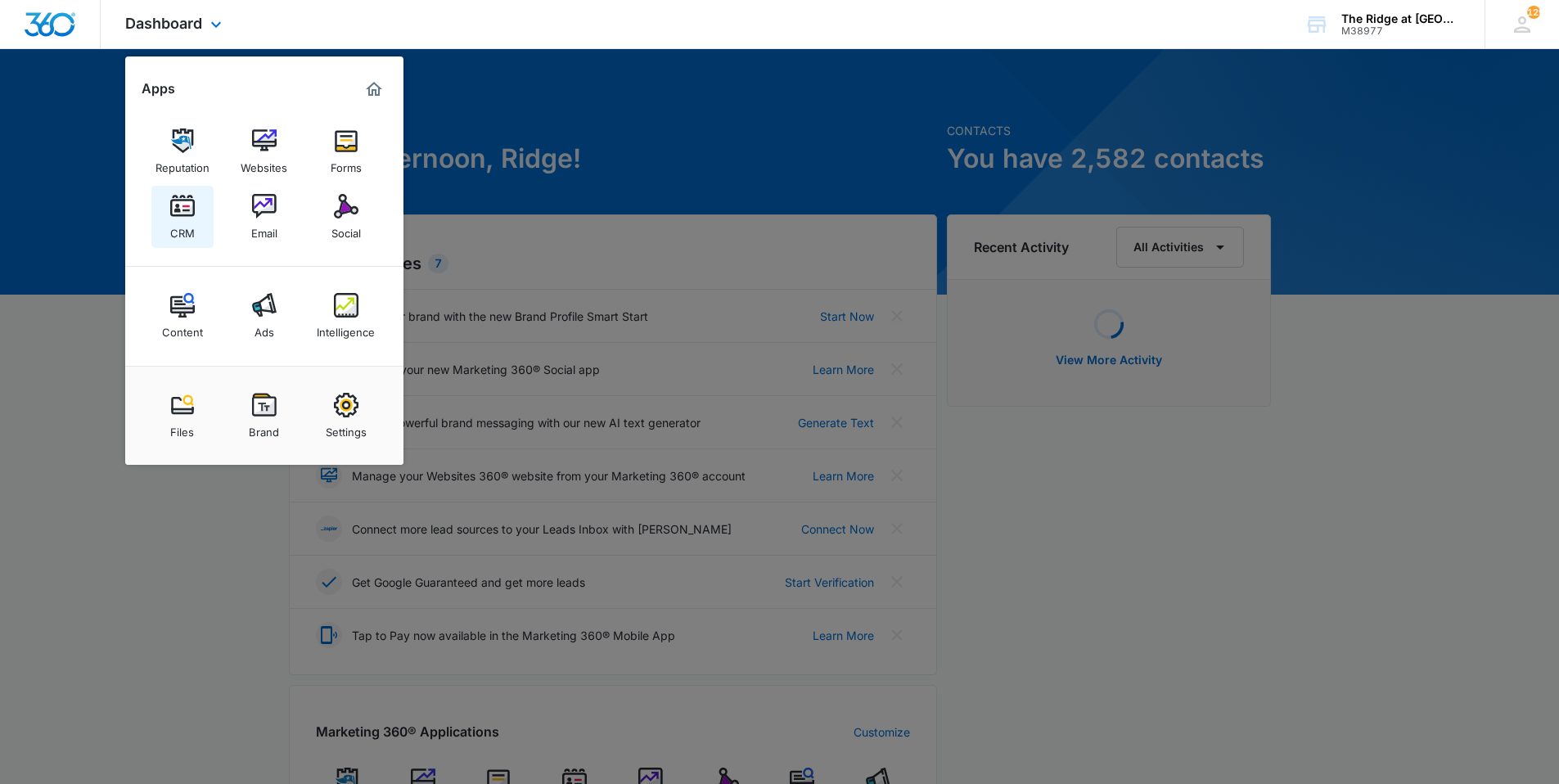
click at [190, 208] on img at bounding box center [182, 206] width 25 height 25
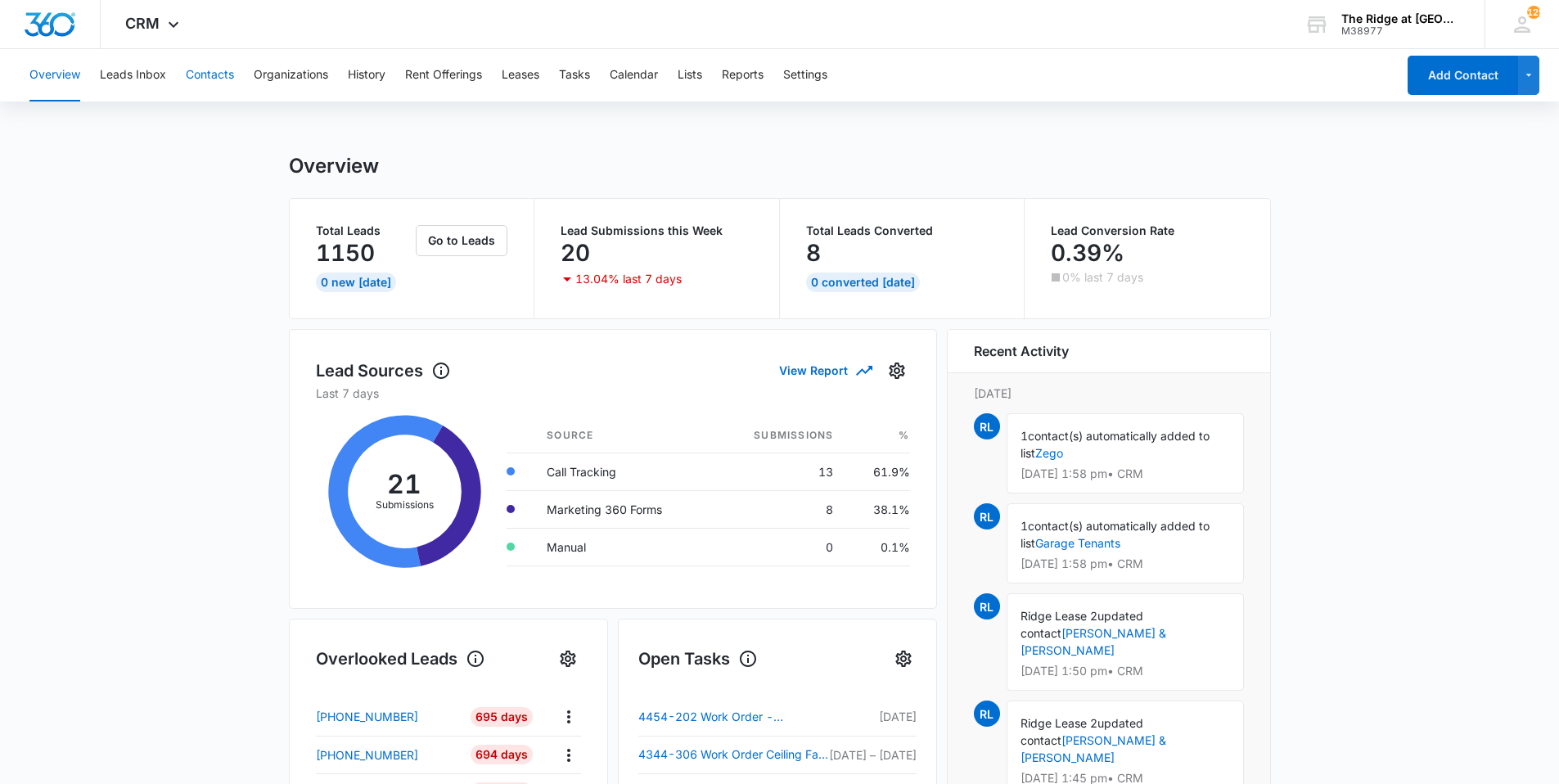
click at [215, 73] on button "Contacts" at bounding box center [209, 74] width 49 height 53
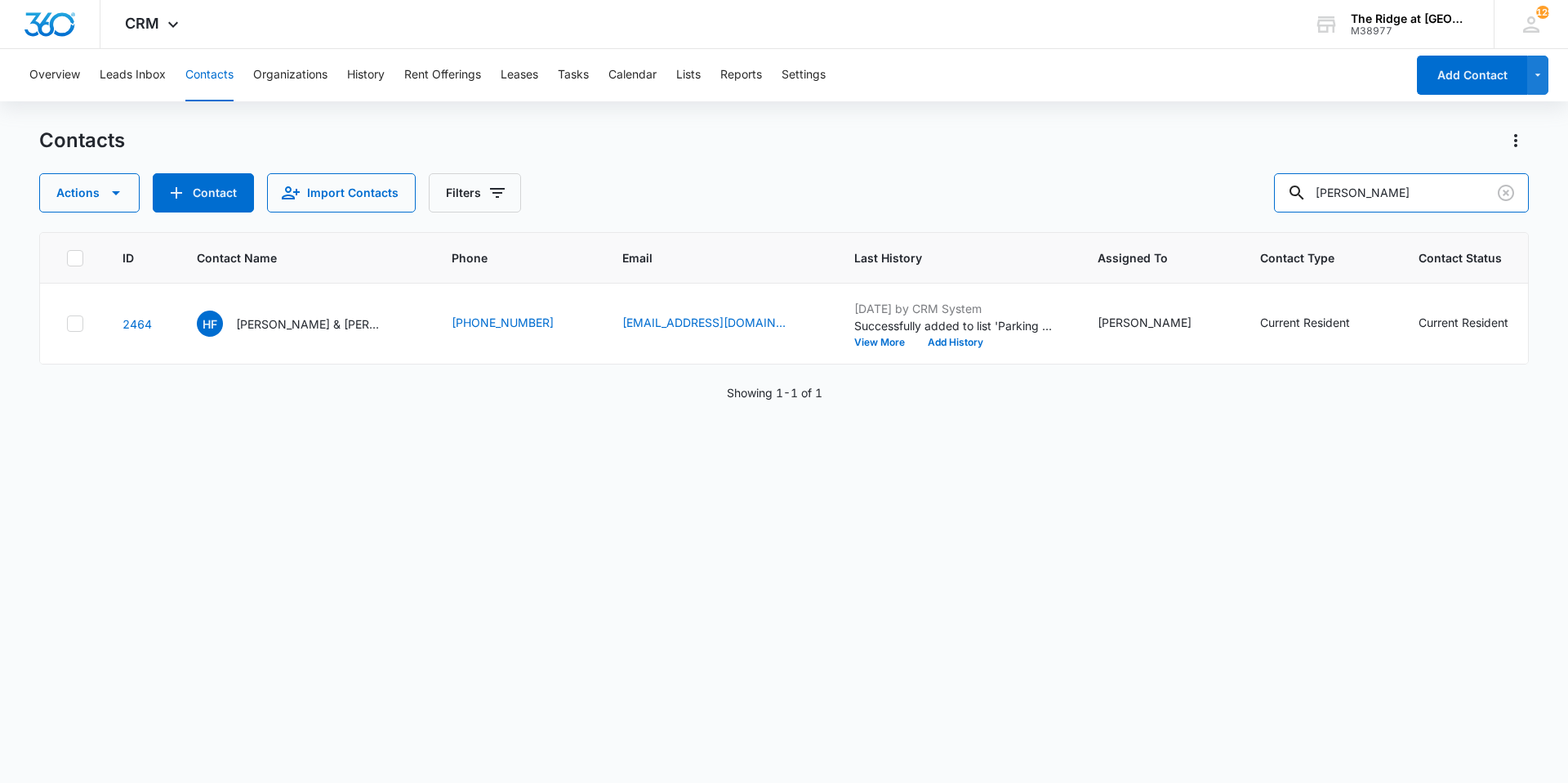
drag, startPoint x: 1331, startPoint y: 175, endPoint x: 1246, endPoint y: 168, distance: 85.3
click at [1246, 168] on div "Contacts Actions Contact Import Contacts Filters [PERSON_NAME]" at bounding box center [784, 170] width 1489 height 85
type input "brax"
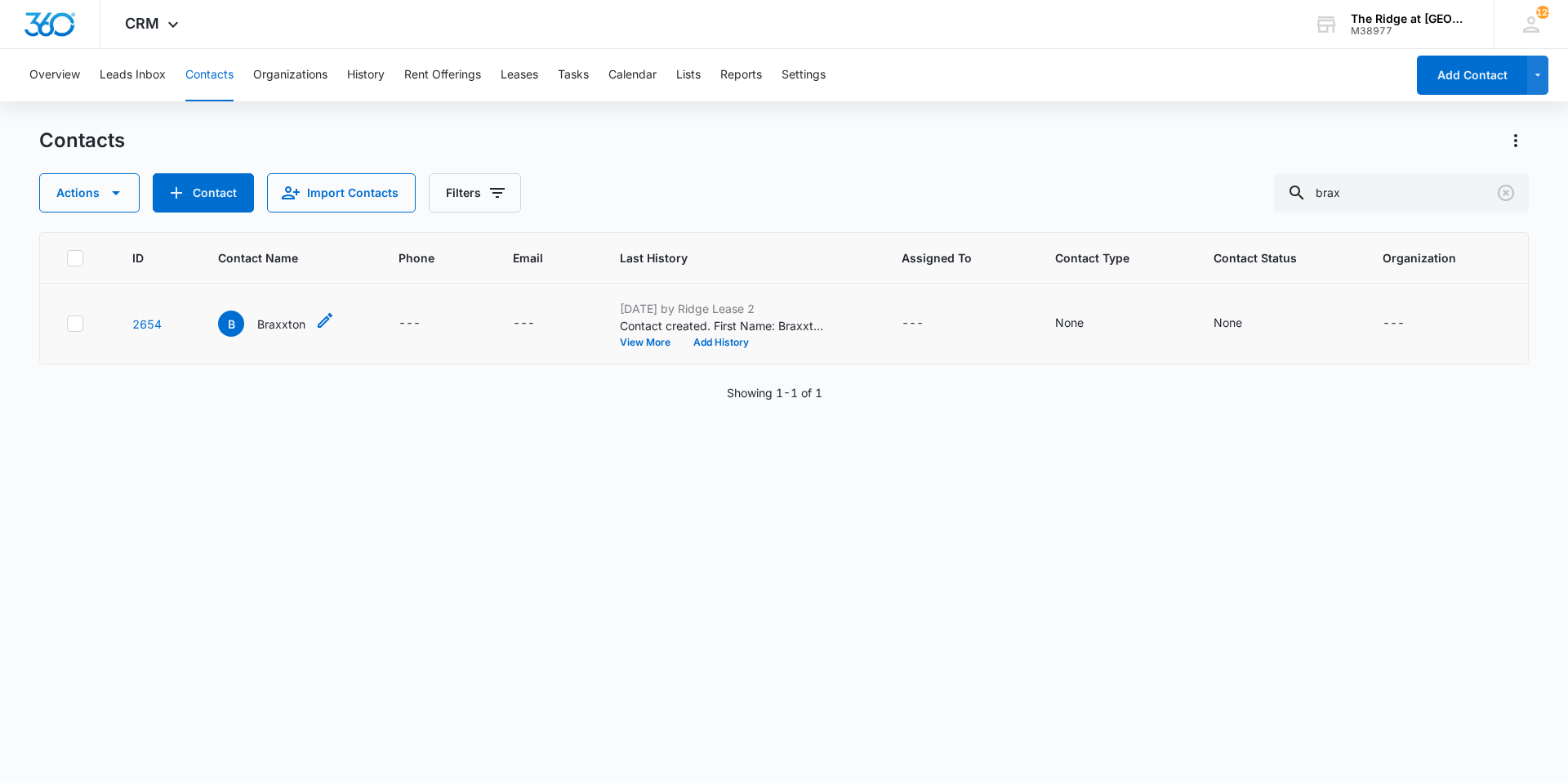
click at [272, 325] on p "Braxxton" at bounding box center [281, 324] width 49 height 17
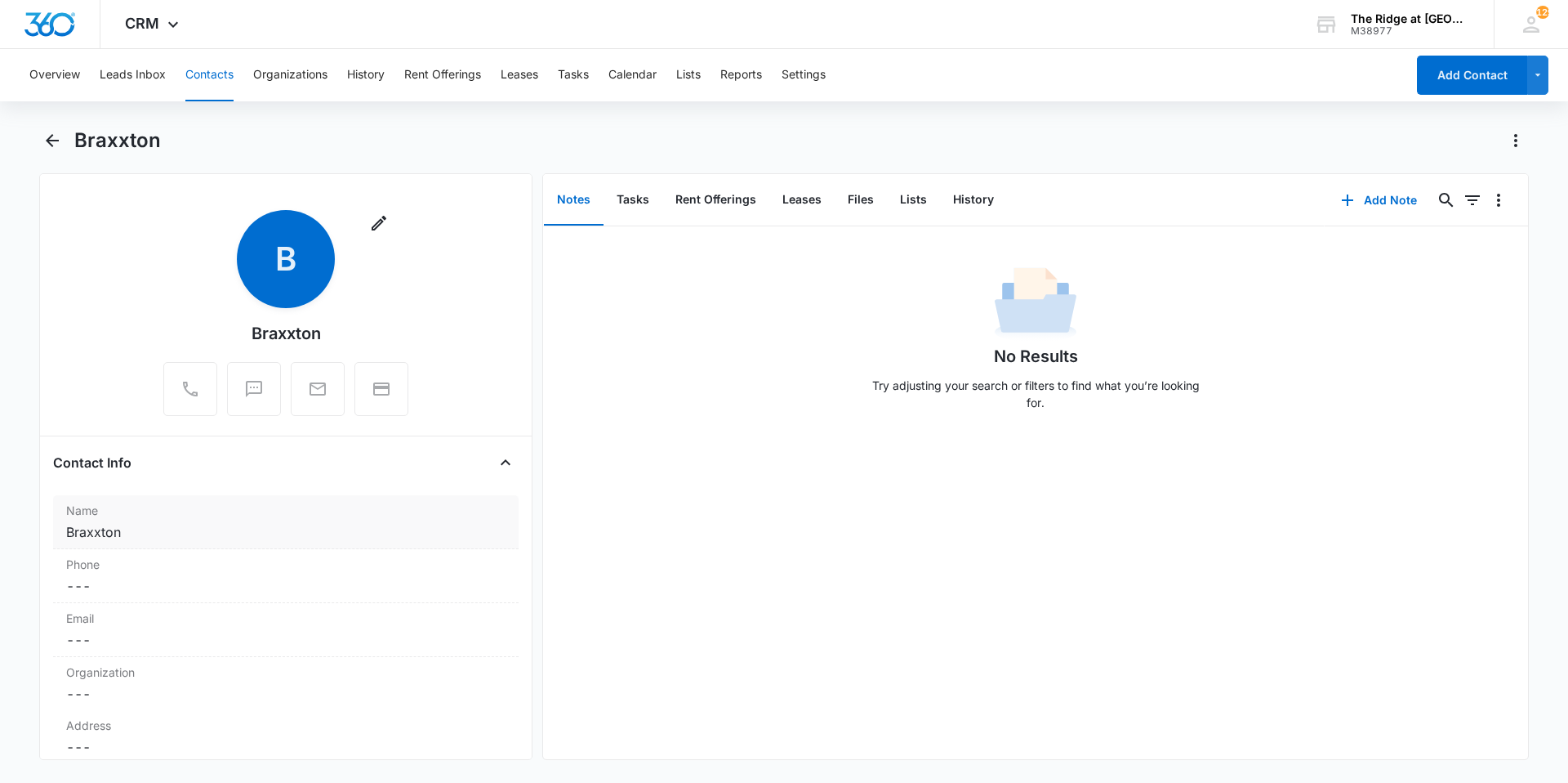
click at [193, 521] on div "Name Cancel Save Changes Braxxton" at bounding box center [286, 522] width 465 height 54
click at [185, 561] on input "Braxxton" at bounding box center [286, 565] width 412 height 39
type input "[PERSON_NAME] &"
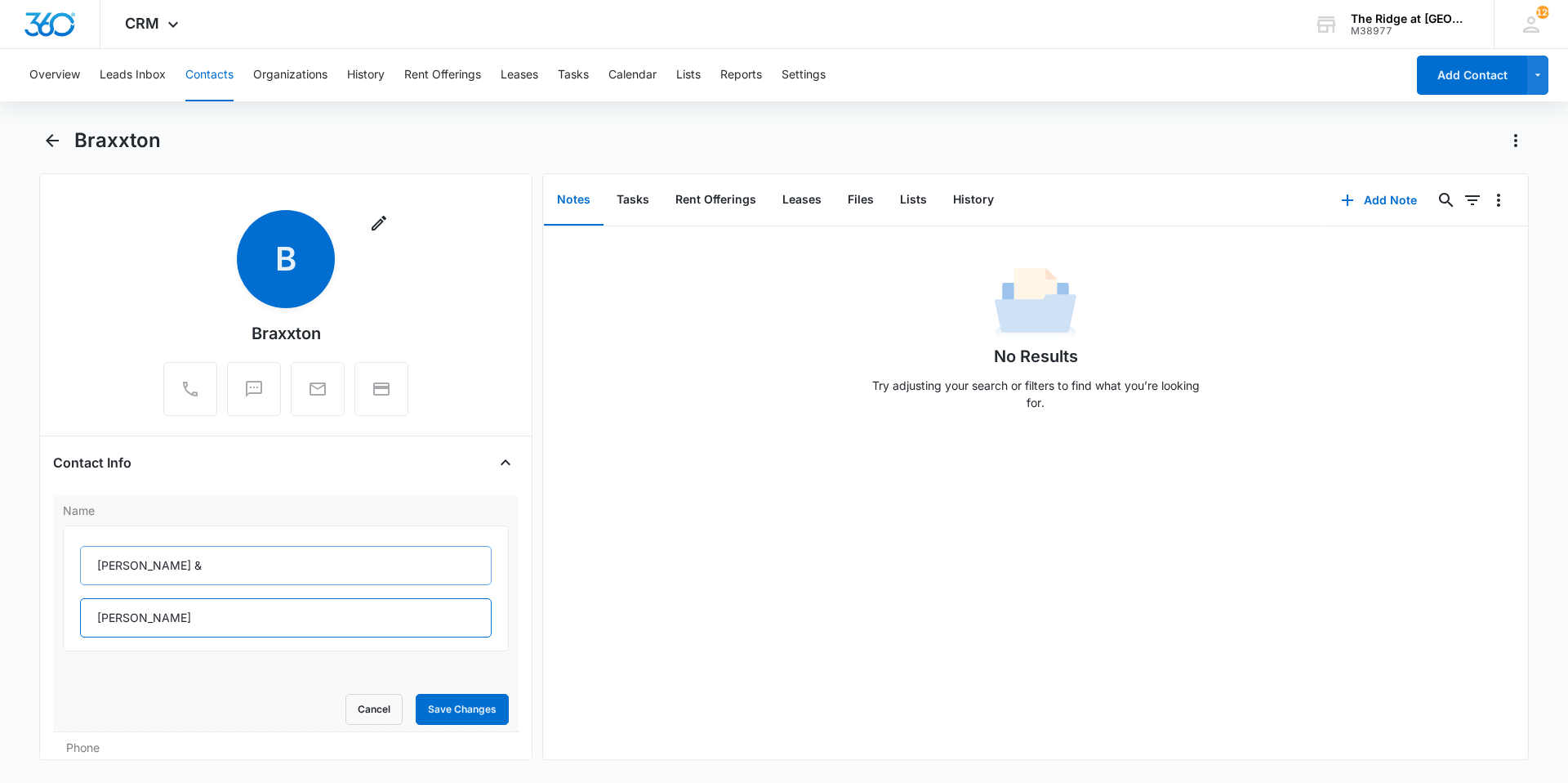
type input "[PERSON_NAME]"
click at [416, 693] on button "Save Changes" at bounding box center [462, 709] width 93 height 31
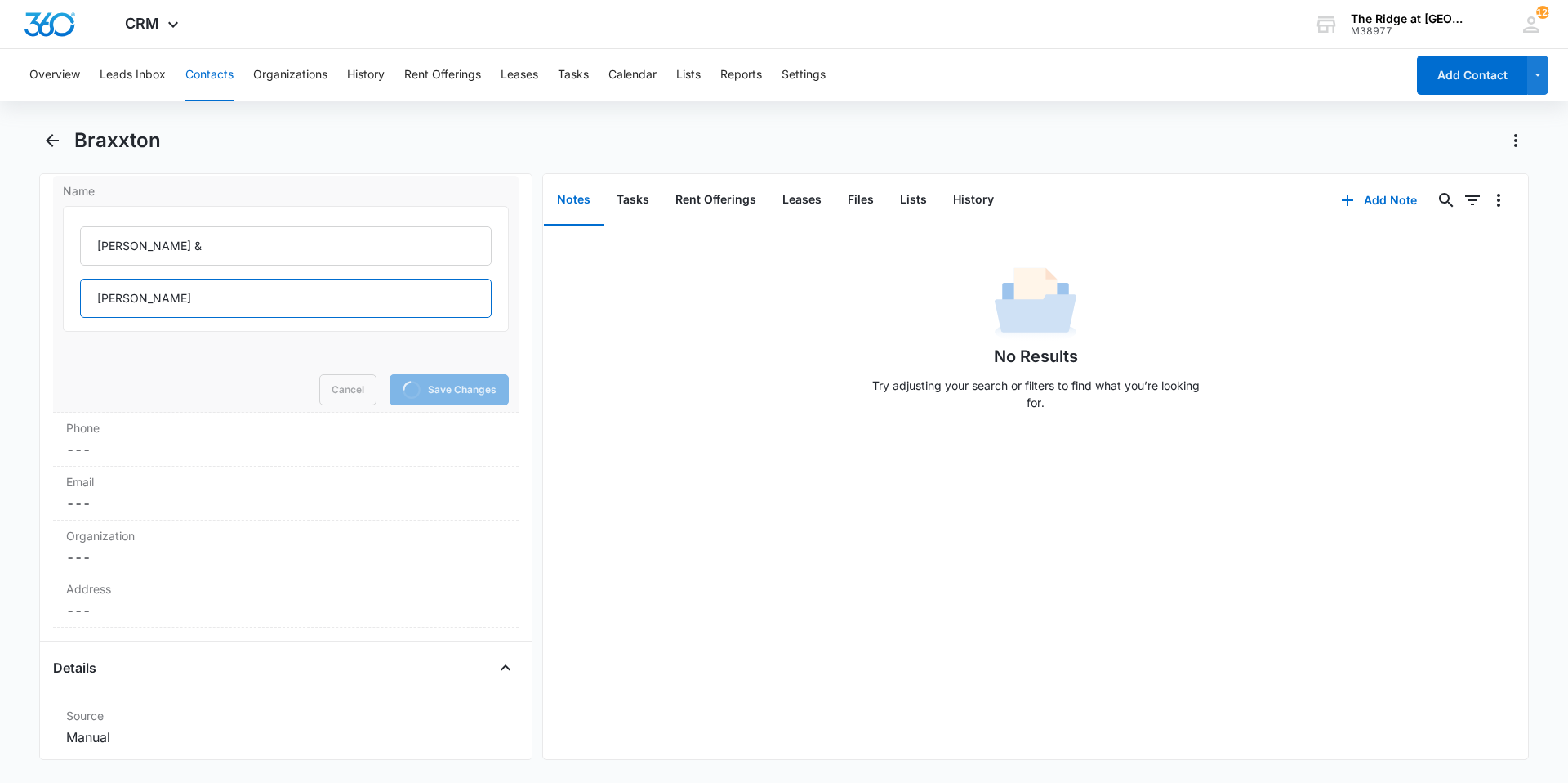
scroll to position [327, 0]
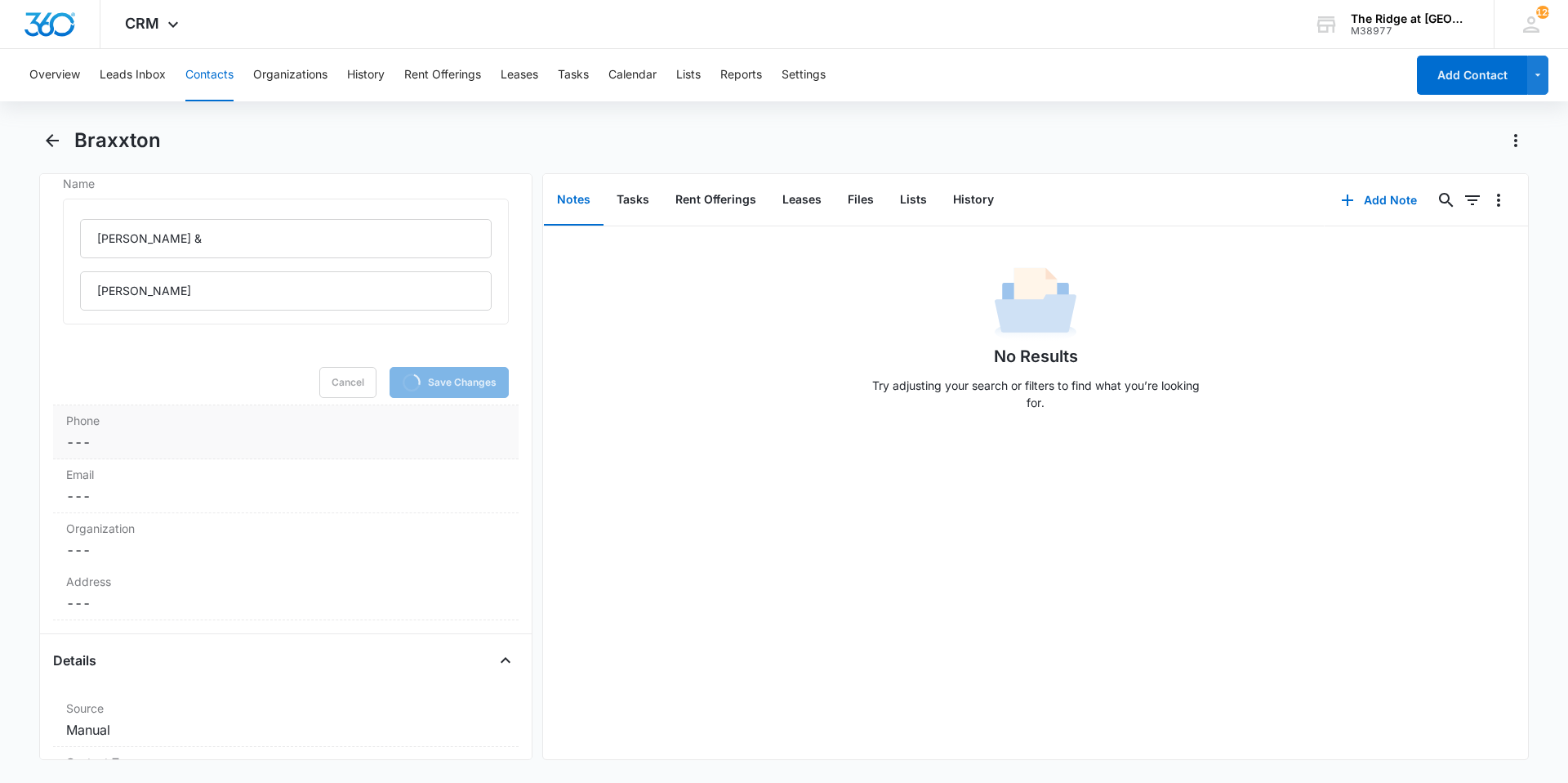
click at [233, 453] on div "Phone Cancel Save Changes ---" at bounding box center [286, 432] width 465 height 54
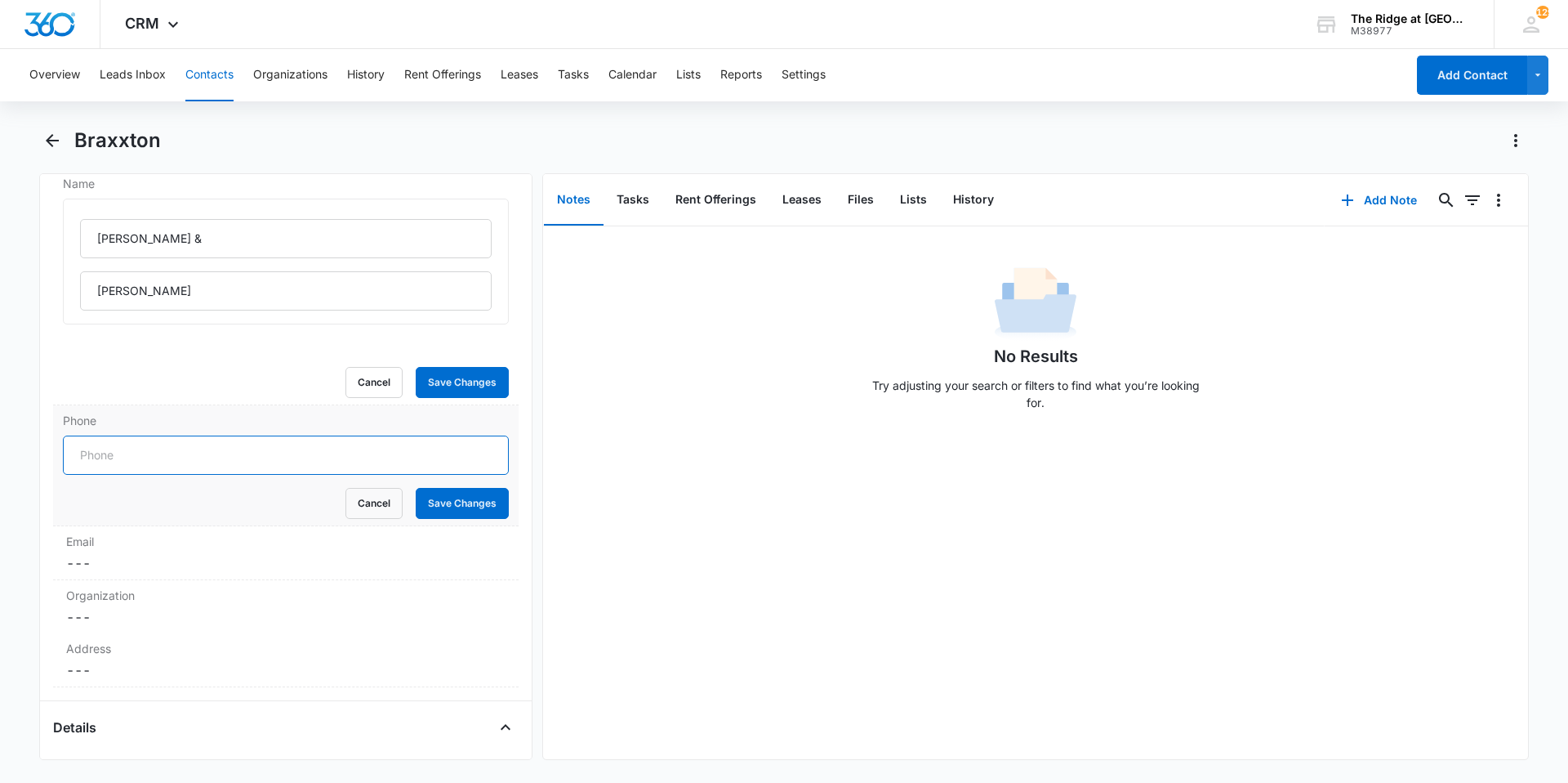
click at [232, 464] on input "Phone" at bounding box center [286, 455] width 446 height 39
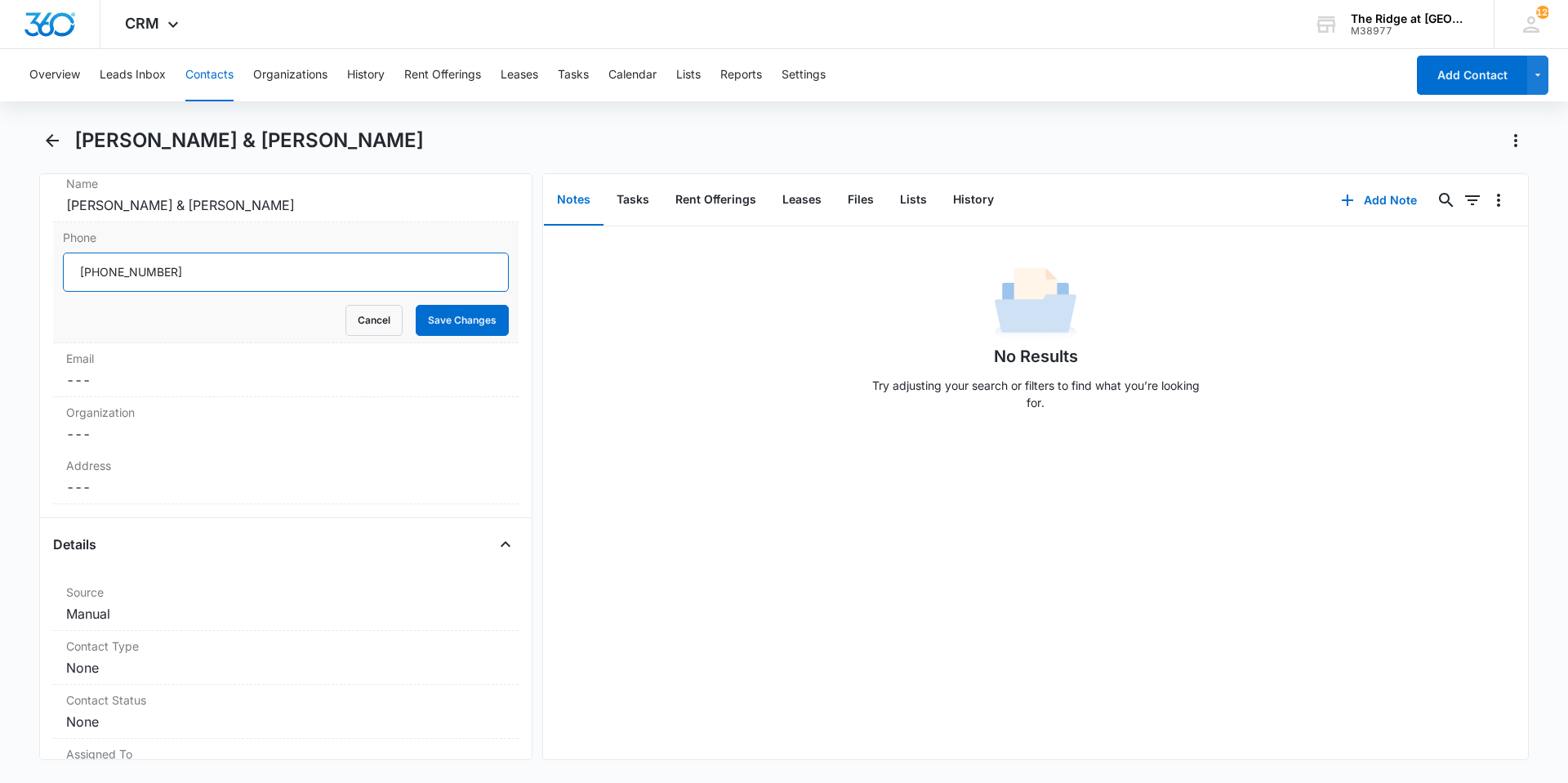
type input "[PHONE_NUMBER]"
click at [416, 304] on button "Save Changes" at bounding box center [462, 319] width 93 height 31
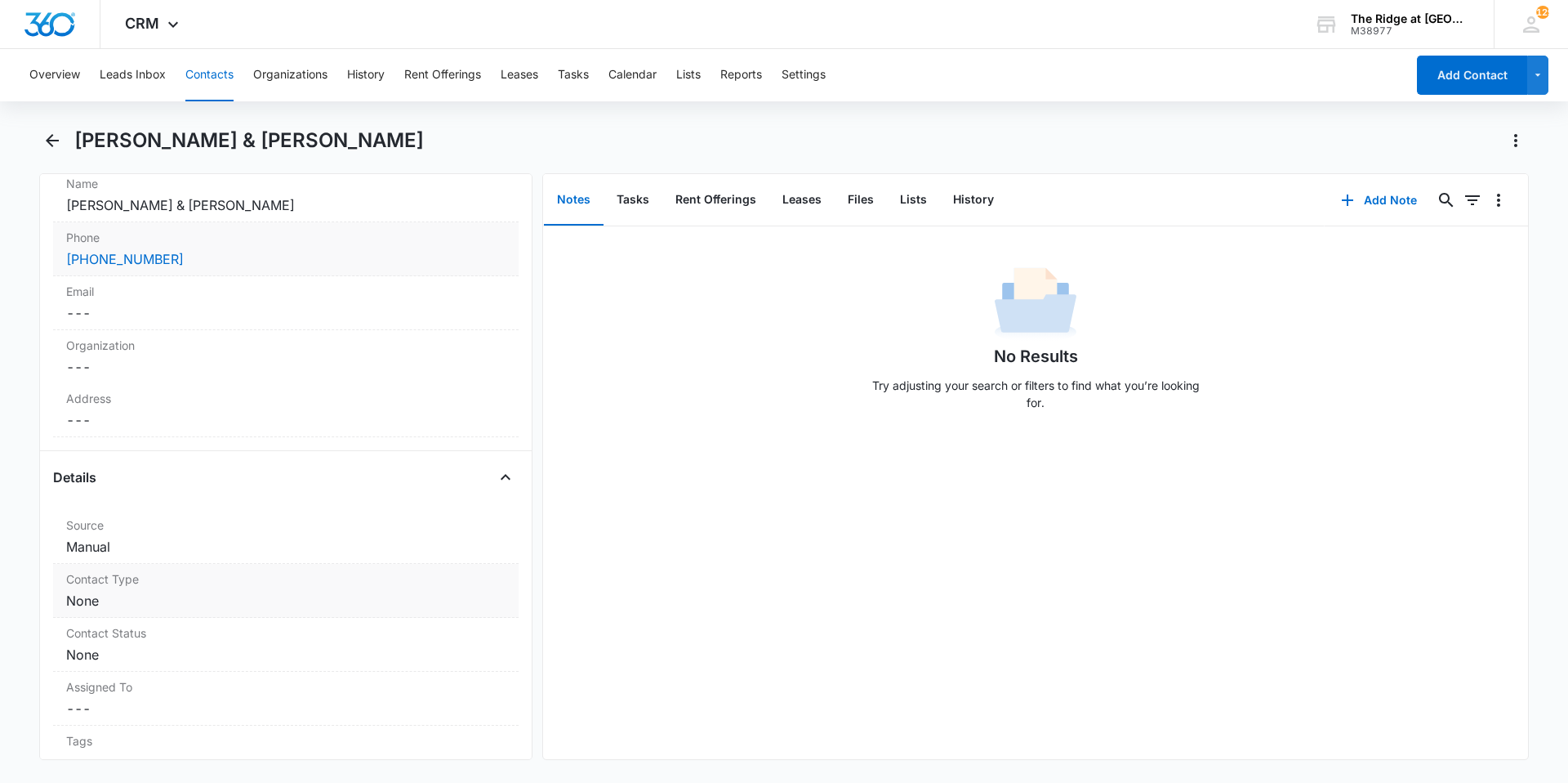
click at [194, 601] on dd "Cancel Save Changes None" at bounding box center [285, 600] width 439 height 20
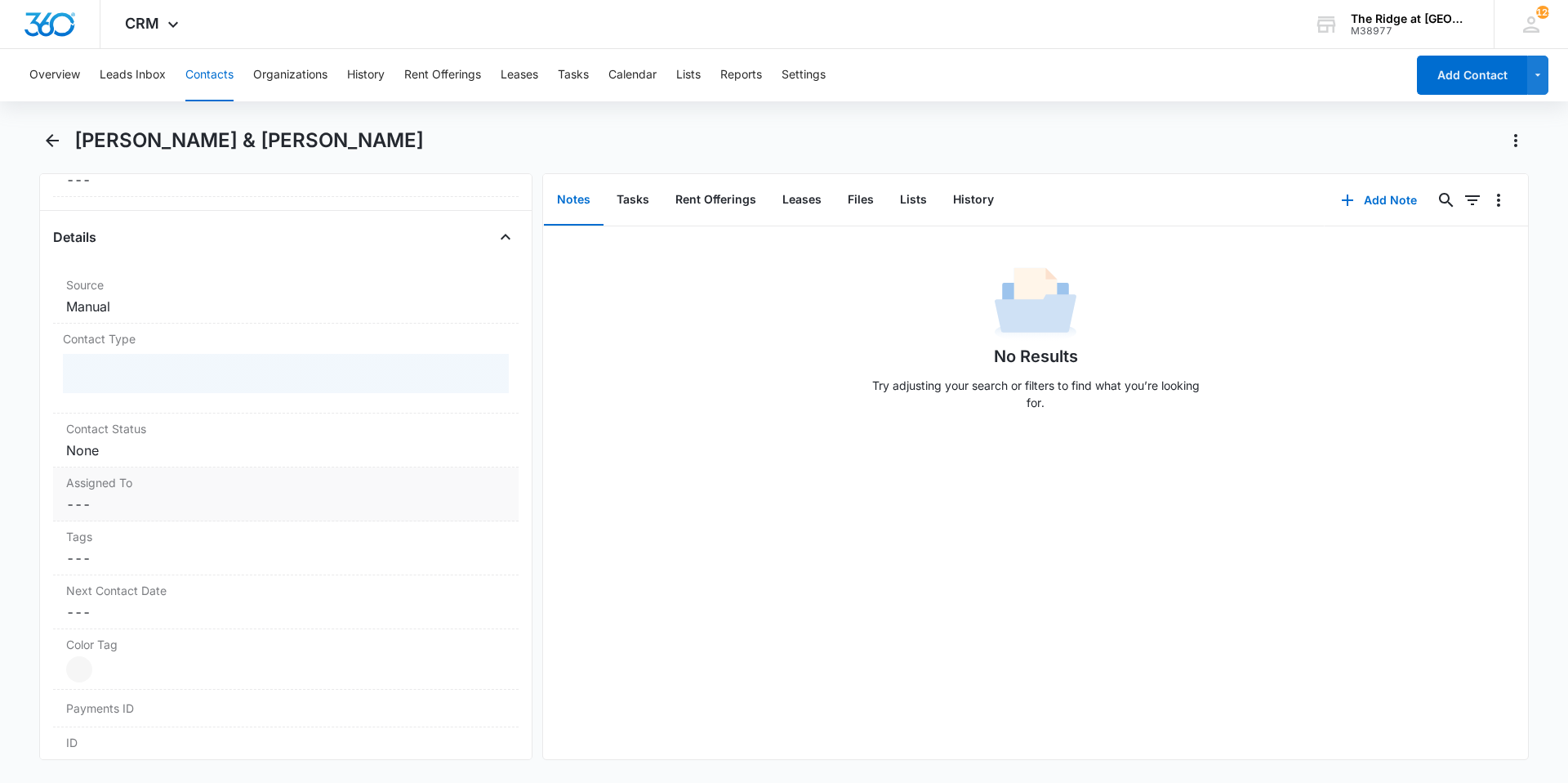
scroll to position [572, 0]
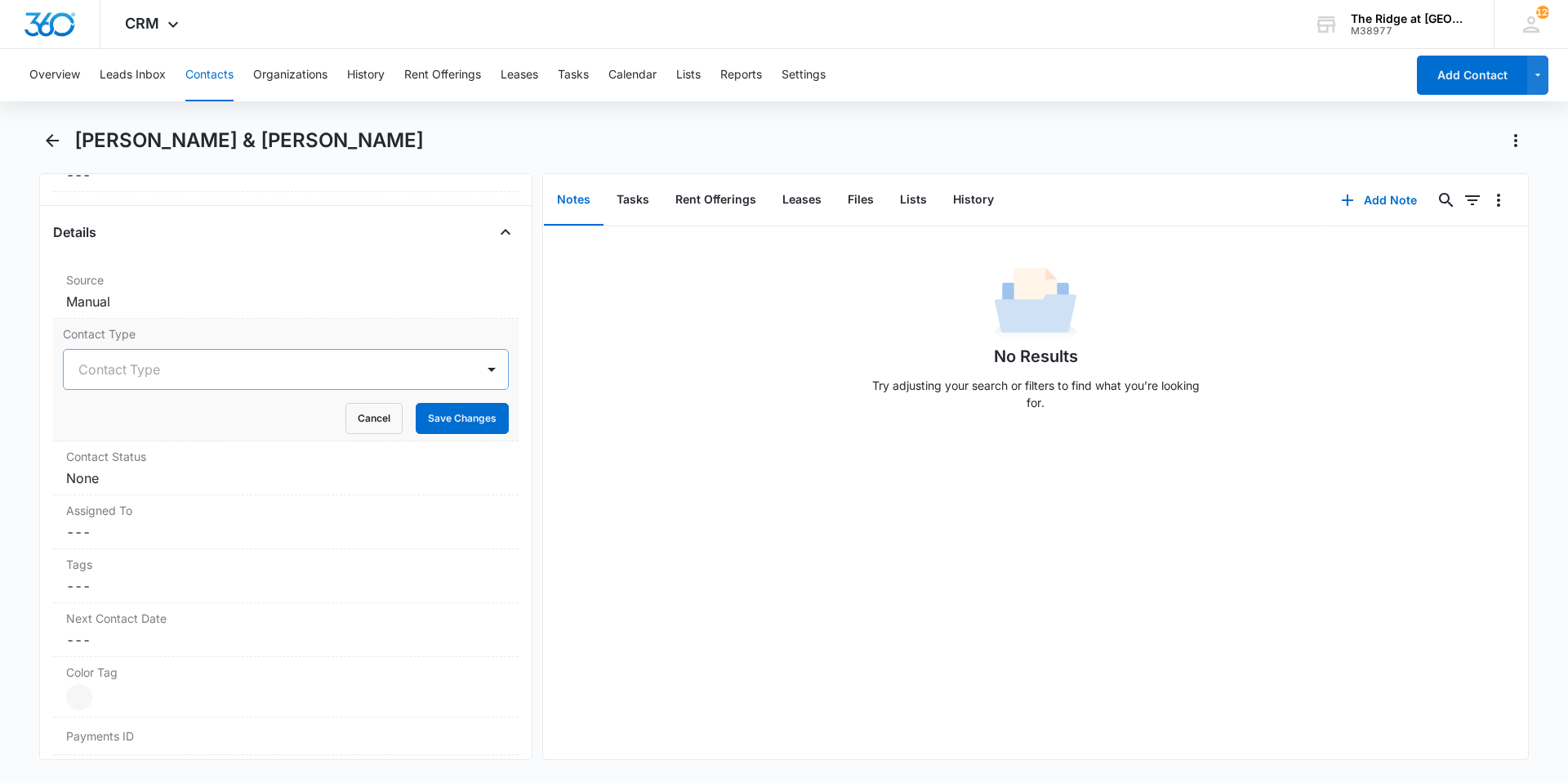
click at [159, 379] on div at bounding box center [266, 369] width 376 height 23
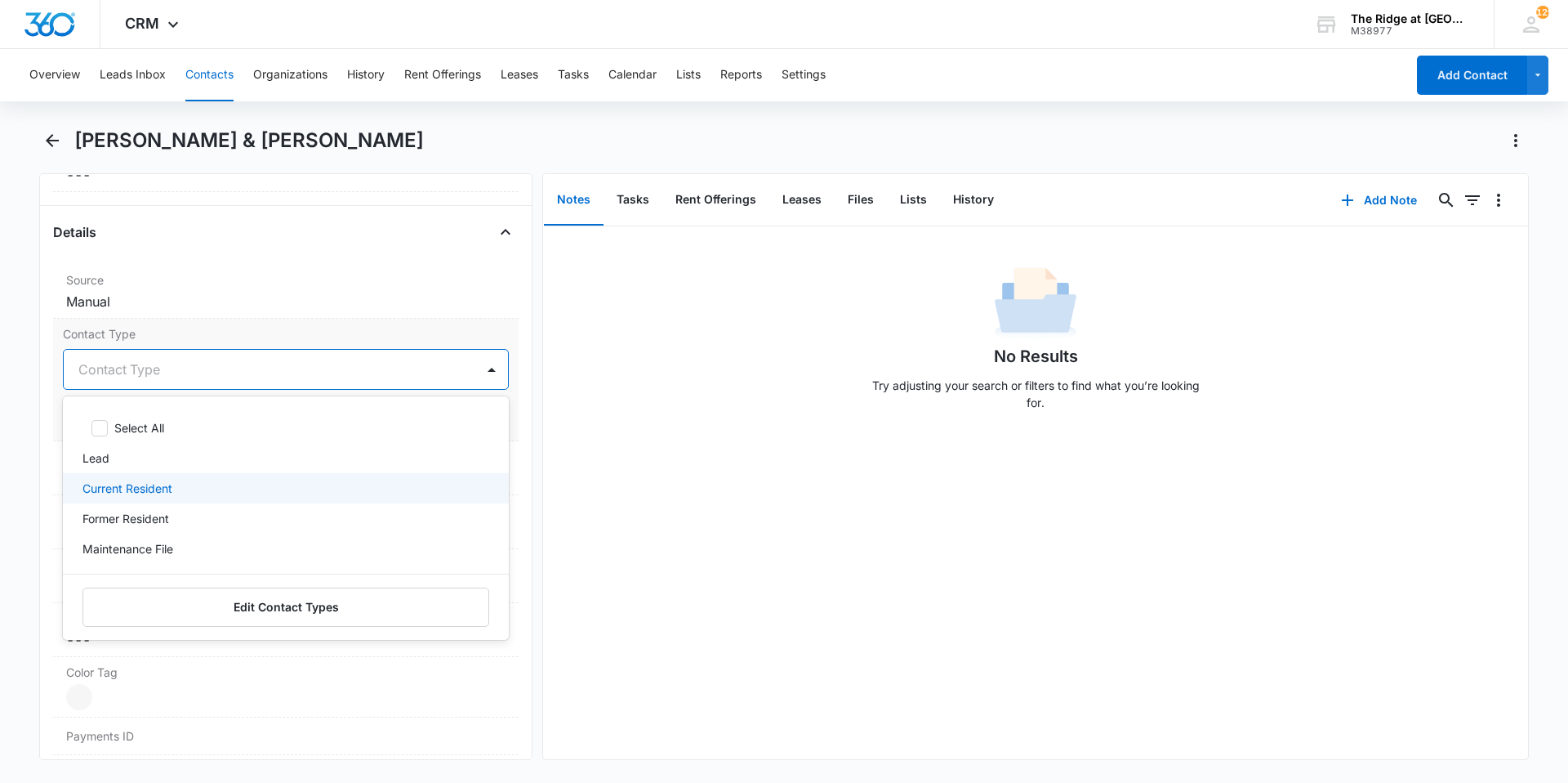
click at [151, 483] on p "Current Resident" at bounding box center [128, 488] width 90 height 17
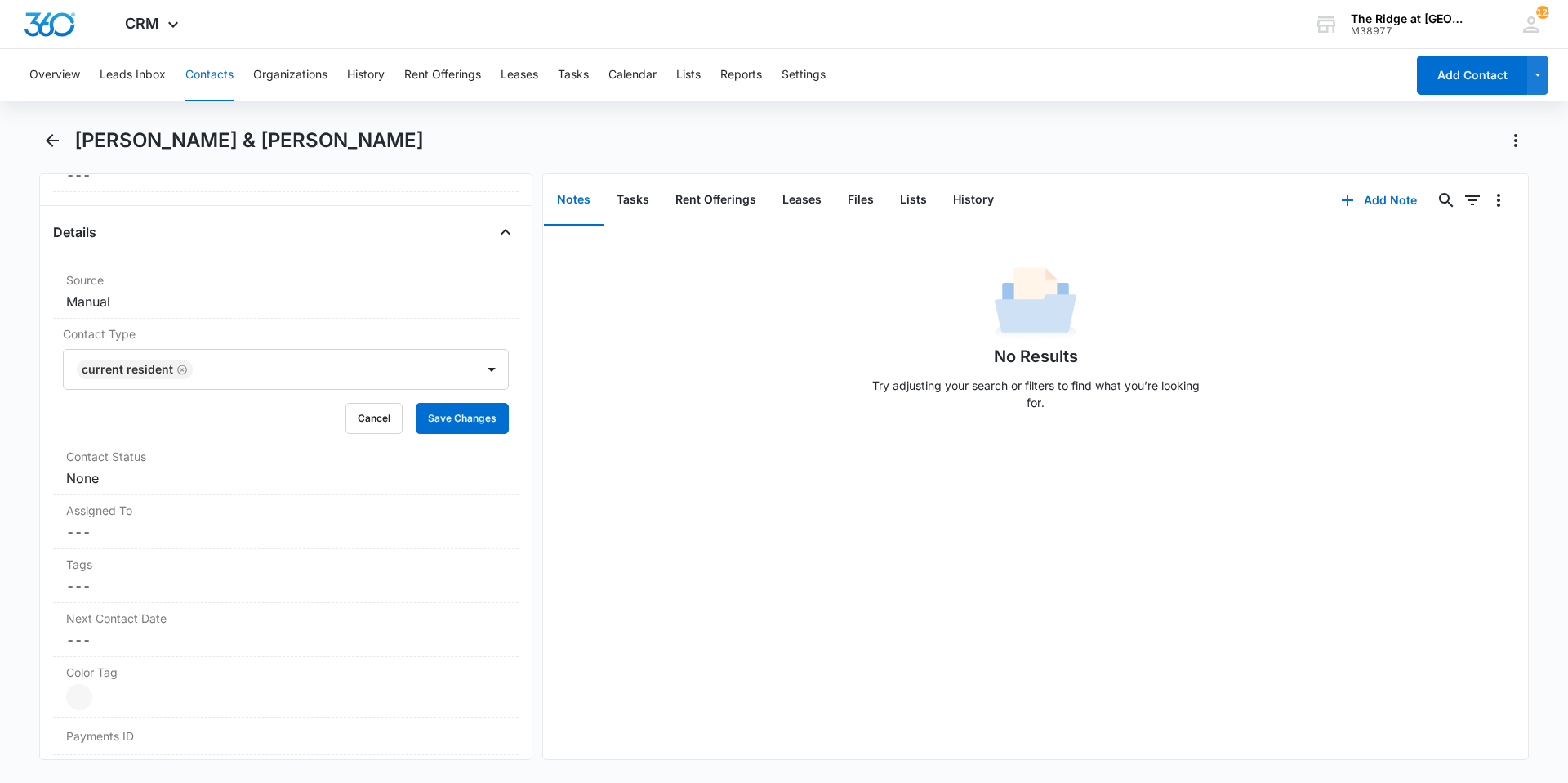
click at [666, 447] on div "No Results Try adjusting your search or filters to find what you’re looking for." at bounding box center [1035, 492] width 985 height 532
click at [437, 406] on button "Save Changes" at bounding box center [462, 418] width 93 height 31
click at [199, 484] on dd "Cancel Save Changes None" at bounding box center [285, 478] width 439 height 20
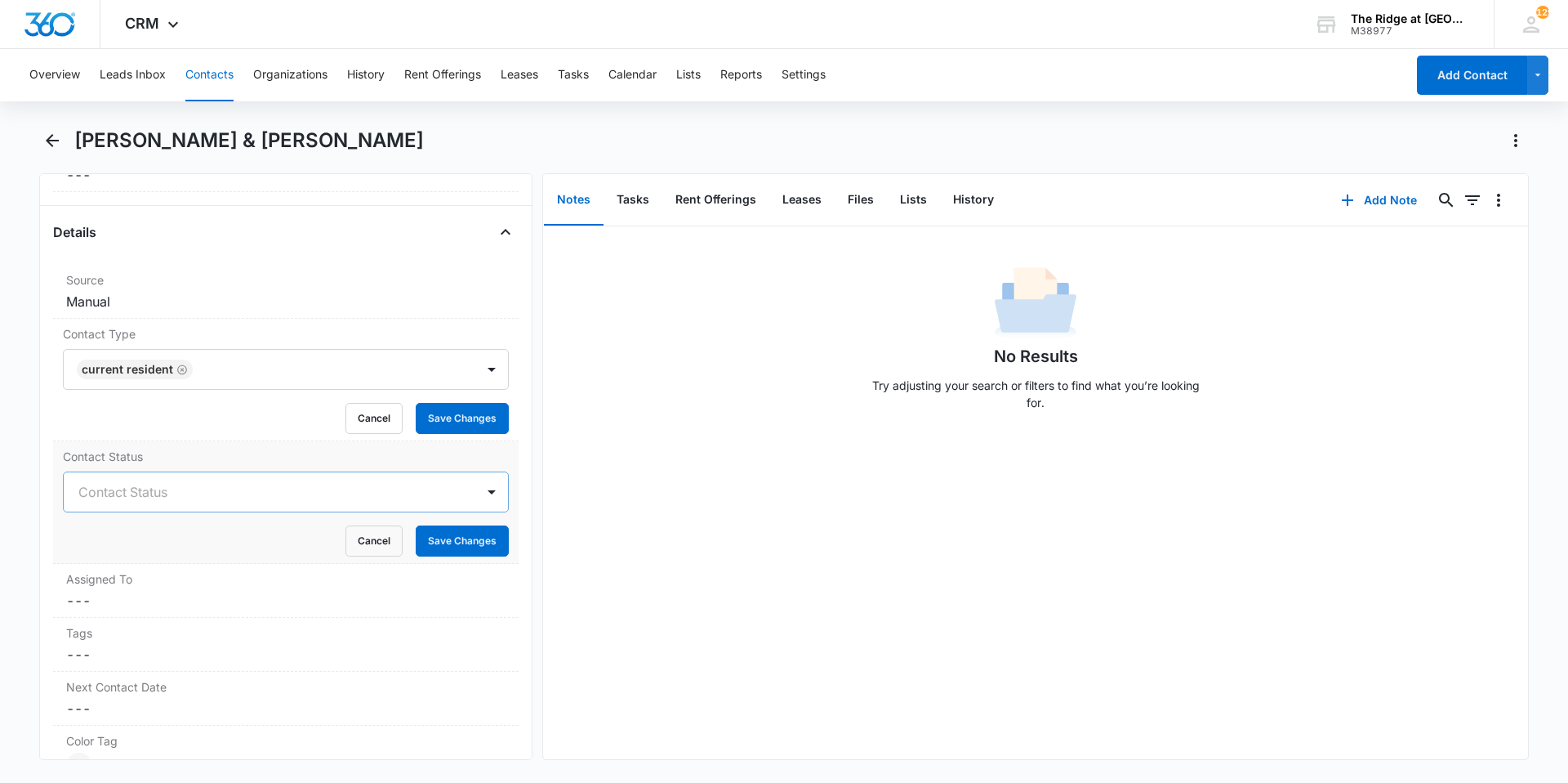
click at [164, 499] on div at bounding box center [266, 492] width 376 height 23
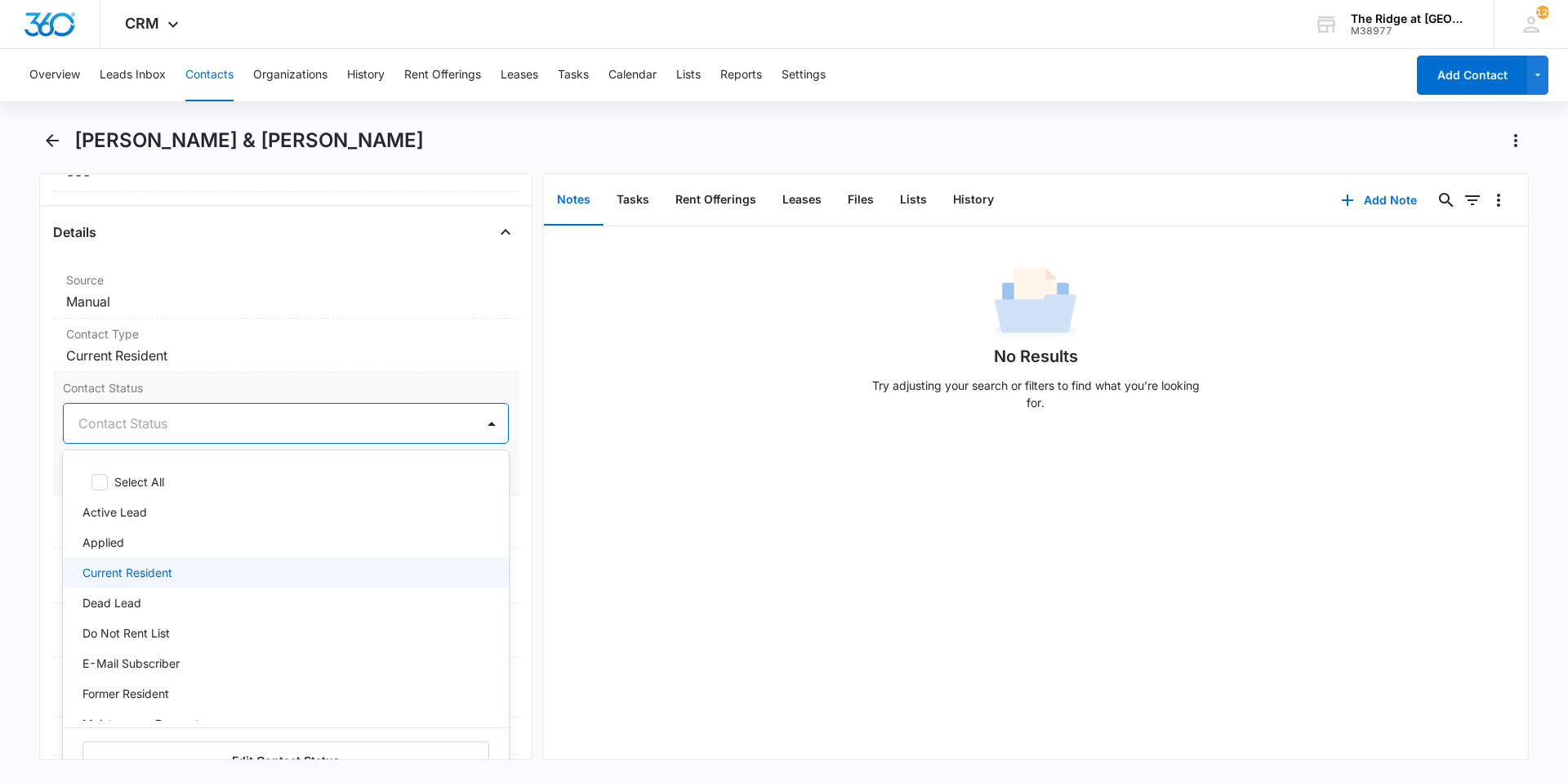
click at [137, 572] on p "Current Resident" at bounding box center [128, 572] width 90 height 17
click at [599, 541] on div "No Results Try adjusting your search or filters to find what you’re looking for." at bounding box center [1035, 492] width 985 height 532
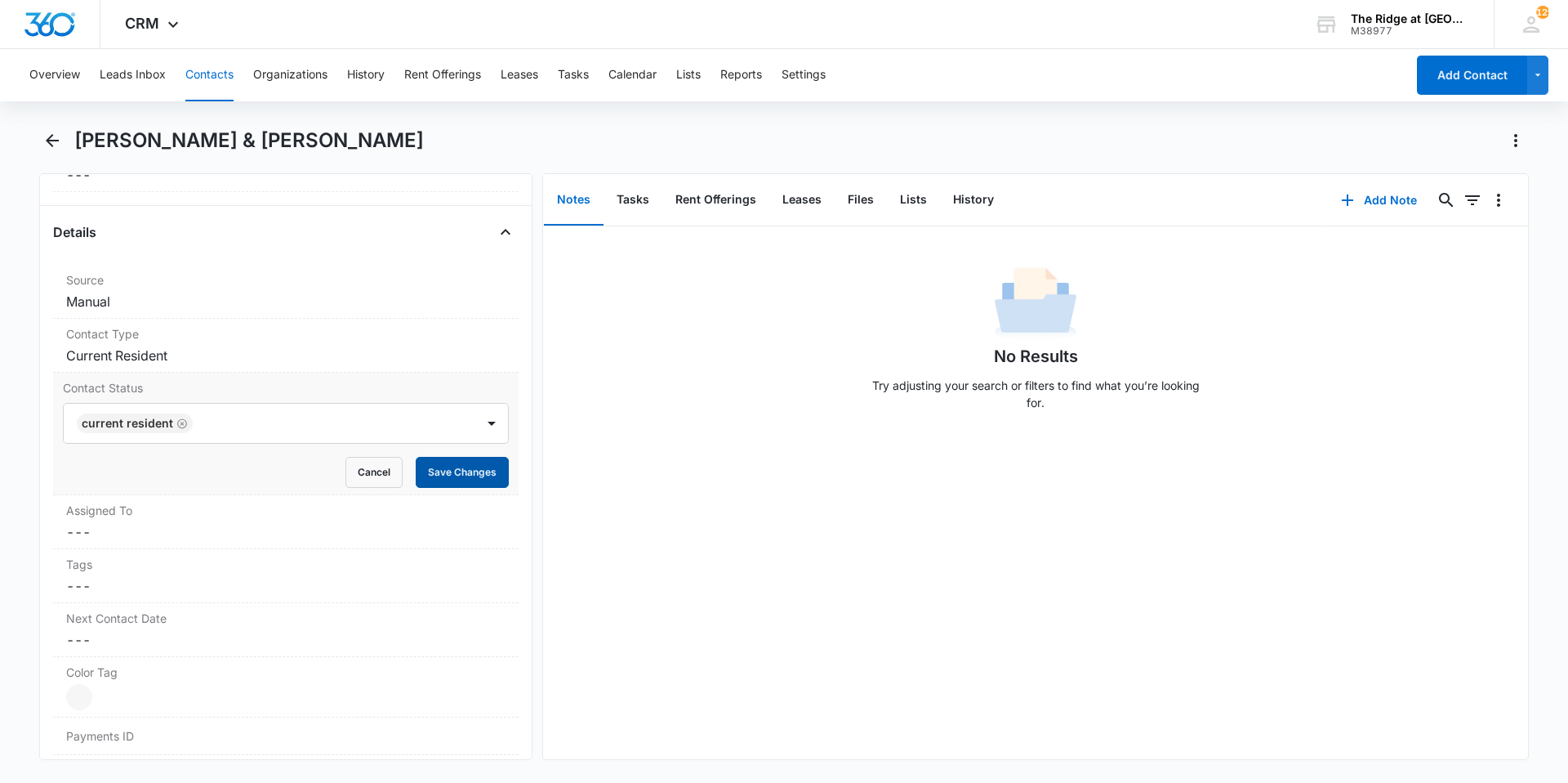
click at [463, 473] on button "Save Changes" at bounding box center [462, 472] width 93 height 31
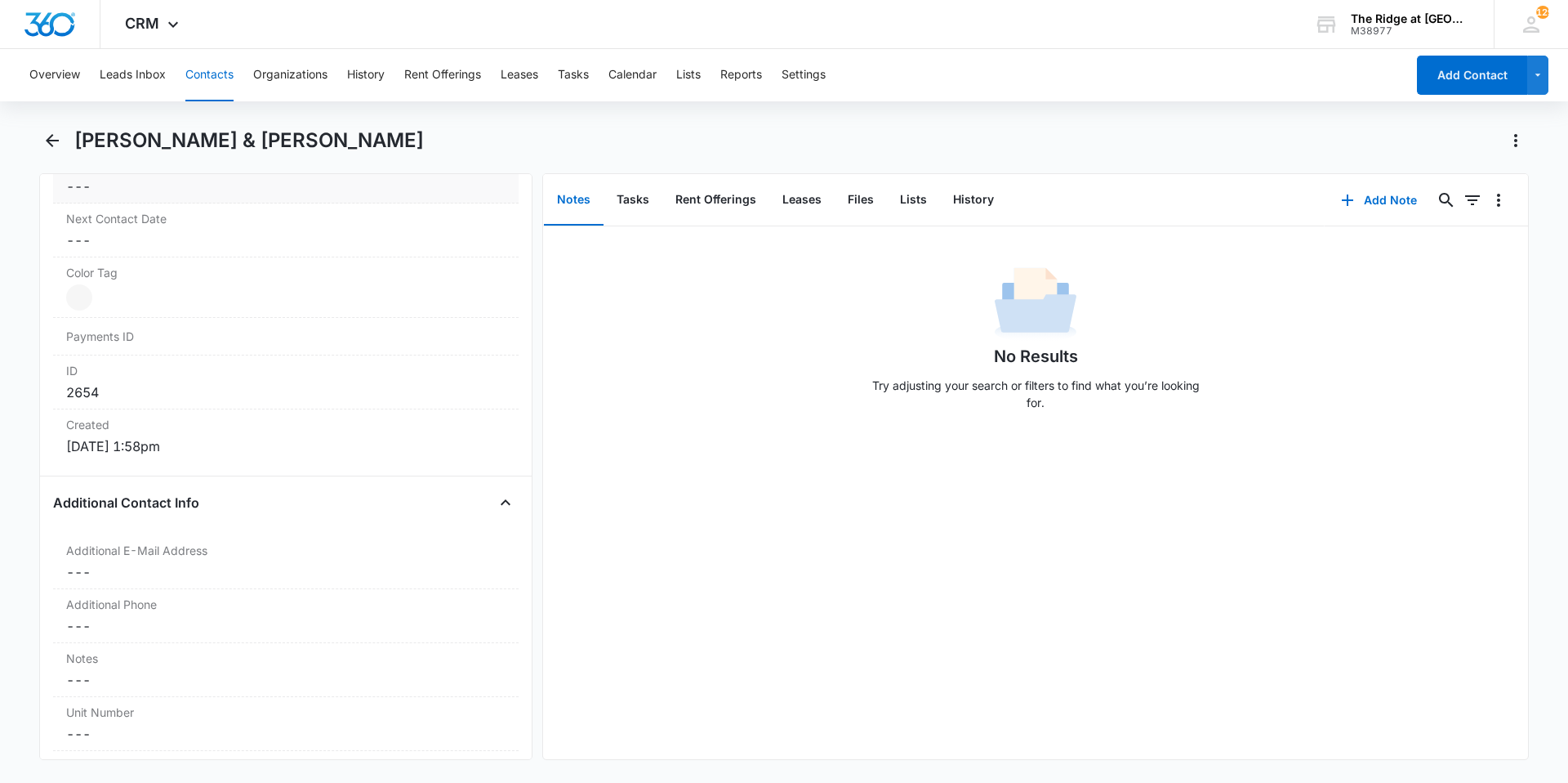
scroll to position [1144, 0]
